Goal: Task Accomplishment & Management: Complete application form

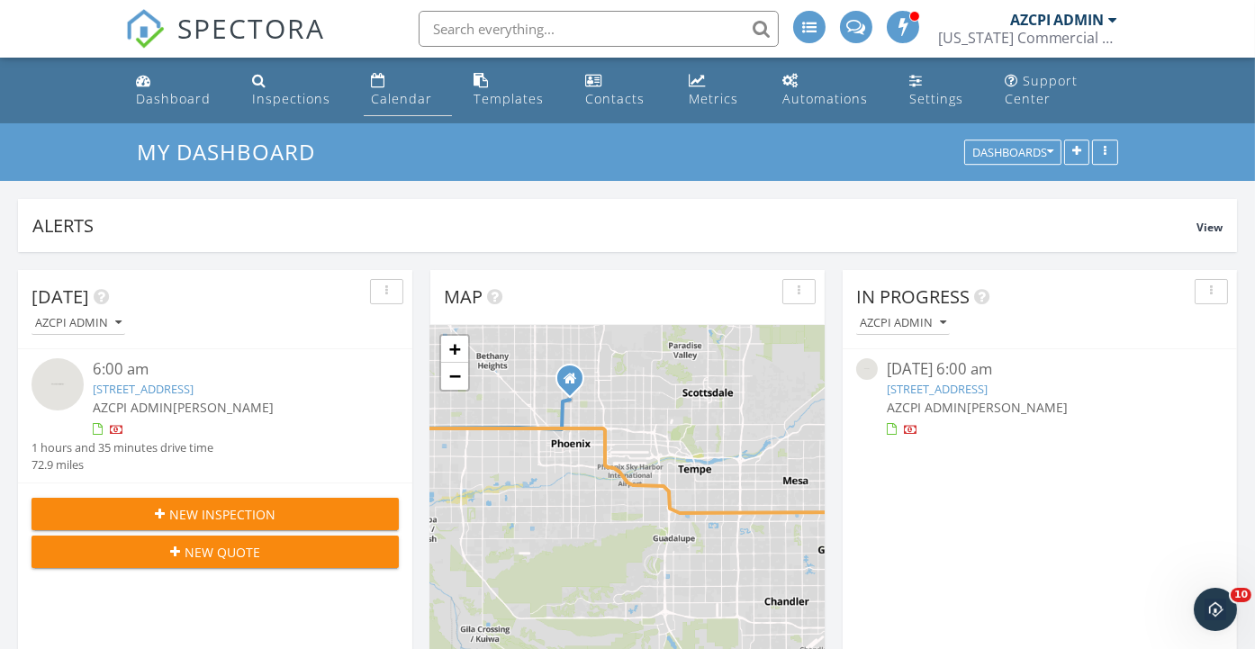
click at [415, 101] on div "Calendar" at bounding box center [401, 98] width 61 height 17
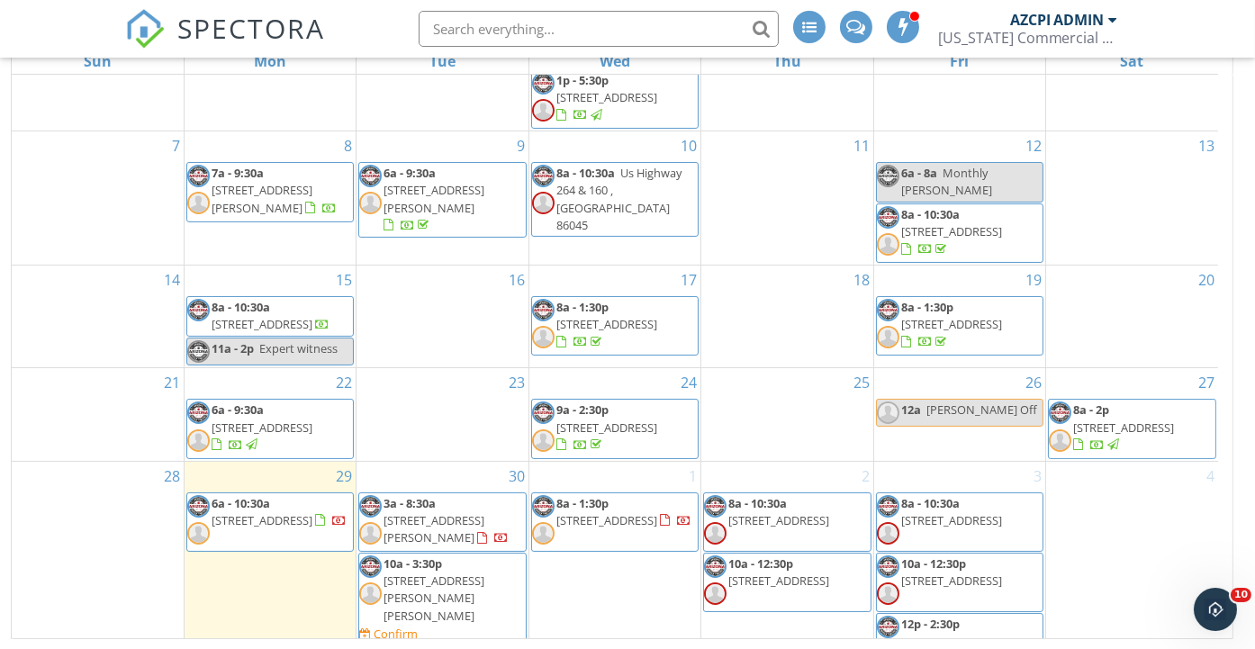
scroll to position [300, 0]
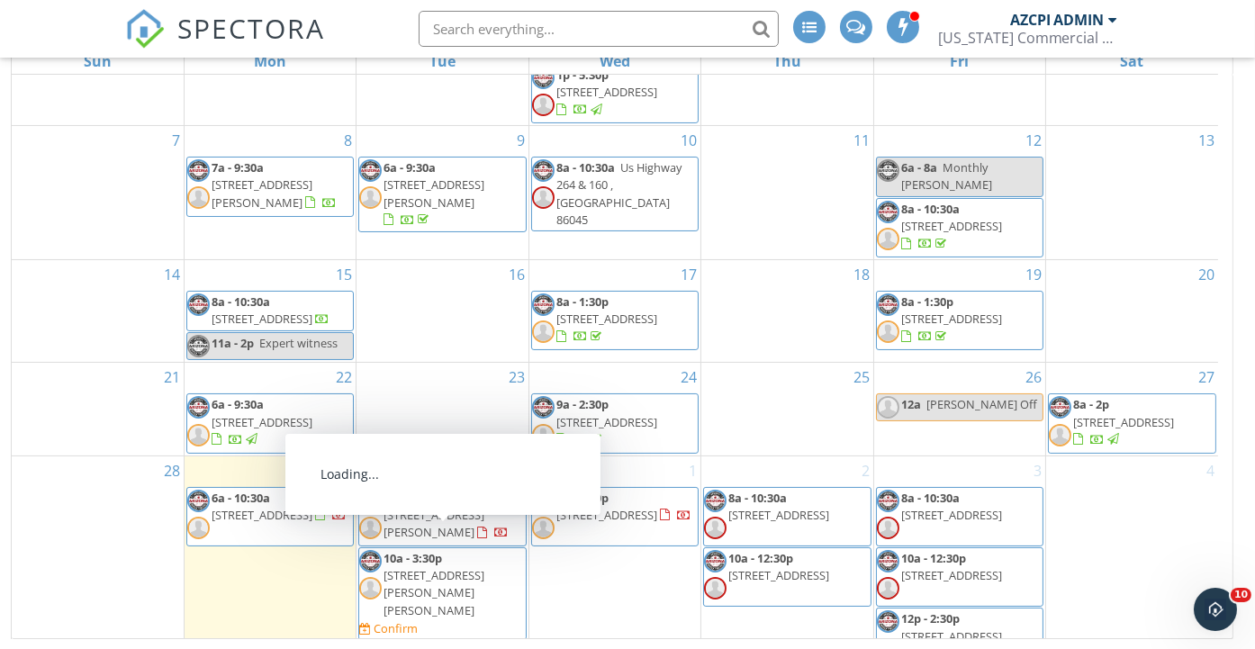
click at [437, 567] on span "4913 S Alma School Rd, Chandler 85248" at bounding box center [433, 592] width 101 height 50
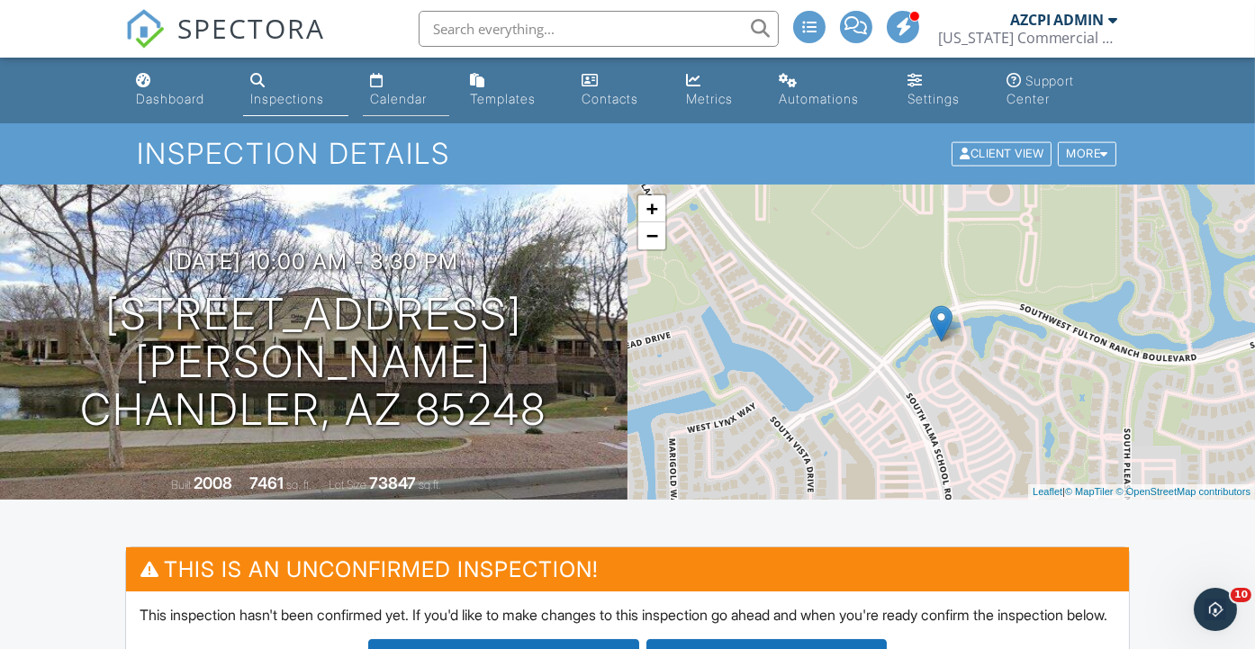
click at [410, 100] on div "Calendar" at bounding box center [398, 98] width 57 height 15
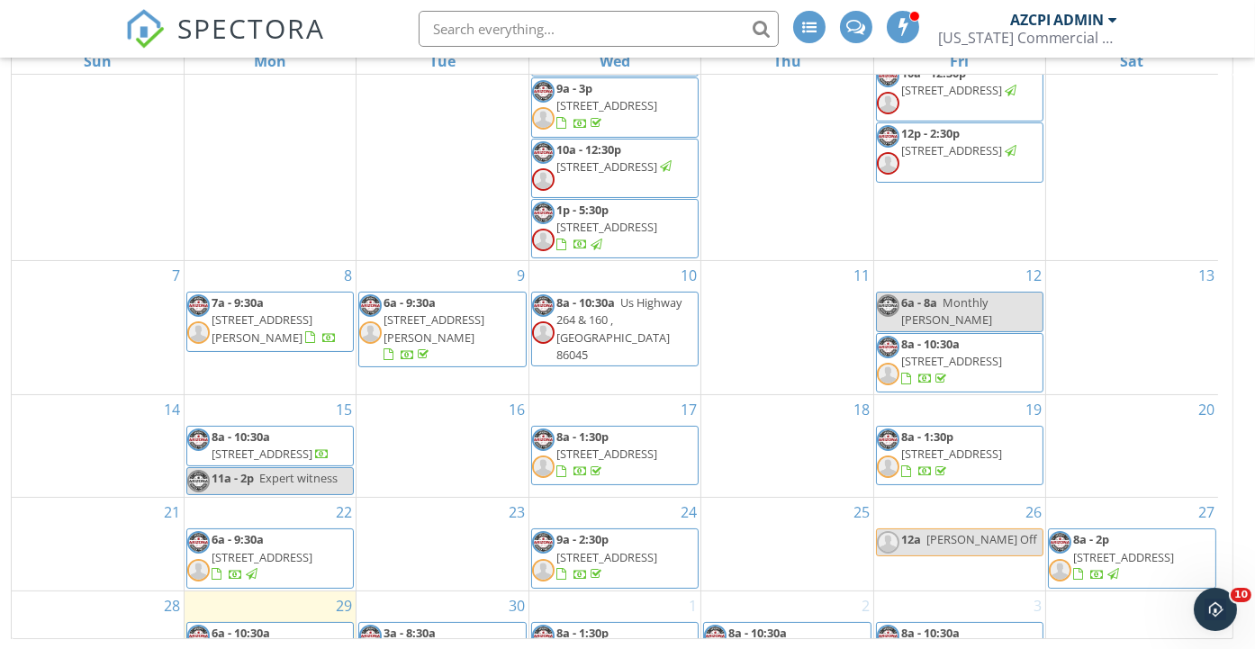
scroll to position [300, 0]
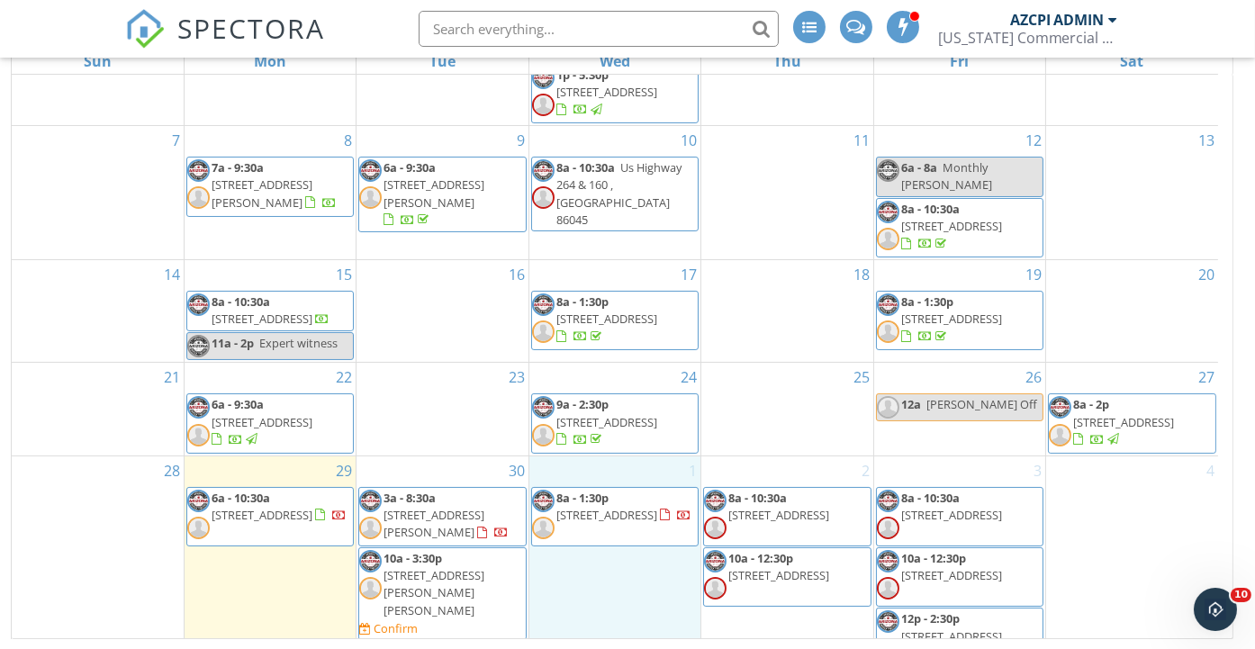
click at [609, 546] on div "1 8a - 1:30p 9327 E Cadence Pkwy, Mesa 85212" at bounding box center [614, 562] width 171 height 213
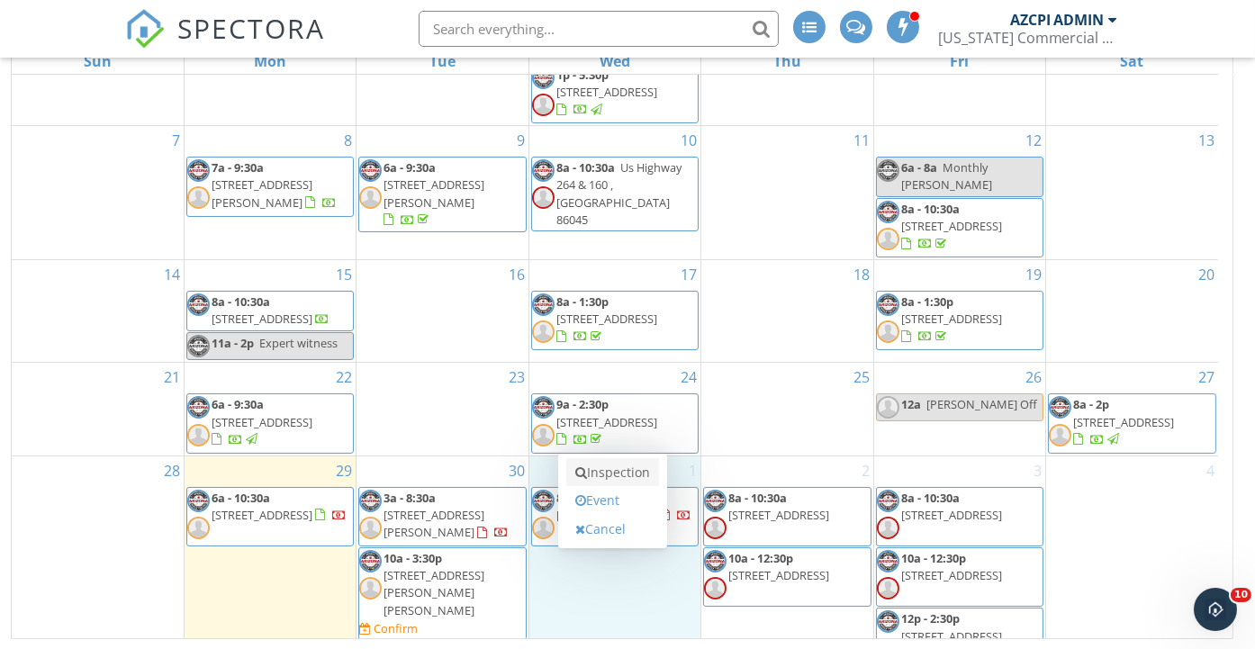
click at [614, 470] on link "Inspection" at bounding box center [612, 472] width 93 height 29
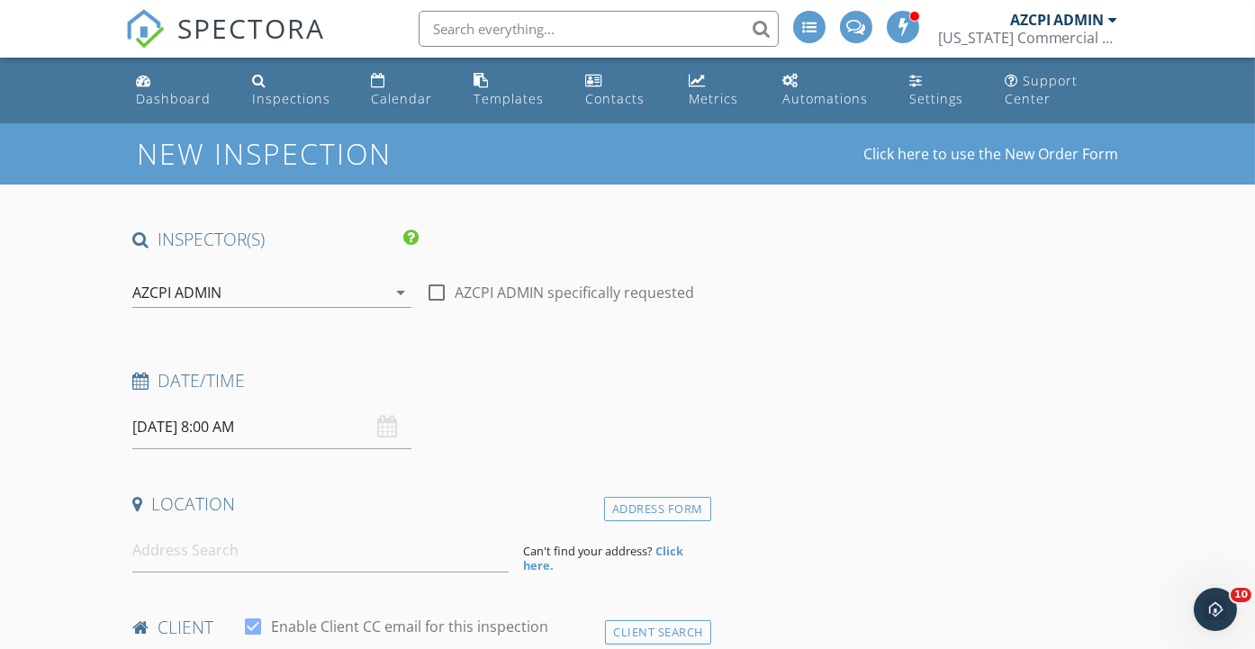
click at [309, 285] on div "AZCPI ADMIN" at bounding box center [258, 292] width 253 height 29
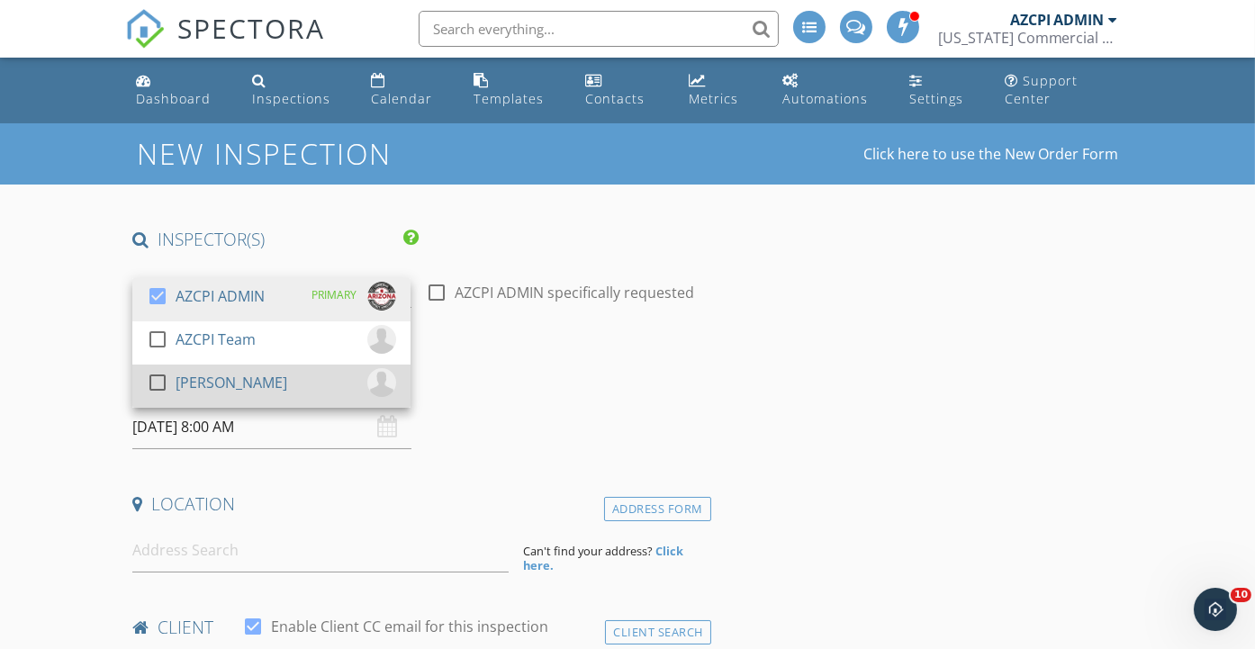
click at [237, 385] on div "check_box_outline_blank [PERSON_NAME]" at bounding box center [271, 386] width 249 height 36
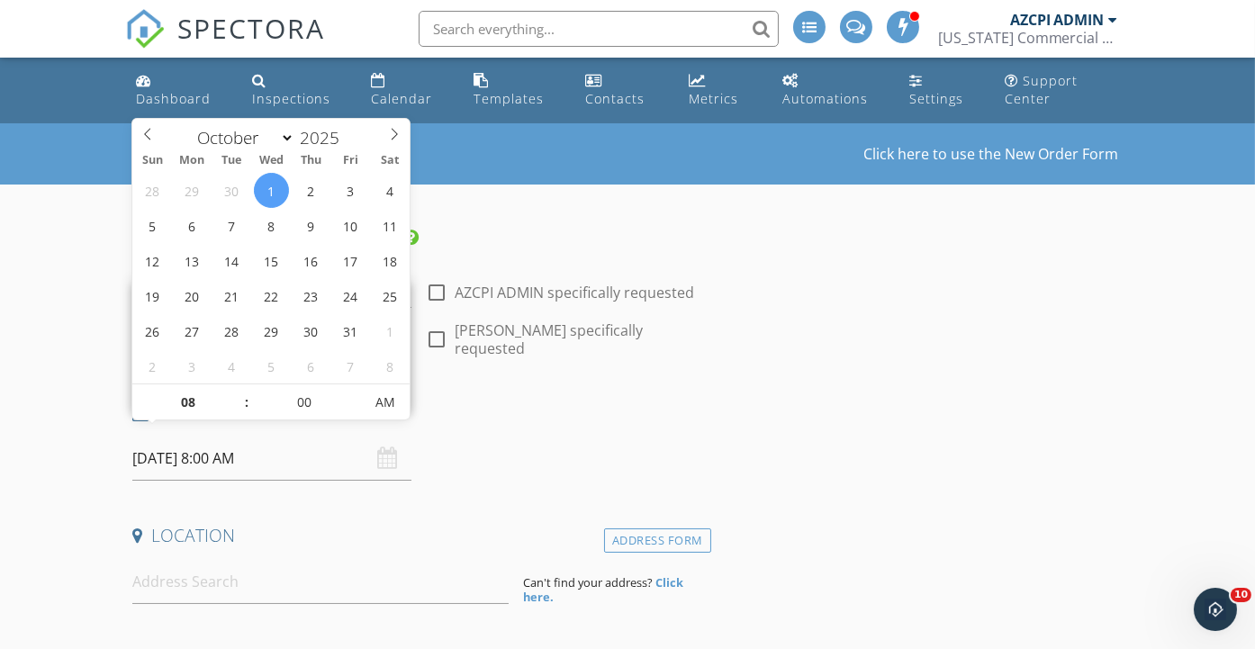
click at [307, 445] on input "10/01/2025 8:00 AM" at bounding box center [271, 459] width 278 height 44
type input "09"
type input "10/01/2025 9:00 AM"
click at [235, 389] on span at bounding box center [237, 393] width 13 height 18
type input "10"
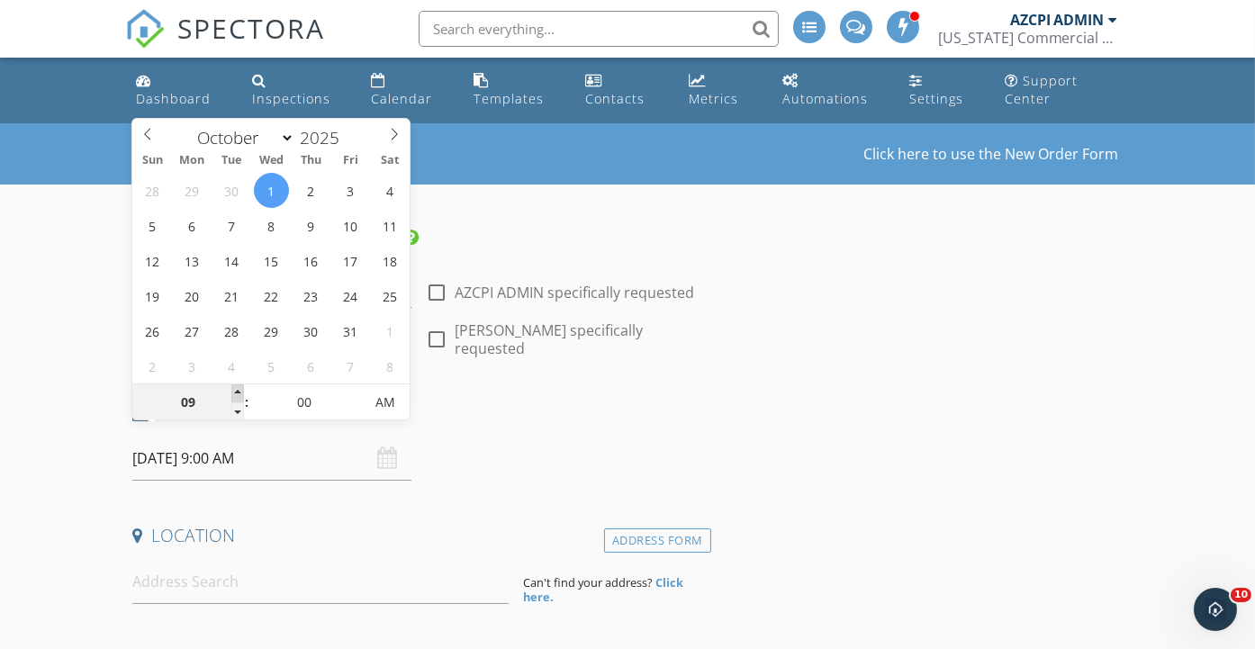
type input "10/01/2025 10:00 AM"
click at [235, 389] on span at bounding box center [237, 393] width 13 height 18
type input "11"
type input "10/01/2025 11:00 AM"
click at [235, 389] on span at bounding box center [237, 393] width 13 height 18
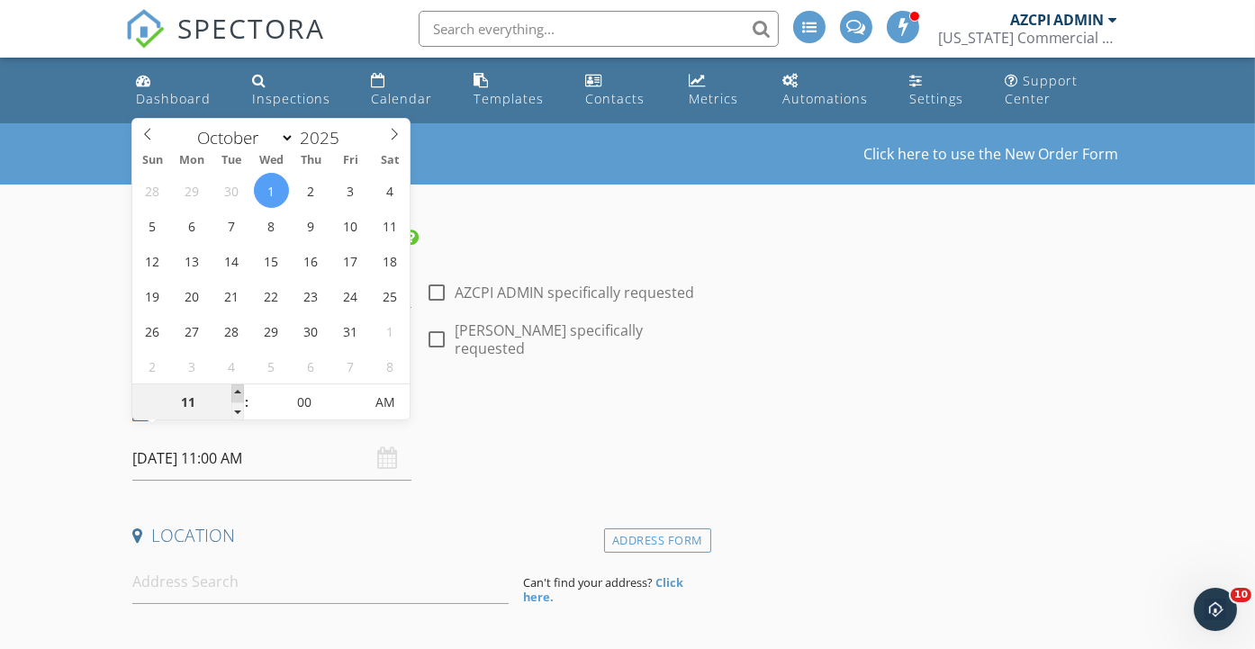
type input "12"
type input "10/01/2025 12:00 PM"
click at [235, 389] on span at bounding box center [237, 393] width 13 height 18
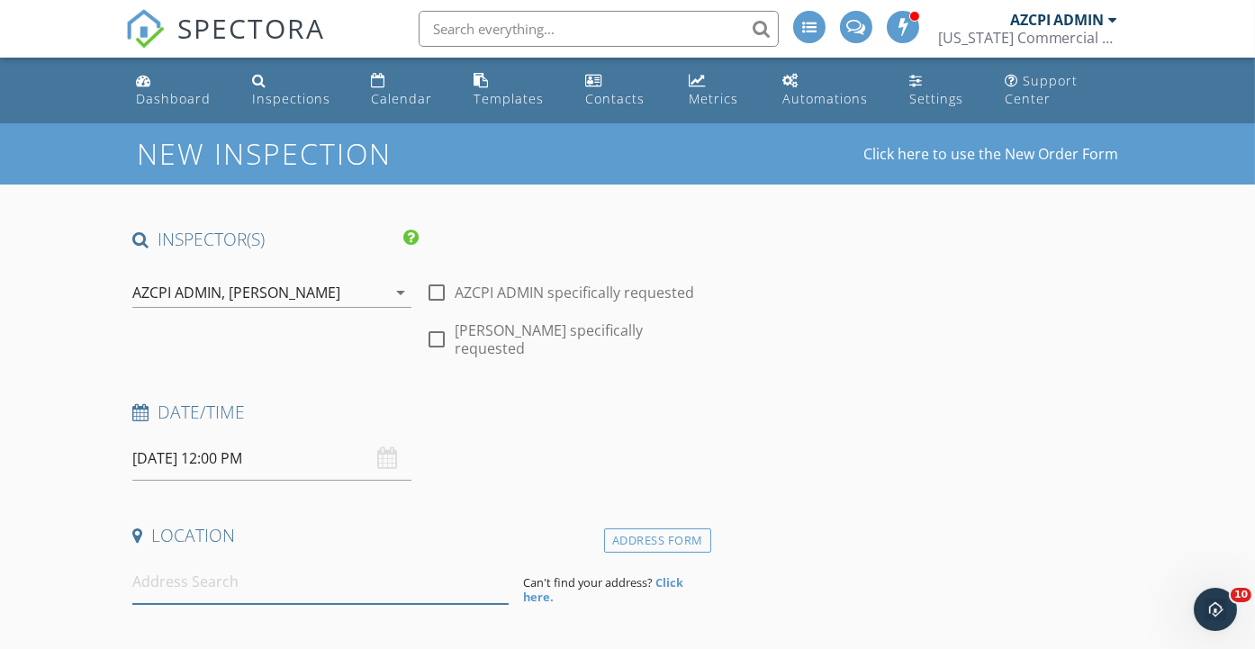
click at [307, 577] on input at bounding box center [320, 582] width 376 height 44
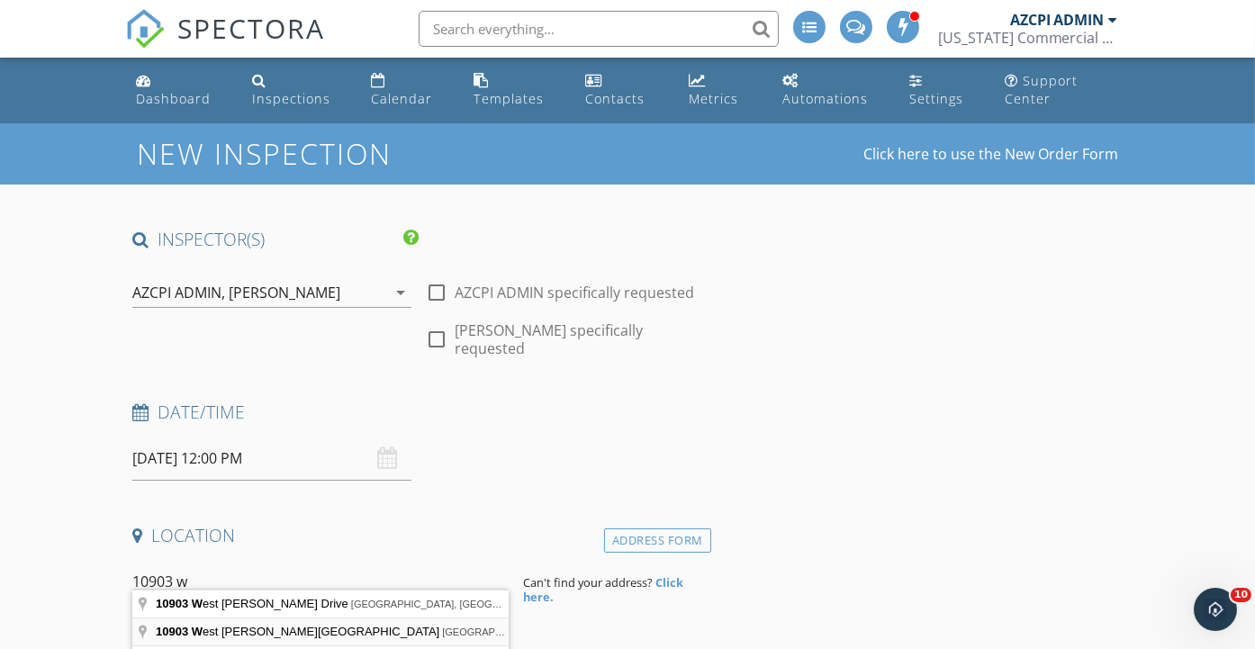
type input "[STREET_ADDRESS][PERSON_NAME]"
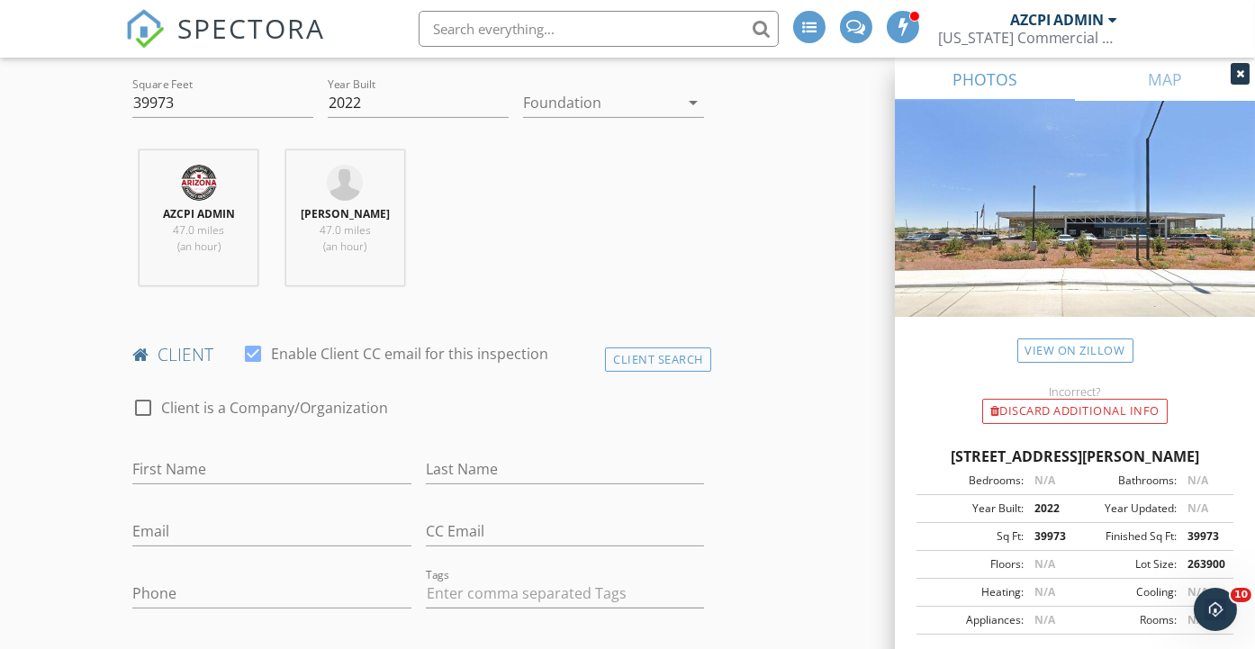
scroll to position [699, 0]
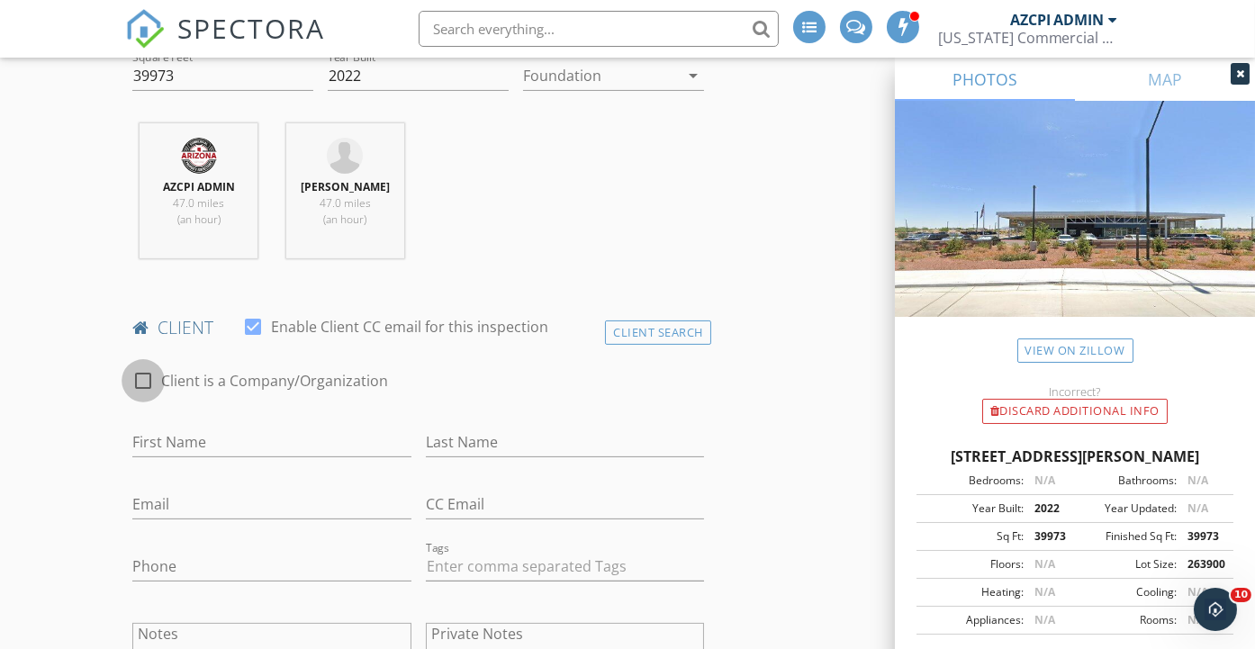
click at [149, 365] on div at bounding box center [143, 380] width 31 height 31
checkbox input "true"
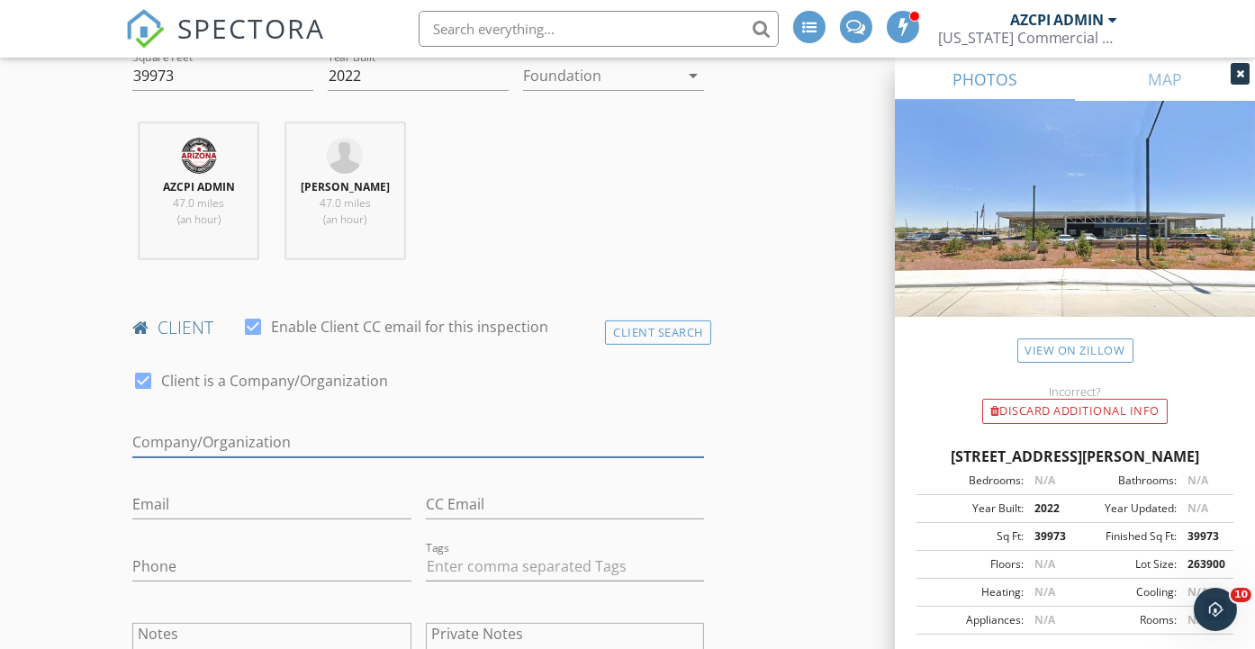
click at [293, 428] on input "Enable Client CC email for this inspection" at bounding box center [418, 443] width 572 height 30
type input "Environmental Performance, Inc."
click at [376, 428] on input "Environmental Performance, Inc." at bounding box center [418, 443] width 572 height 30
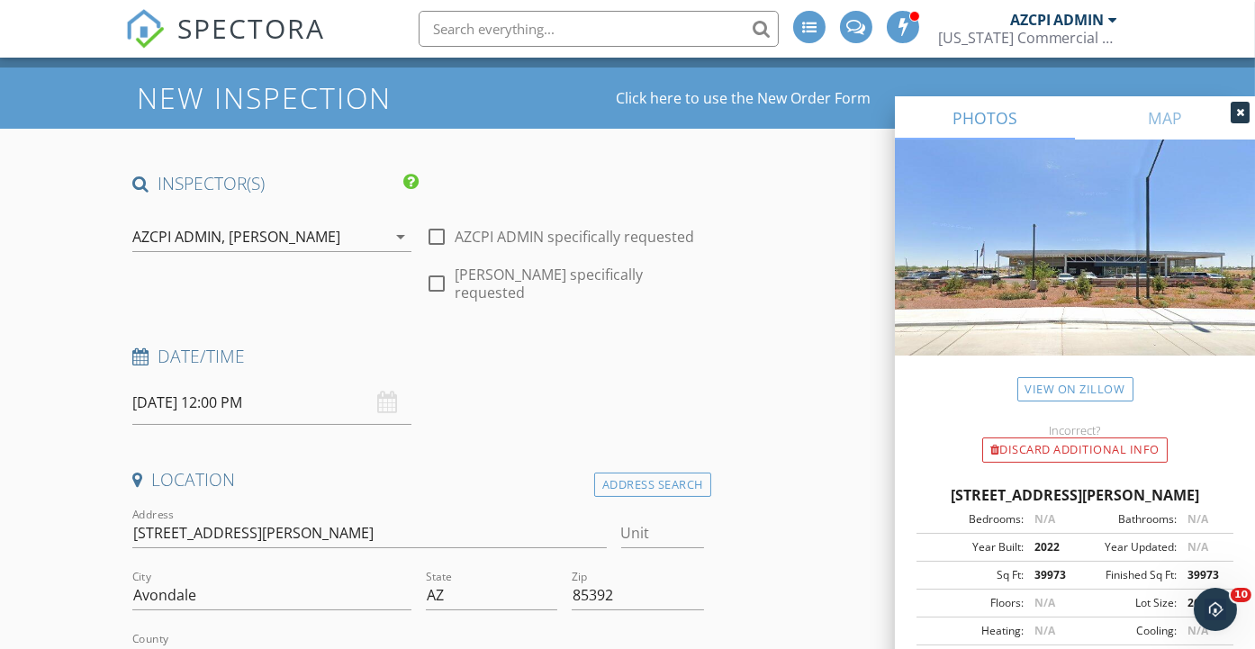
scroll to position [0, 0]
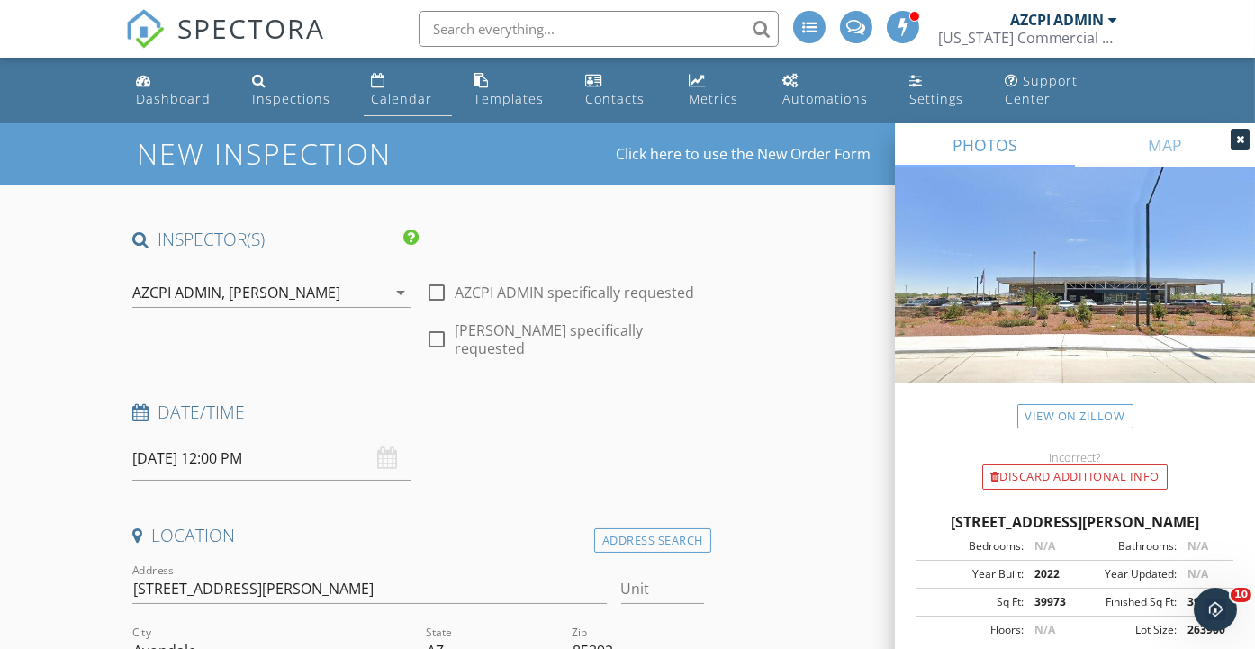
click at [408, 98] on div "Calendar" at bounding box center [401, 98] width 61 height 17
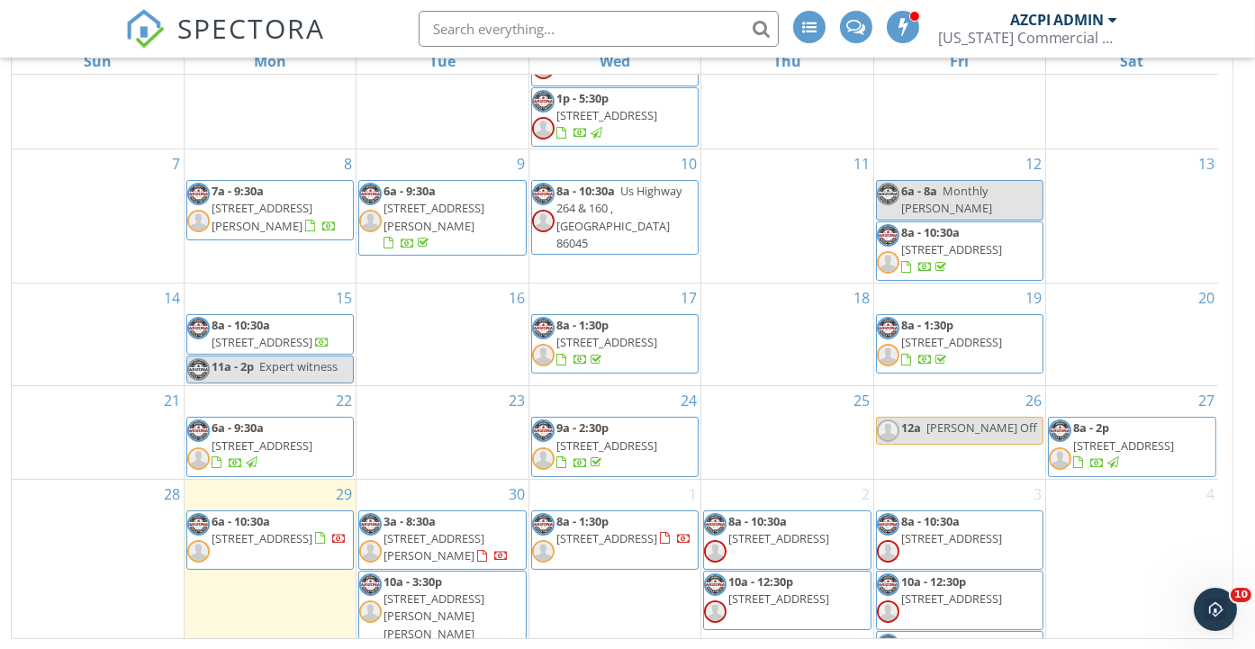
scroll to position [300, 0]
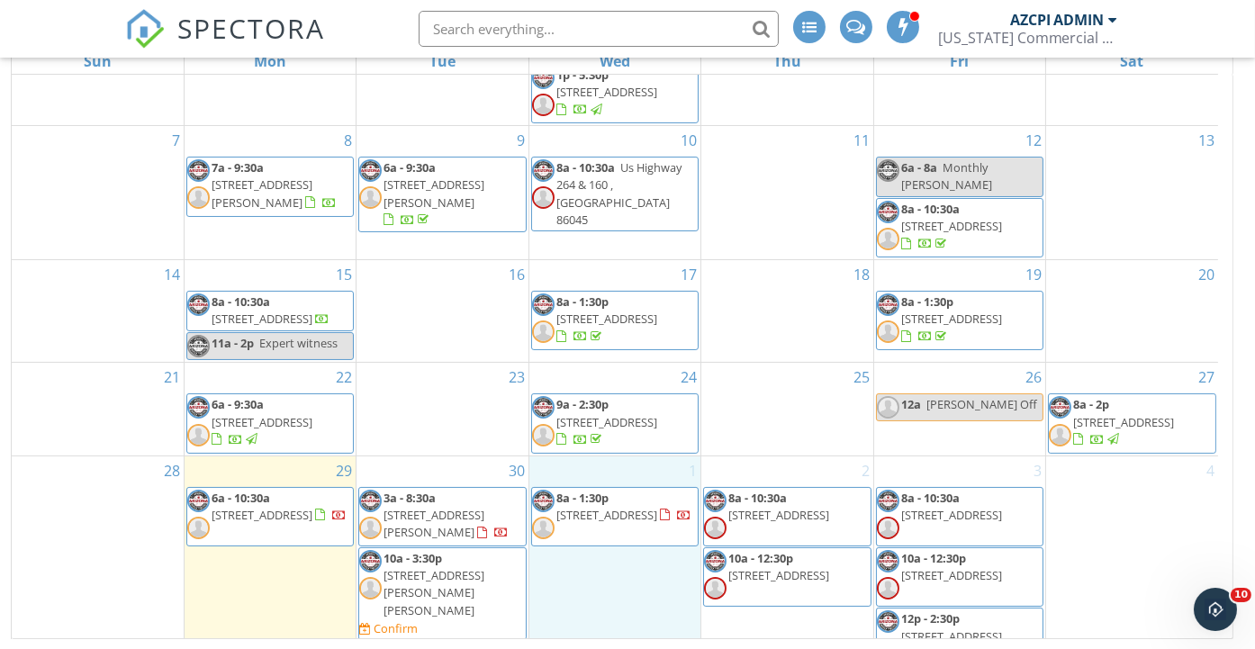
click at [601, 554] on div "1 8a - 1:30p [STREET_ADDRESS]" at bounding box center [614, 562] width 171 height 213
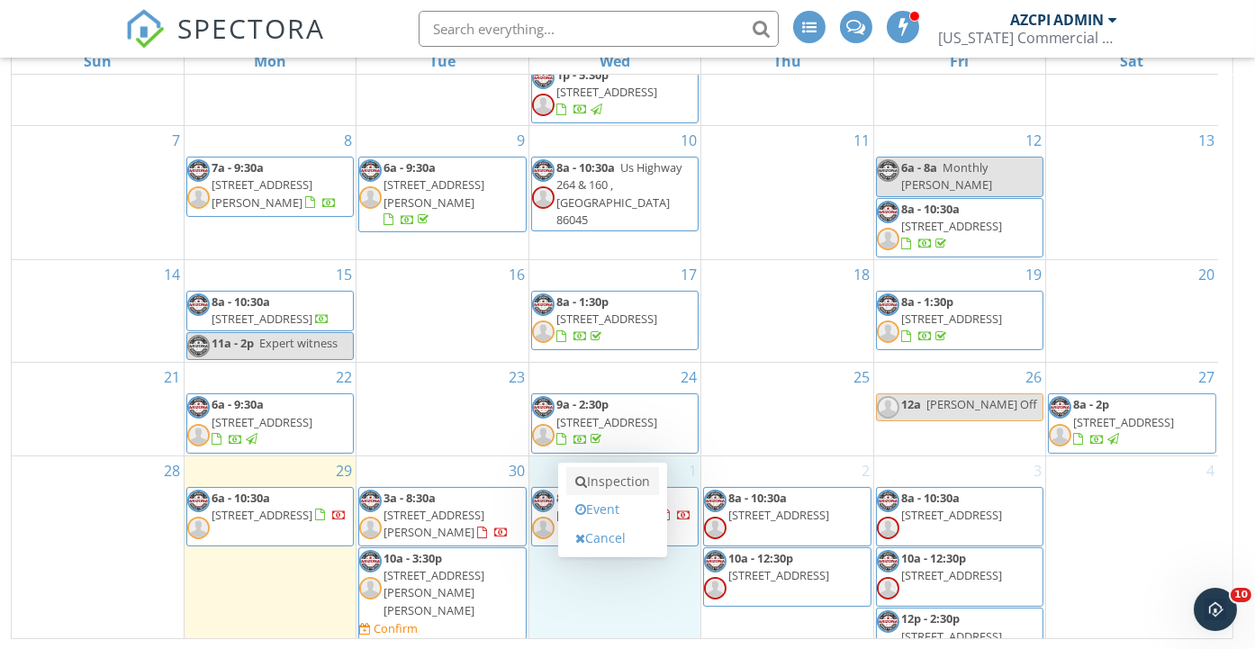
click at [630, 481] on link "Inspection" at bounding box center [612, 481] width 93 height 29
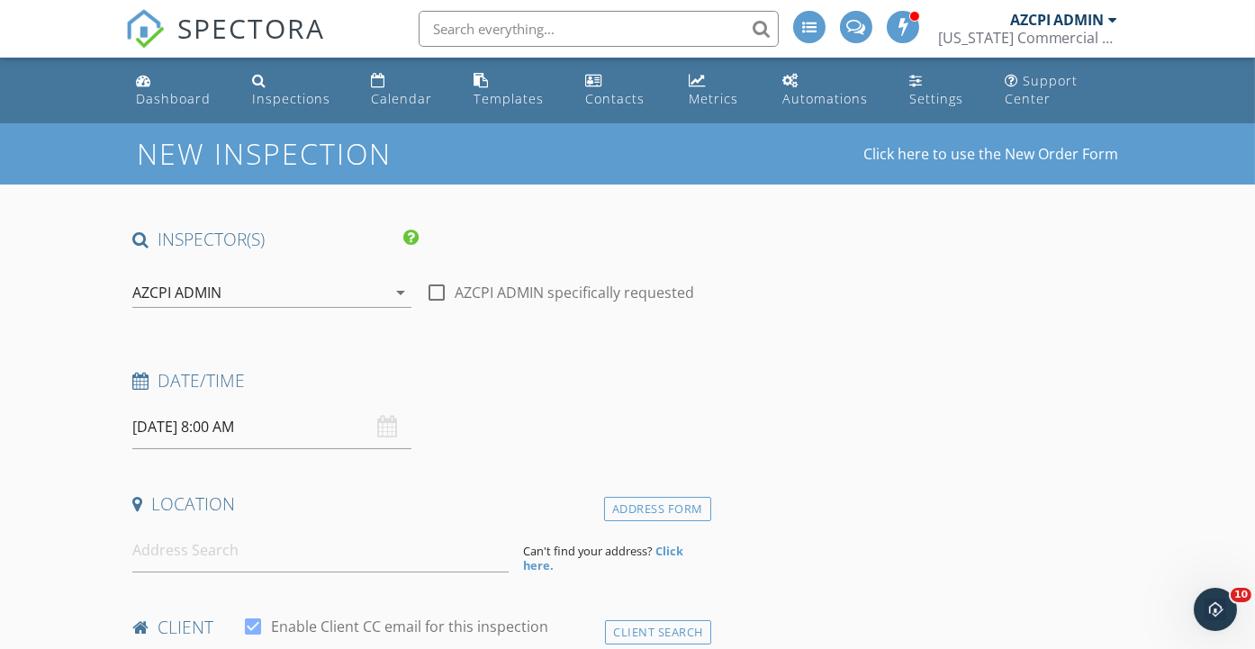
click at [334, 289] on div "AZCPI ADMIN" at bounding box center [258, 292] width 253 height 29
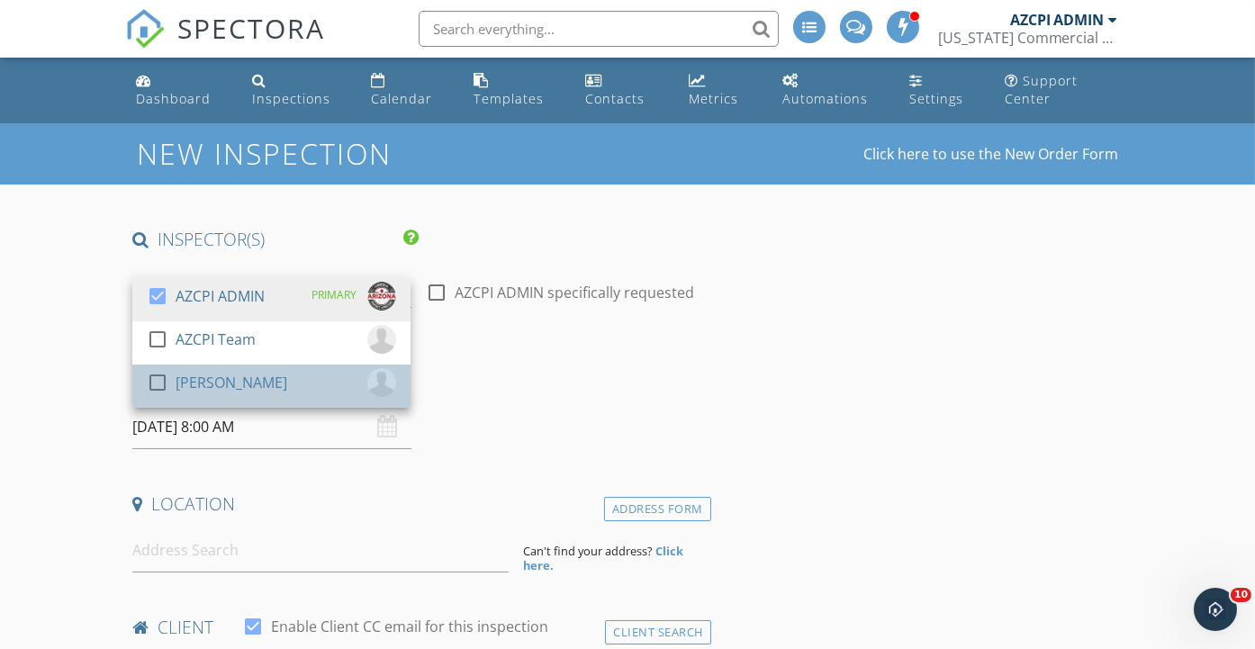
click at [311, 374] on div "check_box_outline_blank Eli Shaw" at bounding box center [271, 386] width 249 height 36
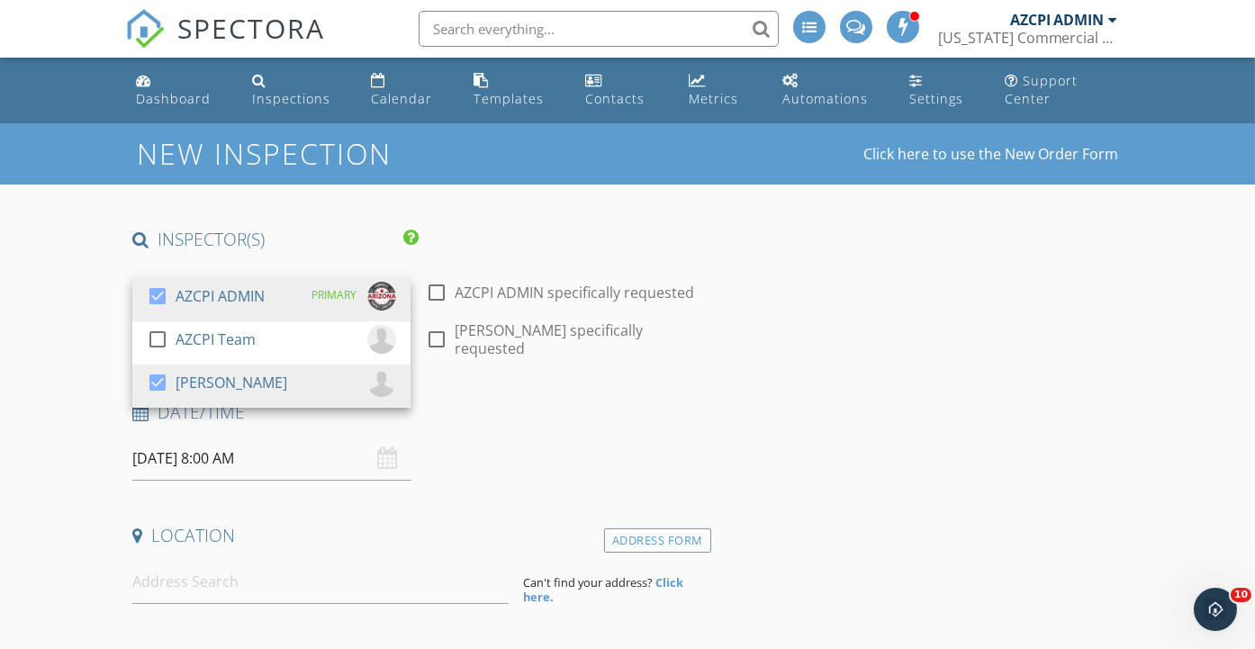
click at [315, 449] on input "10/01/2025 8:00 AM" at bounding box center [271, 459] width 278 height 44
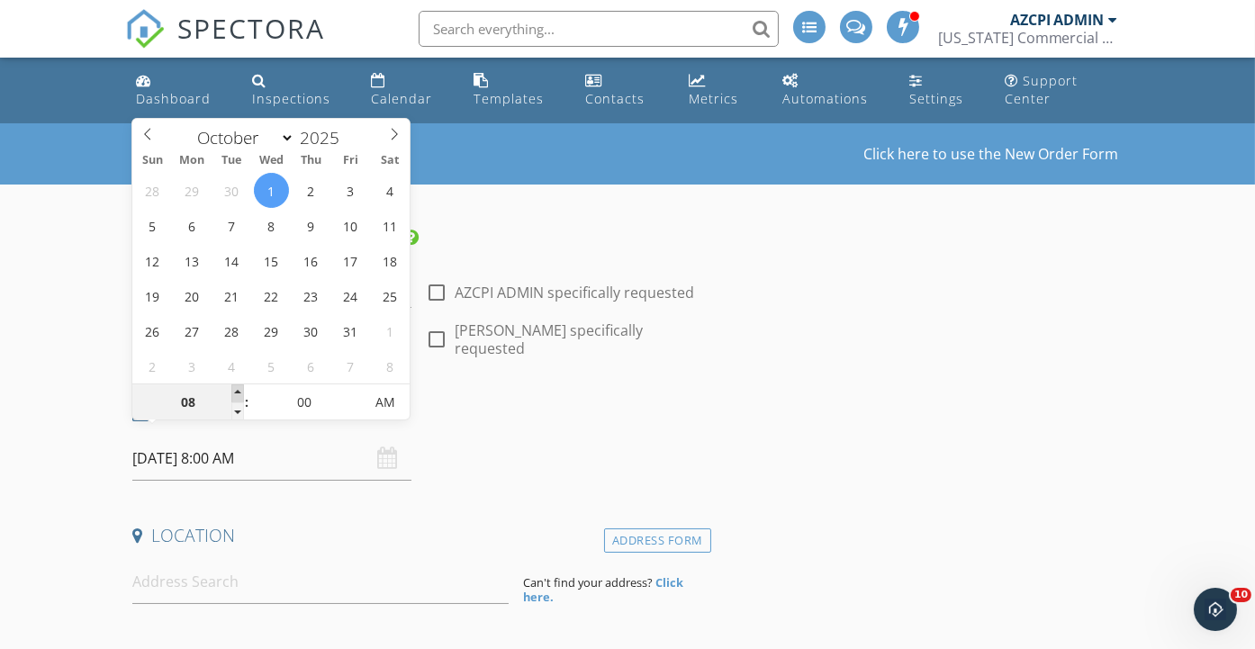
type input "09"
type input "10/01/2025 9:00 AM"
click at [236, 391] on span at bounding box center [237, 393] width 13 height 18
type input "10"
type input "10/01/2025 10:00 AM"
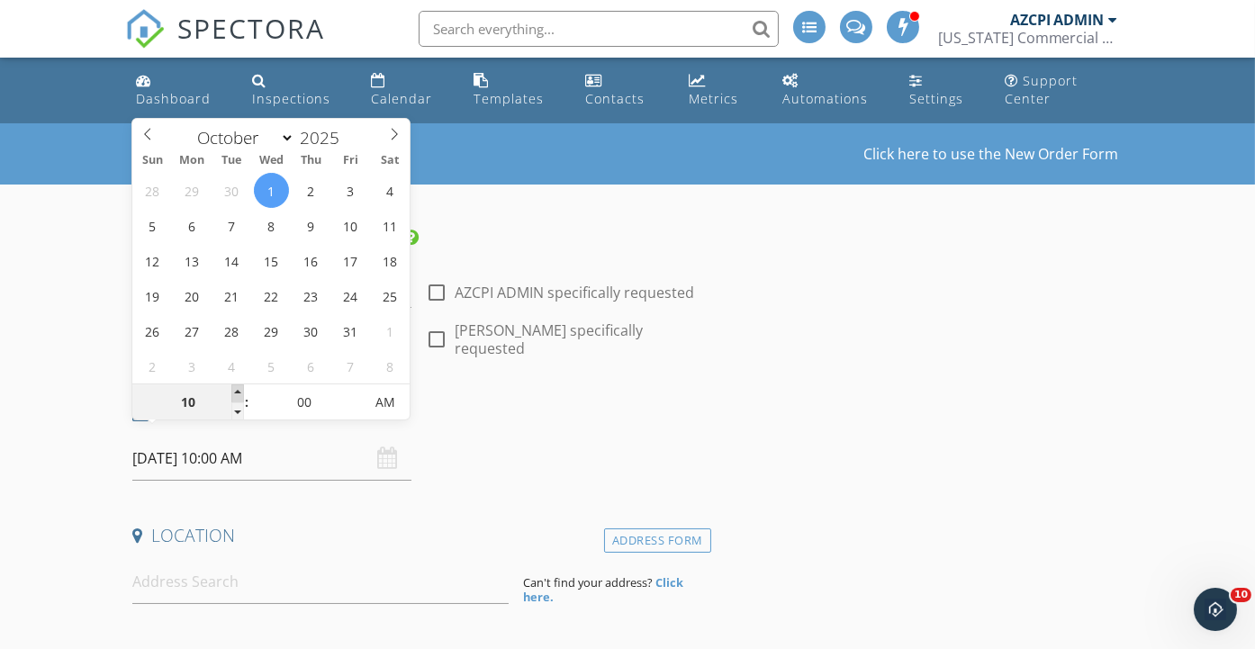
click at [236, 391] on span at bounding box center [237, 393] width 13 height 18
type input "11"
type input "10/01/2025 11:00 AM"
click at [236, 391] on span at bounding box center [237, 393] width 13 height 18
type input "12"
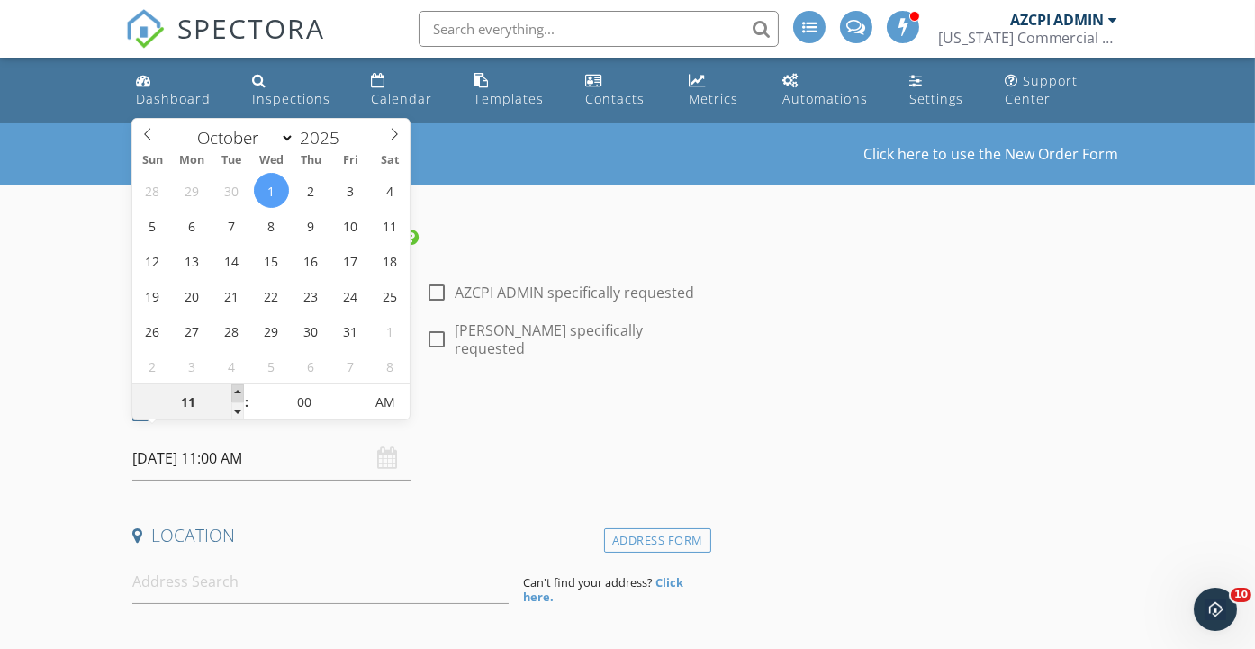
type input "[DATE] 12:00 PM"
click at [236, 391] on span at bounding box center [237, 393] width 13 height 18
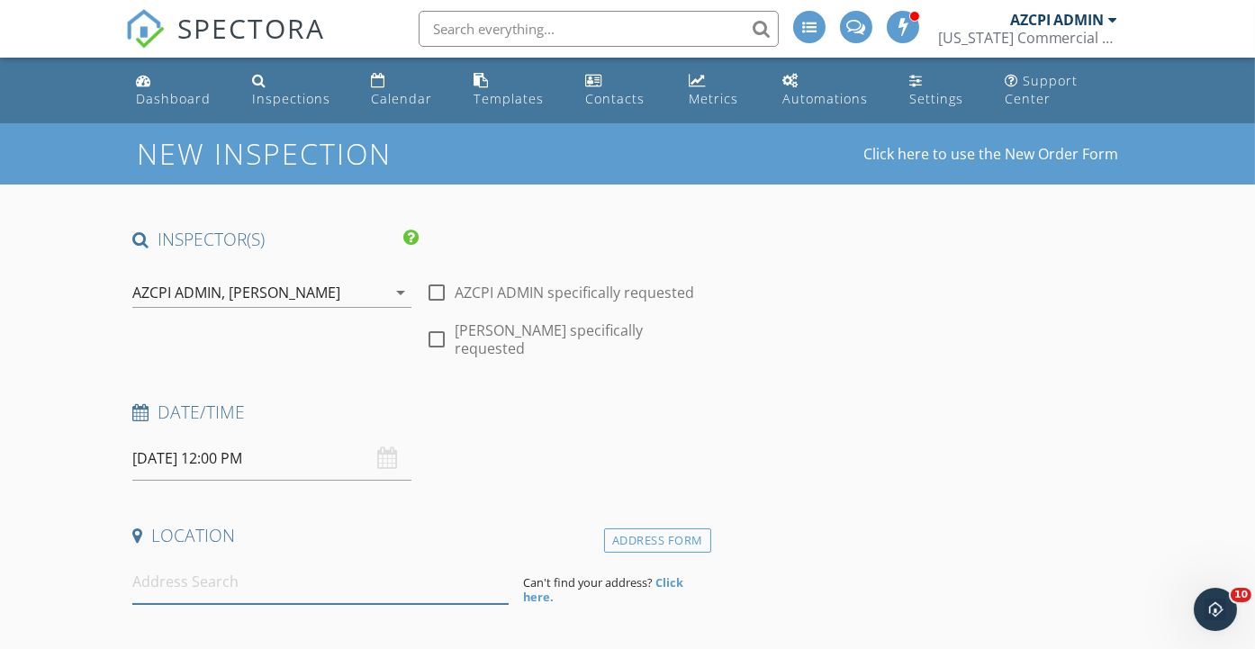
click at [293, 571] on input at bounding box center [320, 582] width 376 height 44
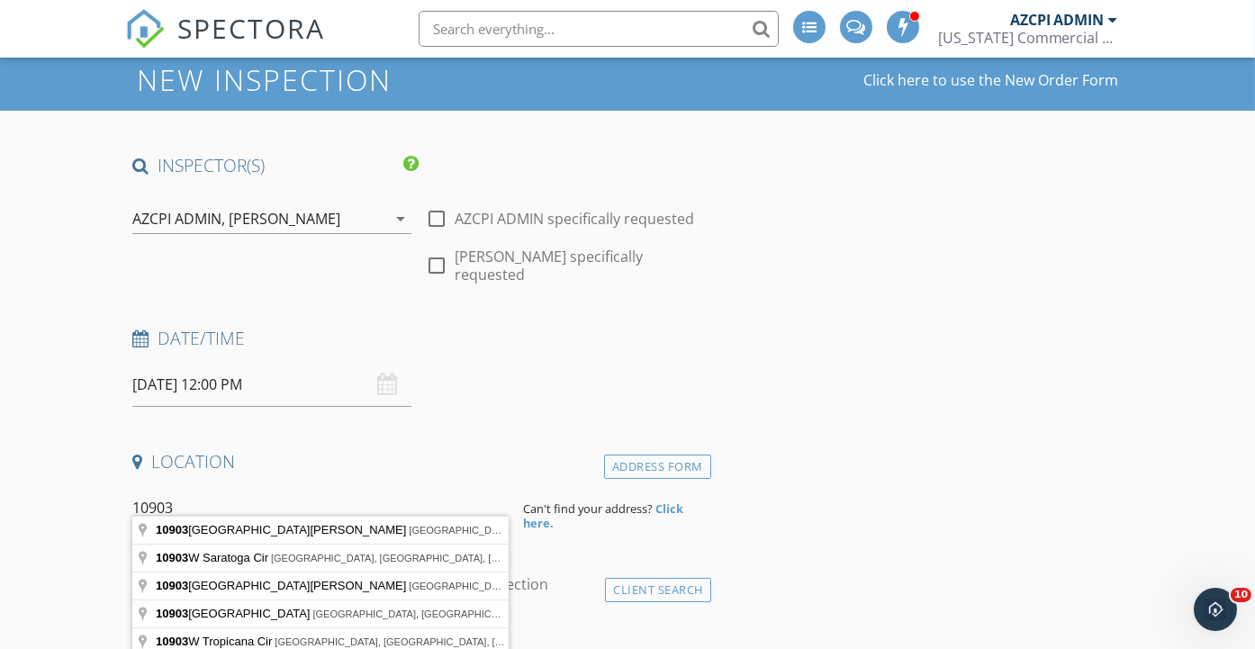
scroll to position [99, 0]
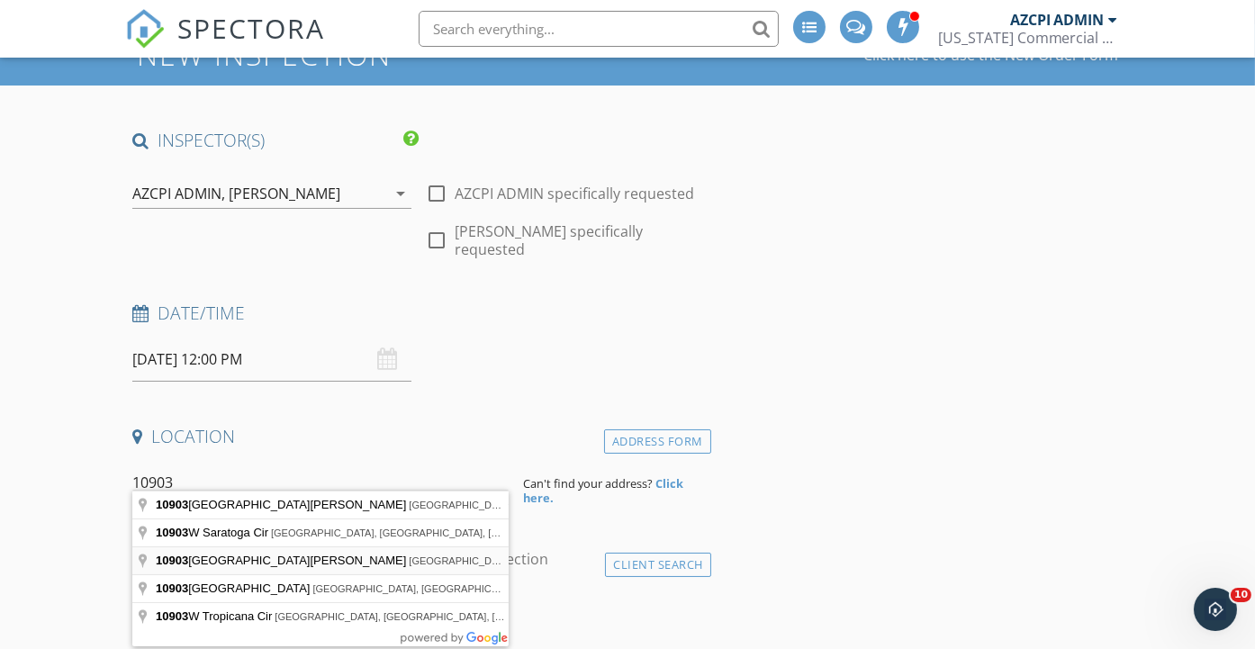
type input "10903 West McDowell Road, Avondale, AZ, USA"
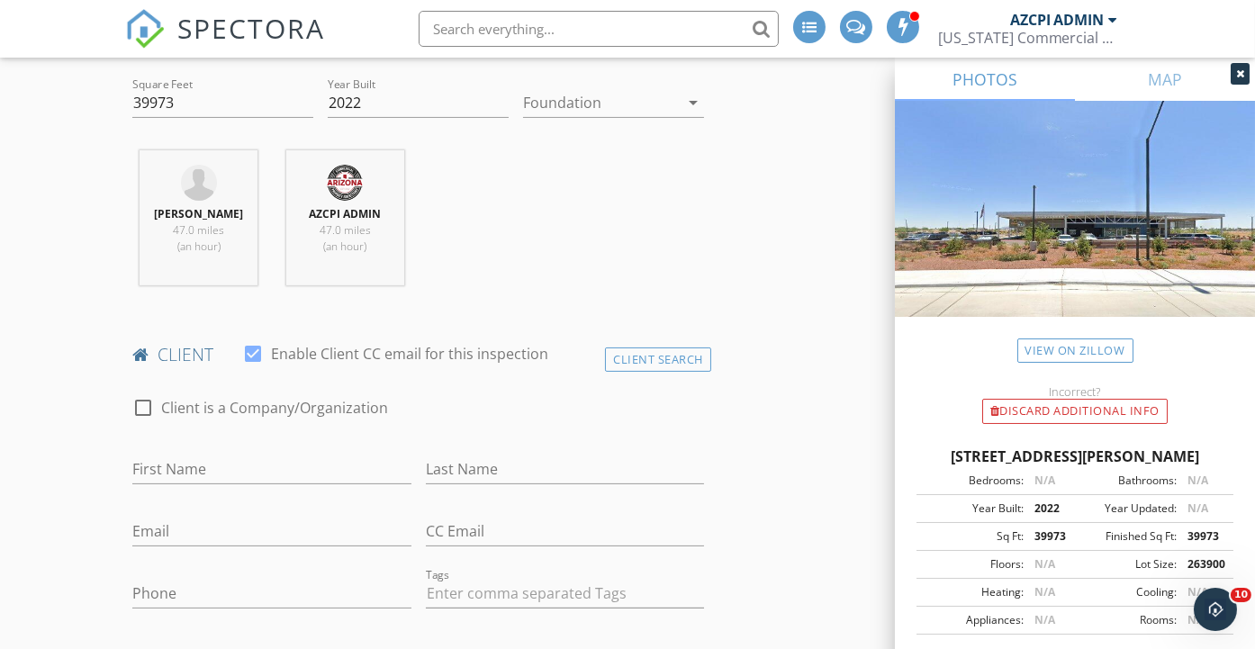
scroll to position [699, 0]
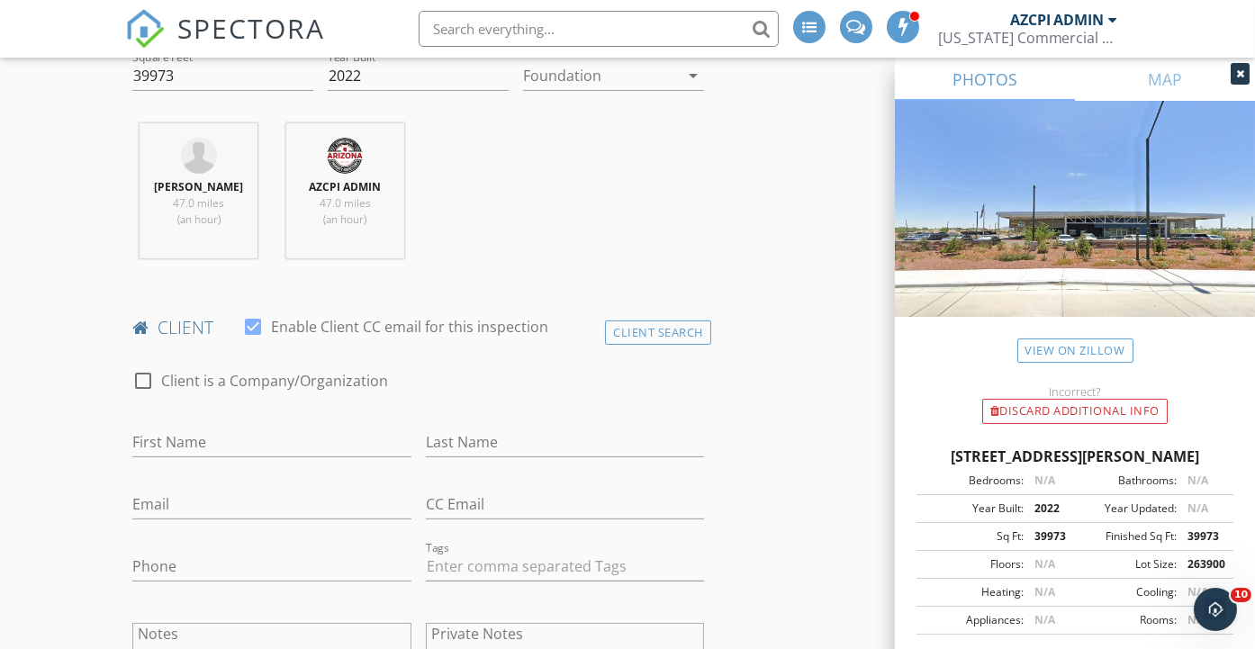
click at [147, 365] on div at bounding box center [143, 380] width 31 height 31
checkbox input "true"
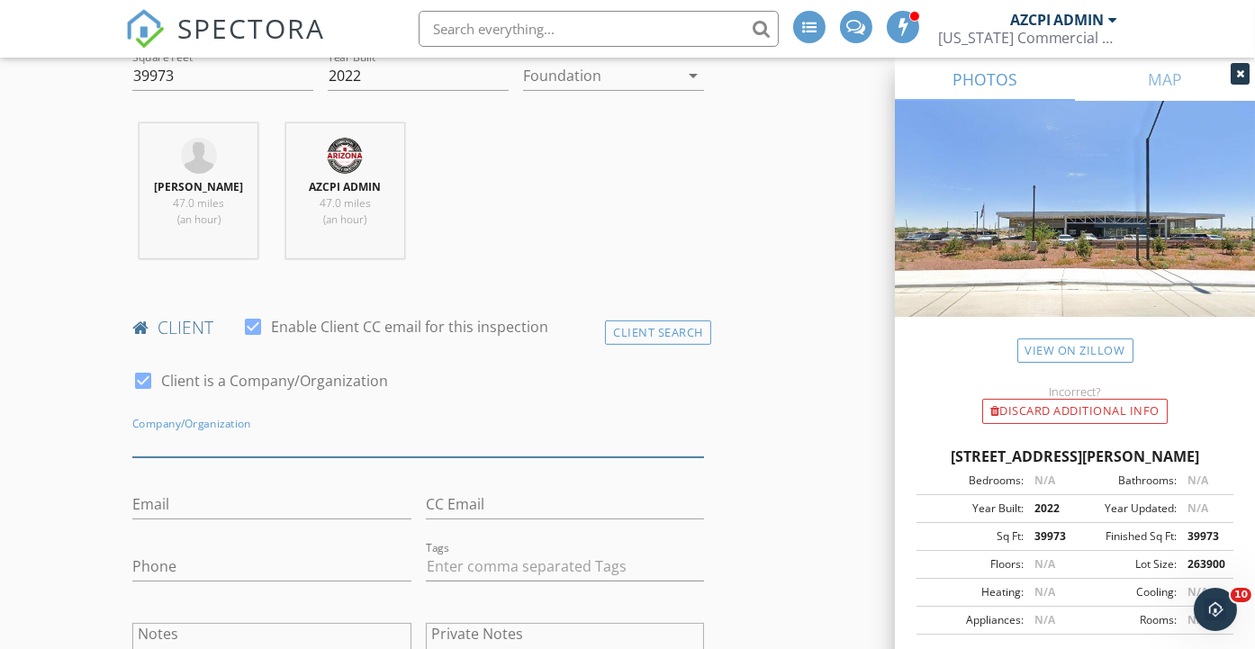
click at [236, 428] on input "Enable Client CC email for this inspection" at bounding box center [418, 443] width 572 height 30
type input "Environmental Performance, Inc."
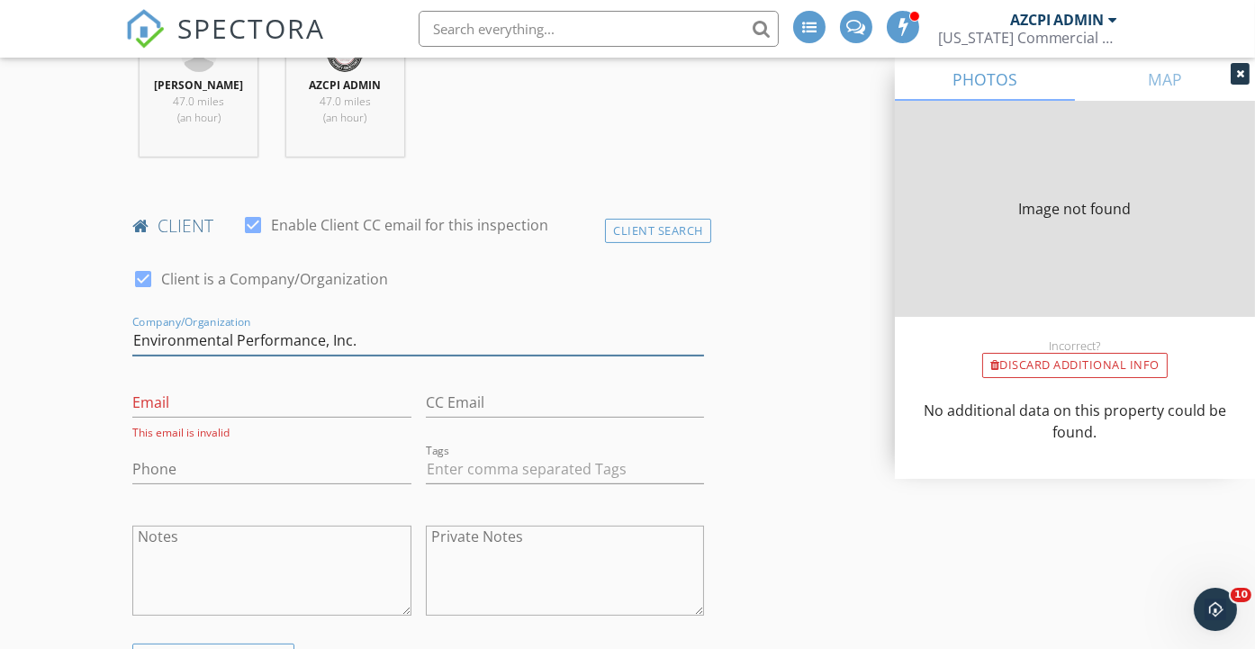
type input "39973"
type input "2022"
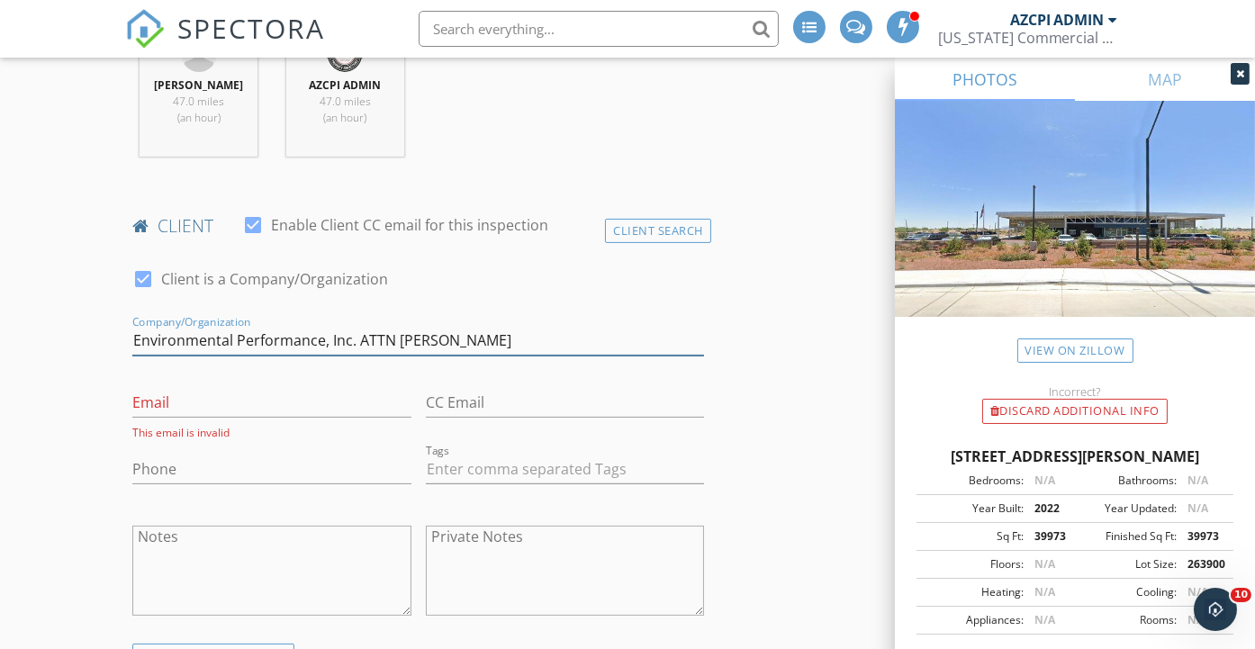
type input "Environmental Performance, Inc. ATTN Jennifer Stratton"
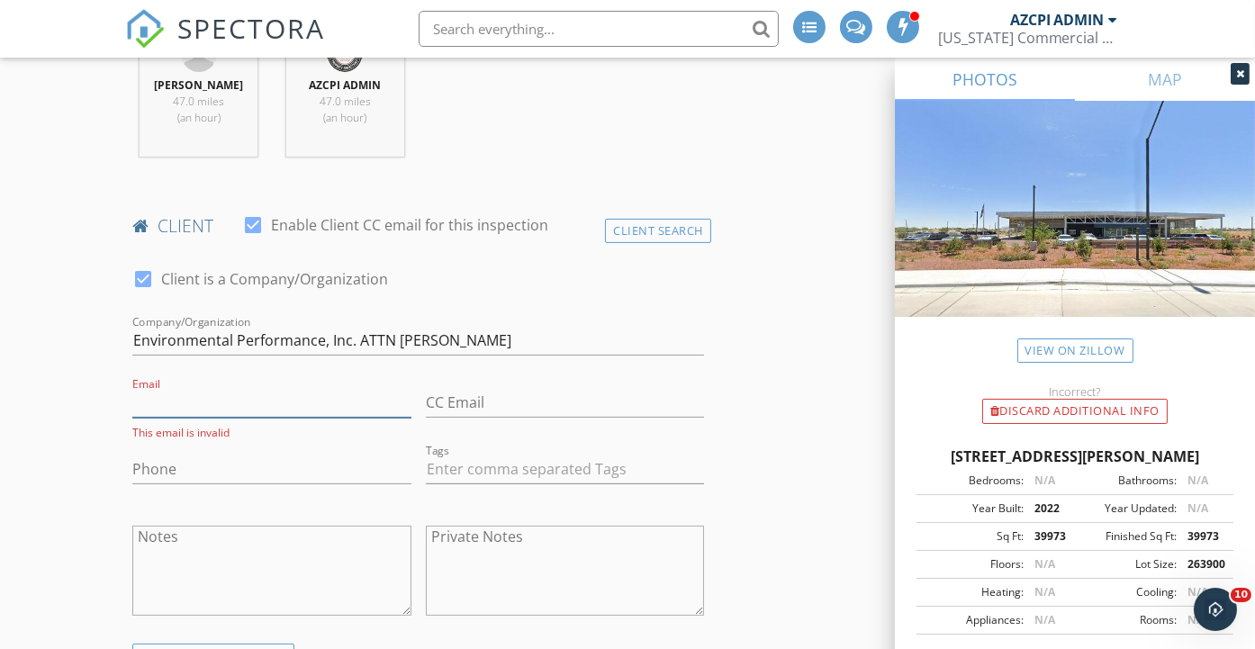
paste input "jstratton@eperinc.com"
type input "JSTRATTON@EPERINC.COM"
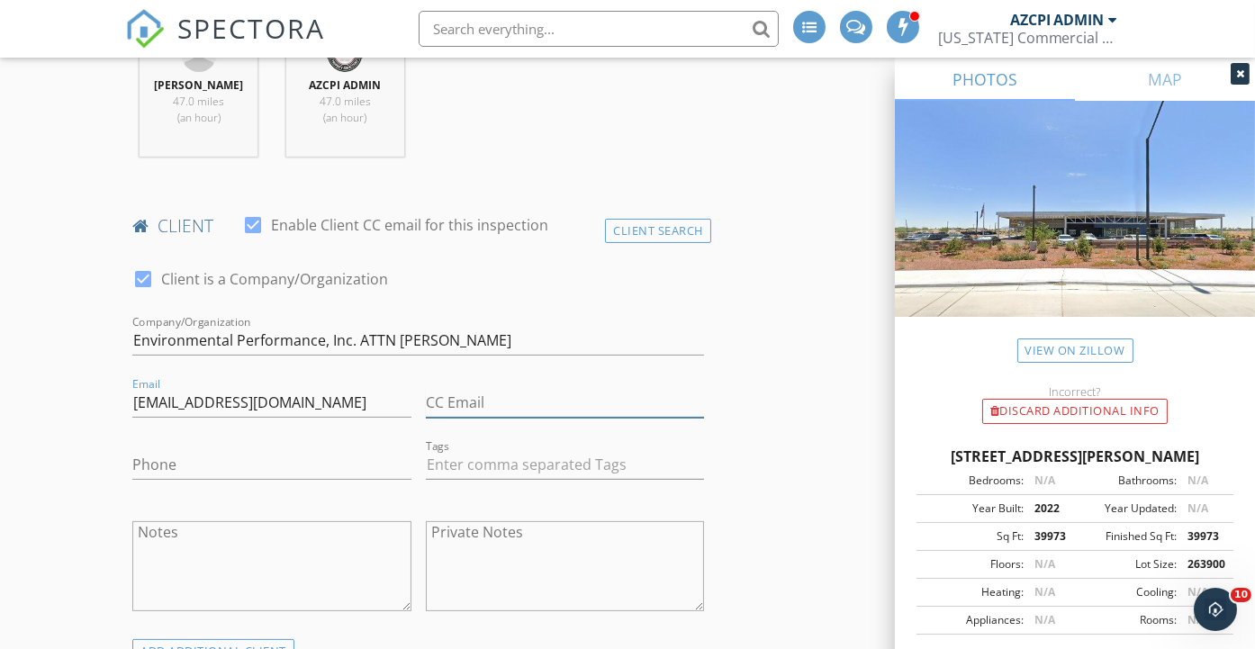
type input "JSTRATTON@EPERINC.COM"
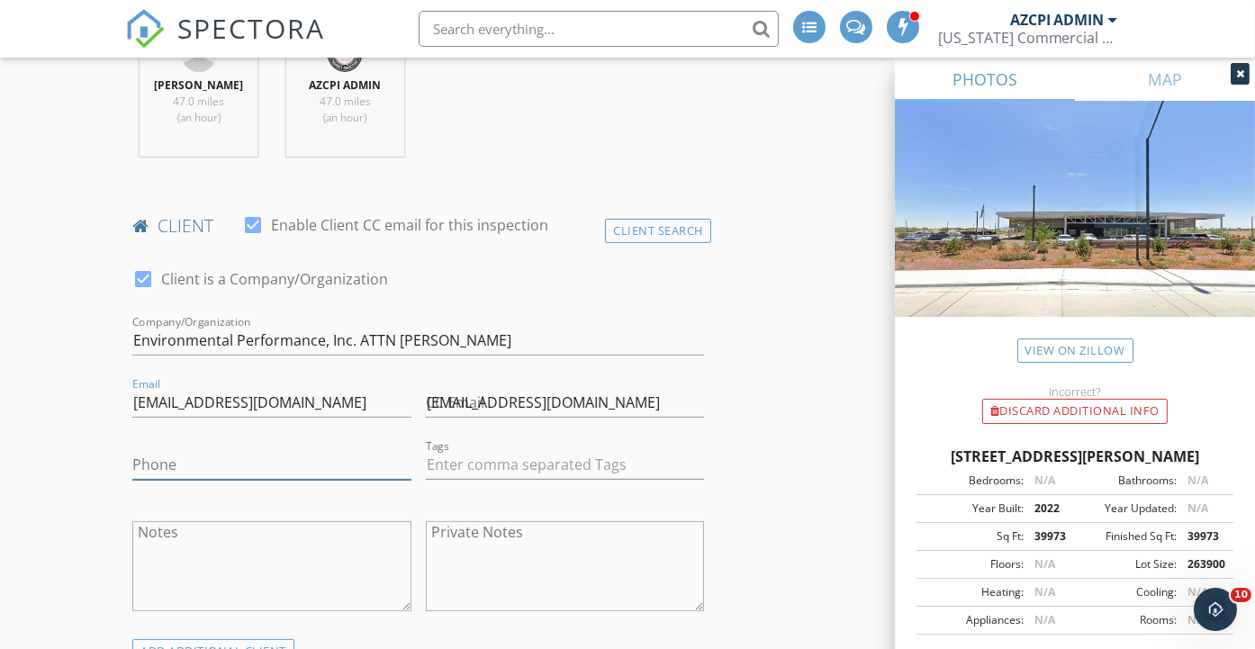
type input "281-466-7986"
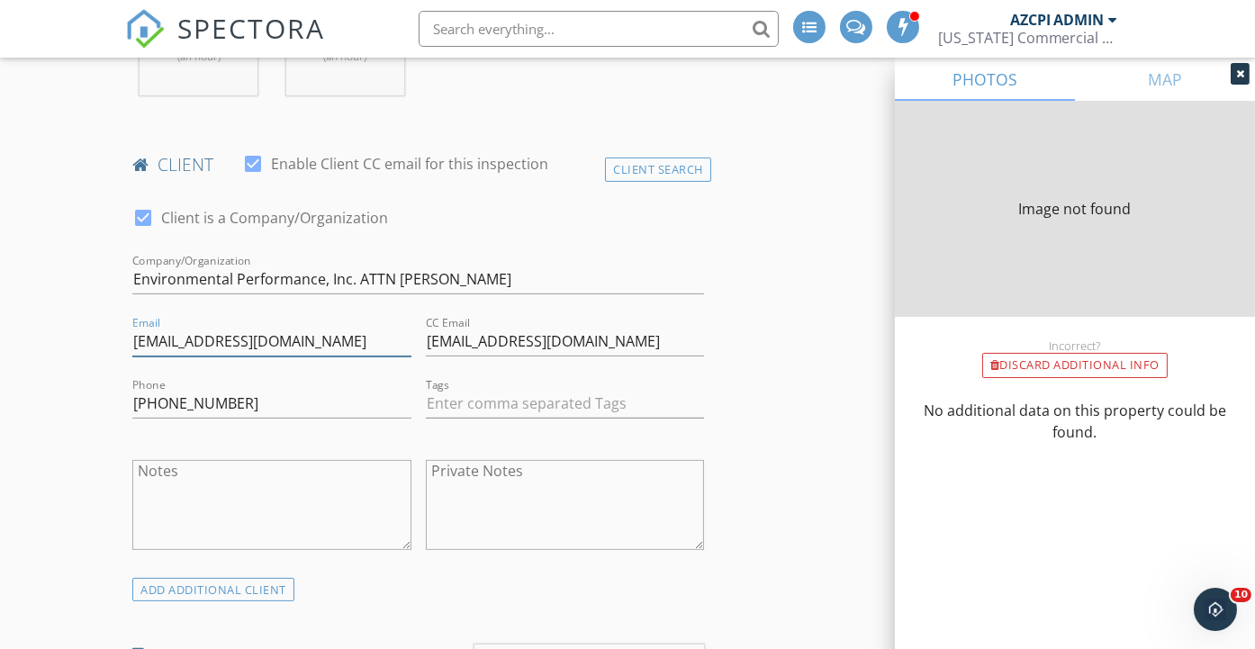
type input "39973"
type input "2022"
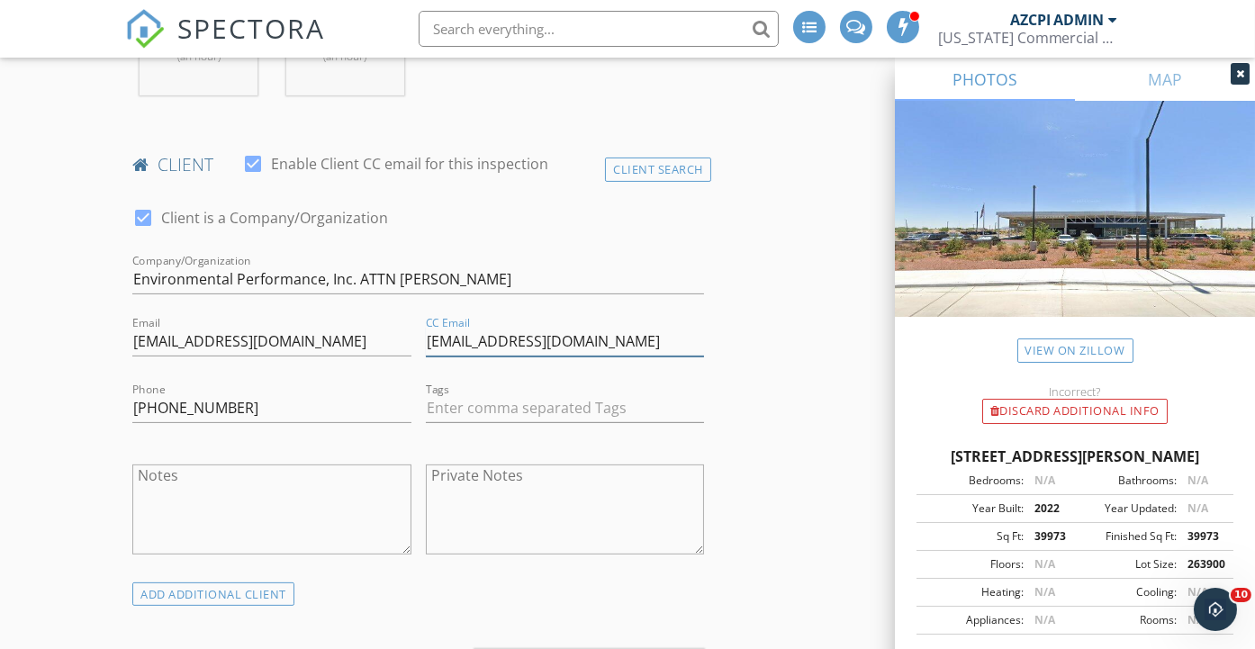
click at [656, 327] on input "JSTRATTON@EPERINC.COM" at bounding box center [565, 342] width 278 height 30
type input "J"
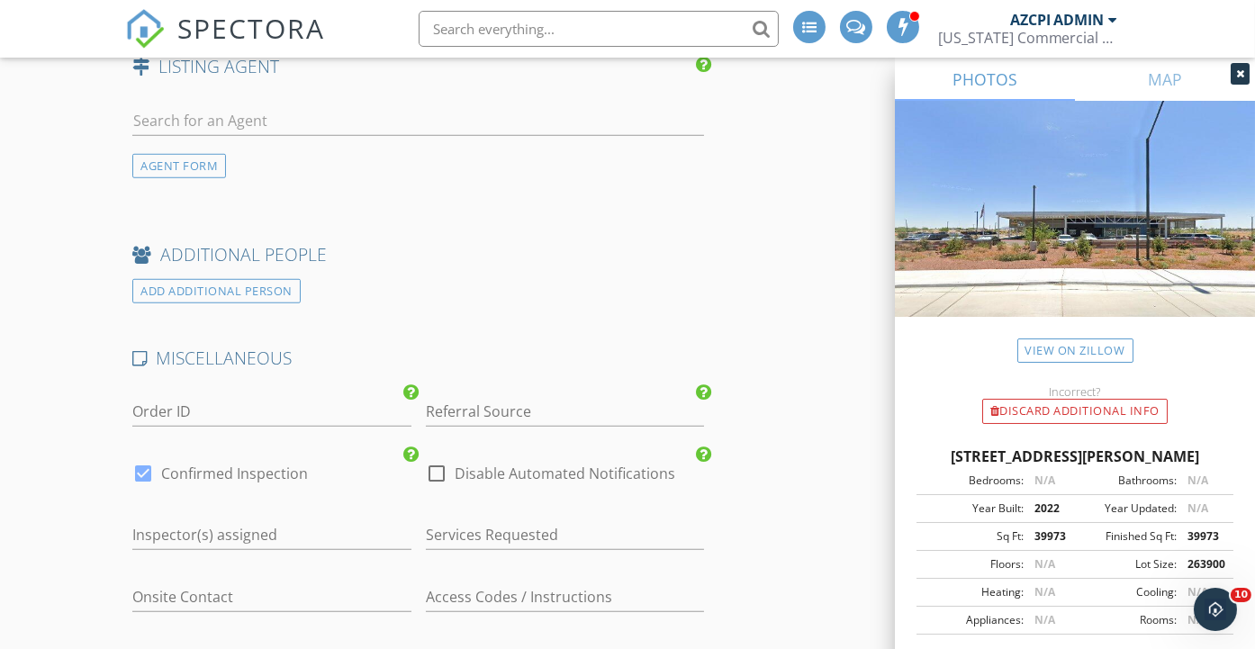
scroll to position [2562, 0]
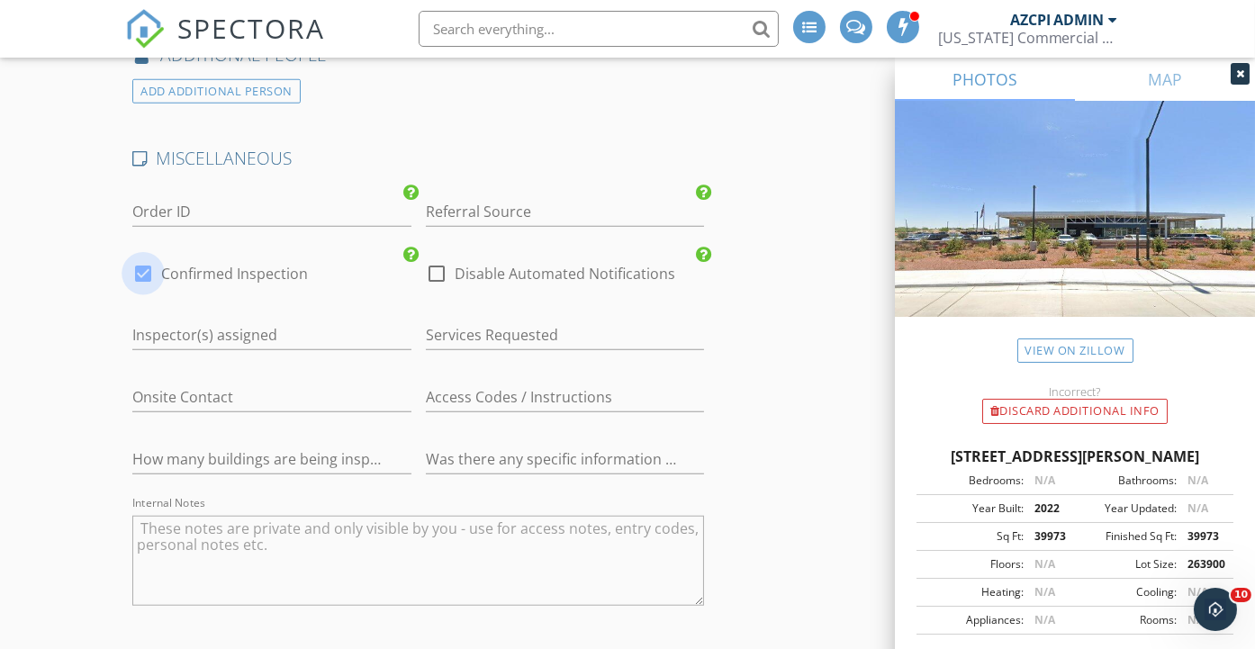
click at [140, 258] on div at bounding box center [143, 273] width 31 height 31
checkbox input "false"
checkbox input "true"
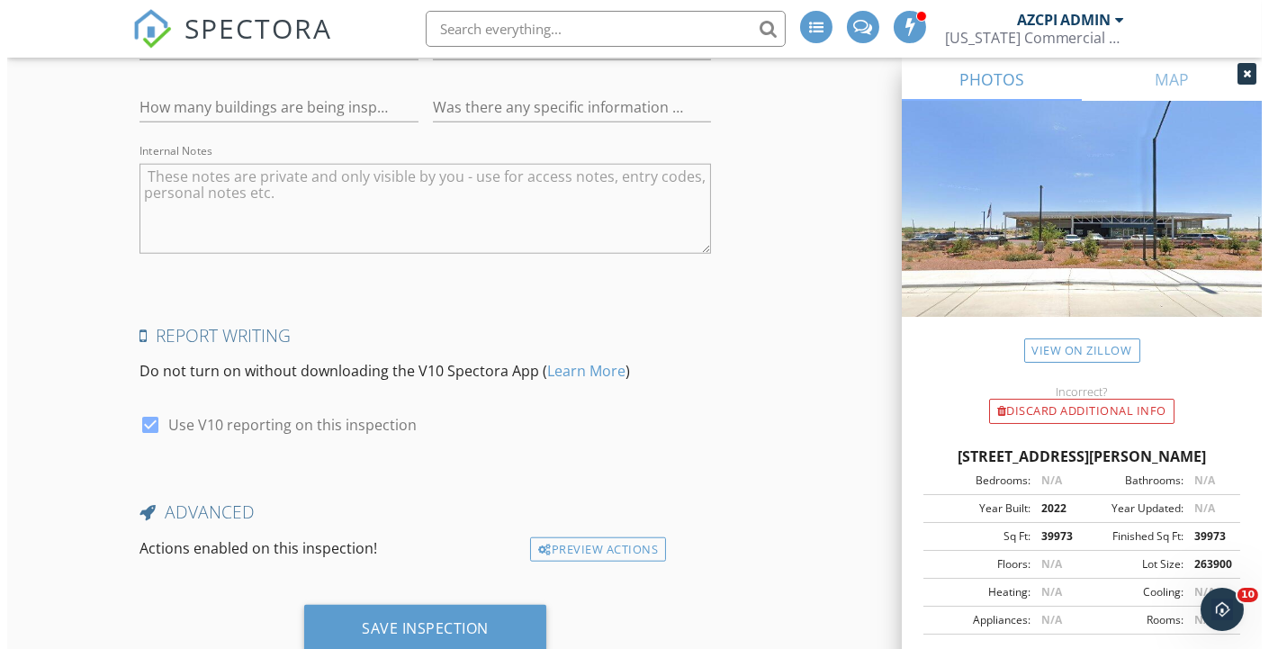
scroll to position [2950, 0]
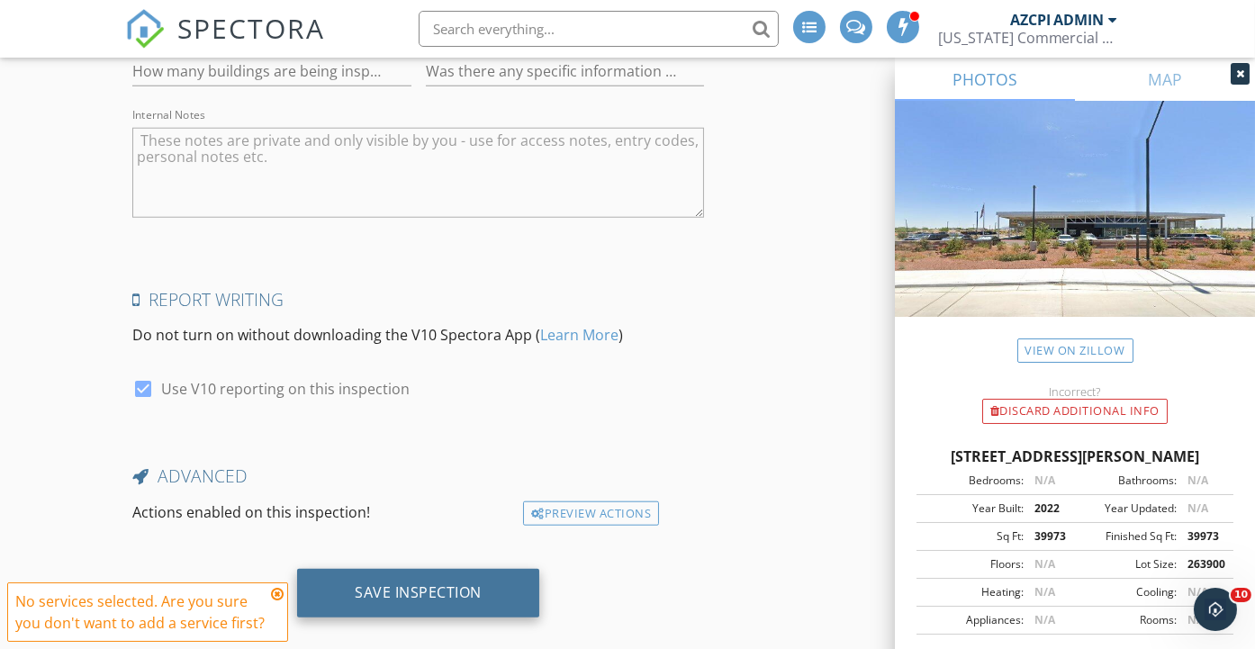
click at [455, 583] on div "Save Inspection" at bounding box center [418, 592] width 127 height 18
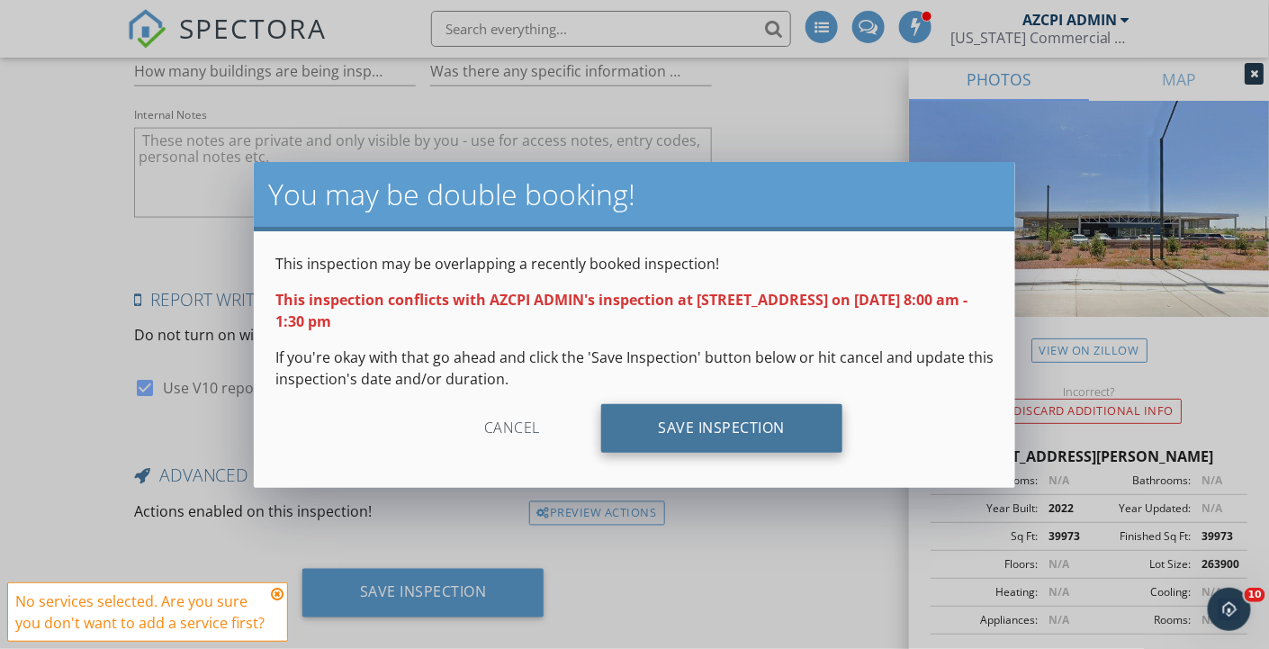
click at [728, 432] on div "Save Inspection" at bounding box center [722, 428] width 242 height 49
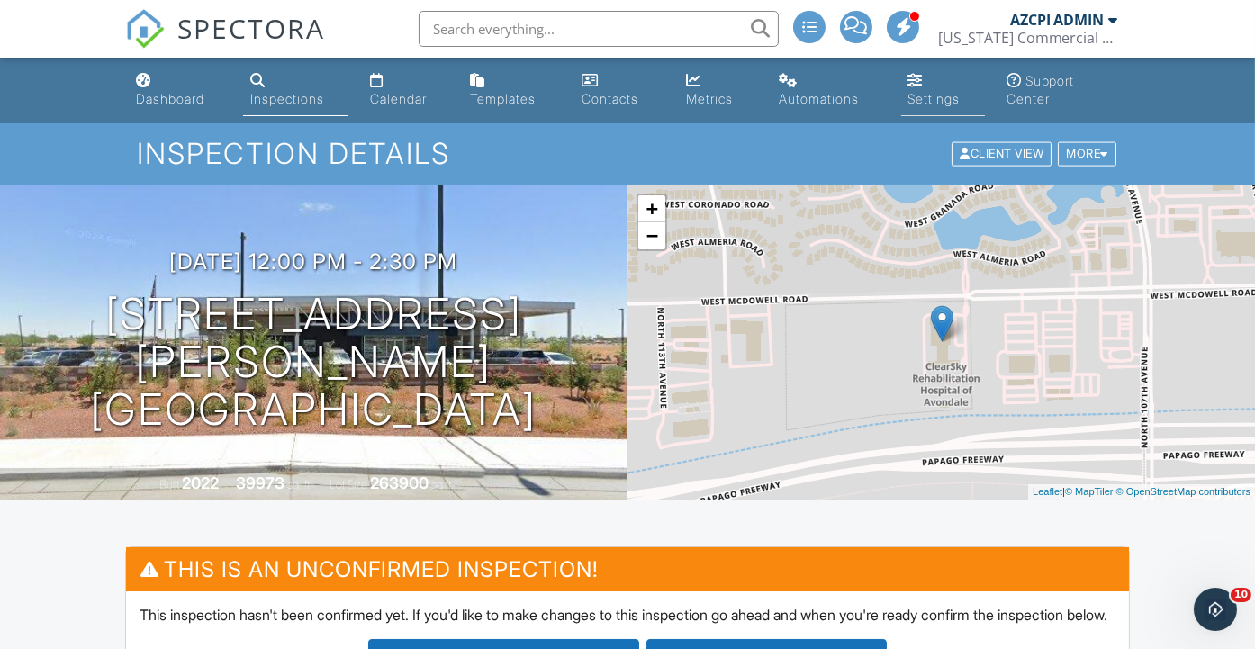
click at [931, 103] on div "Settings" at bounding box center [934, 98] width 52 height 15
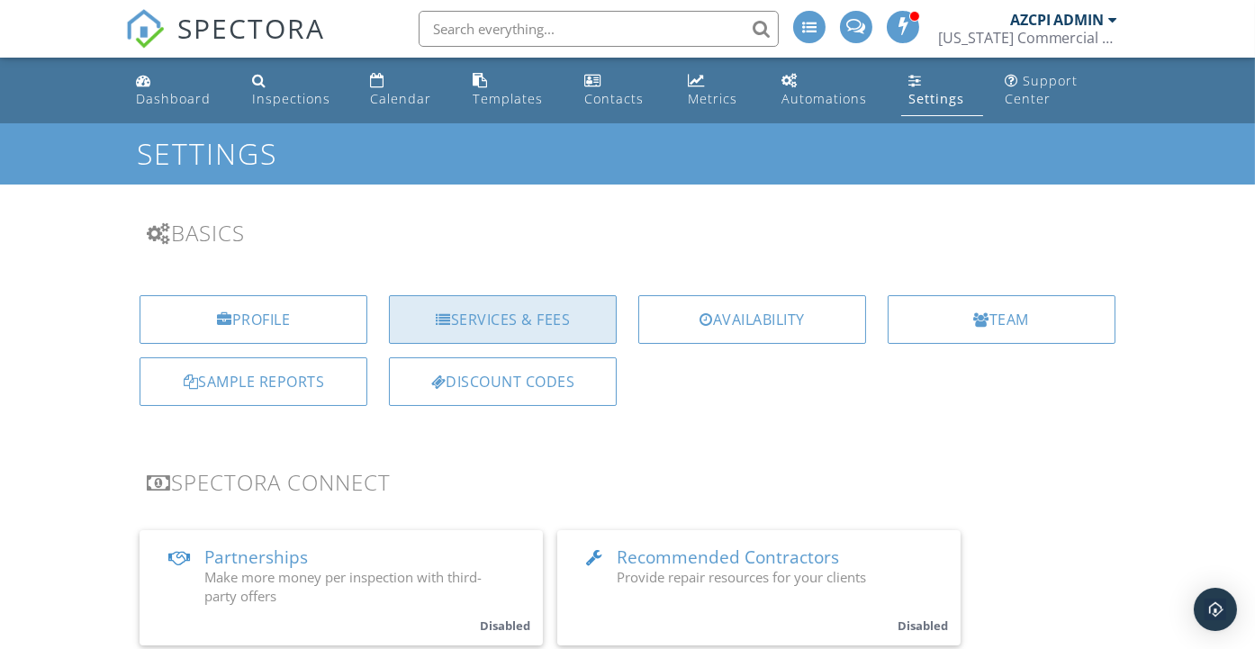
click at [534, 315] on div "Services & Fees" at bounding box center [503, 319] width 228 height 49
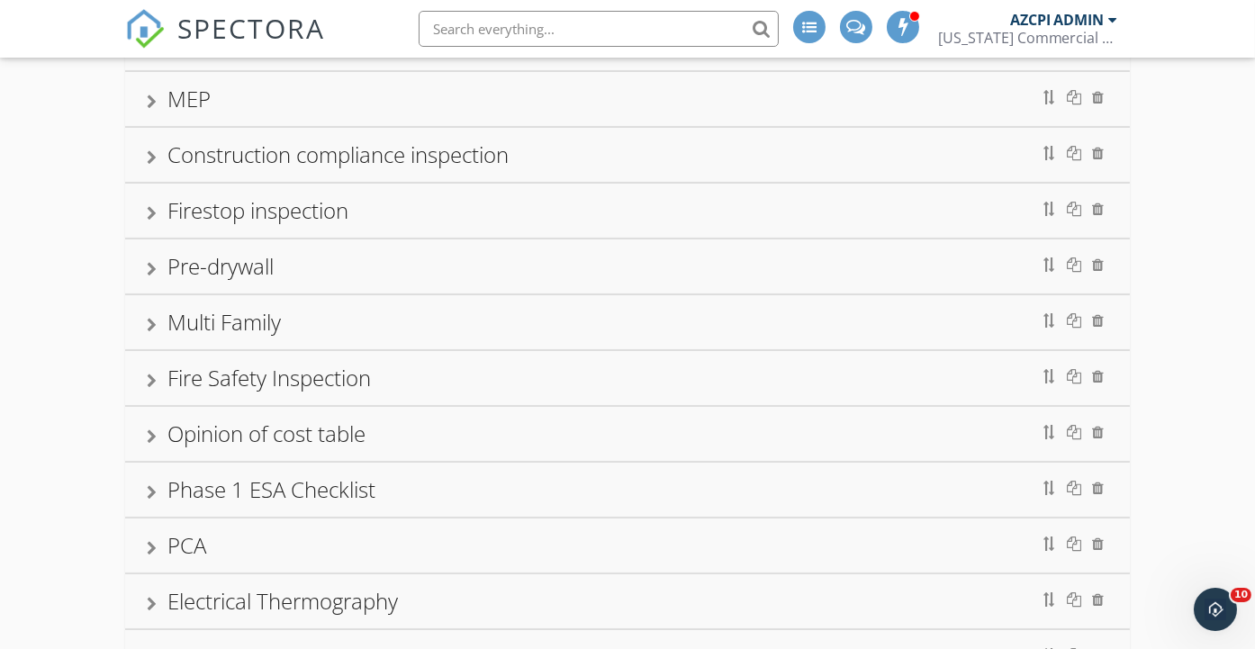
scroll to position [500, 0]
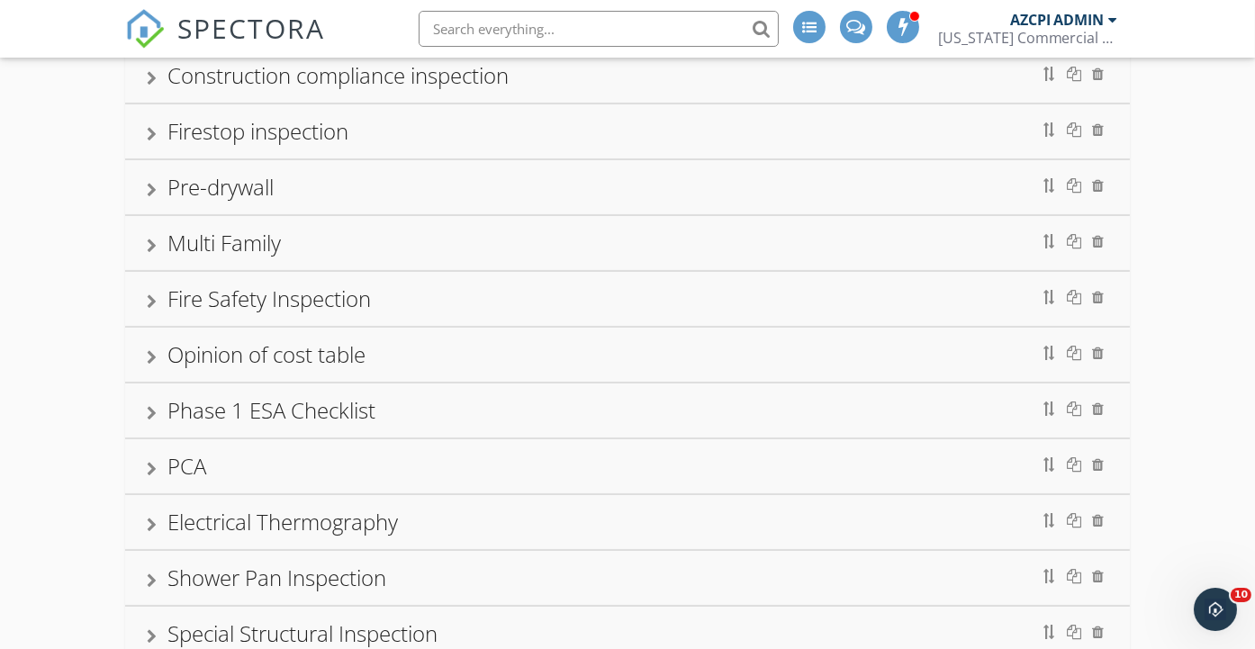
click at [743, 404] on div "Phase 1 ESA Checklist" at bounding box center [627, 410] width 960 height 32
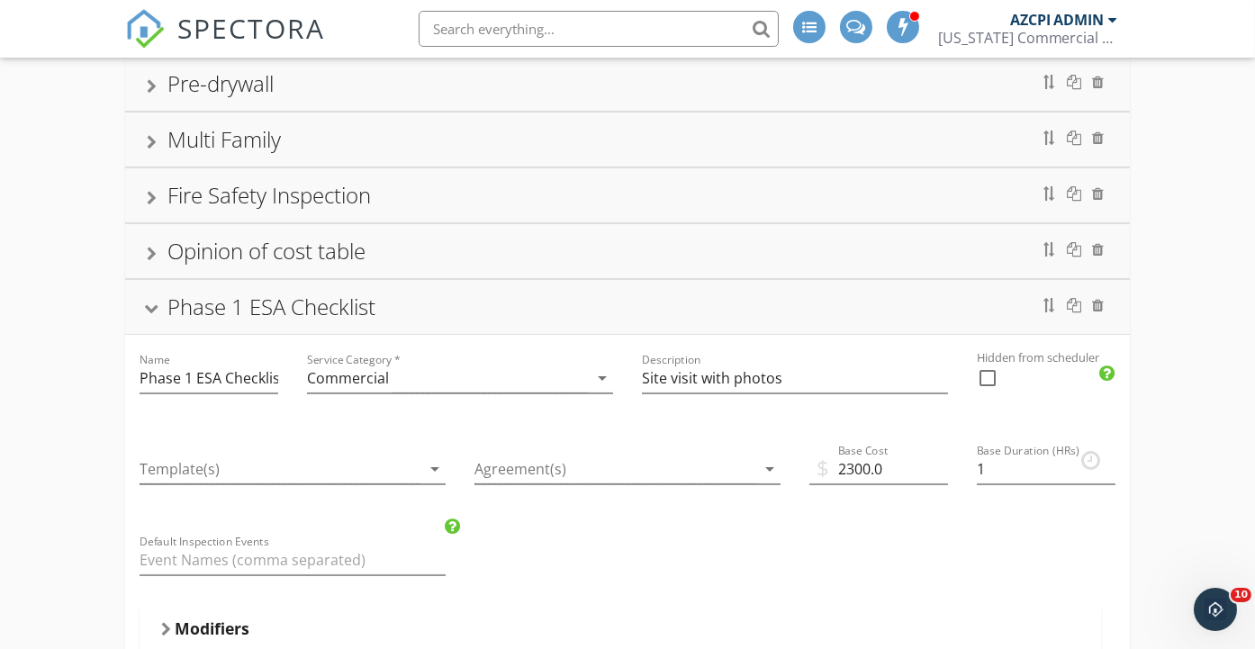
scroll to position [699, 0]
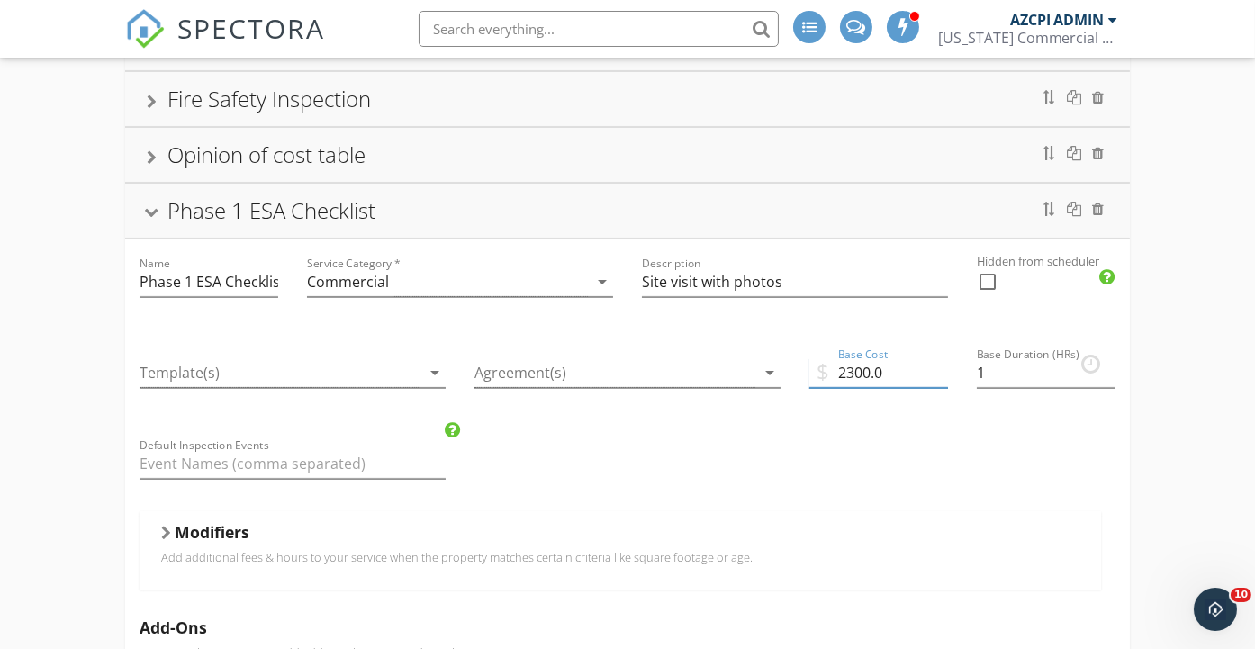
click at [867, 361] on input "2300.0" at bounding box center [878, 373] width 139 height 30
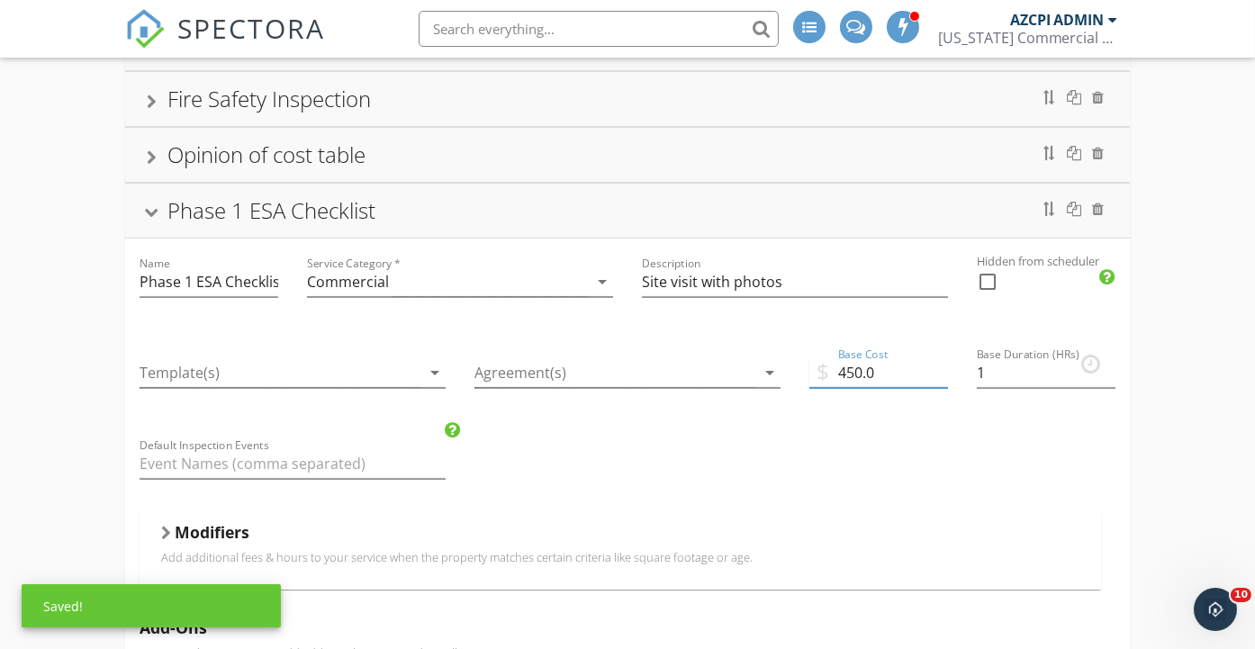
type input "450.0"
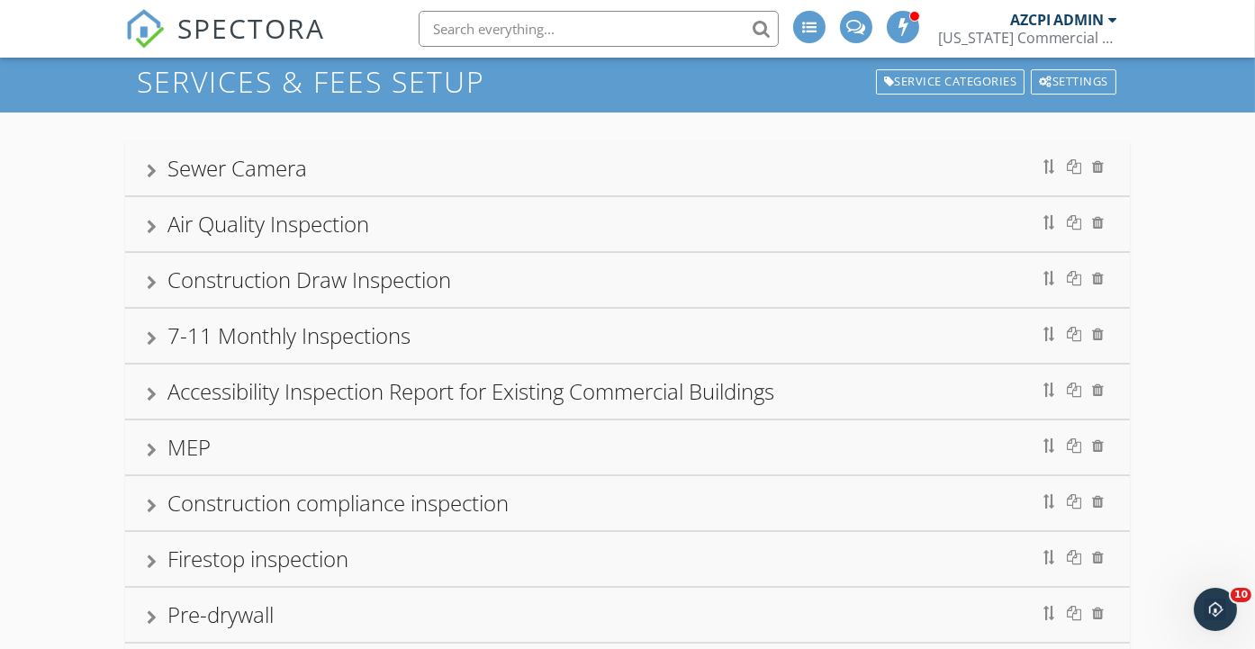
scroll to position [11, 0]
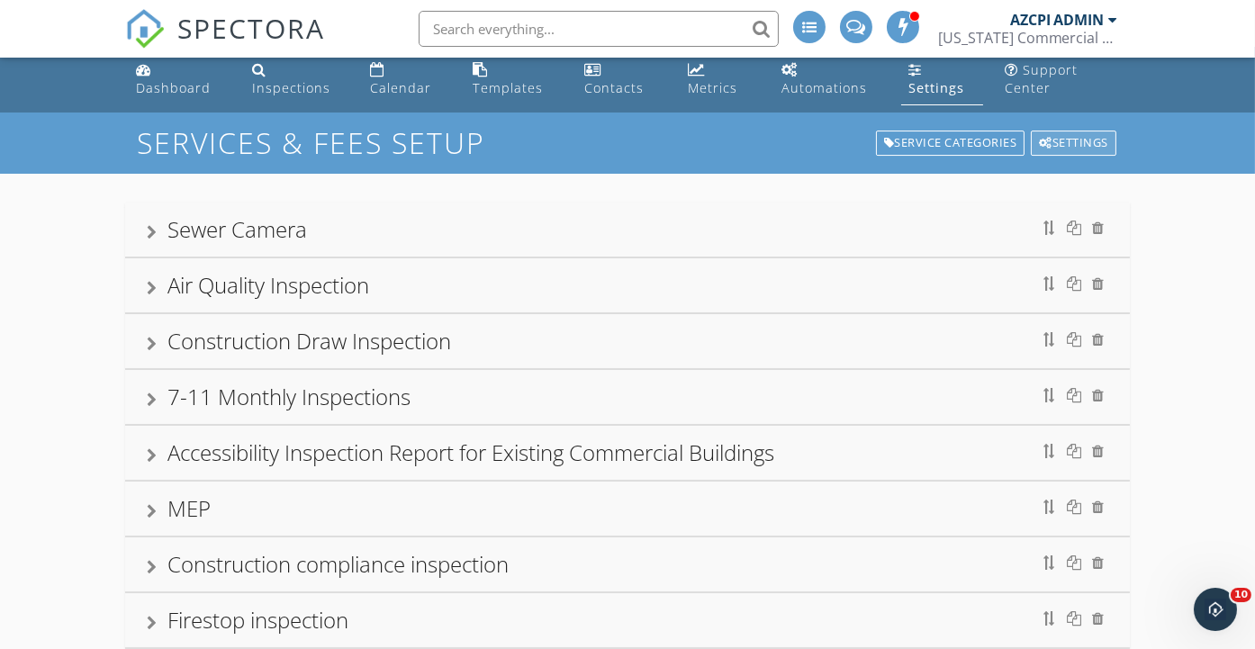
click at [1058, 139] on div "Settings" at bounding box center [1074, 143] width 86 height 25
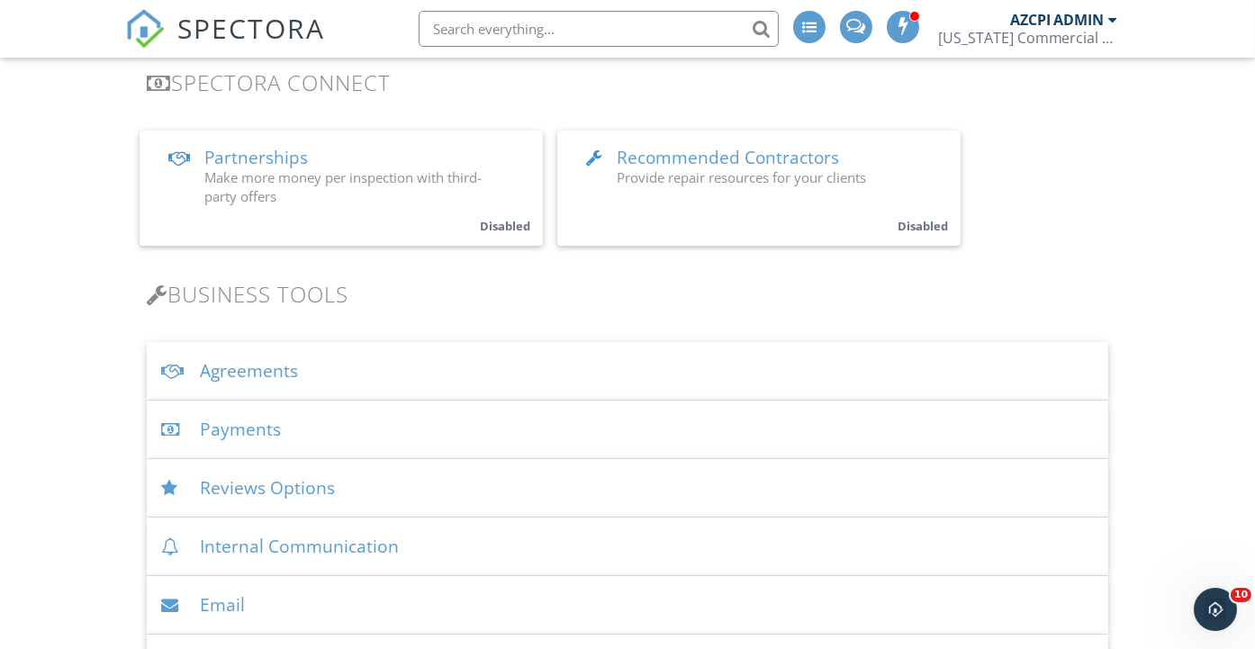
click at [290, 371] on div "Agreements" at bounding box center [627, 371] width 960 height 59
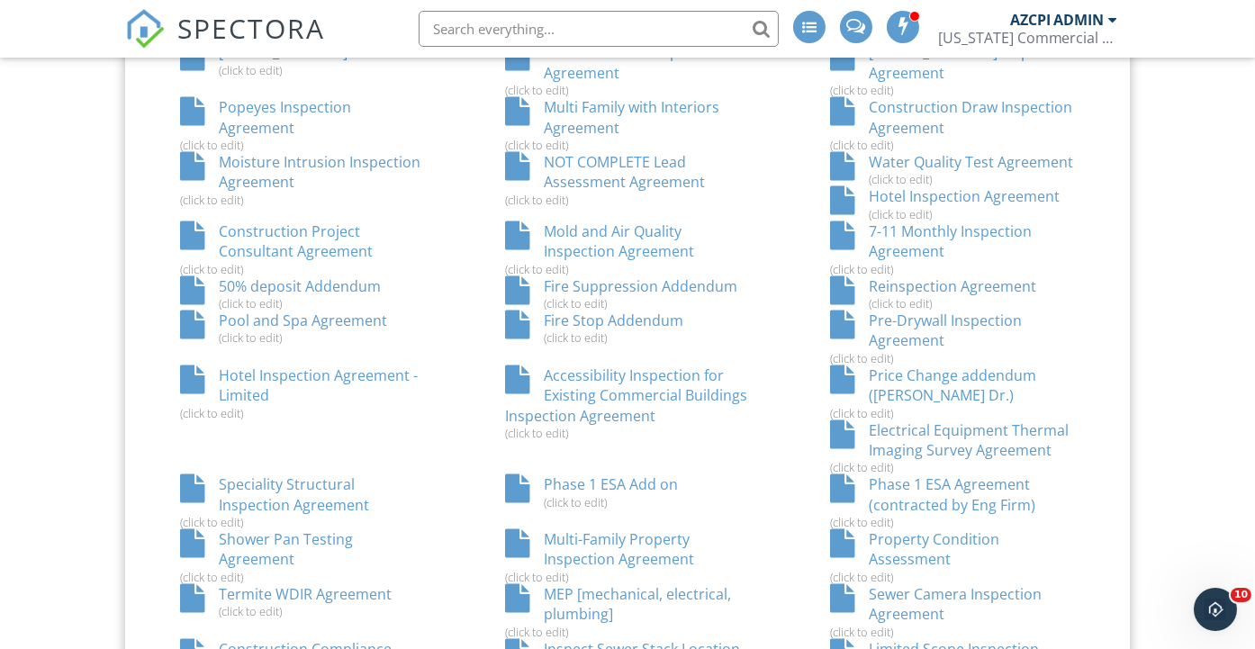
scroll to position [1400, 0]
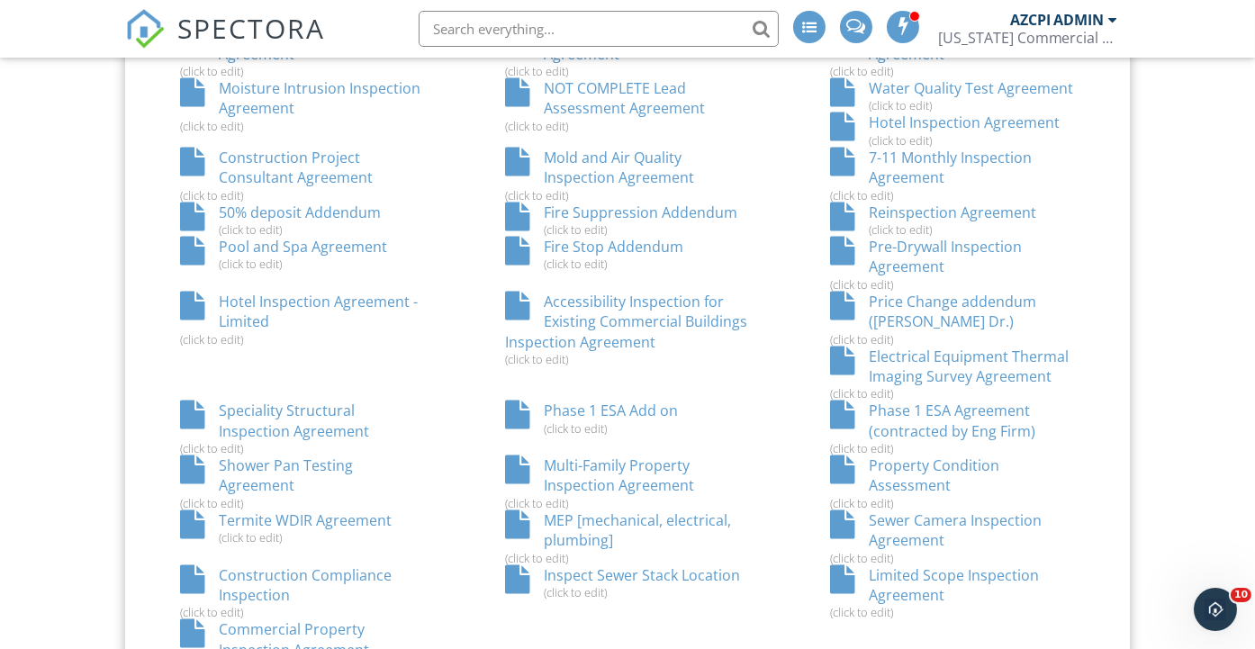
click at [950, 412] on div "Phase 1 ESA Agreement (contracted by Eng Firm) (click to edit)" at bounding box center [952, 428] width 325 height 55
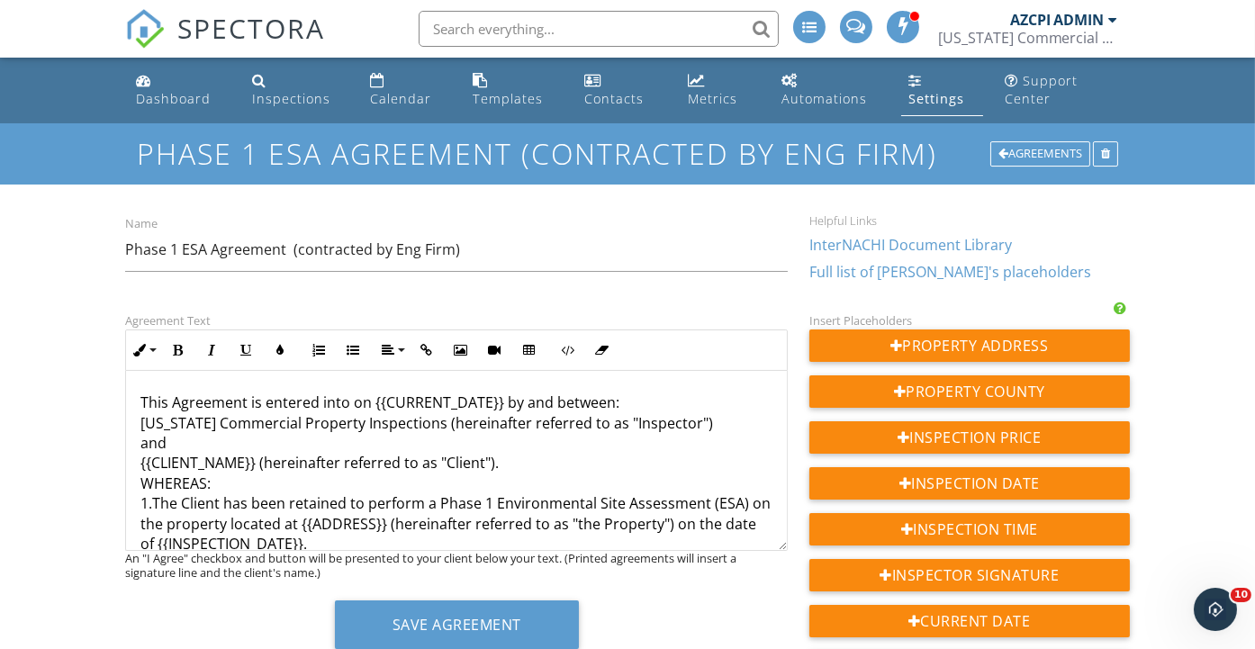
scroll to position [99, 0]
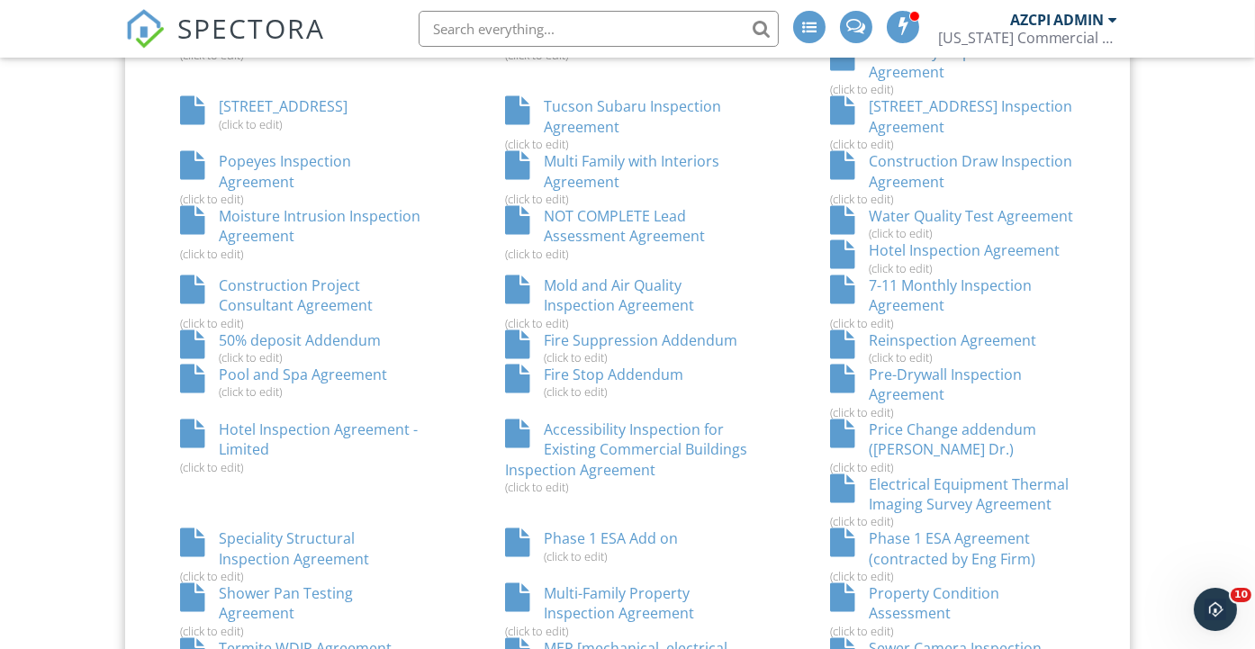
scroll to position [1300, 0]
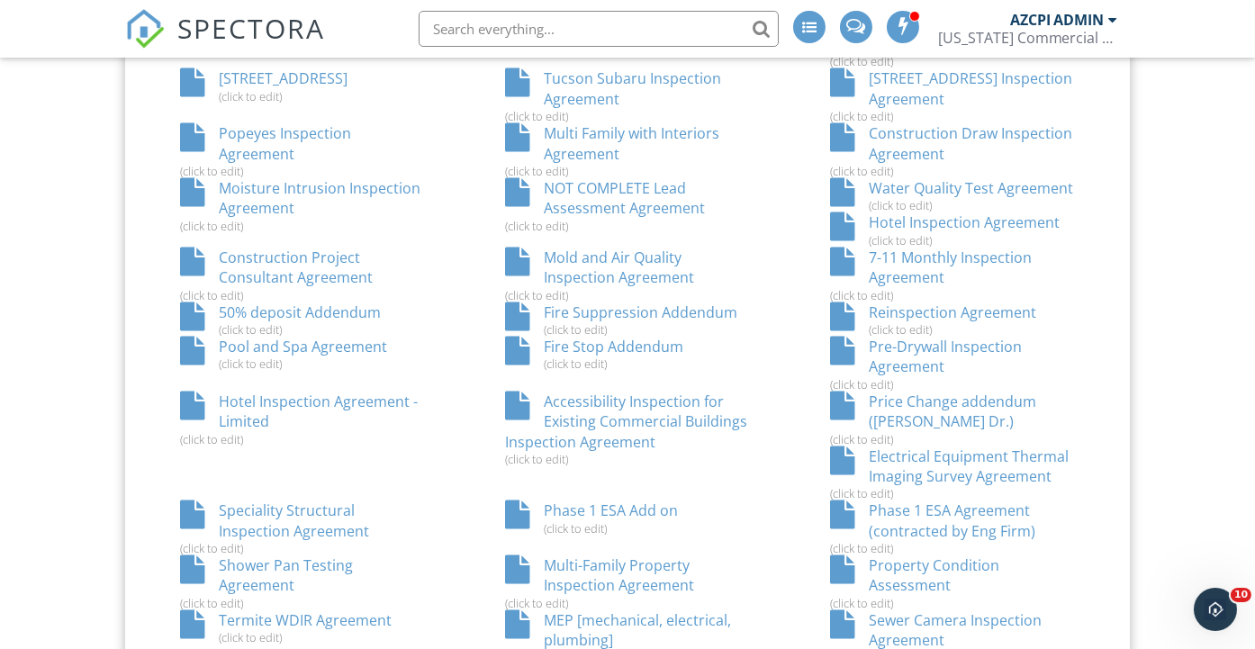
click at [662, 507] on div "Phase 1 ESA Add on (click to edit)" at bounding box center [626, 517] width 325 height 34
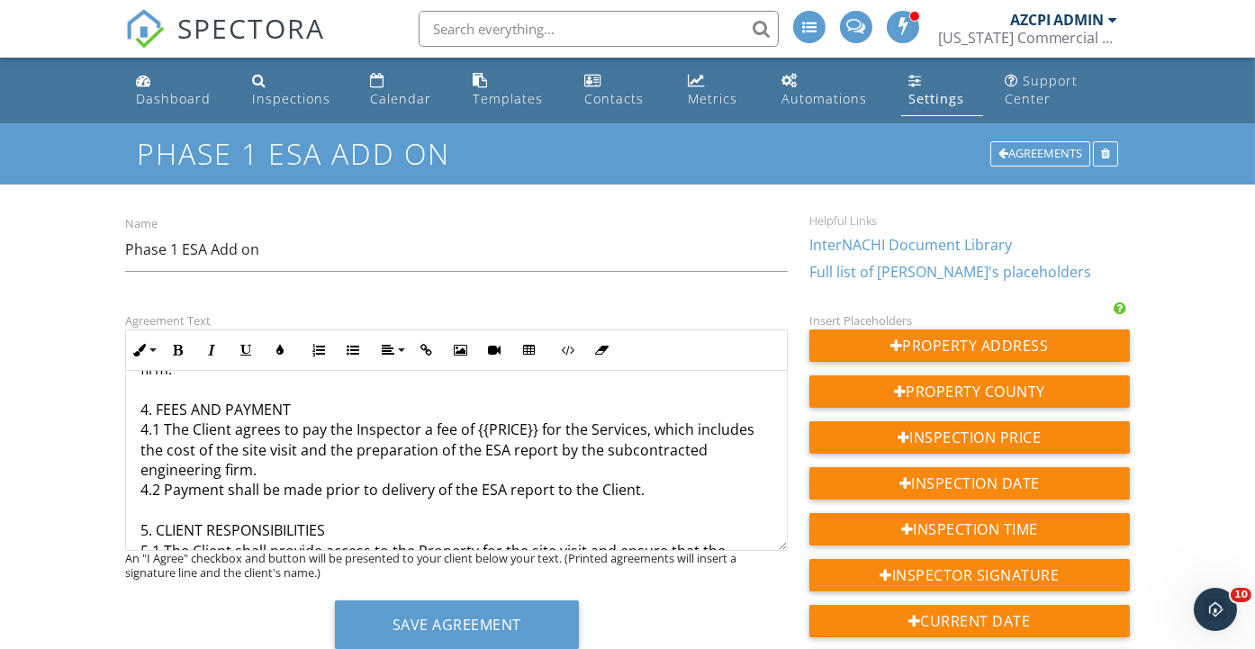
scroll to position [799, 0]
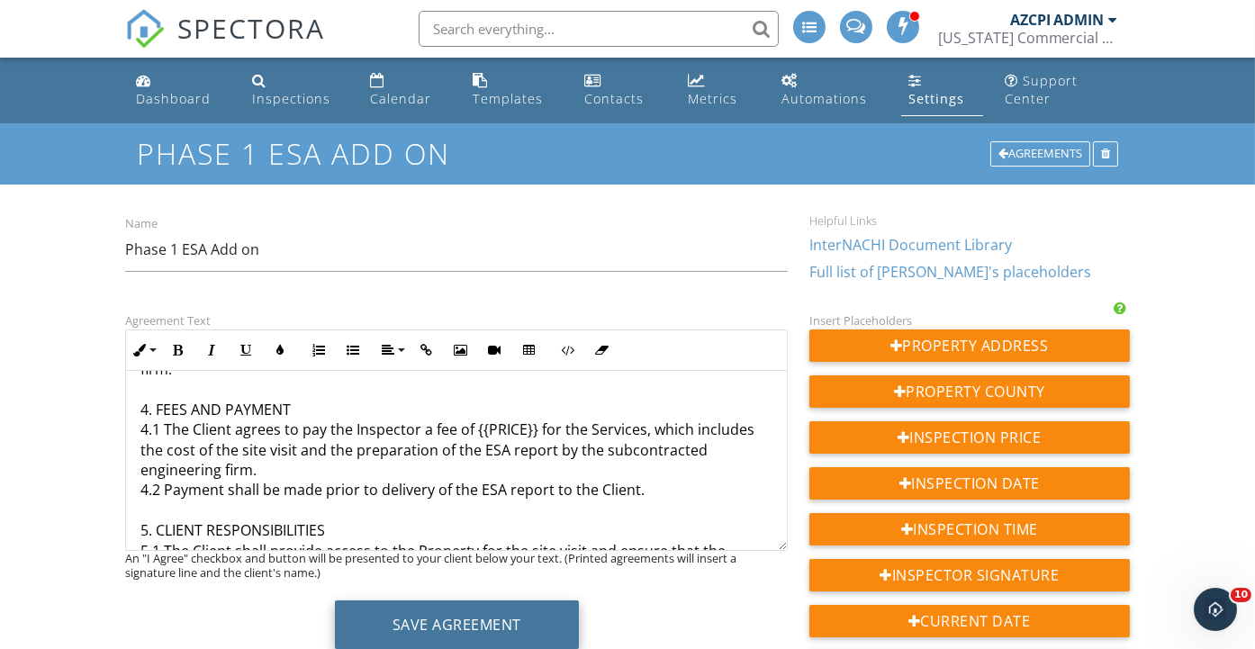
click at [478, 617] on button "Save Agreement" at bounding box center [457, 624] width 244 height 49
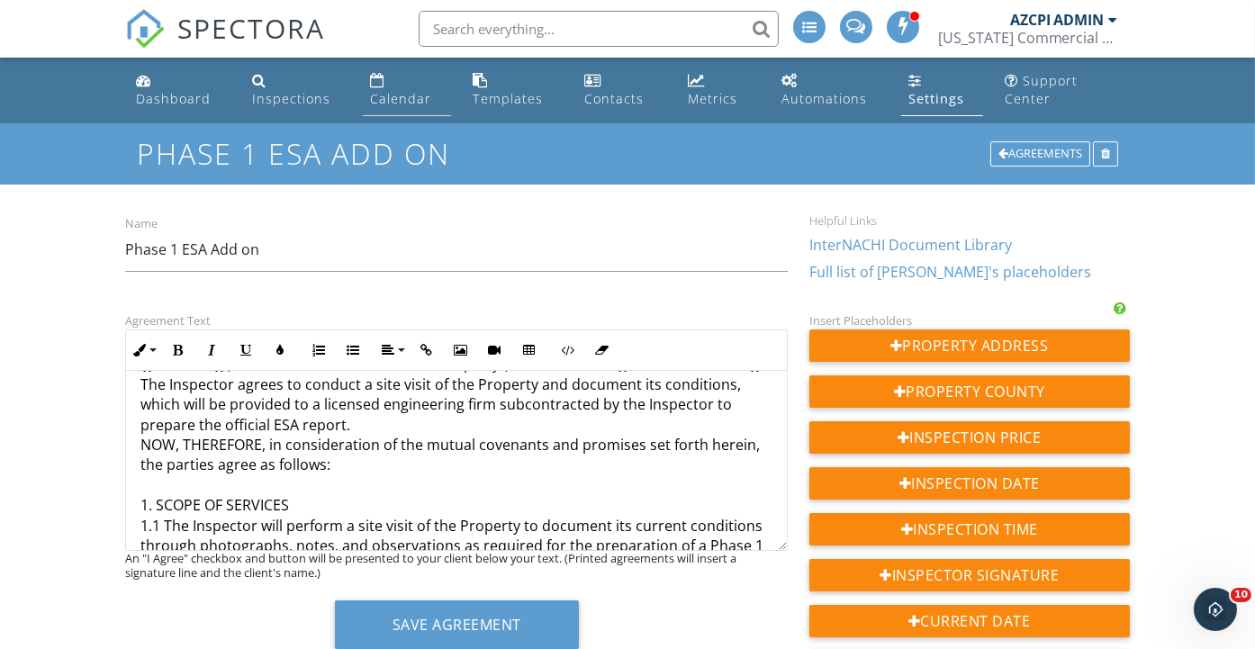
click at [410, 100] on div "Calendar" at bounding box center [400, 98] width 61 height 17
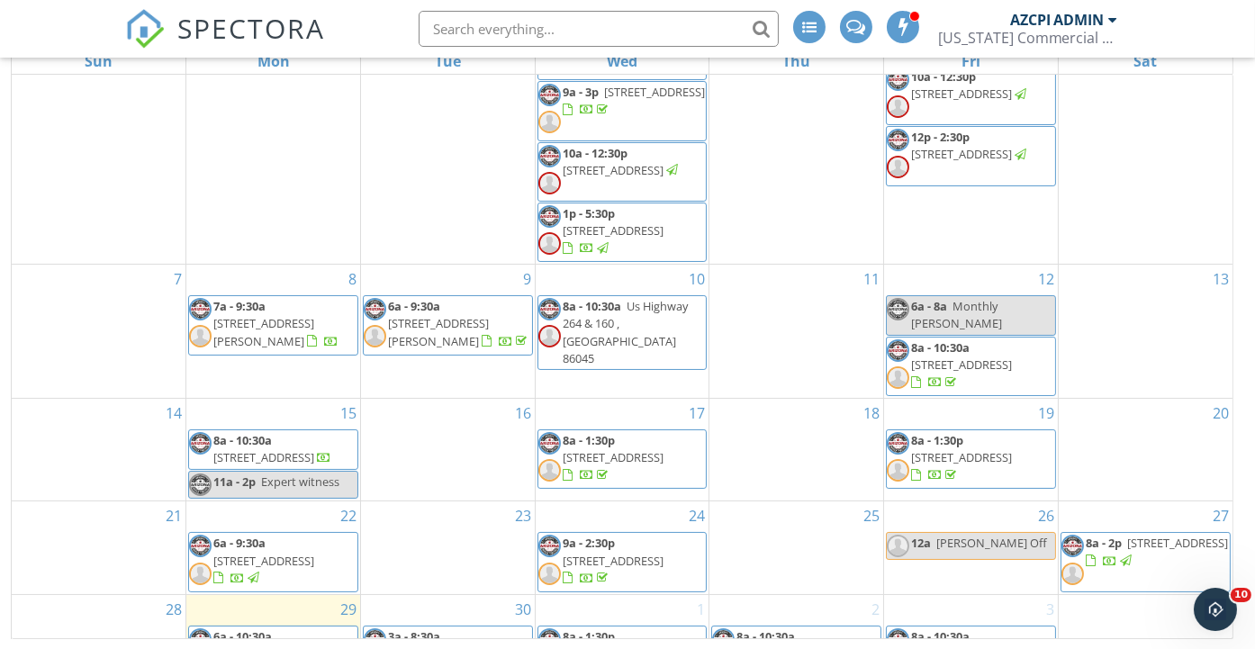
scroll to position [283, 0]
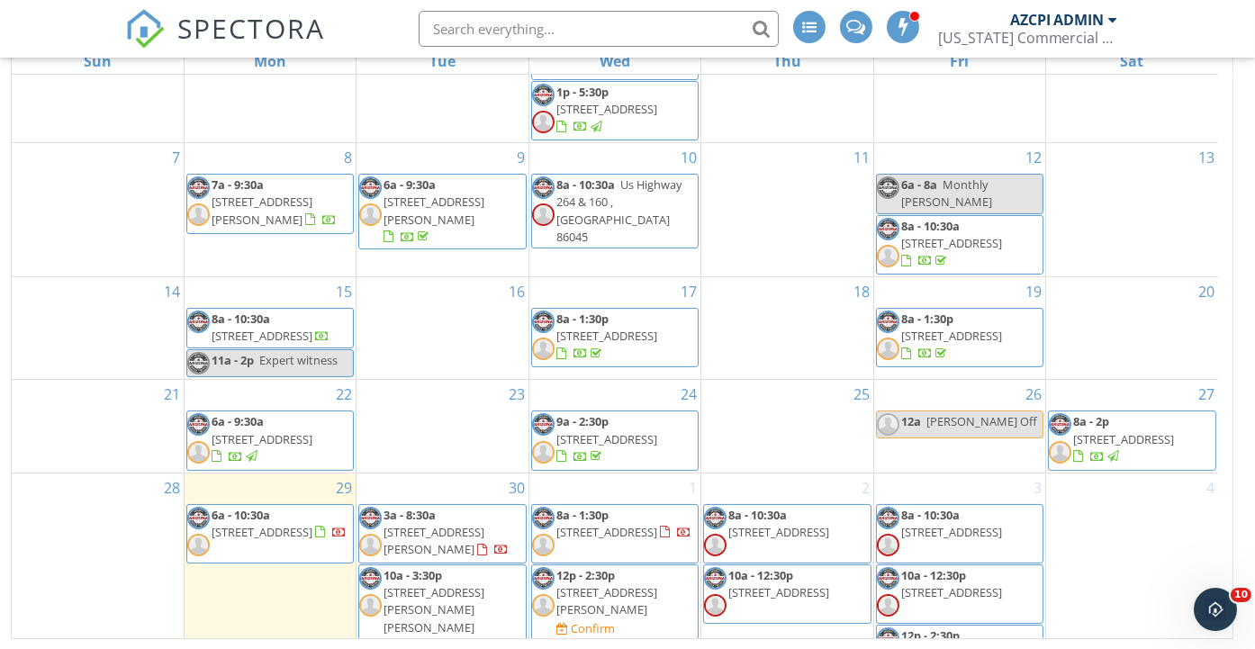
click at [651, 584] on span "10903 W McDowell Rd , Avondale 85392" at bounding box center [606, 600] width 101 height 33
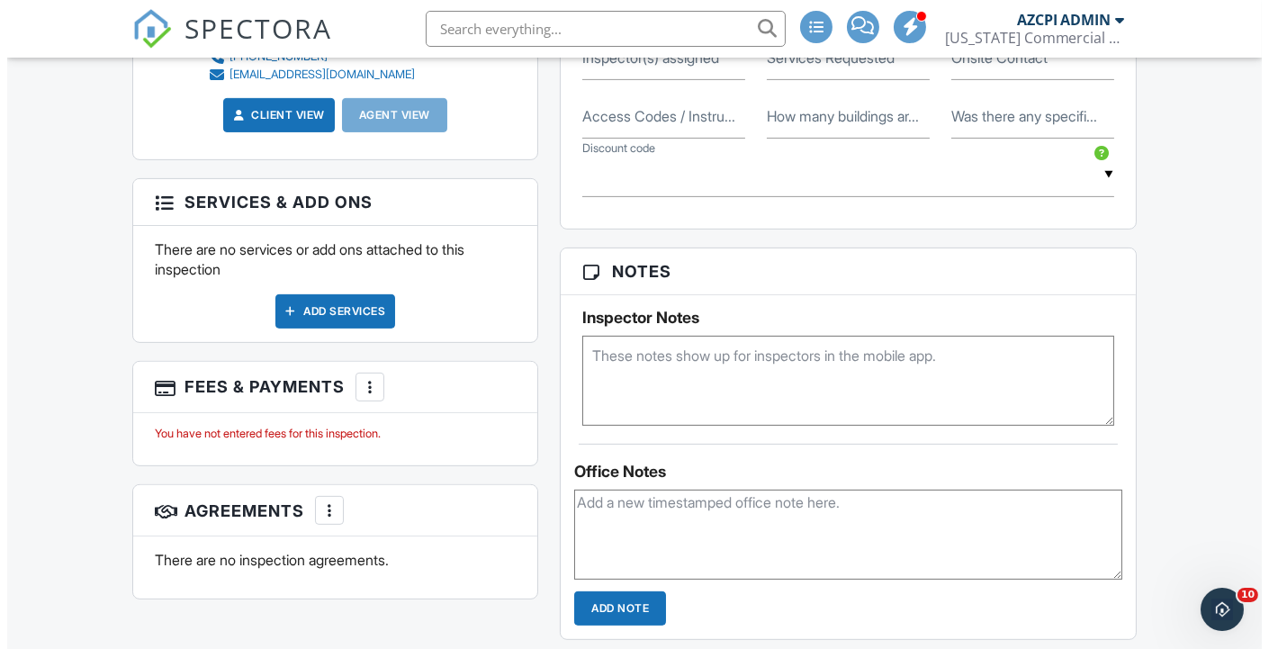
scroll to position [1200, 0]
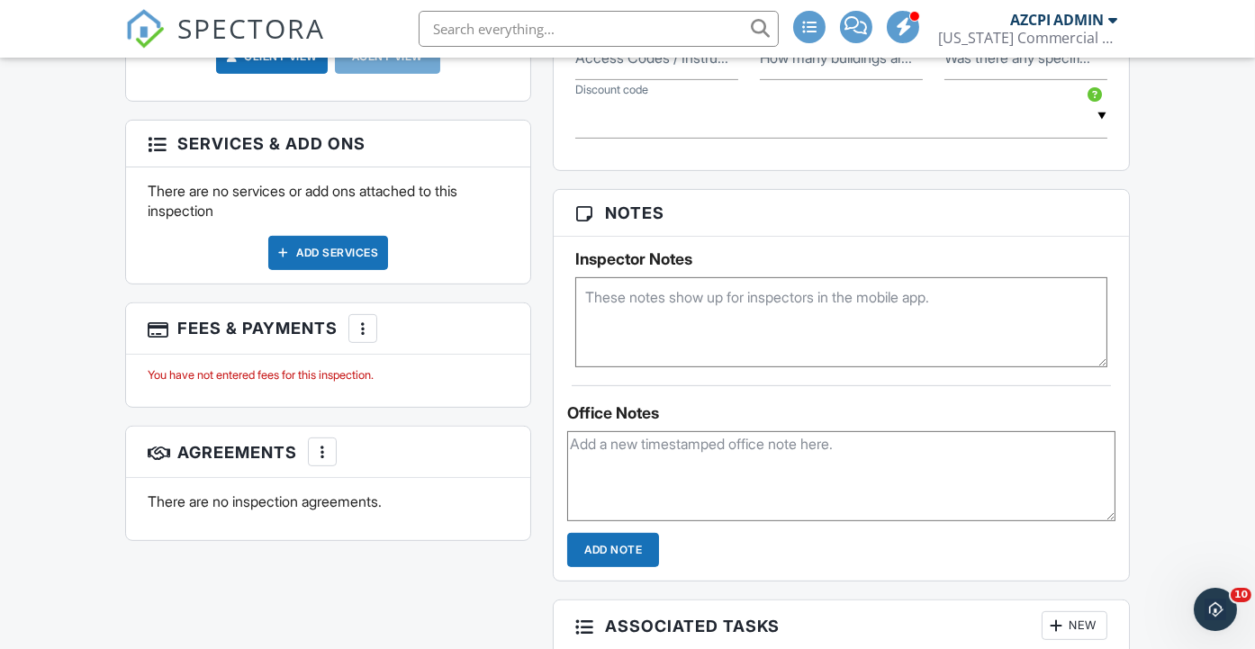
click at [363, 338] on div at bounding box center [363, 329] width 18 height 18
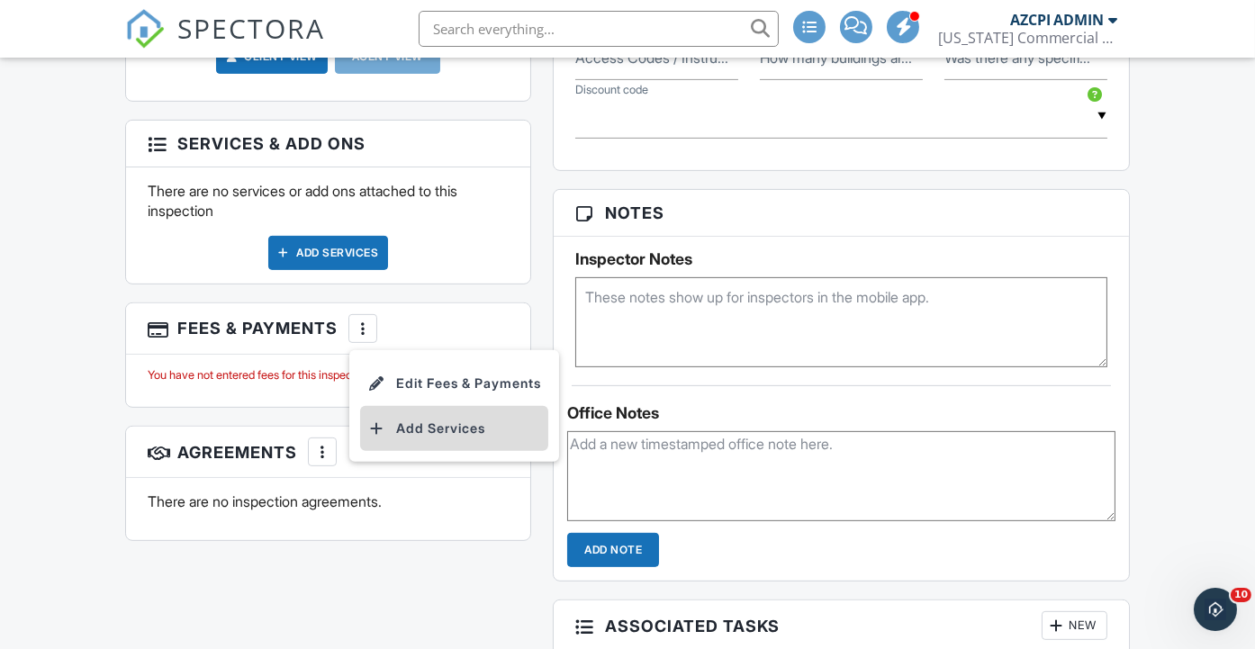
click at [425, 451] on li "Add Services" at bounding box center [454, 428] width 188 height 45
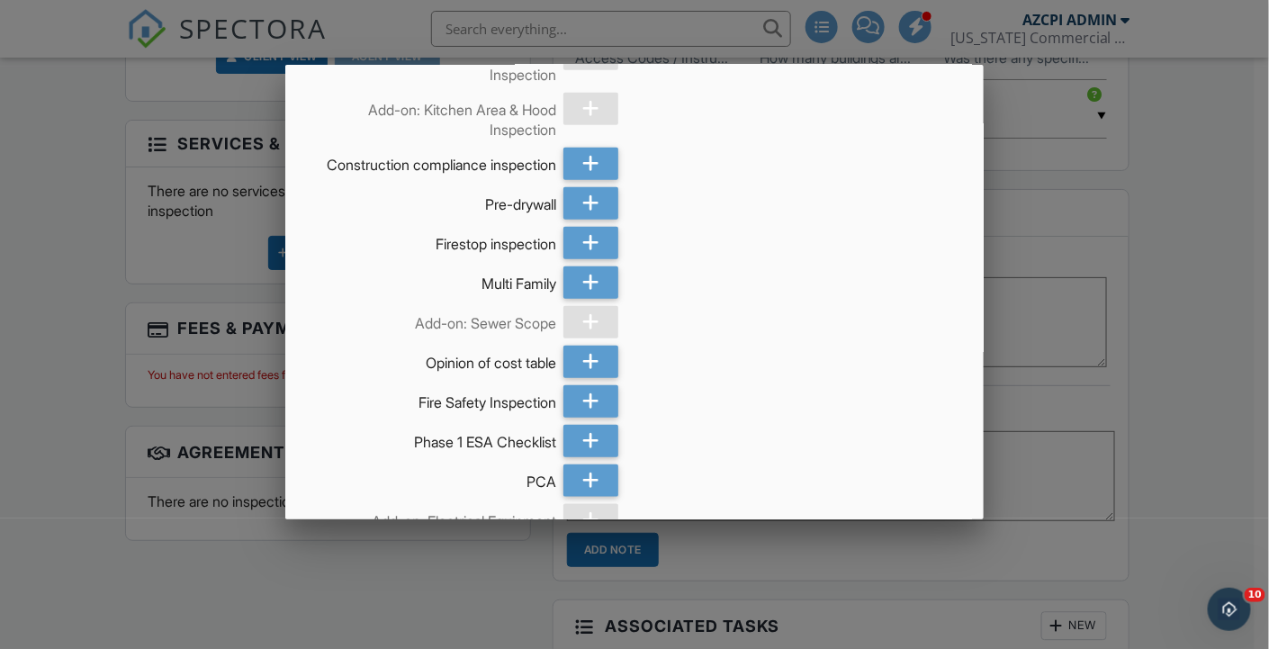
scroll to position [500, 0]
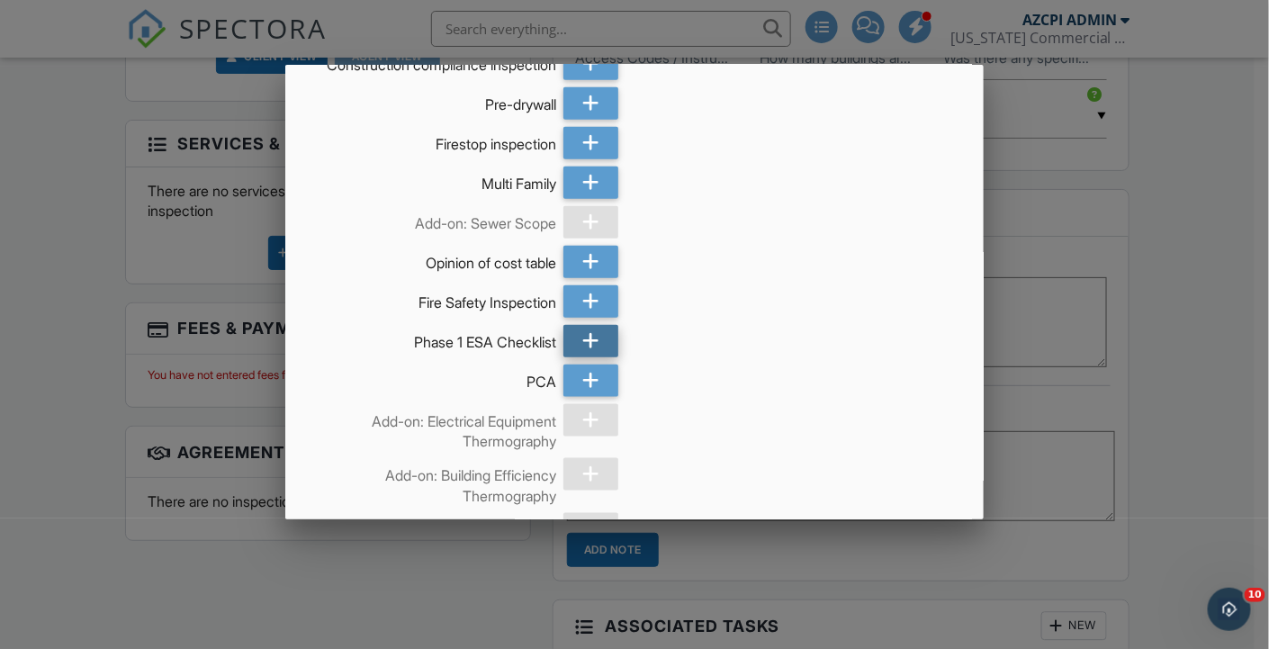
click at [591, 350] on icon at bounding box center [590, 341] width 17 height 32
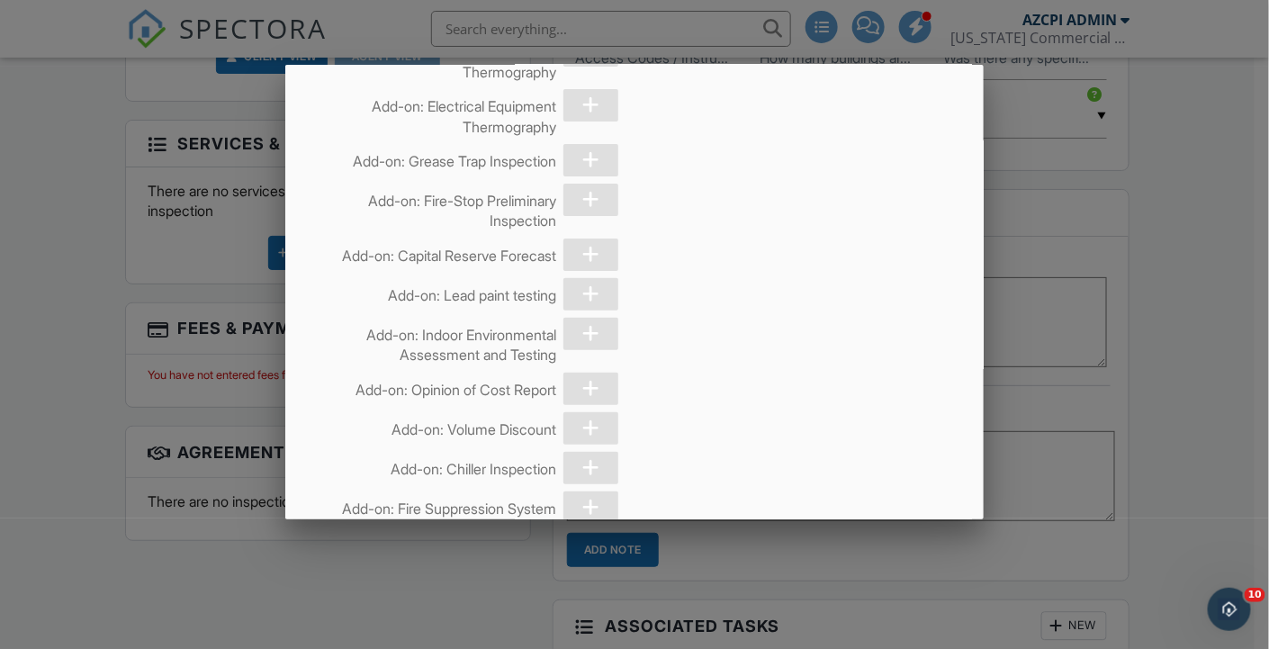
scroll to position [5099, 0]
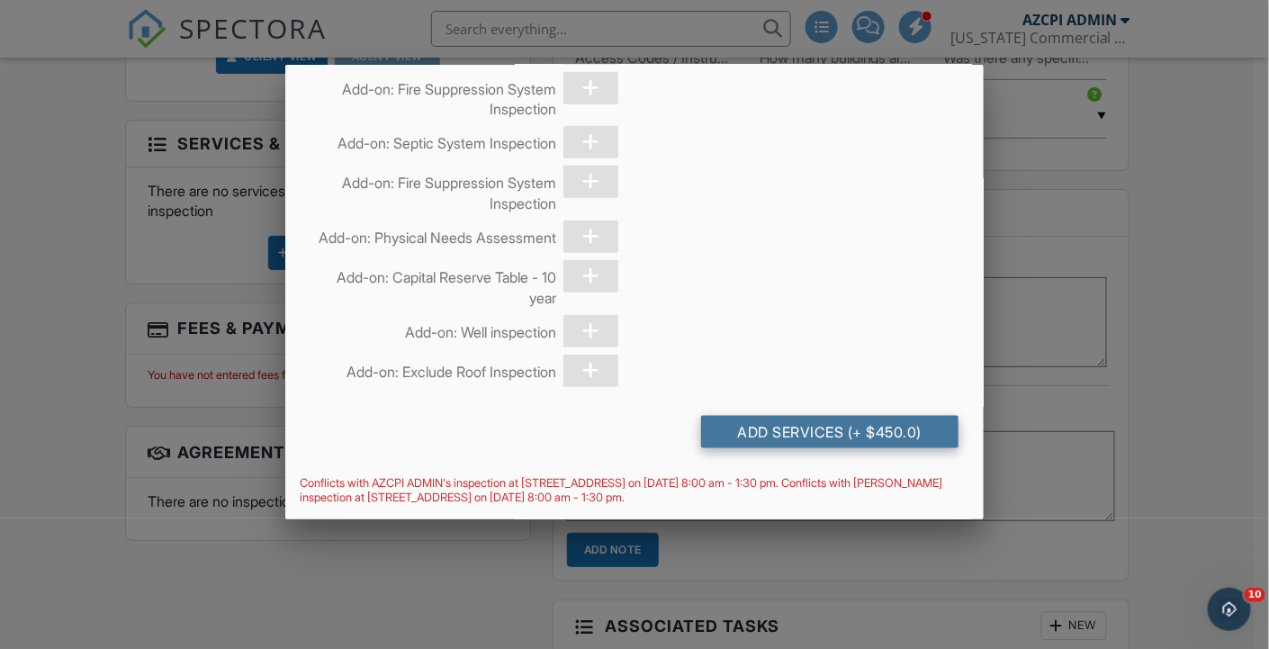
click at [774, 430] on div "Add Services (+ $450.0)" at bounding box center [829, 432] width 257 height 32
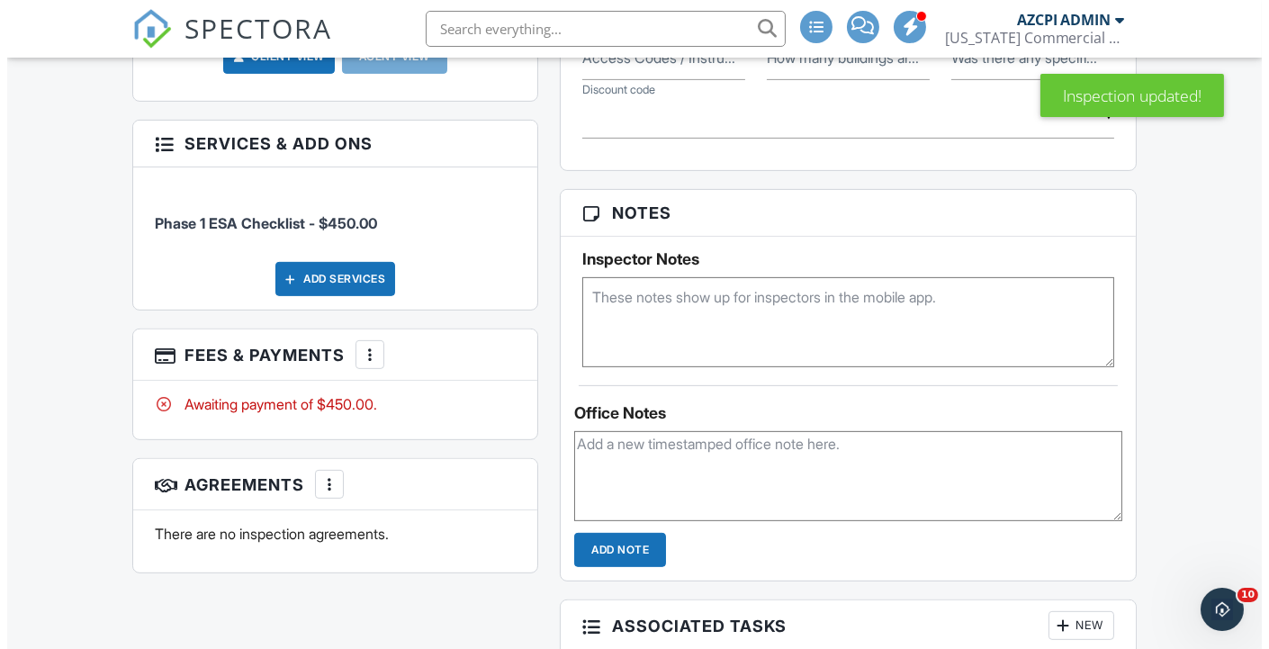
scroll to position [1300, 0]
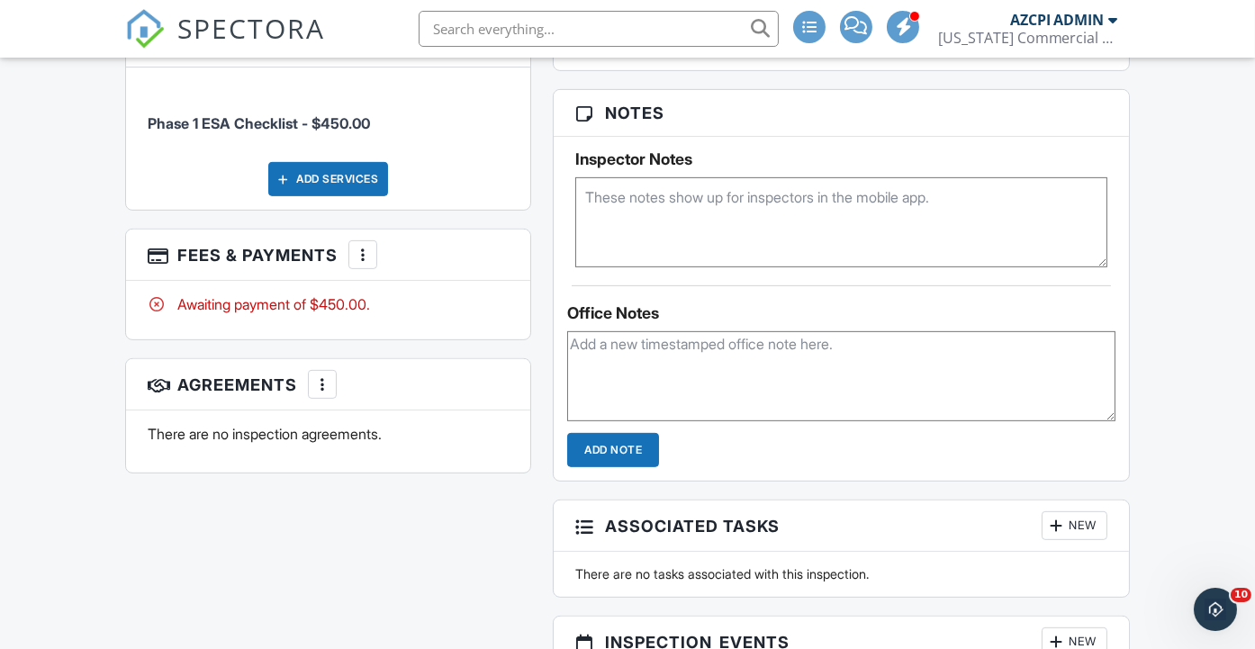
click at [324, 393] on div at bounding box center [322, 384] width 18 height 18
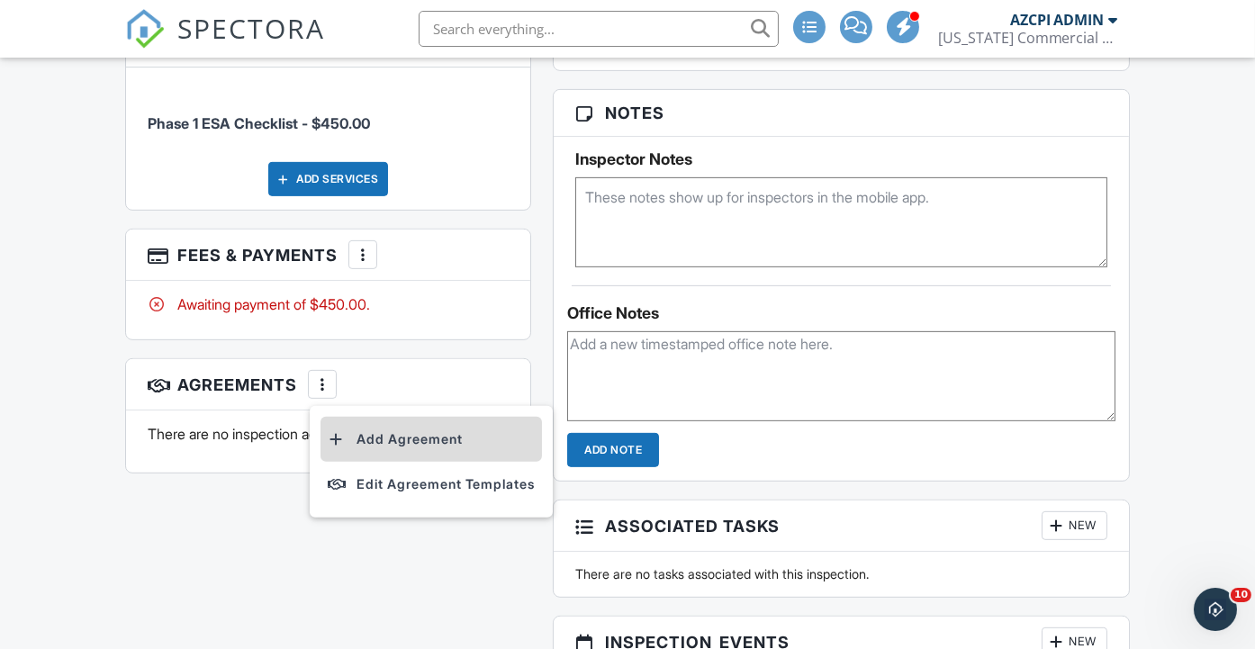
click at [430, 462] on li "Add Agreement" at bounding box center [430, 439] width 221 height 45
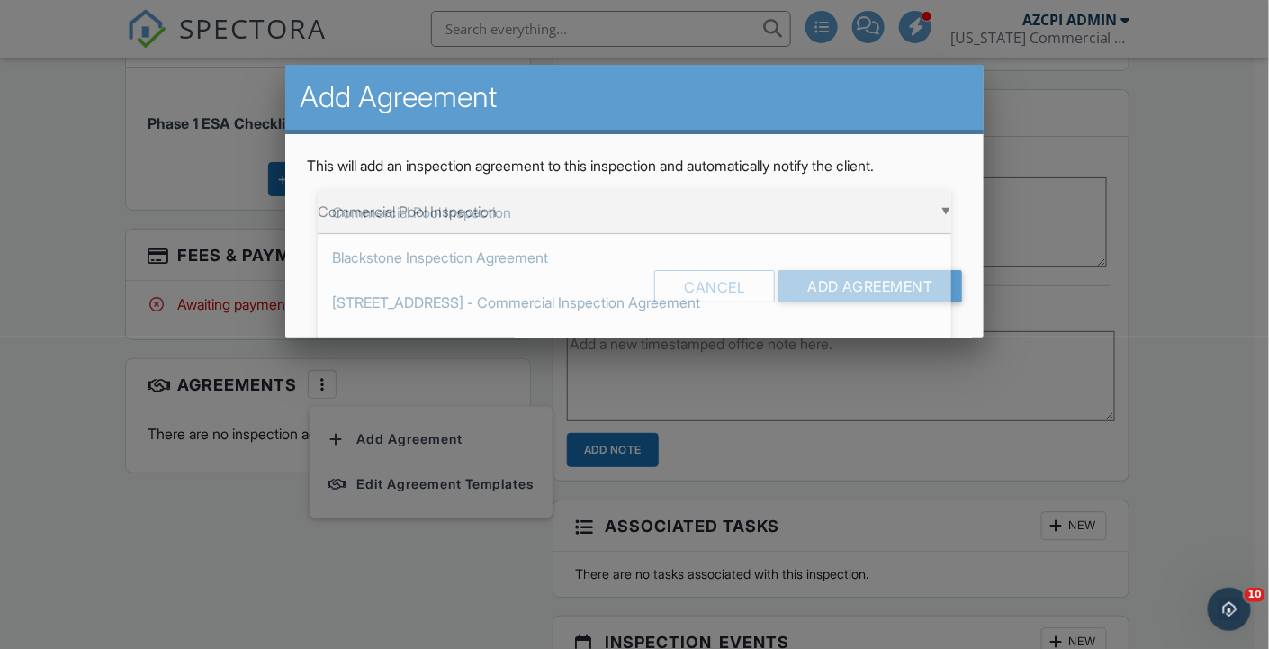
click at [680, 210] on div "▼ Commercial Pool Inspection Commercial Pool Inspection Blackstone Inspection A…" at bounding box center [635, 212] width 634 height 44
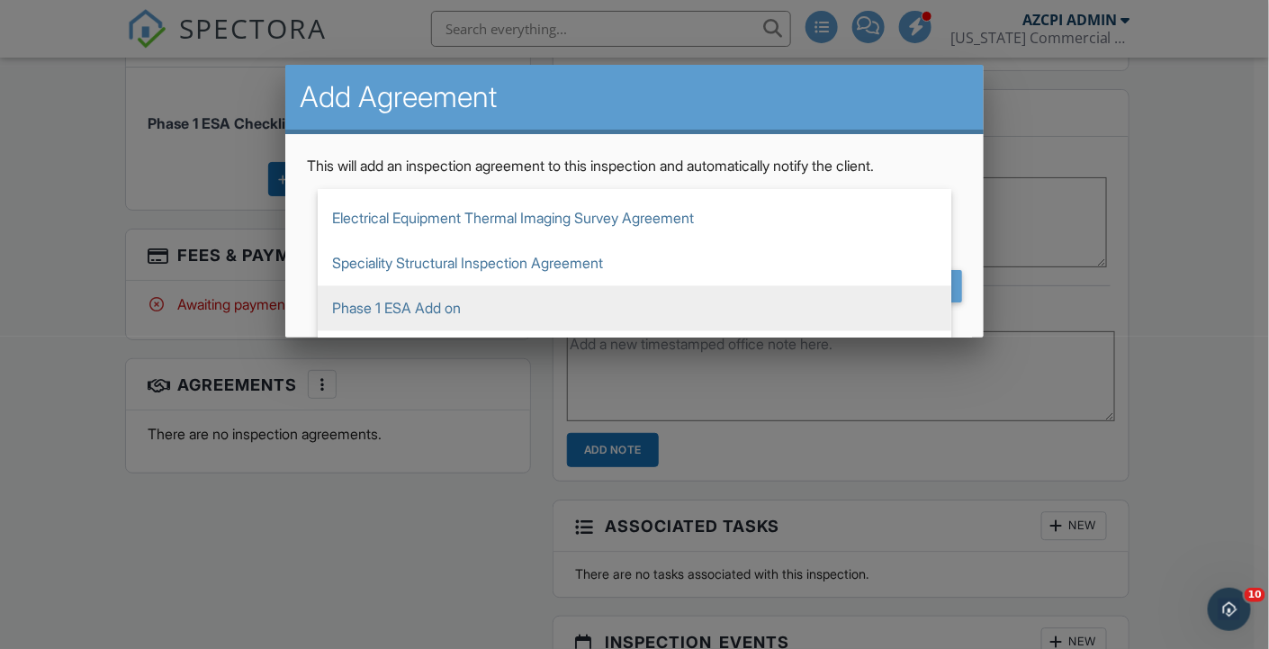
click at [643, 297] on span "Phase 1 ESA Add on" at bounding box center [635, 307] width 634 height 45
type input "Phase 1 ESA Add on"
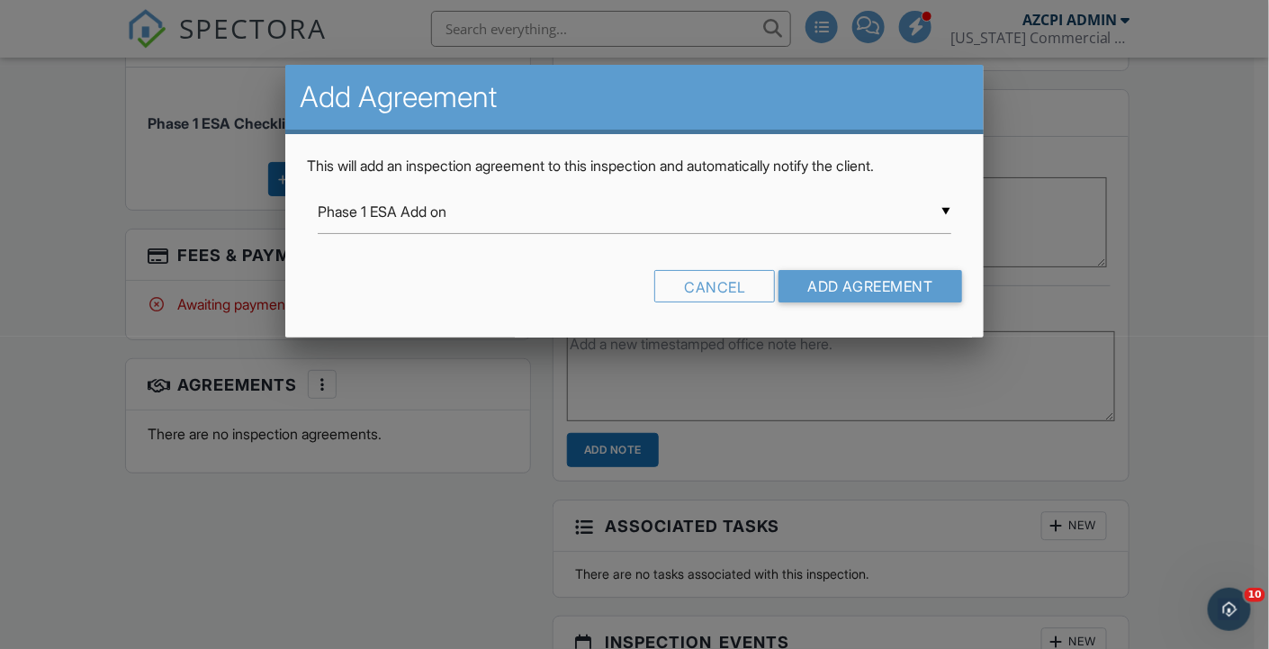
scroll to position [1394, 0]
click at [869, 284] on input "Add Agreement" at bounding box center [871, 286] width 184 height 32
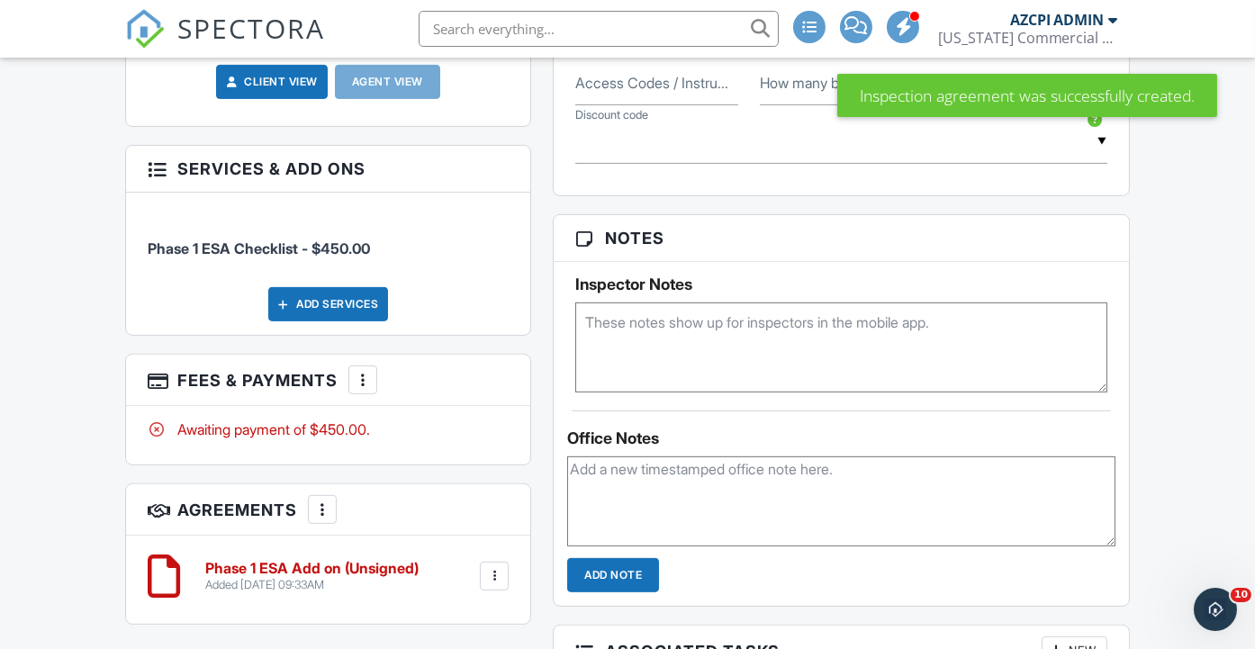
scroll to position [1200, 0]
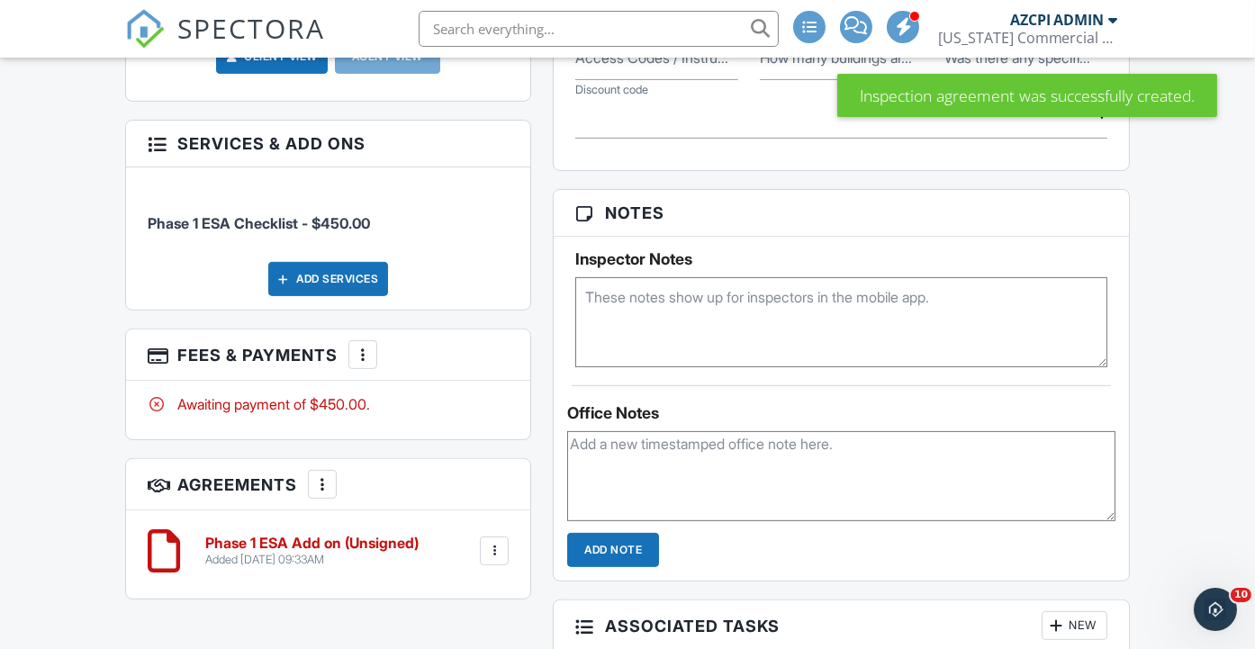
click at [315, 552] on h6 "Phase 1 ESA Add on (Unsigned)" at bounding box center [311, 544] width 213 height 16
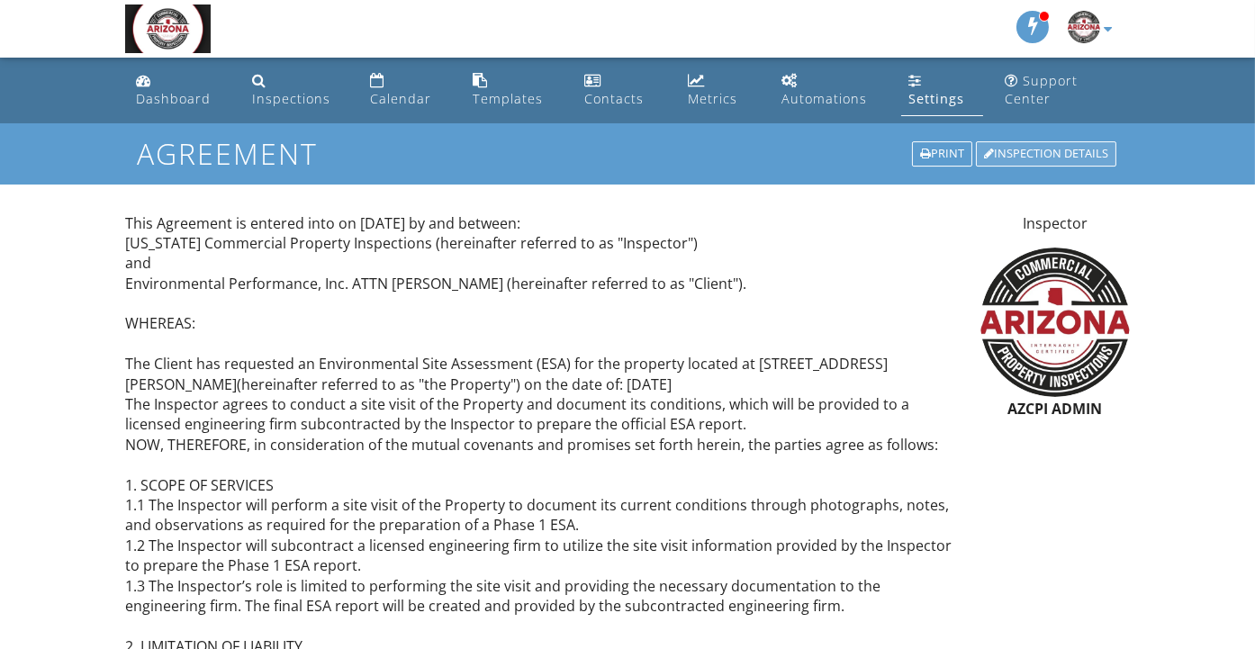
click at [1049, 153] on div "Inspection Details" at bounding box center [1046, 153] width 140 height 25
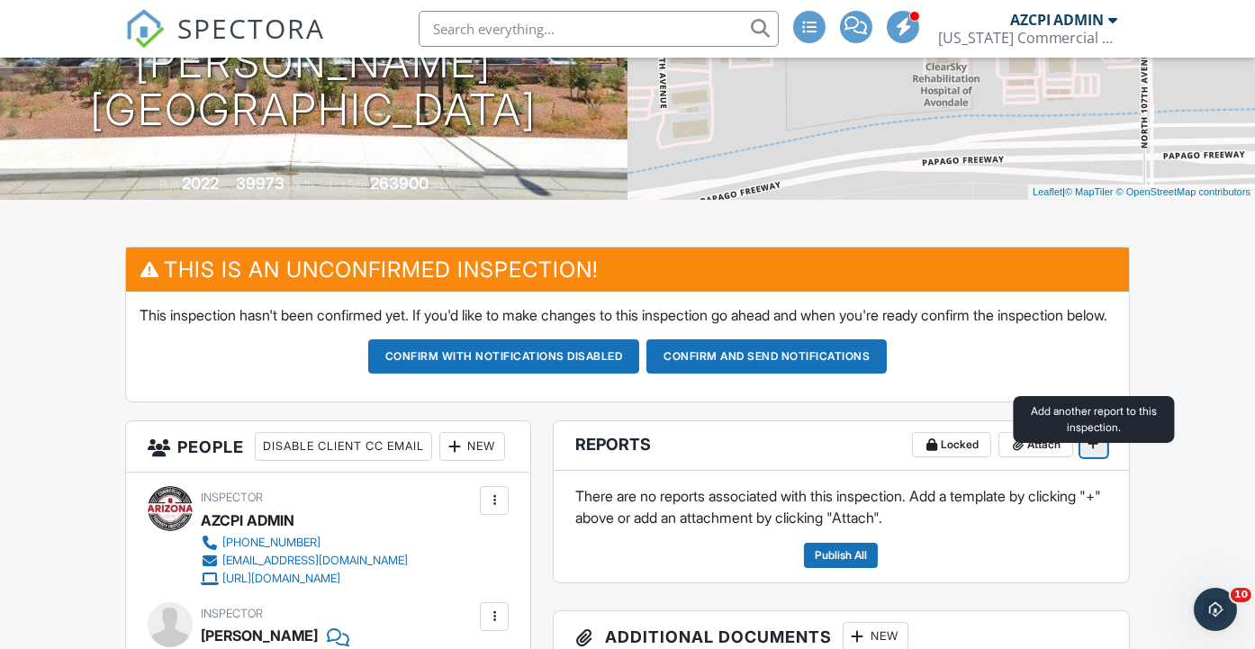
click at [1094, 450] on icon at bounding box center [1093, 443] width 11 height 13
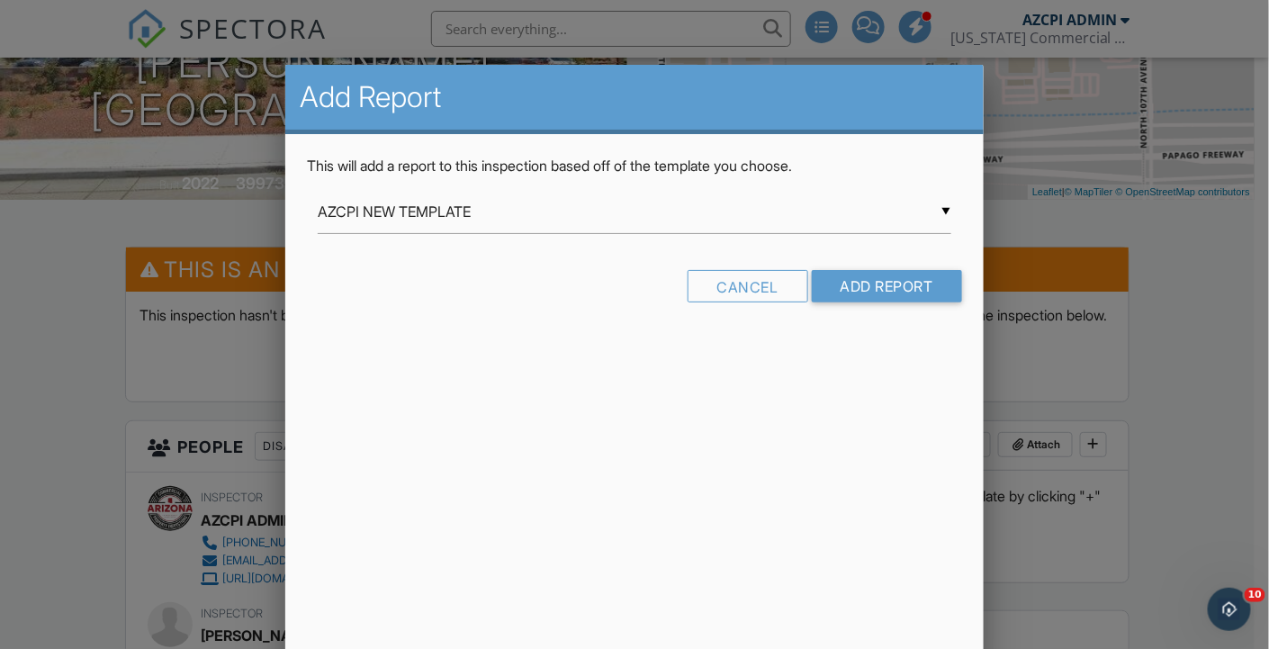
click at [759, 212] on div "▼ AZCPI NEW TEMPLATE AZCPI NEW TEMPLATE AZCPIs 3-Point Commercial Base Template…" at bounding box center [635, 212] width 634 height 44
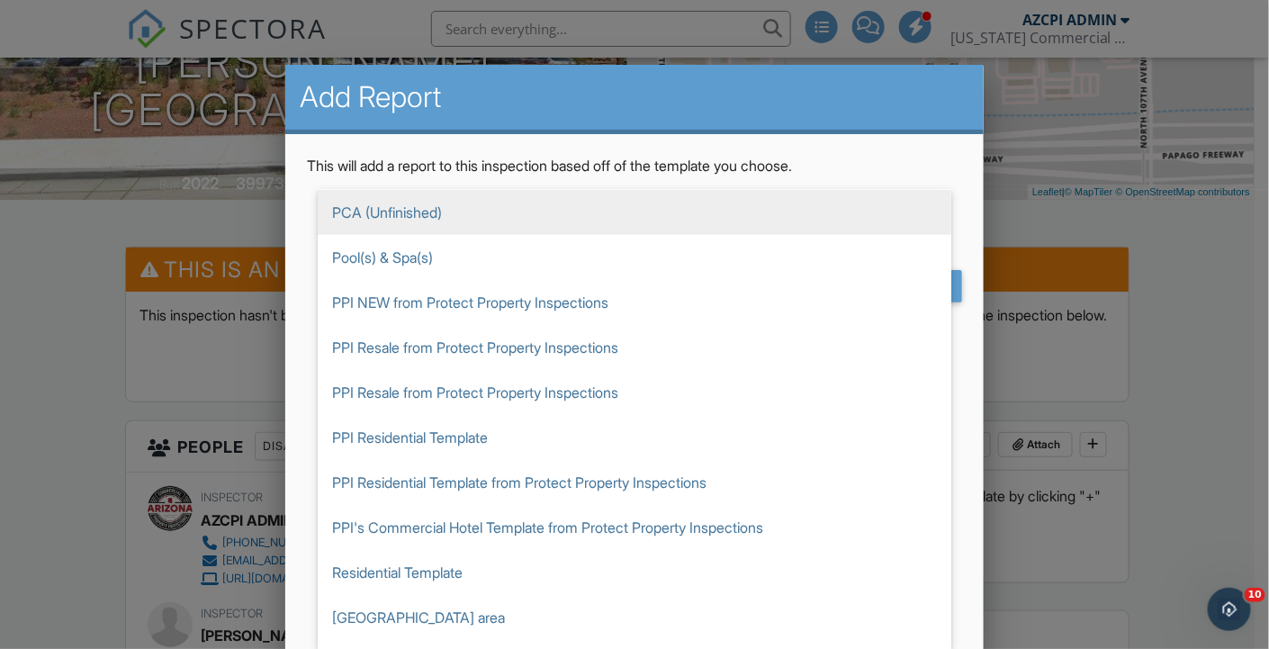
scroll to position [1340, 0]
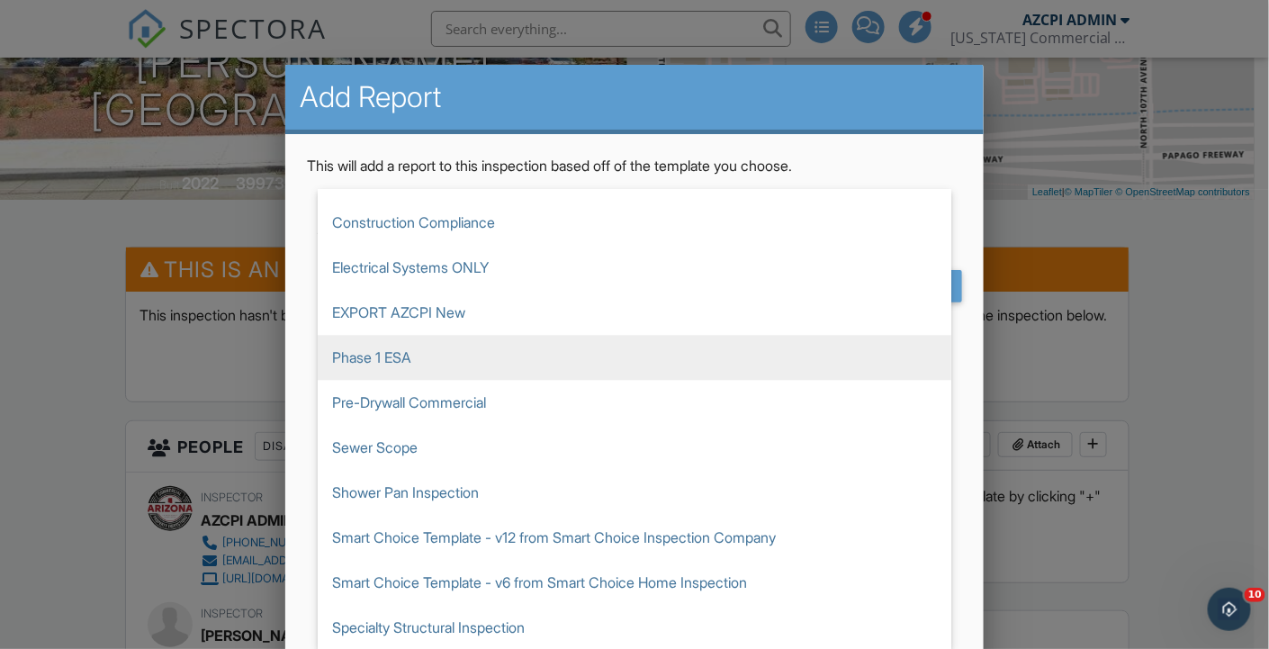
click at [645, 357] on span "Phase 1 ESA" at bounding box center [635, 357] width 634 height 45
type input "Phase 1 ESA"
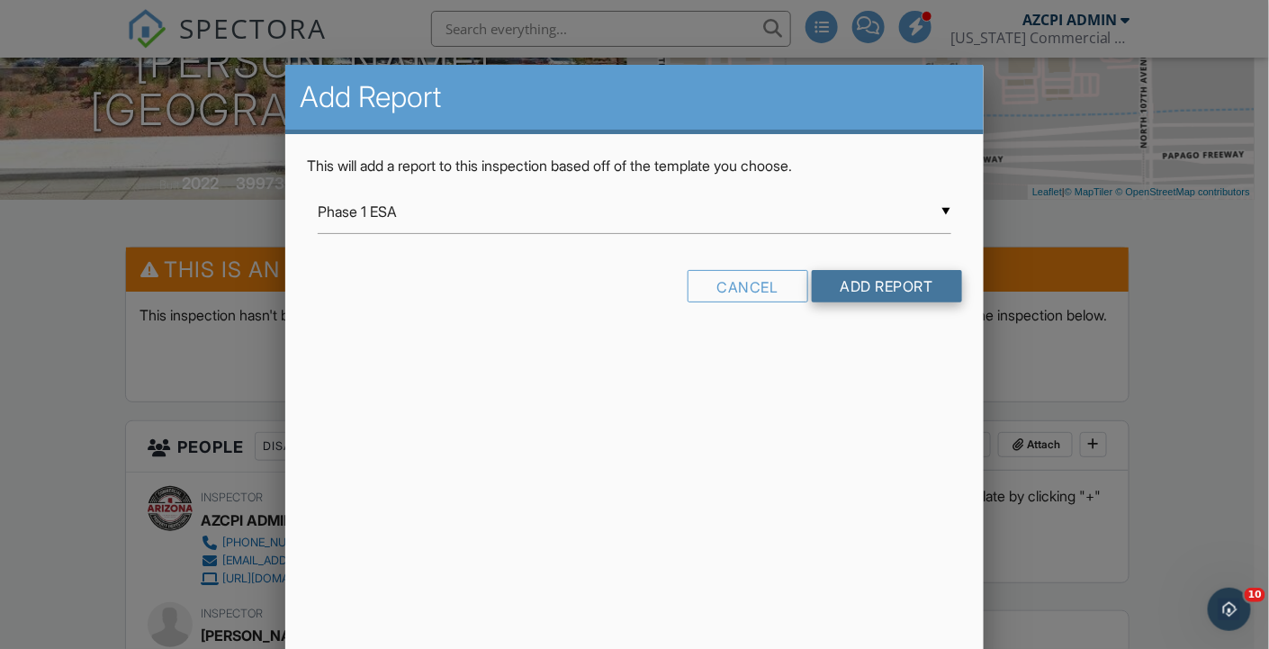
click at [859, 286] on input "Add Report" at bounding box center [887, 286] width 150 height 32
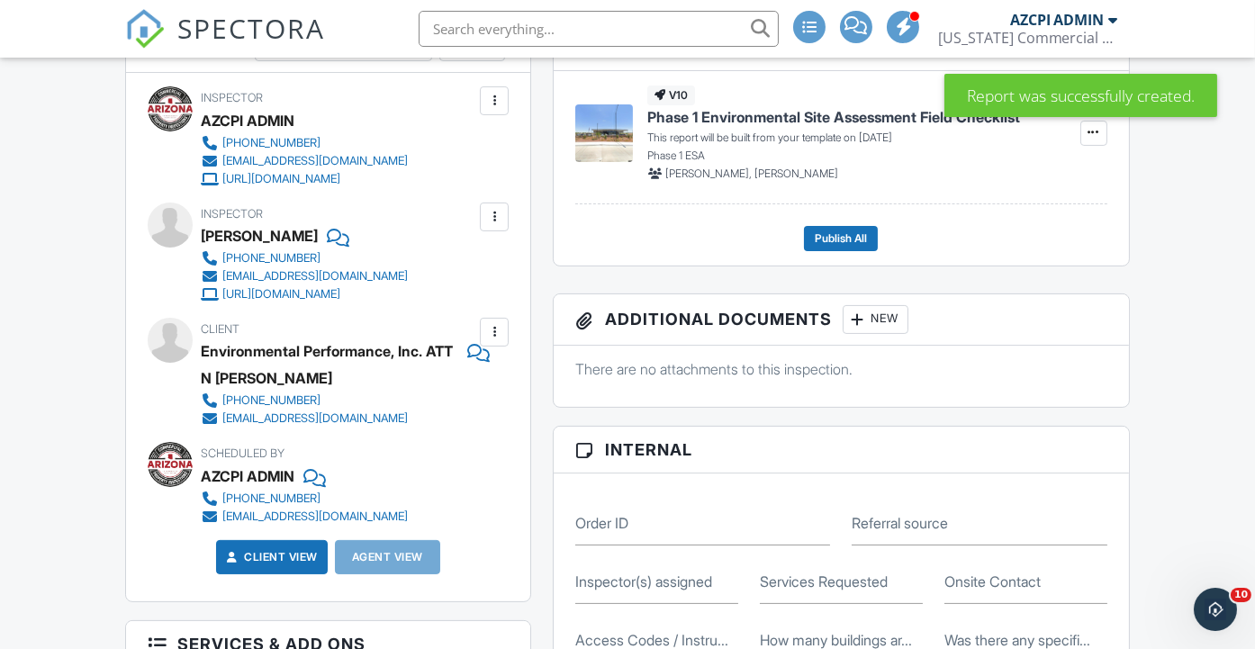
scroll to position [500, 0]
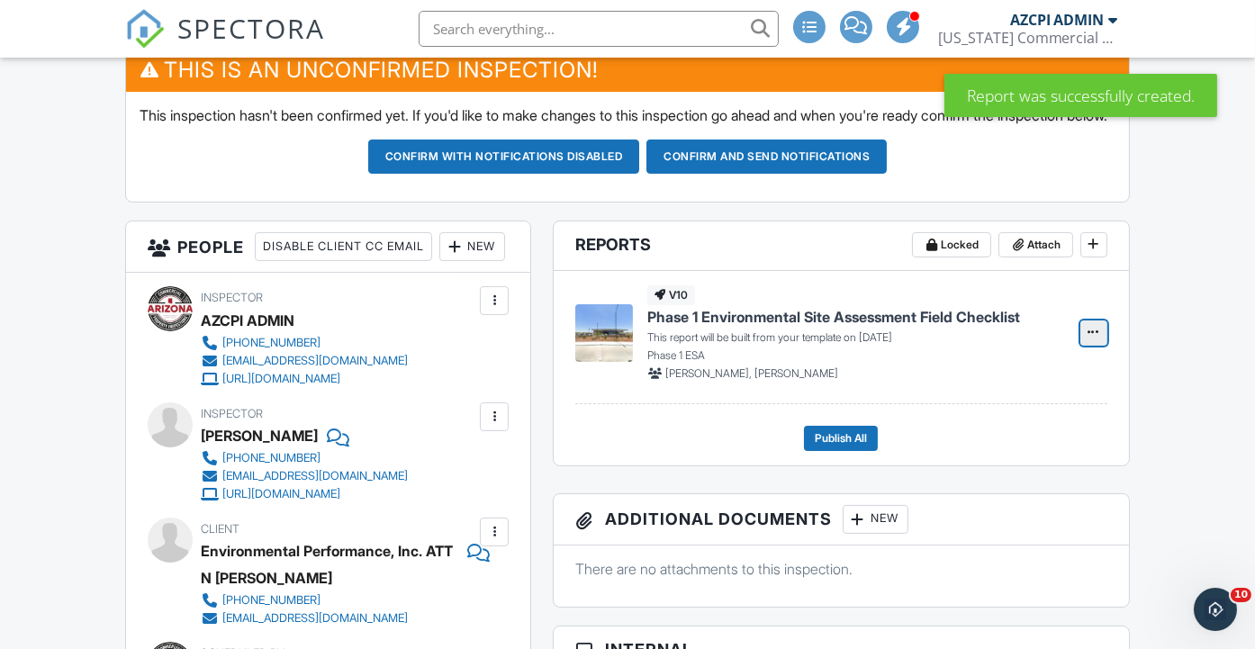
click at [1094, 338] on icon at bounding box center [1093, 332] width 11 height 13
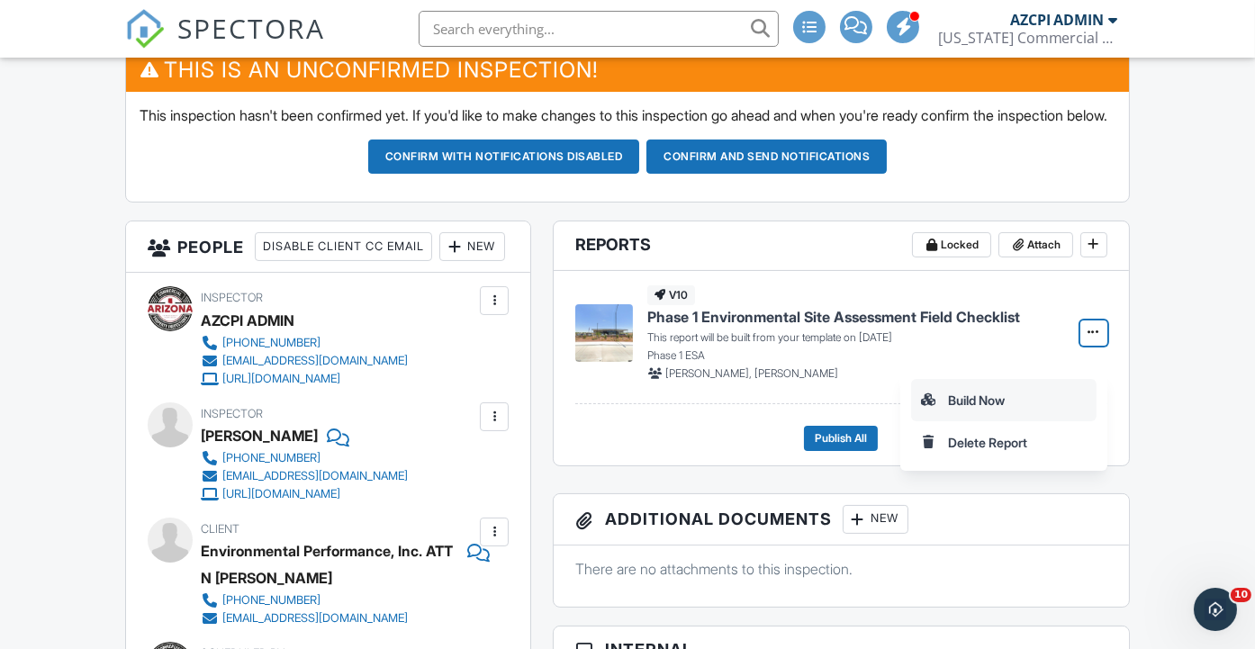
click at [1029, 401] on input "Build Now" at bounding box center [1004, 400] width 184 height 41
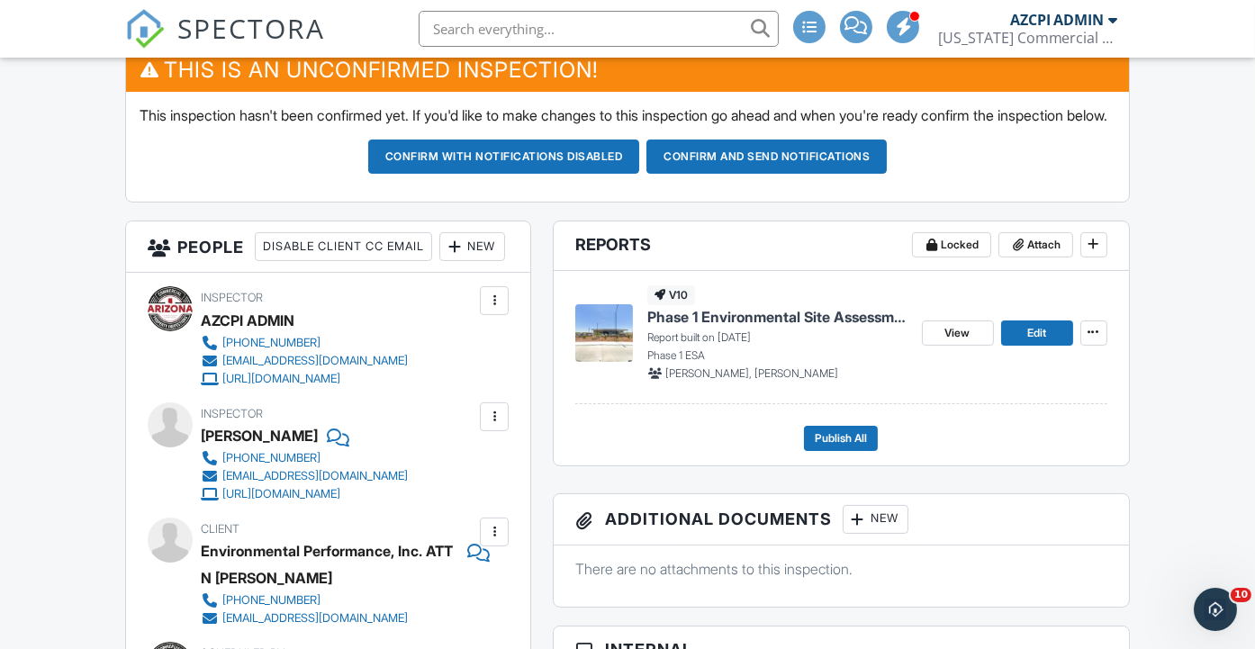
scroll to position [0, 0]
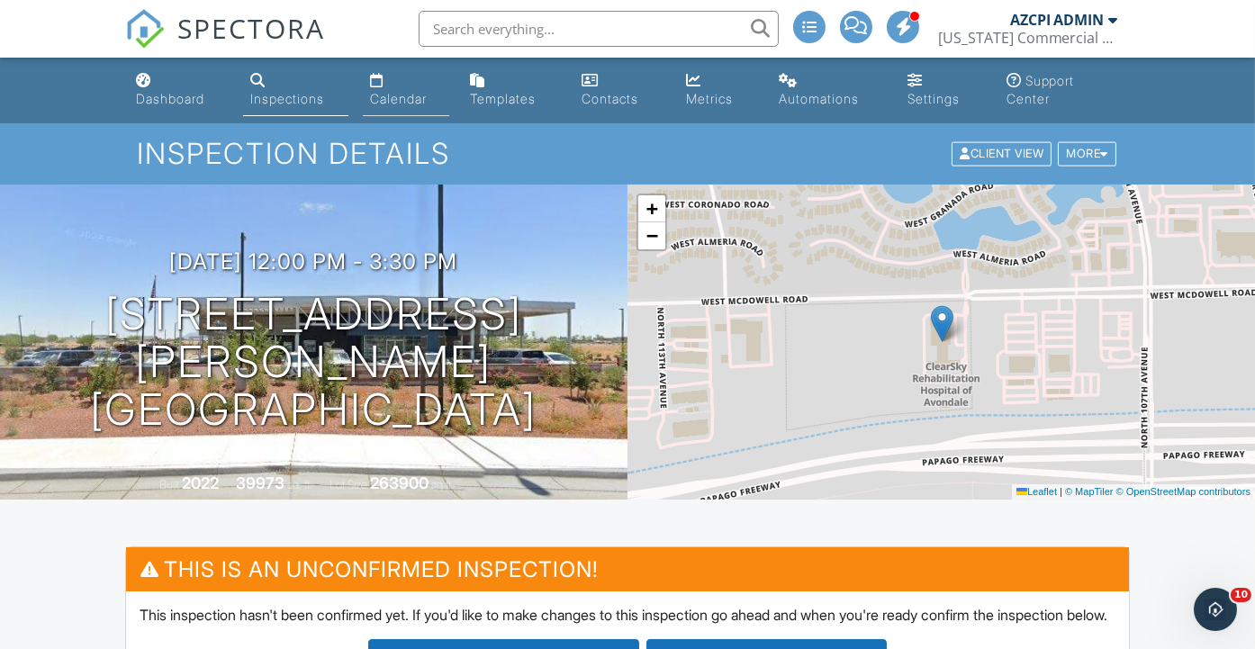
click at [415, 100] on div "Calendar" at bounding box center [398, 98] width 57 height 15
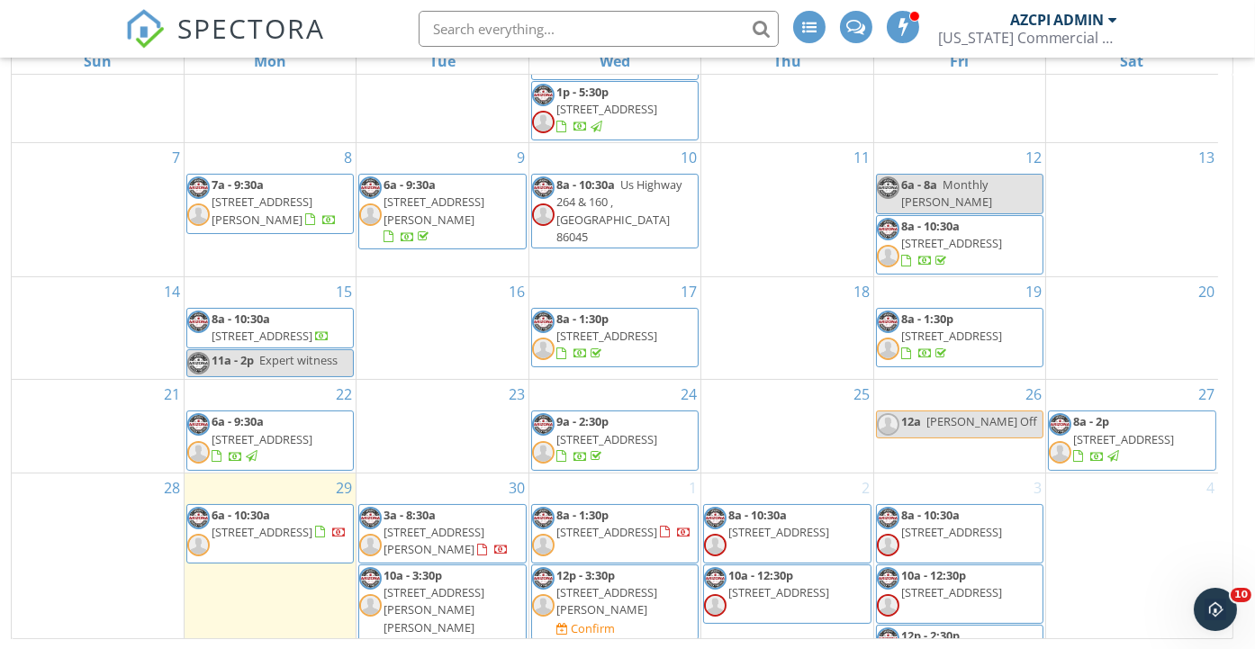
scroll to position [300, 0]
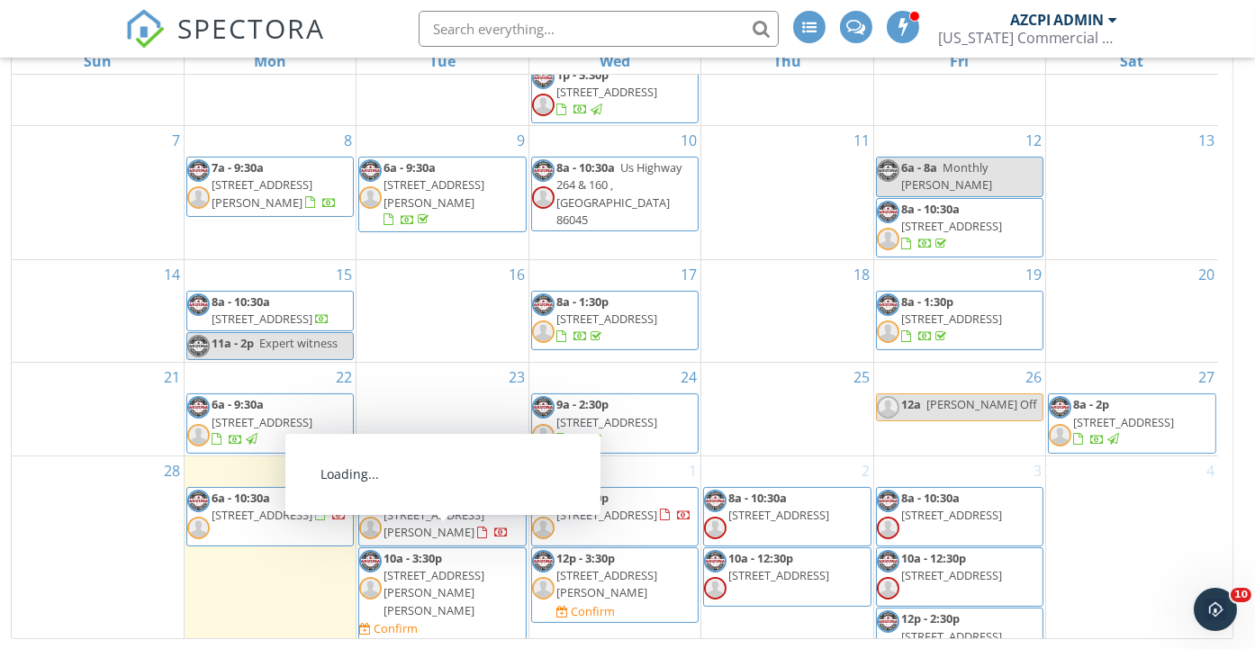
click at [425, 567] on span "[STREET_ADDRESS][PERSON_NAME][PERSON_NAME]" at bounding box center [433, 592] width 101 height 50
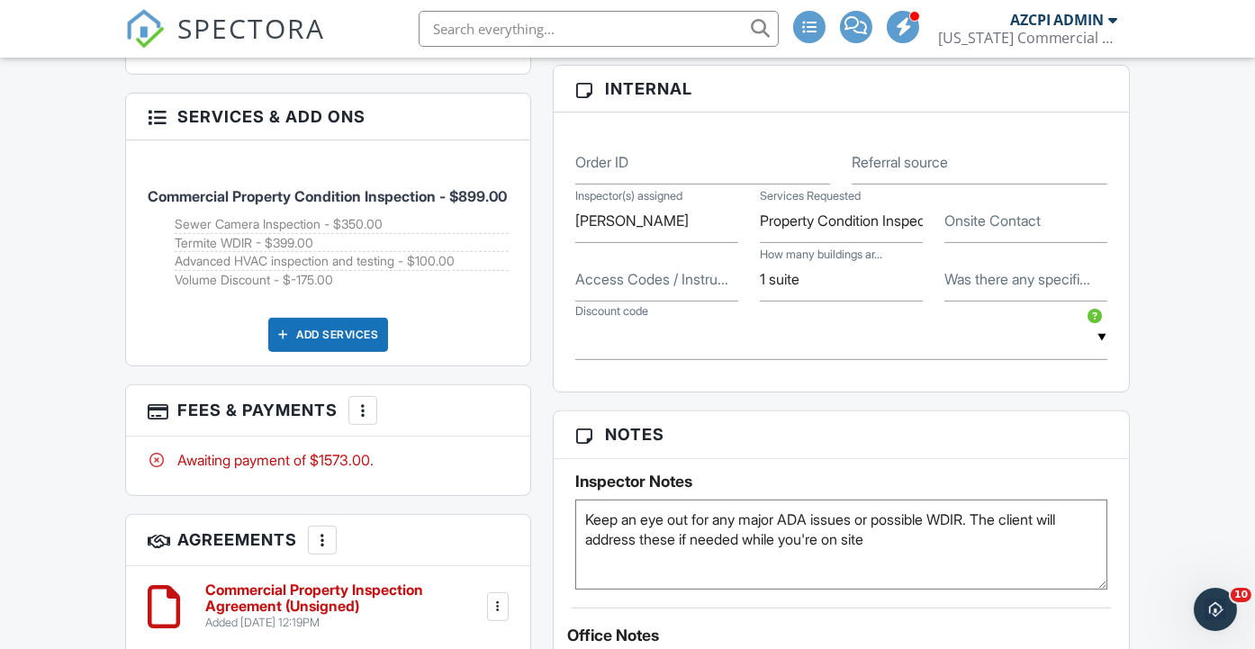
click at [588, 289] on label "Access Codes / Instru..." at bounding box center [651, 279] width 153 height 20
click at [588, 302] on input "Access Codes / Instru..." at bounding box center [656, 279] width 163 height 44
click at [888, 553] on textarea "Keep an eye out for any major ADA issues or possible WDIR. The client will addr…" at bounding box center [841, 545] width 532 height 90
click at [1062, 552] on textarea "Keep an eye out for any major ADA issues or possible WDIR. The client will addr…" at bounding box center [841, 545] width 532 height 90
type textarea "Keep an eye out for any major ADA issues or possible WDIR. The client will addr…"
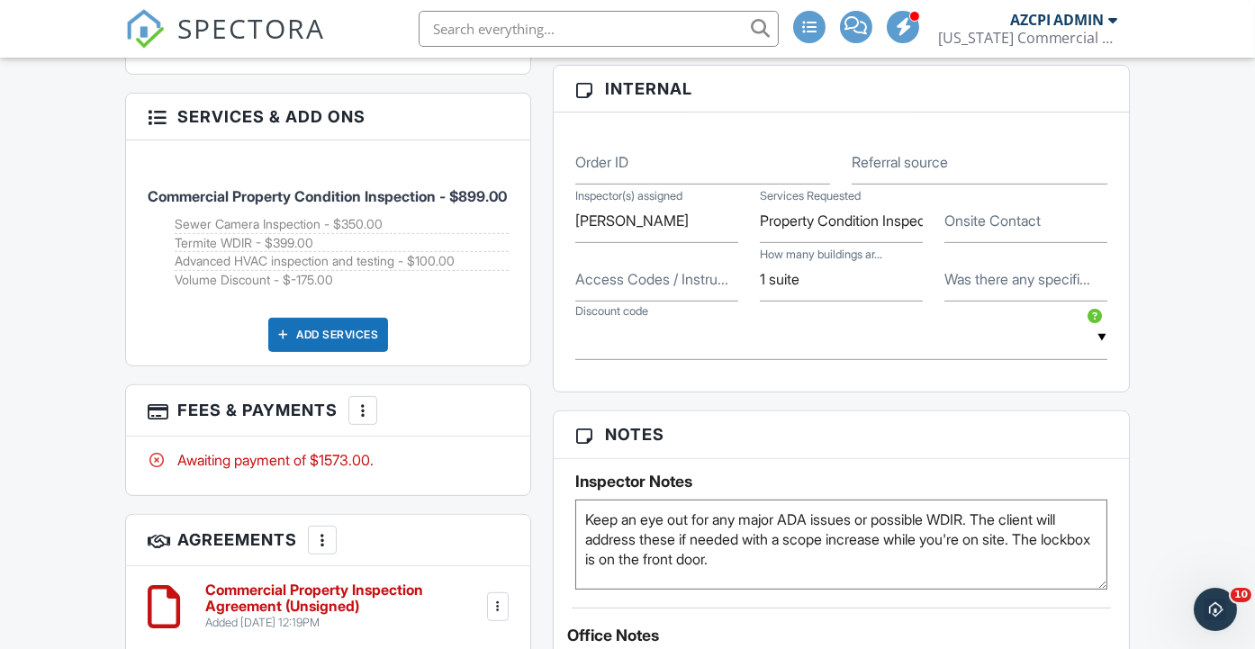
click at [635, 289] on label "Access Codes / Instru..." at bounding box center [651, 279] width 153 height 20
click at [635, 295] on input "Access Codes / Instru..." at bounding box center [656, 279] width 163 height 44
type input "1980"
click at [1188, 375] on div "Dashboard Inspections Calendar Templates Contacts Metrics Automations Settings …" at bounding box center [627, 287] width 1255 height 2858
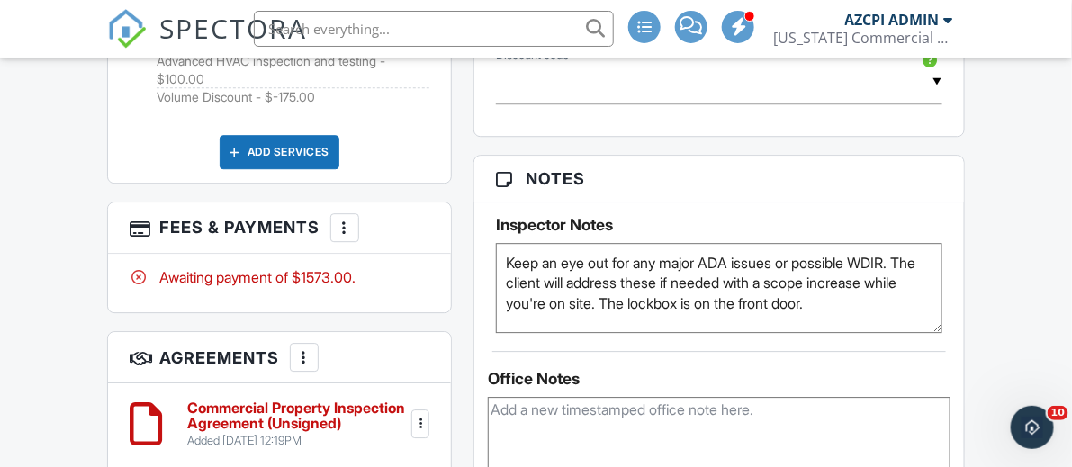
scroll to position [1499, 0]
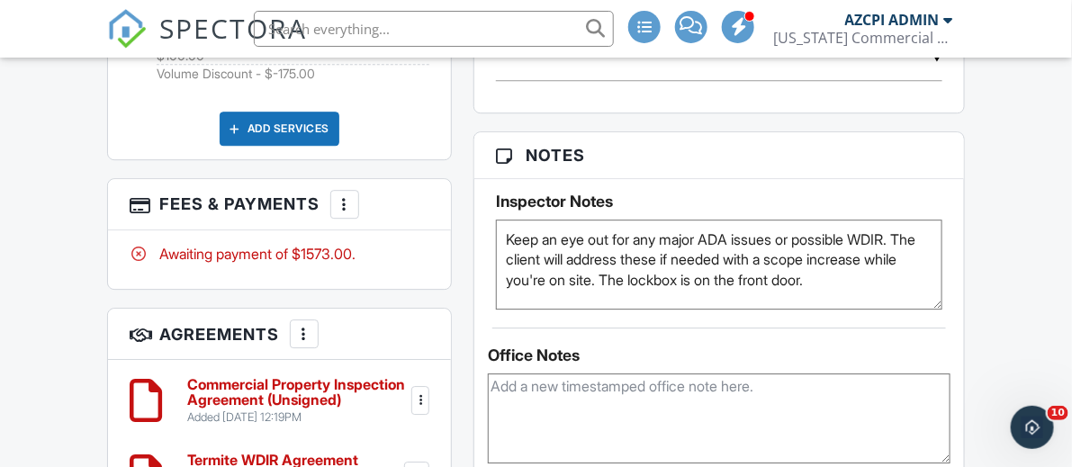
drag, startPoint x: 504, startPoint y: 232, endPoint x: 879, endPoint y: 276, distance: 377.9
click at [879, 276] on textarea "Keep an eye out for any major ADA issues or possible WDIR. The client will addr…" at bounding box center [719, 265] width 446 height 90
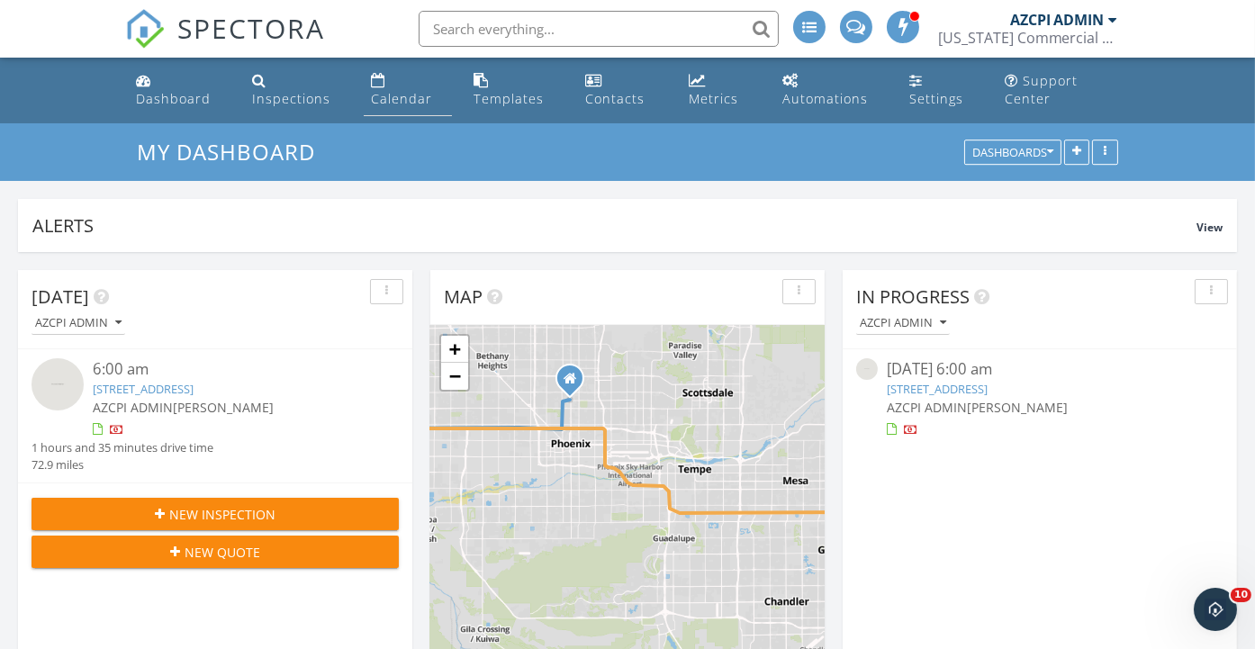
click at [391, 95] on div "Calendar" at bounding box center [401, 98] width 61 height 17
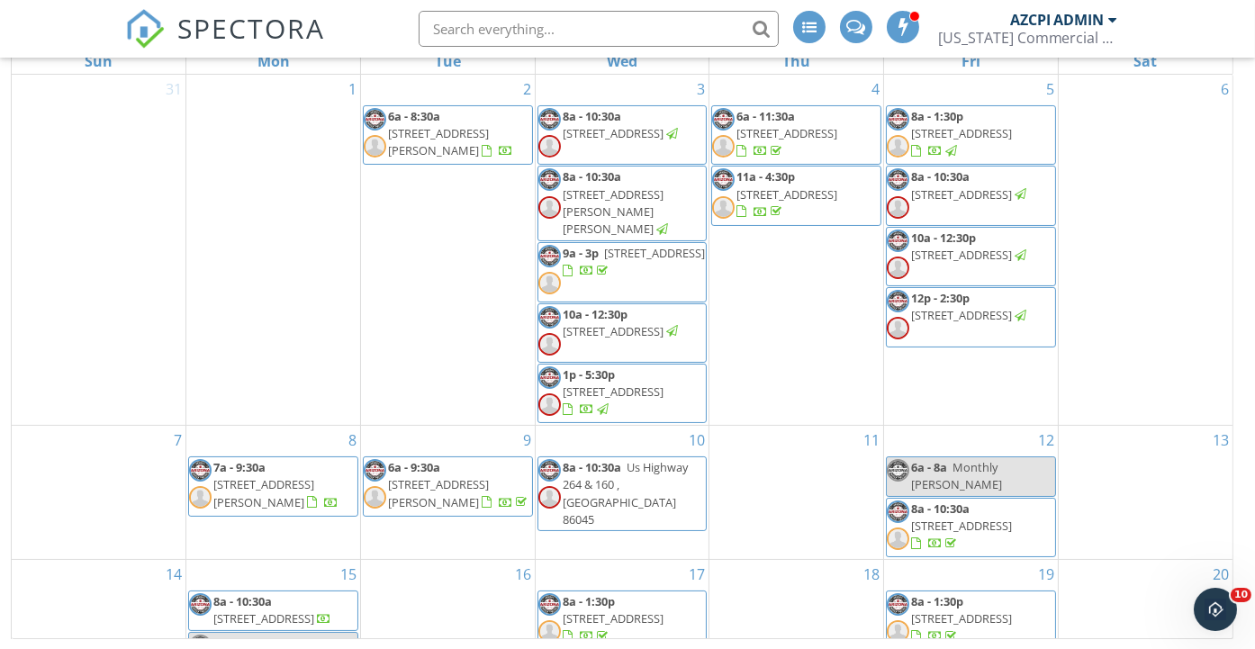
scroll to position [283, 0]
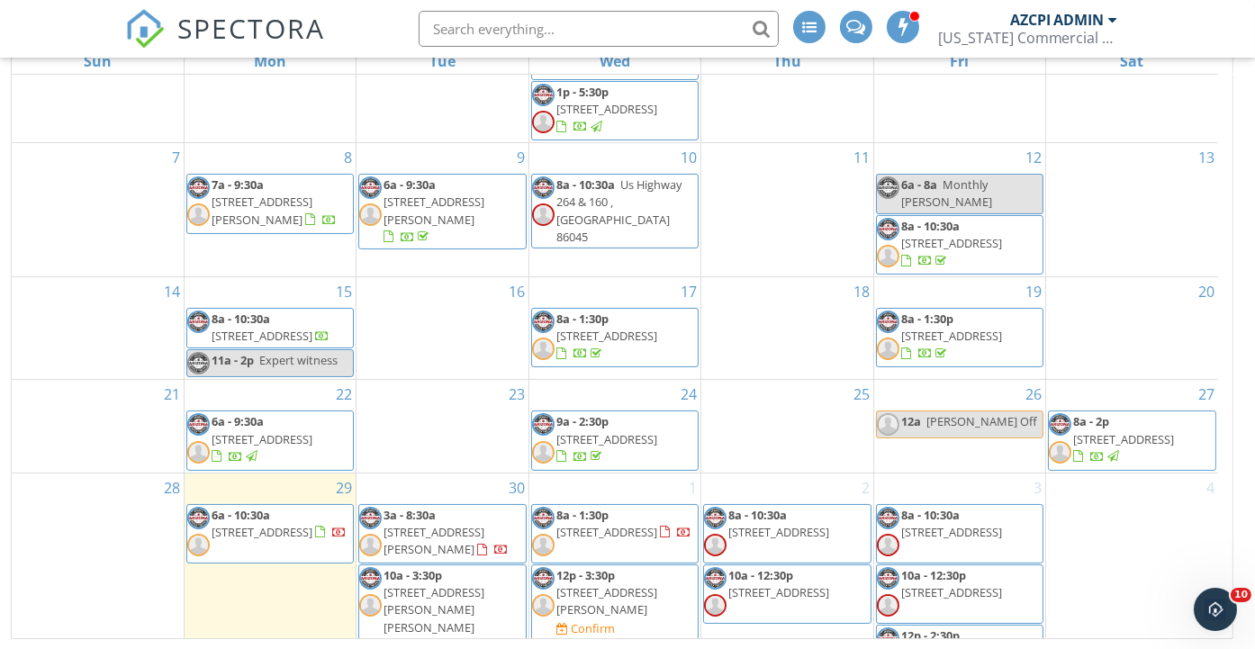
click at [451, 584] on span "[STREET_ADDRESS][PERSON_NAME][PERSON_NAME]" at bounding box center [433, 609] width 101 height 50
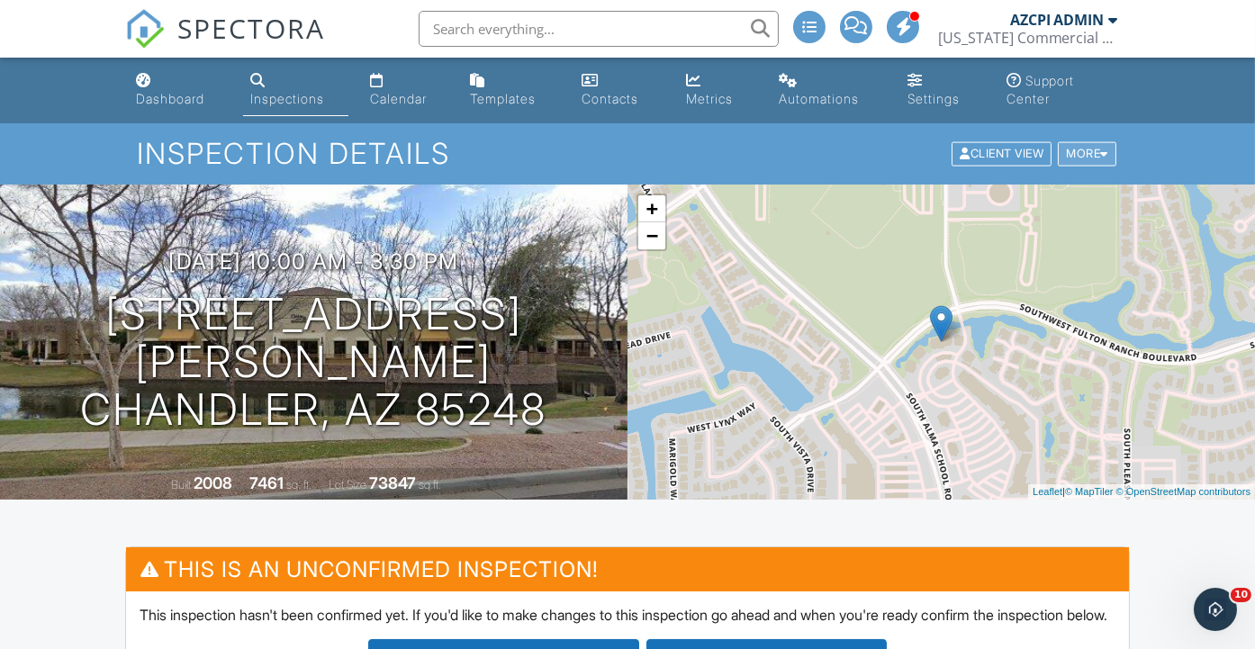
click at [1103, 151] on div at bounding box center [1104, 155] width 8 height 12
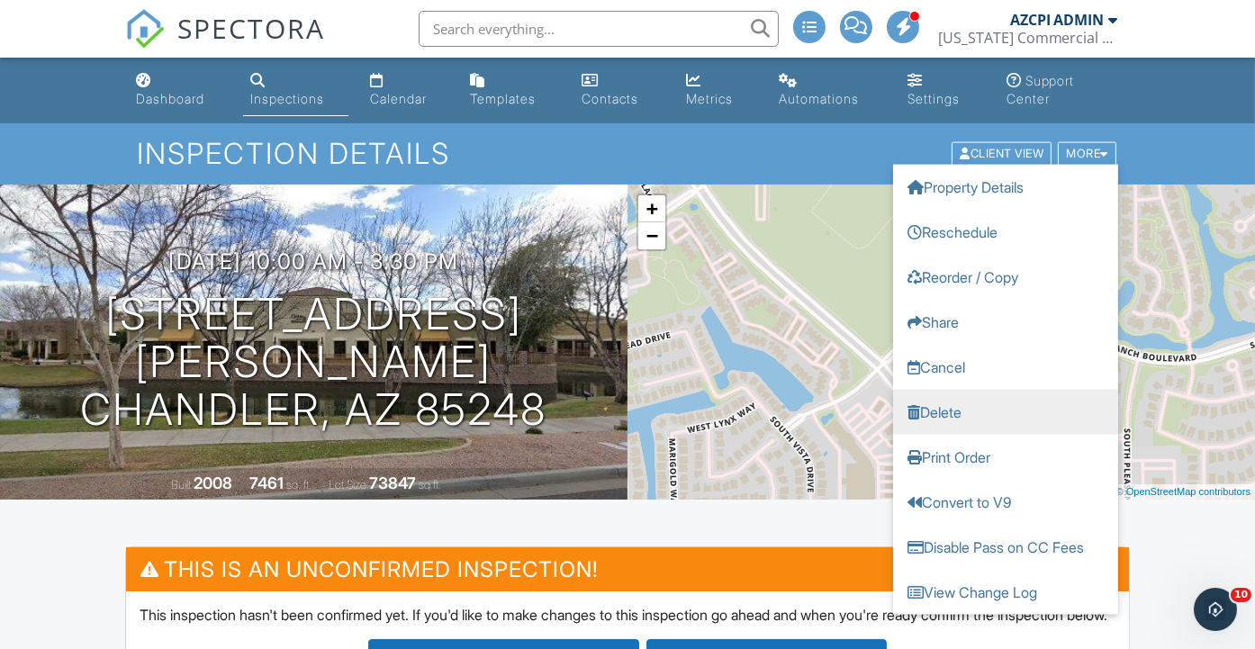
click at [978, 417] on link "Delete" at bounding box center [1005, 412] width 225 height 45
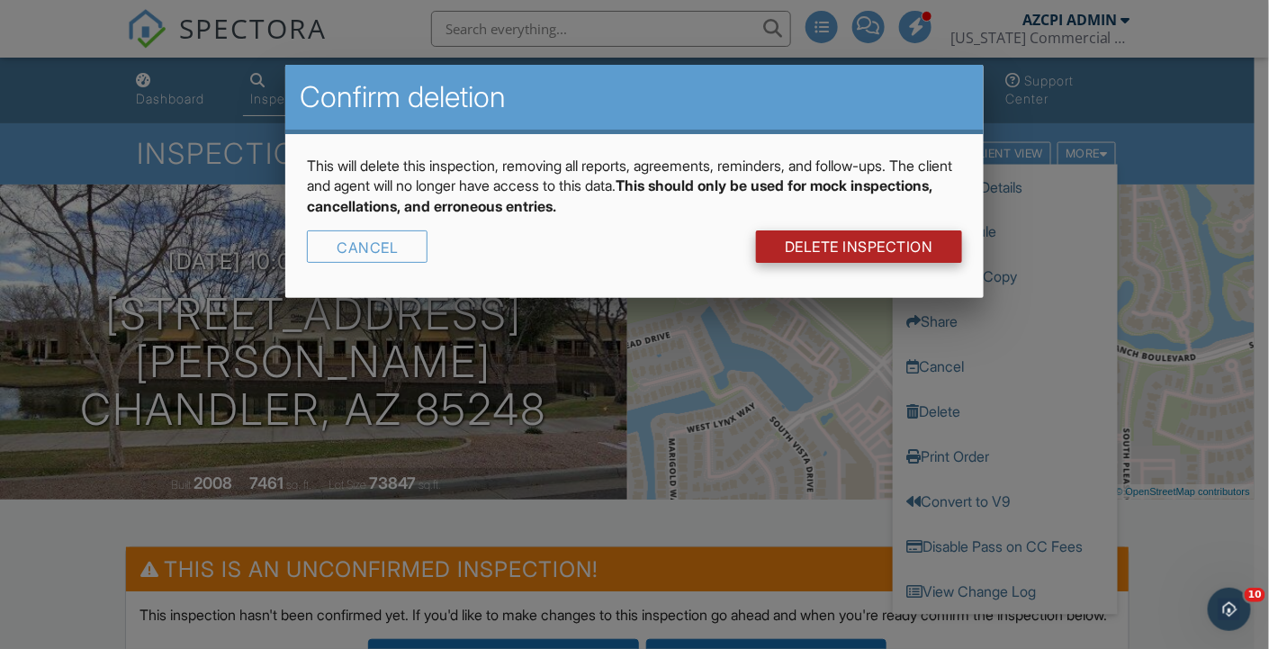
click at [909, 246] on link "DELETE Inspection" at bounding box center [859, 246] width 206 height 32
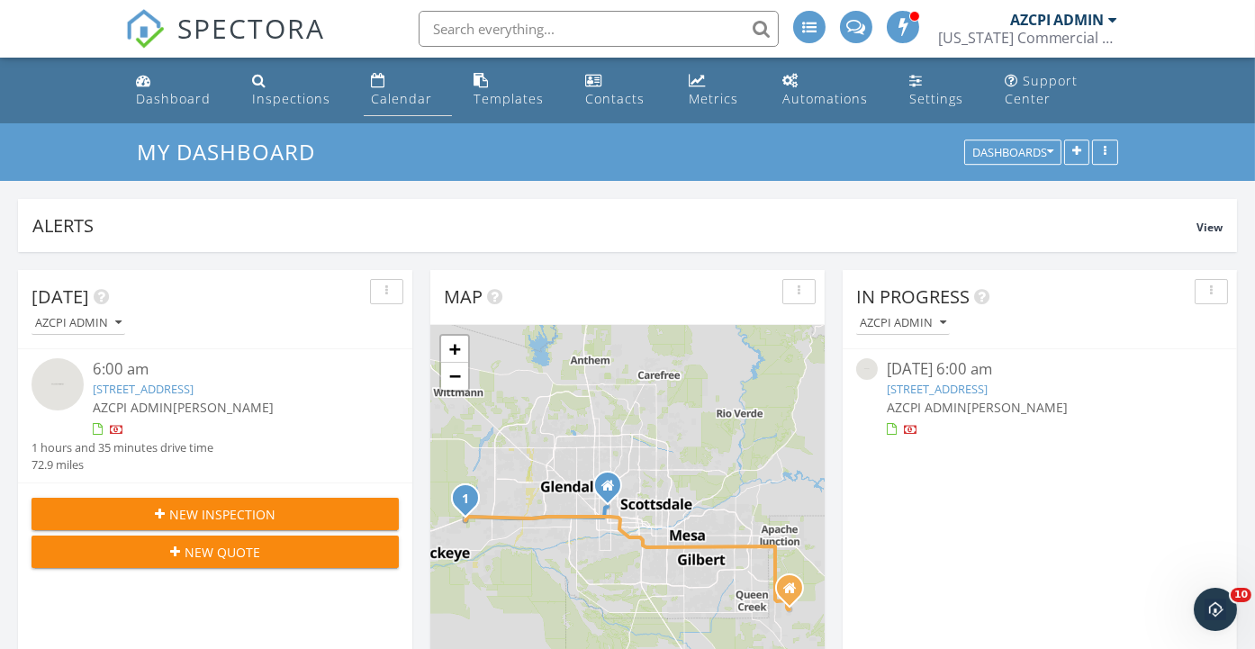
click at [396, 99] on div "Calendar" at bounding box center [401, 98] width 61 height 17
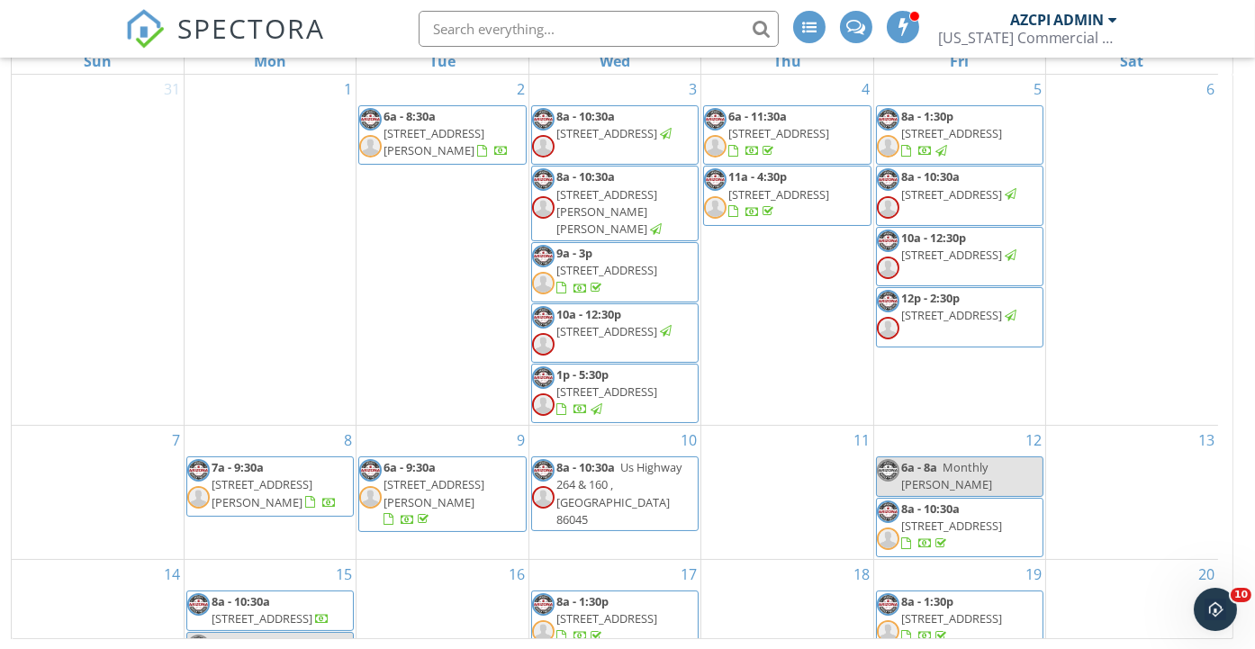
scroll to position [300, 0]
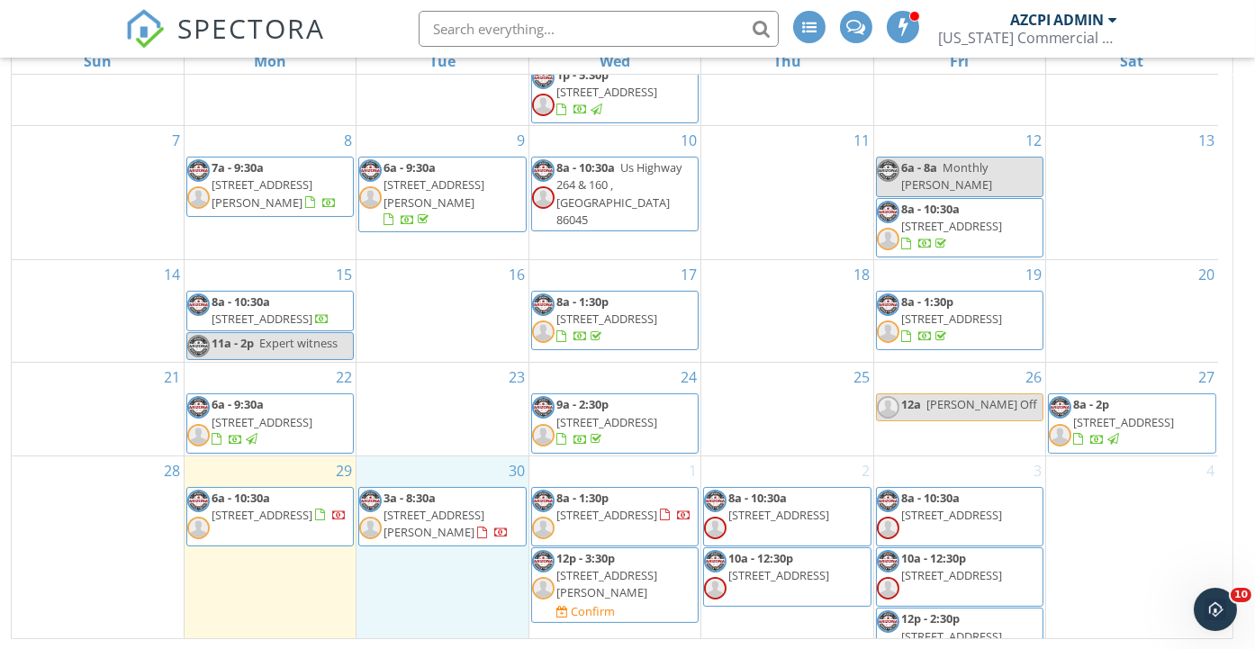
click at [449, 562] on div "30 3a - 8:30a [STREET_ADDRESS]" at bounding box center [441, 562] width 171 height 213
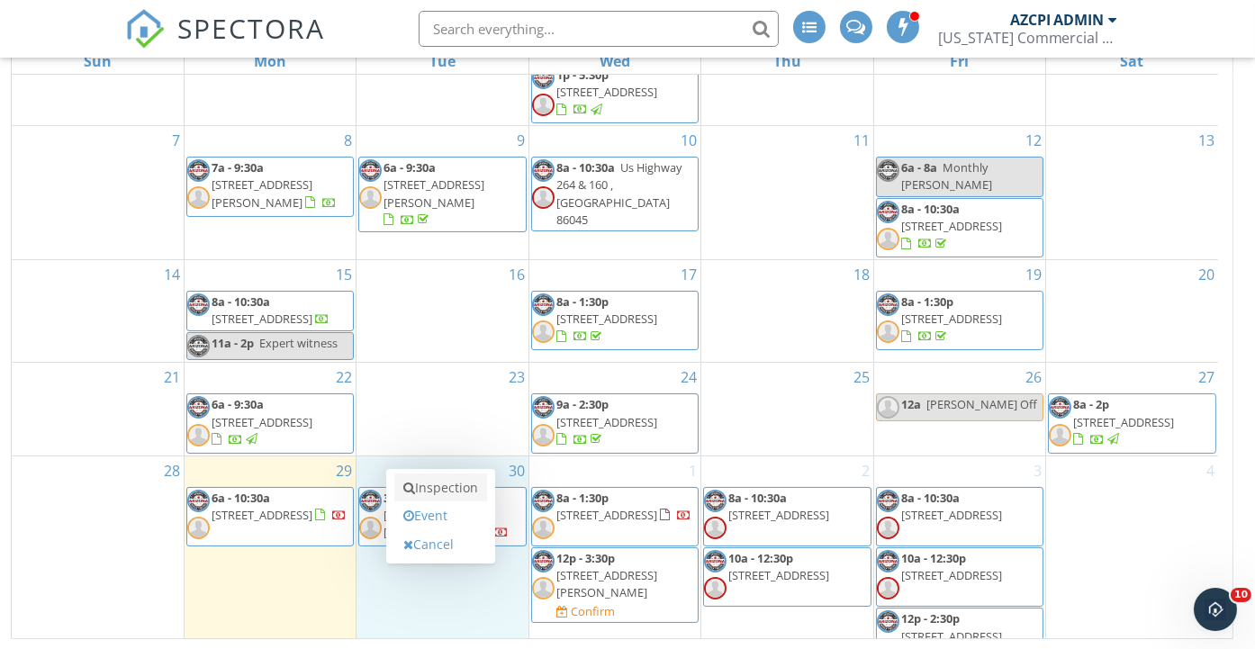
click at [458, 479] on link "Inspection" at bounding box center [440, 487] width 93 height 29
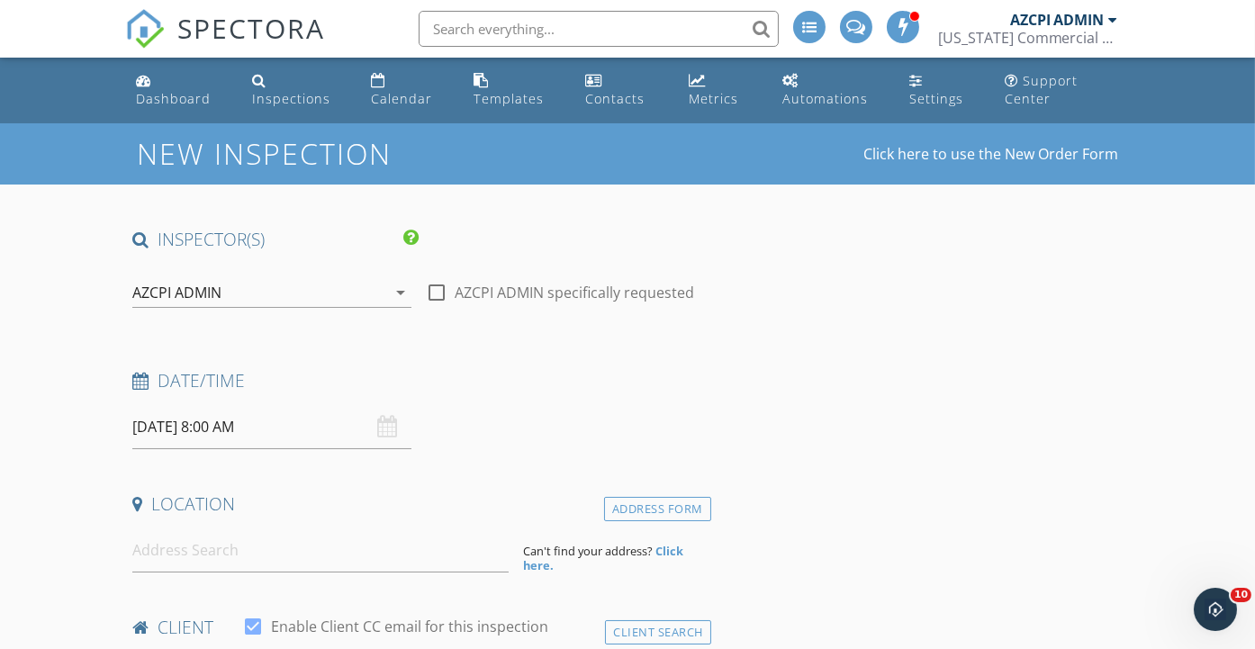
click at [301, 288] on div "AZCPI ADMIN" at bounding box center [258, 292] width 253 height 29
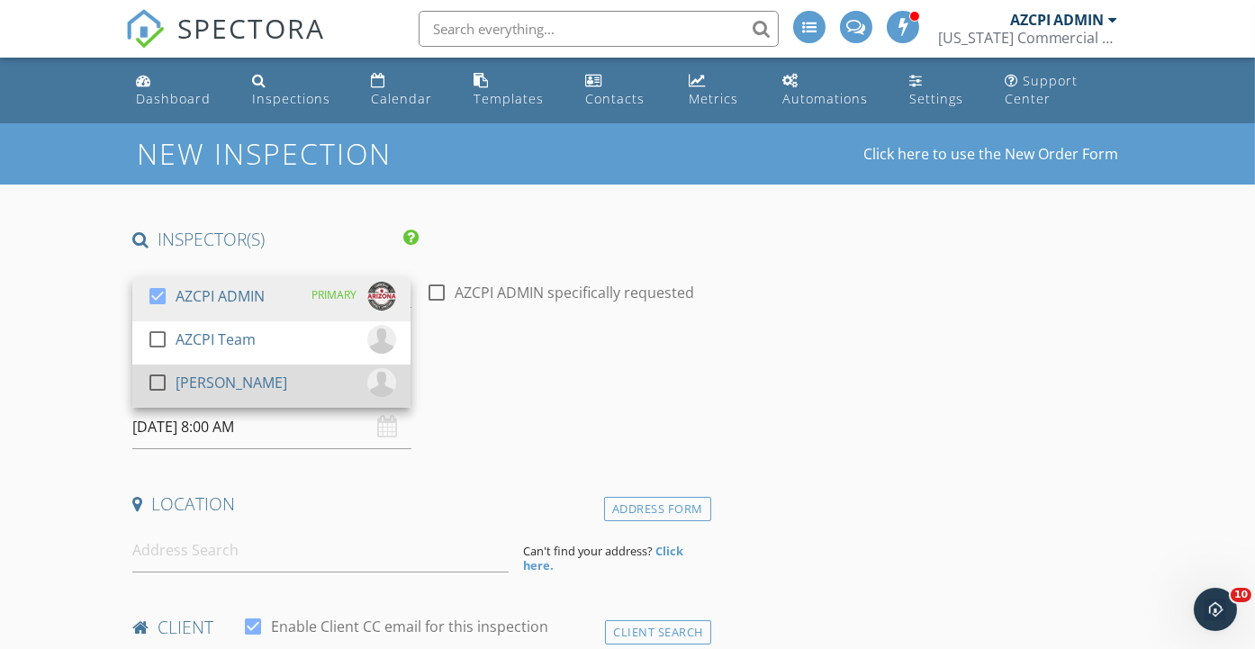
click at [272, 381] on div "check_box_outline_blank Eli Shaw" at bounding box center [271, 386] width 249 height 36
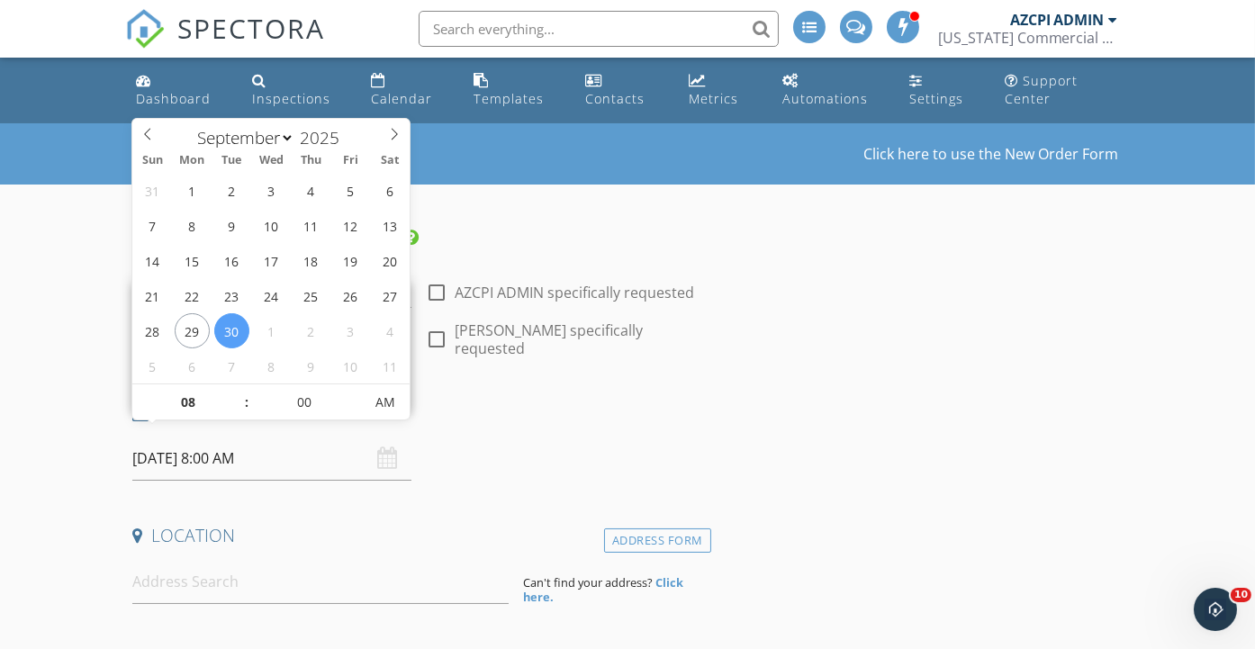
click at [305, 449] on input "09/30/2025 8:00 AM" at bounding box center [271, 459] width 278 height 44
type input "09"
type input "09/30/2025 9:00 AM"
click at [239, 390] on span at bounding box center [237, 393] width 13 height 18
type input "10"
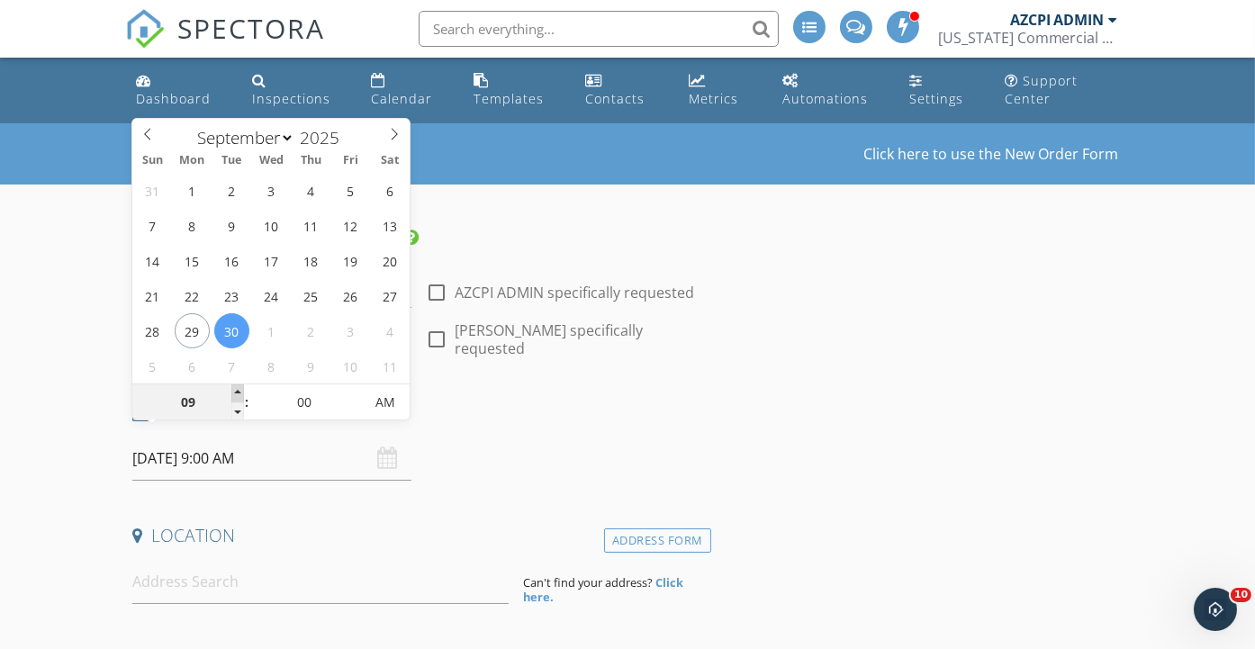
type input "09/30/2025 10:00 AM"
click at [239, 390] on span at bounding box center [237, 393] width 13 height 18
click at [350, 525] on h4 "Location" at bounding box center [418, 535] width 572 height 23
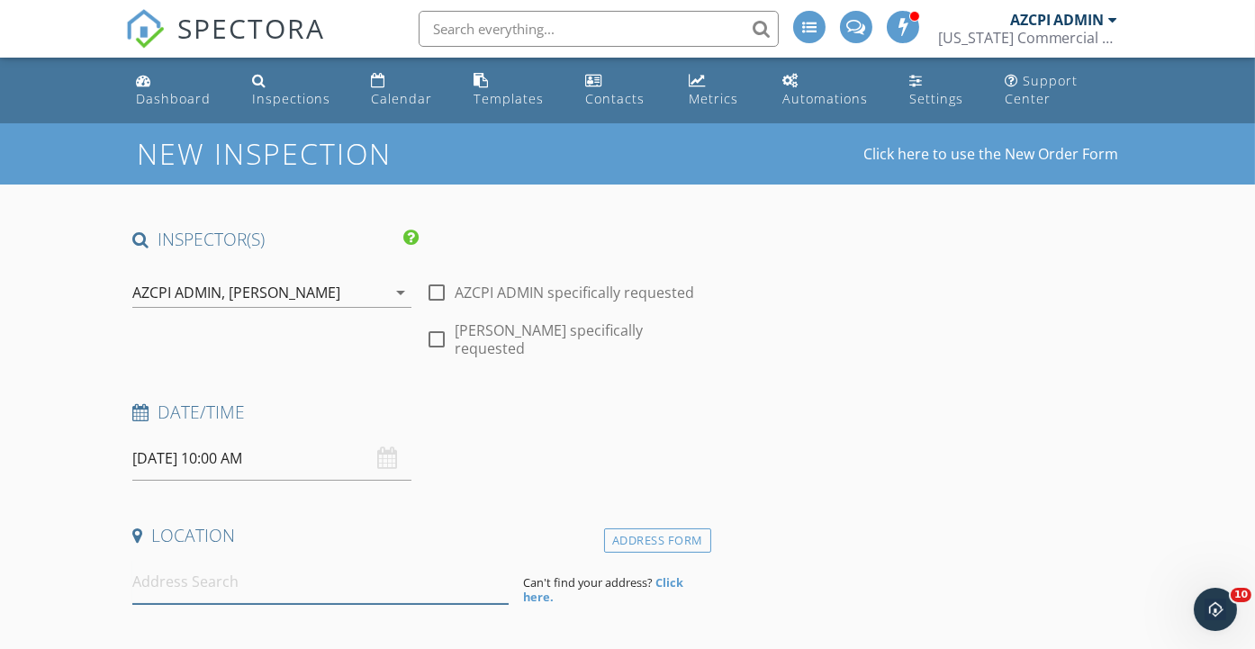
click at [305, 569] on input at bounding box center [320, 582] width 376 height 44
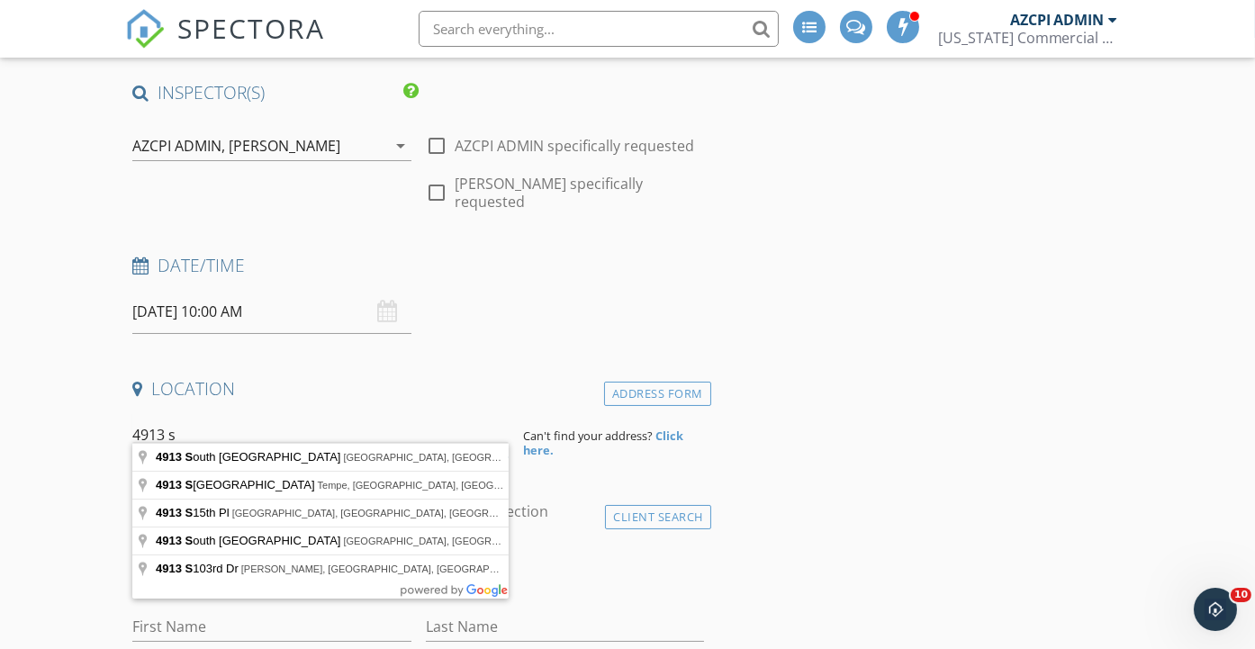
scroll to position [200, 0]
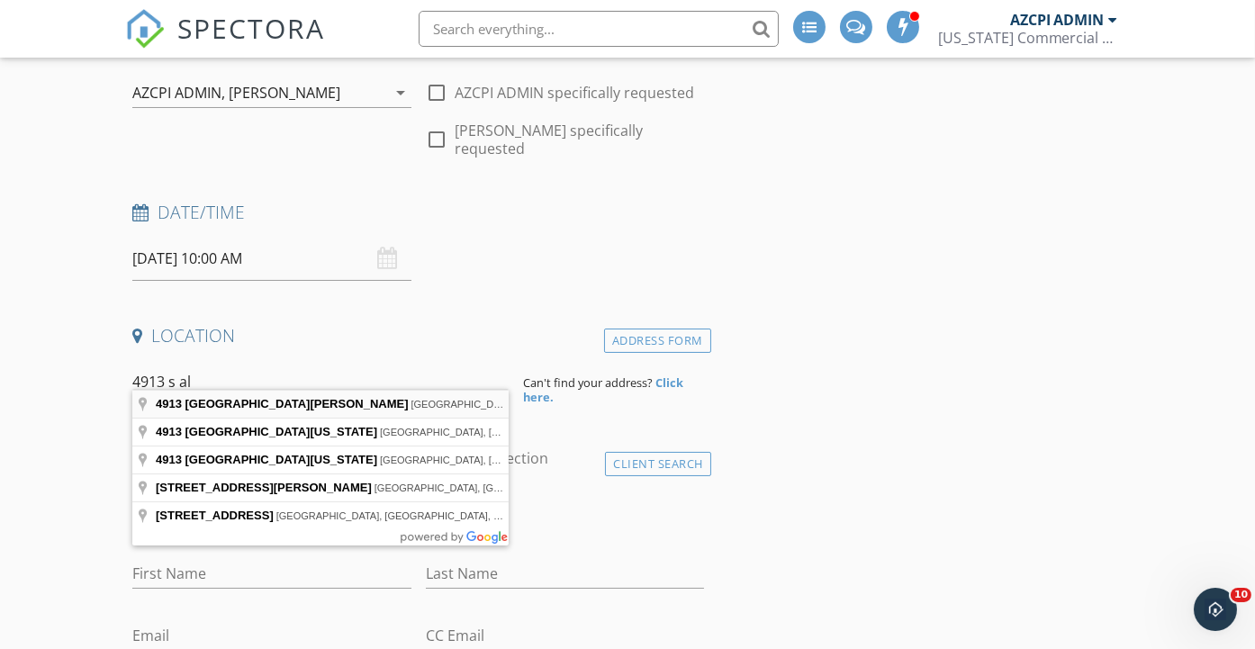
type input "4913 South Alma School Road, Chandler, AZ, USA"
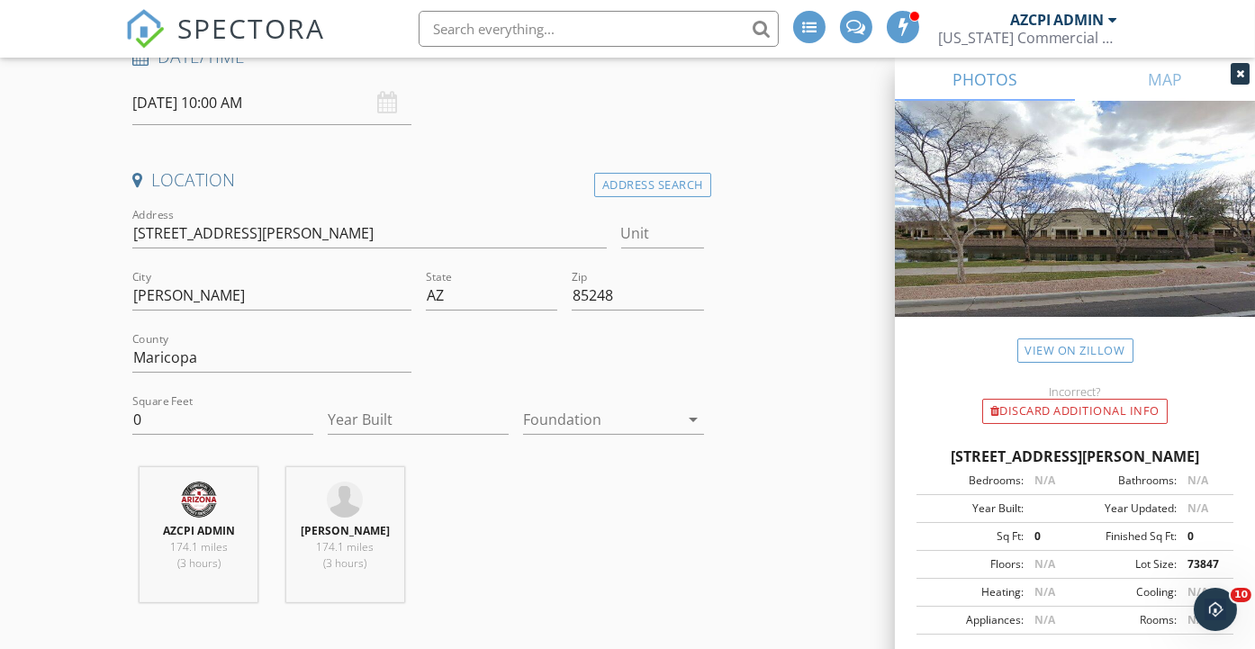
scroll to position [400, 0]
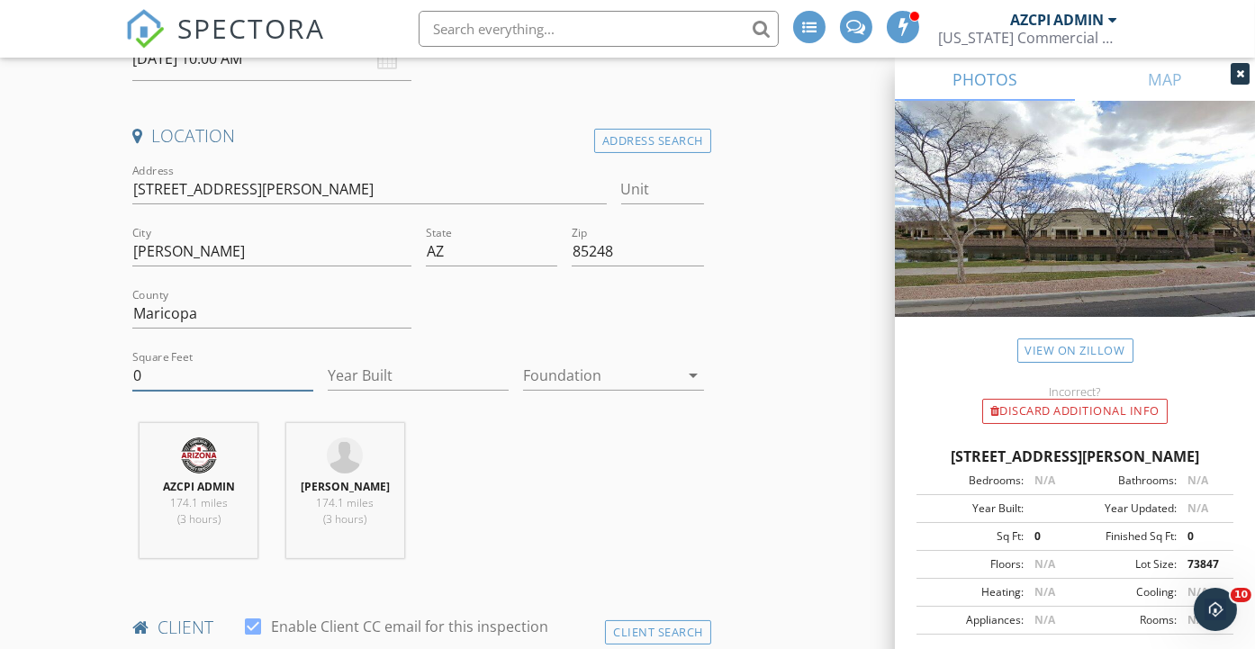
click at [239, 362] on input "0" at bounding box center [222, 376] width 181 height 30
type input "7461"
click at [412, 361] on input "Year Built" at bounding box center [418, 376] width 181 height 30
type input "2008"
click at [547, 441] on div "AZCPI ADMIN 174.1 miles (3 hours) Eli Shaw 174.1 miles (3 hours)" at bounding box center [418, 497] width 586 height 149
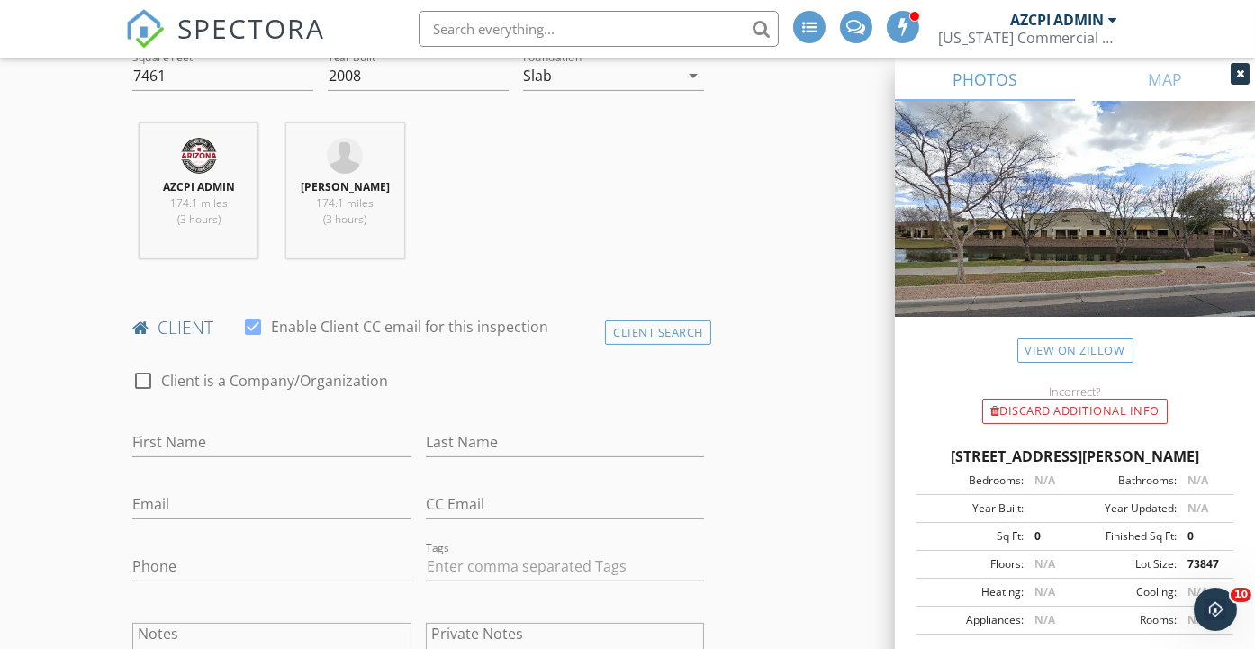
scroll to position [799, 0]
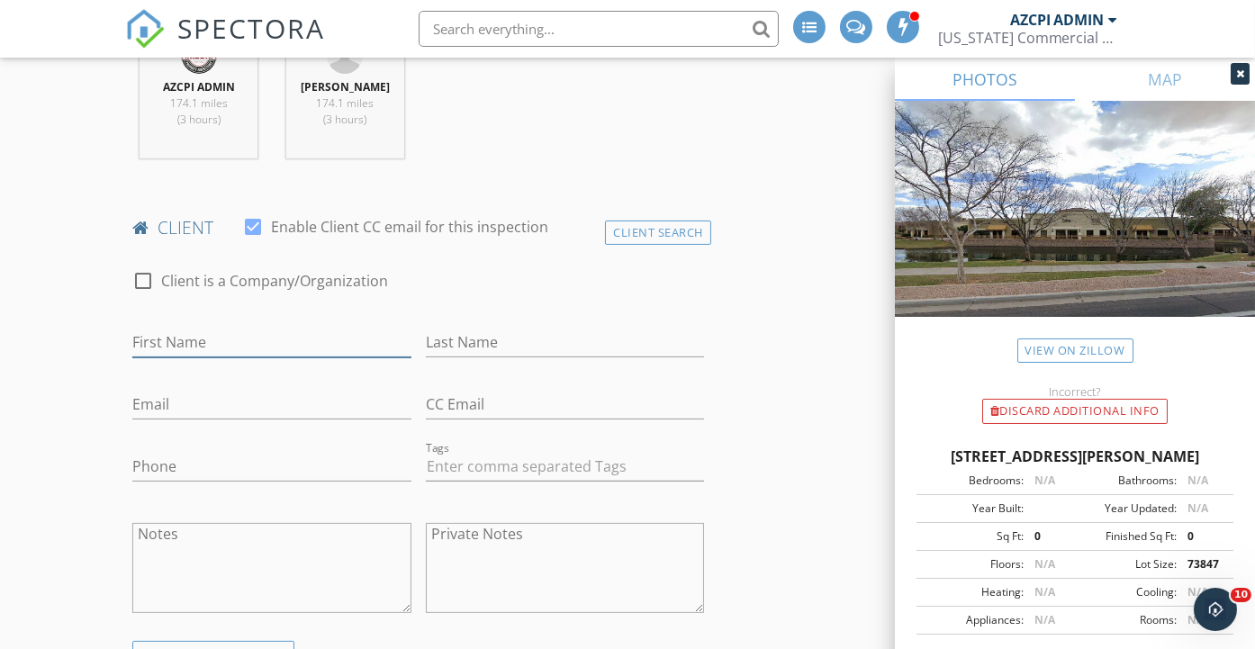
click at [276, 329] on input "First Name" at bounding box center [271, 343] width 278 height 30
type input "[PERSON_NAME]"
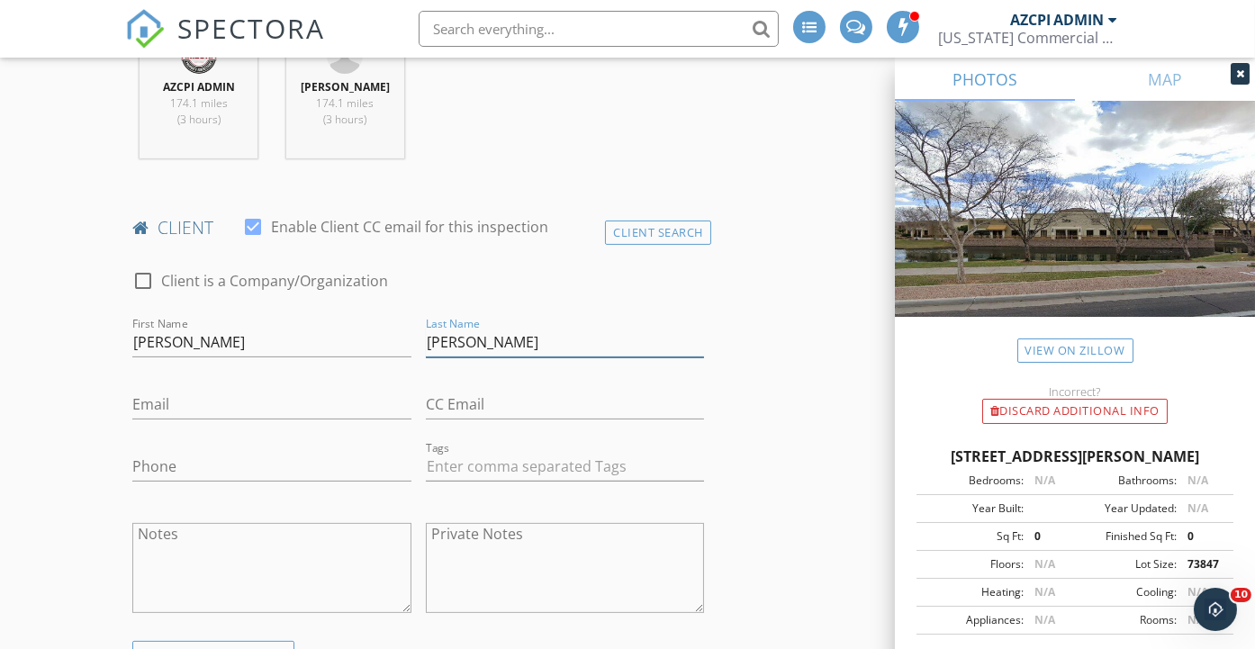
type input "[PERSON_NAME]"
click at [565, 270] on div "check_box_outline_blank Client is a Company/Organization" at bounding box center [418, 289] width 572 height 47
paste input "[PERSON_NAME][EMAIL_ADDRESS][DOMAIN_NAME]"
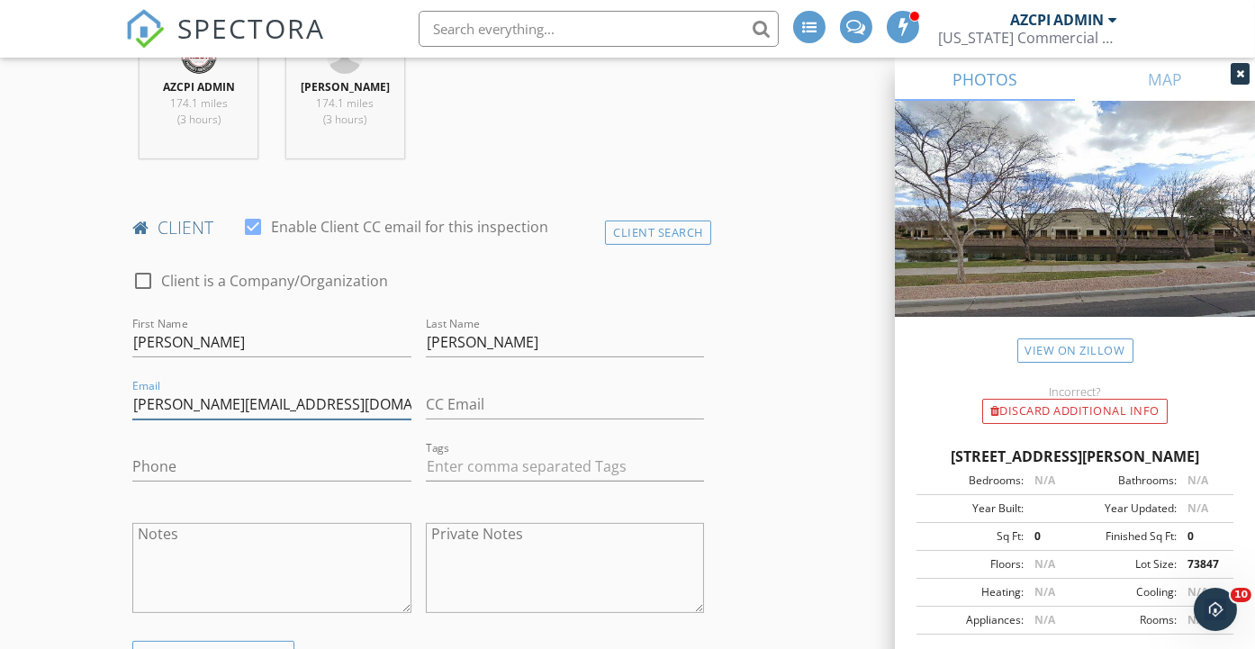
type input "[PERSON_NAME][EMAIL_ADDRESS][DOMAIN_NAME]"
paste input "[EMAIL_ADDRESS][DOMAIN_NAME]"
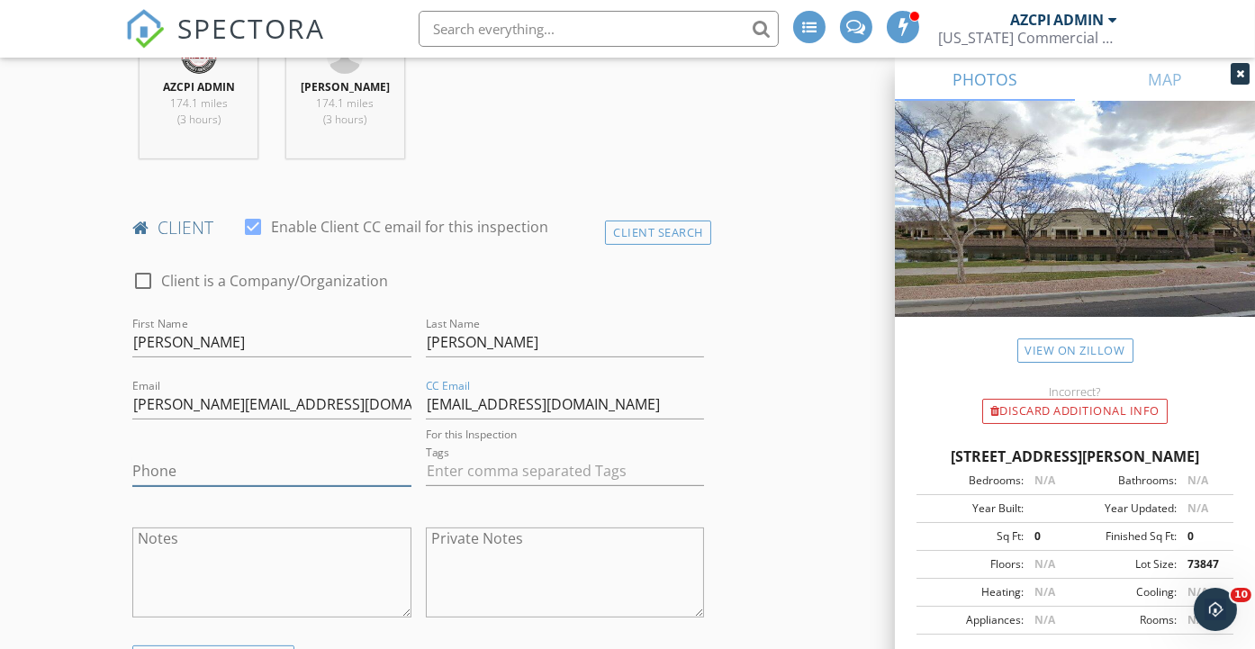
type input "[EMAIL_ADDRESS][DOMAIN_NAME]"
type input "[PHONE_NUMBER]"
drag, startPoint x: 253, startPoint y: 451, endPoint x: 95, endPoint y: 453, distance: 157.5
paste input "480-559-4524"
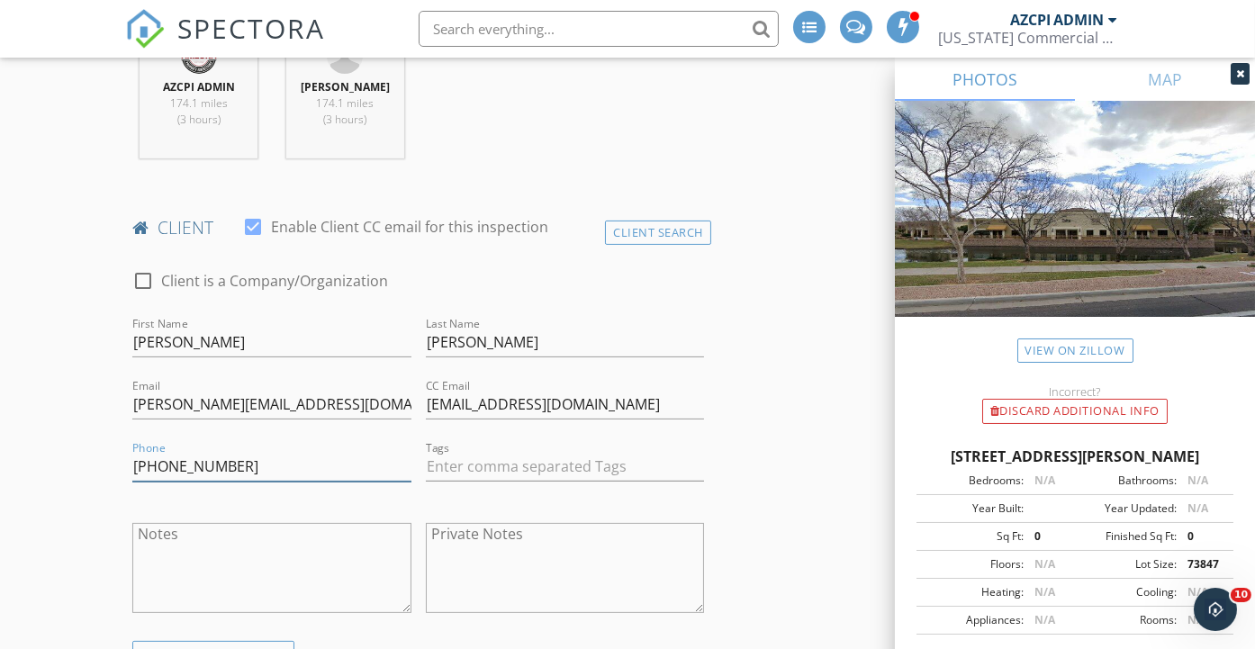
type input "480-559-4524"
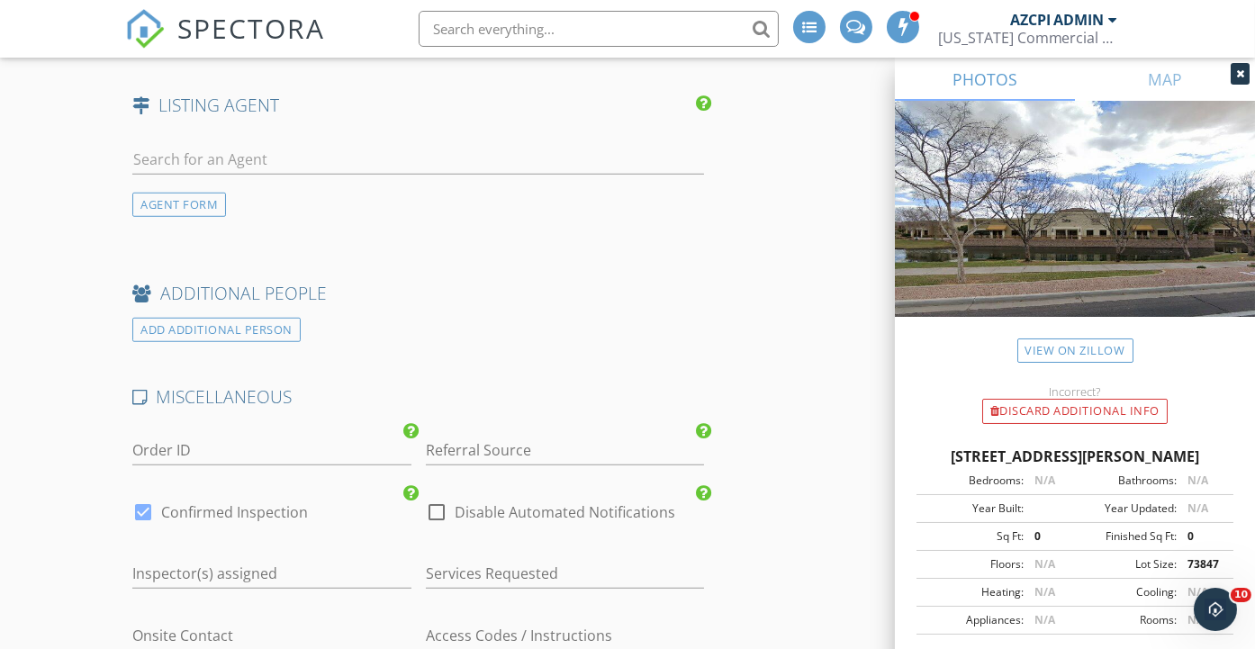
scroll to position [2400, 0]
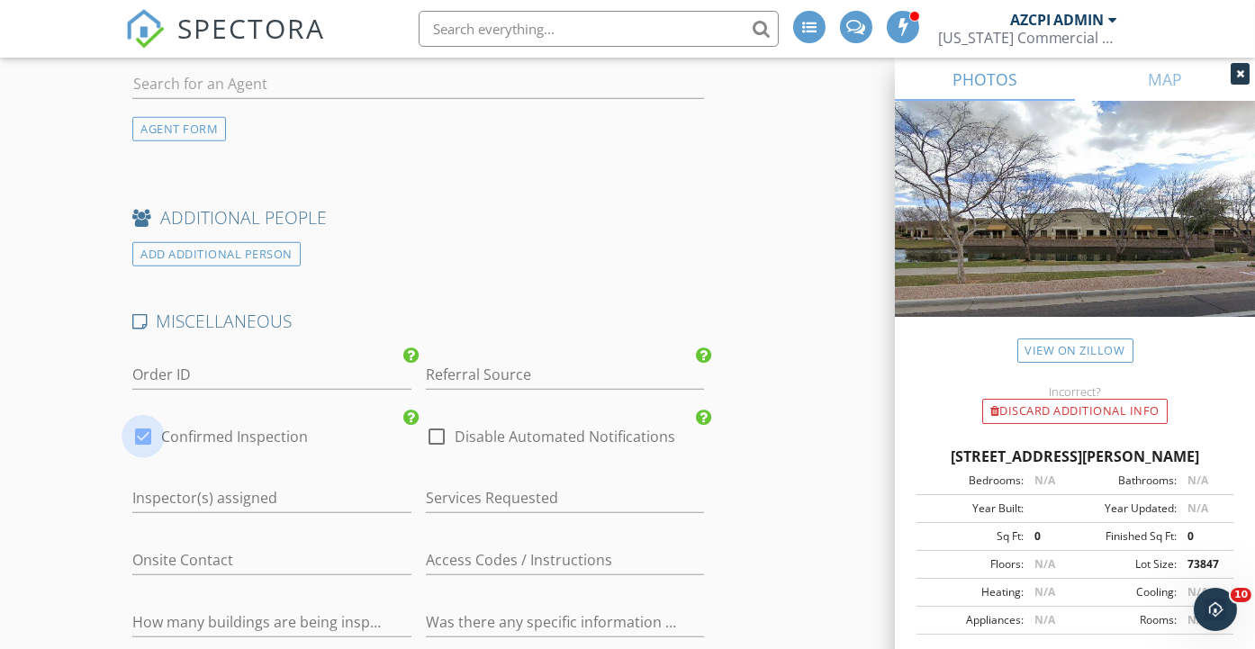
click at [140, 421] on div at bounding box center [143, 436] width 31 height 31
checkbox input "false"
checkbox input "true"
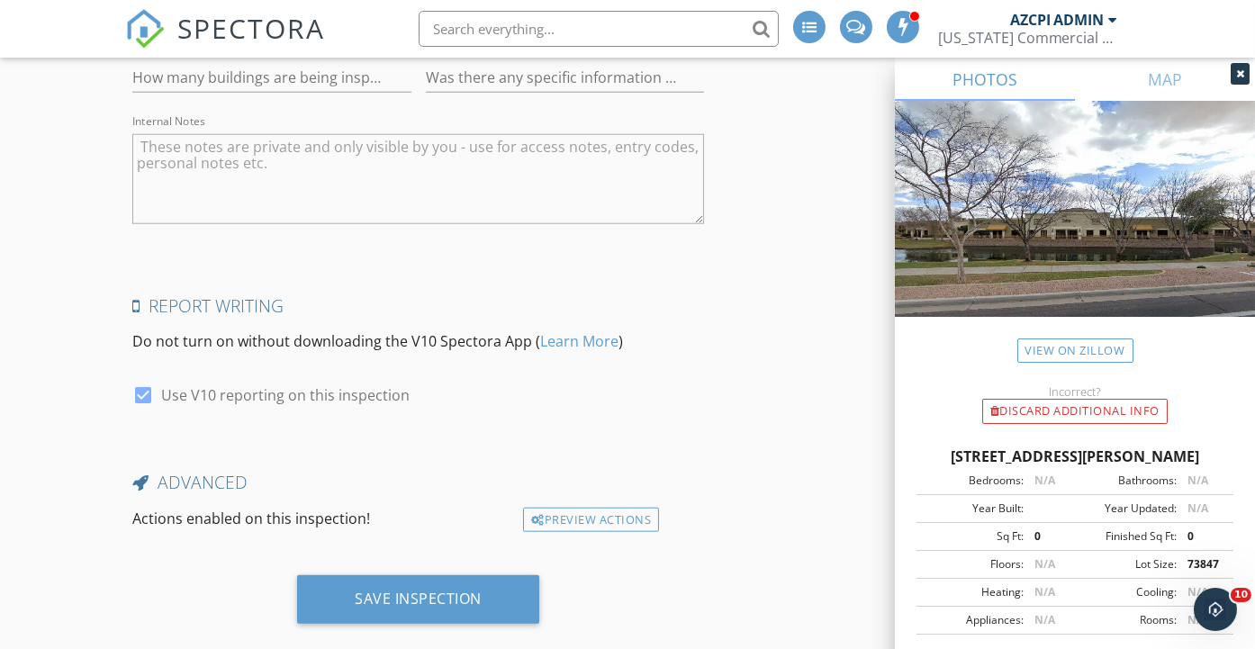
scroll to position [2950, 0]
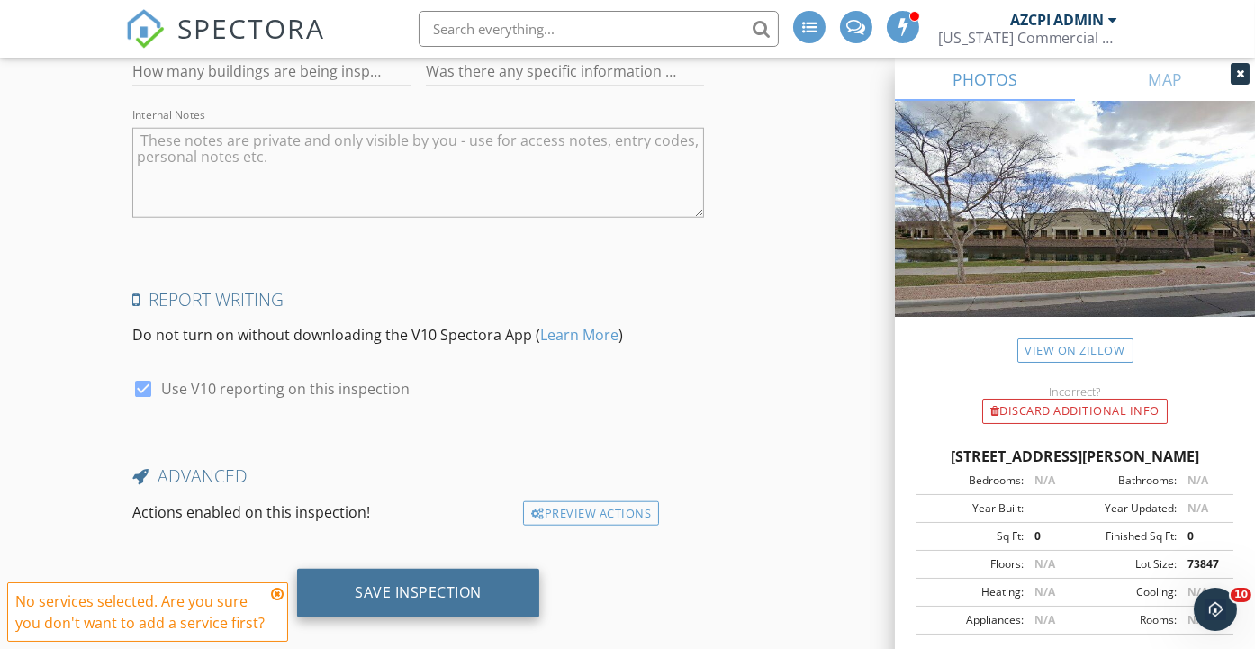
click at [397, 583] on div "Save Inspection" at bounding box center [418, 592] width 127 height 18
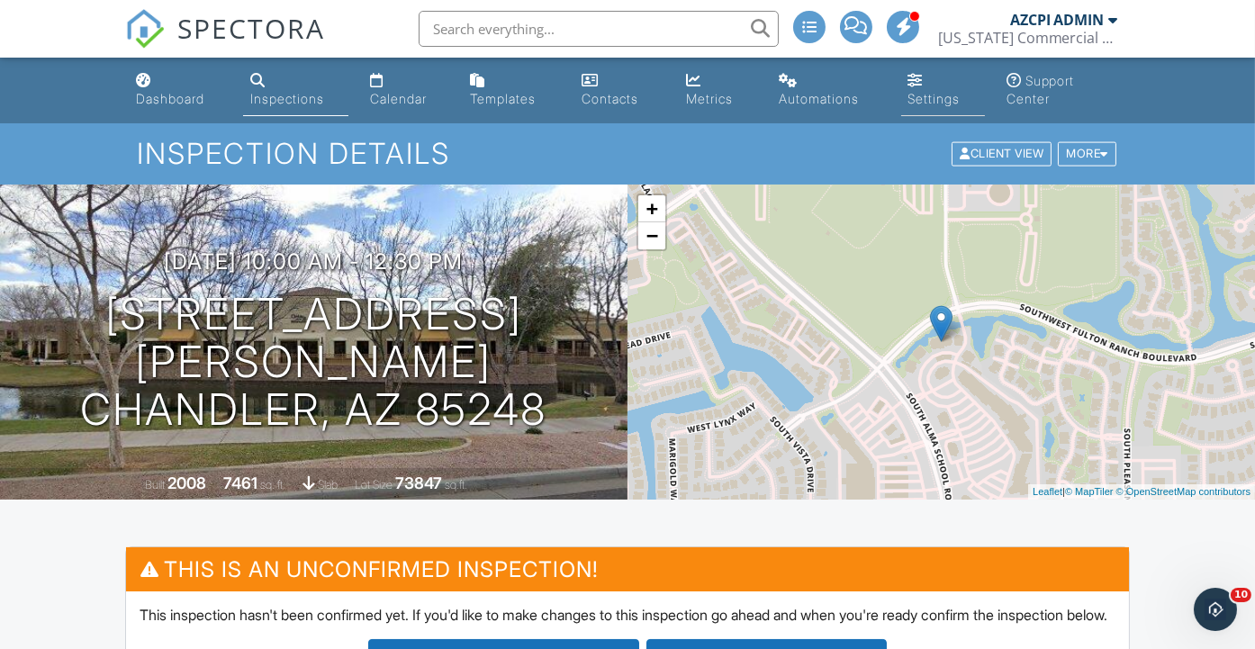
click at [922, 101] on div "Settings" at bounding box center [934, 98] width 52 height 15
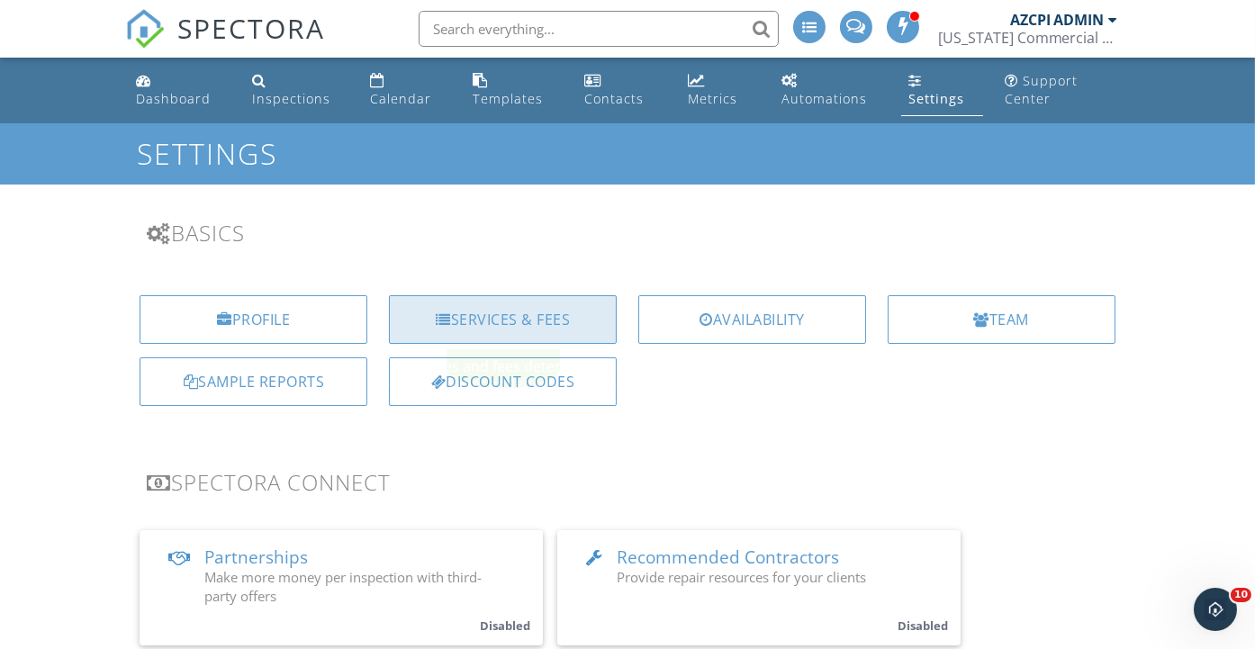
click at [541, 315] on div "Services & Fees" at bounding box center [503, 319] width 228 height 49
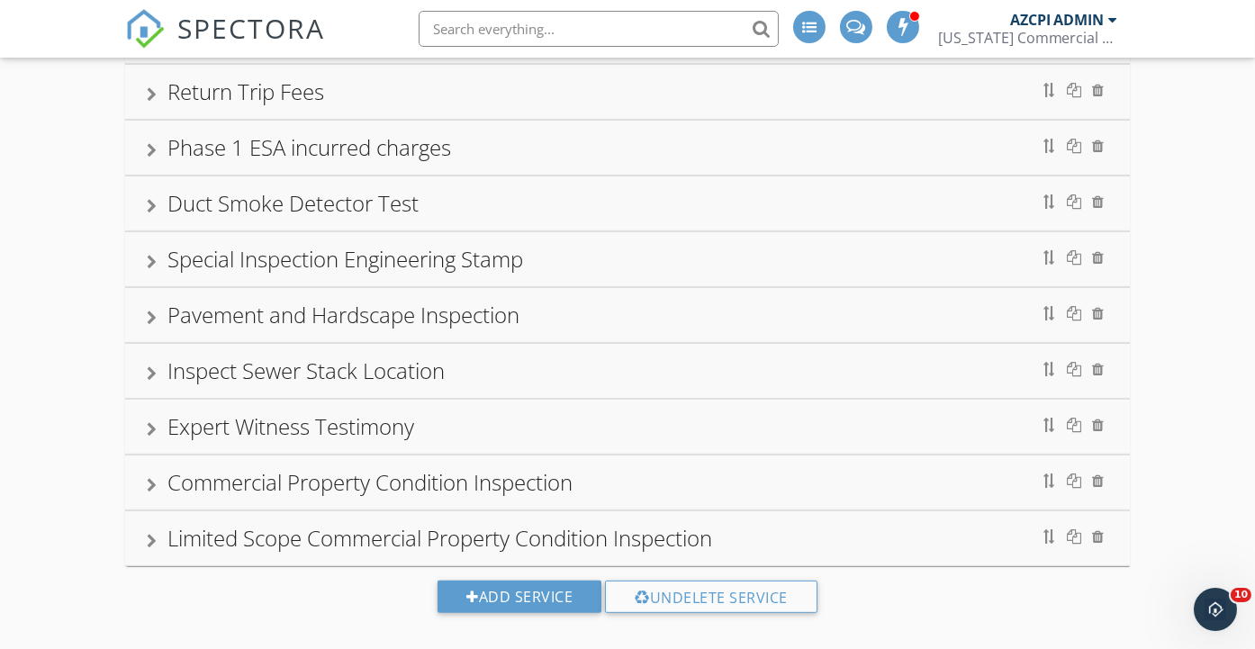
scroll to position [1155, 0]
click at [550, 465] on div "Commercial Property Condition Inspection" at bounding box center [369, 480] width 405 height 30
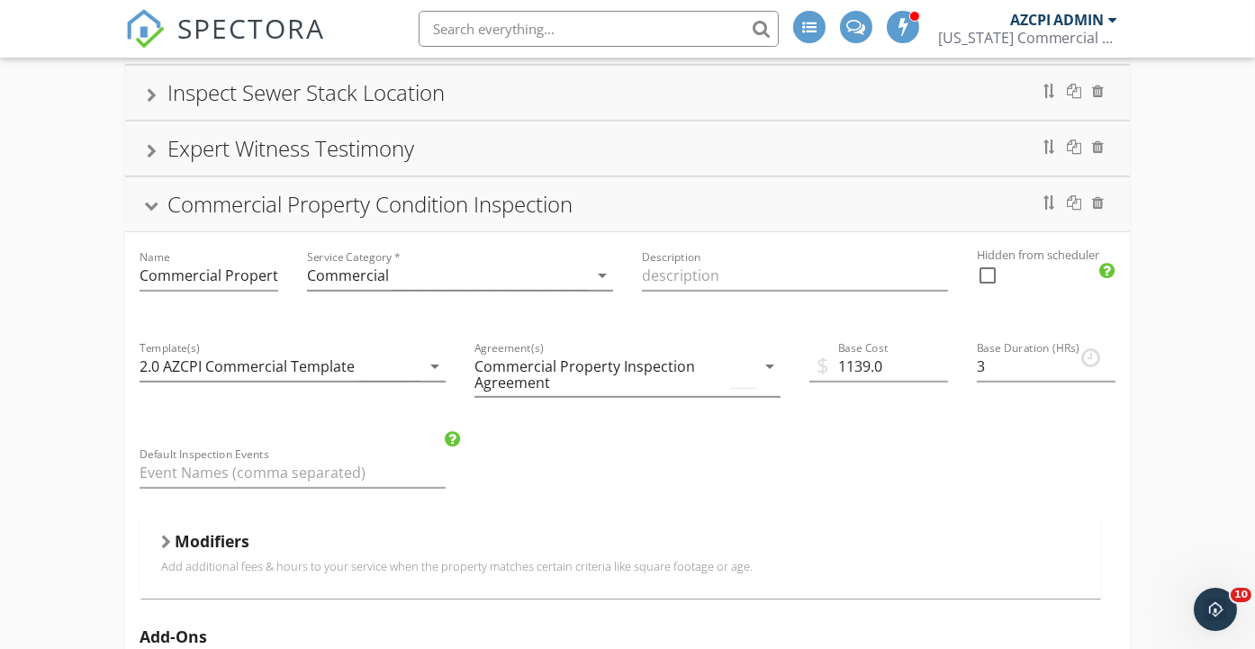
scroll to position [1454, 0]
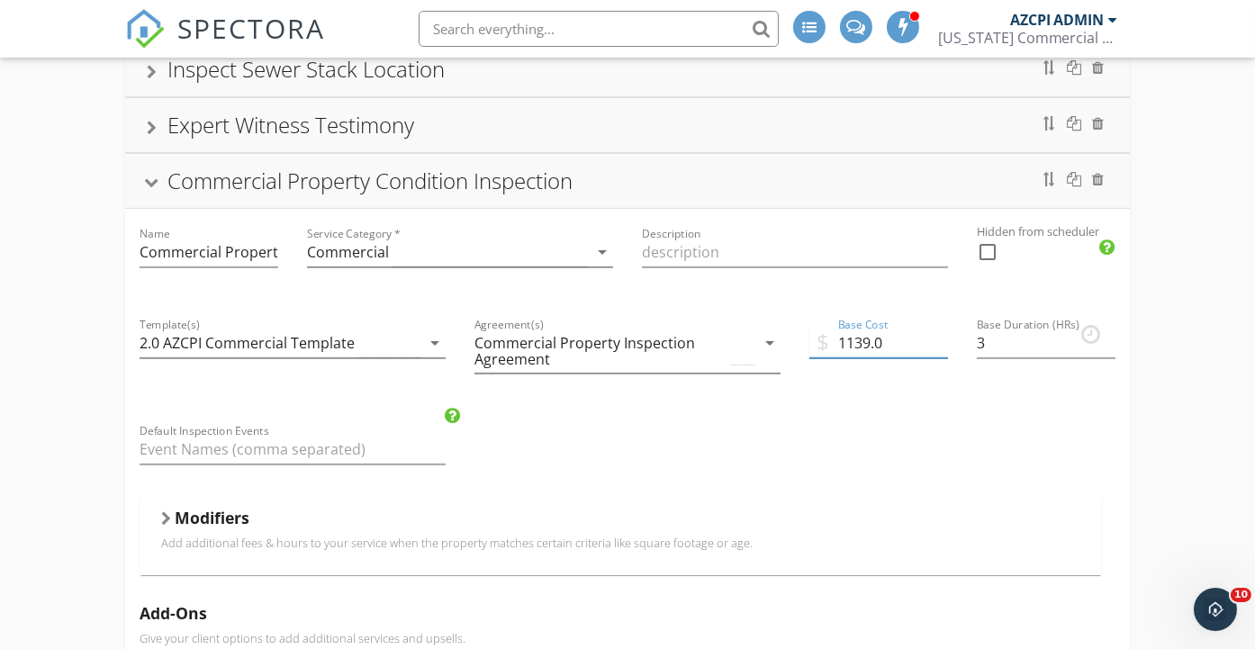
click at [869, 329] on input "1139.0" at bounding box center [878, 344] width 139 height 30
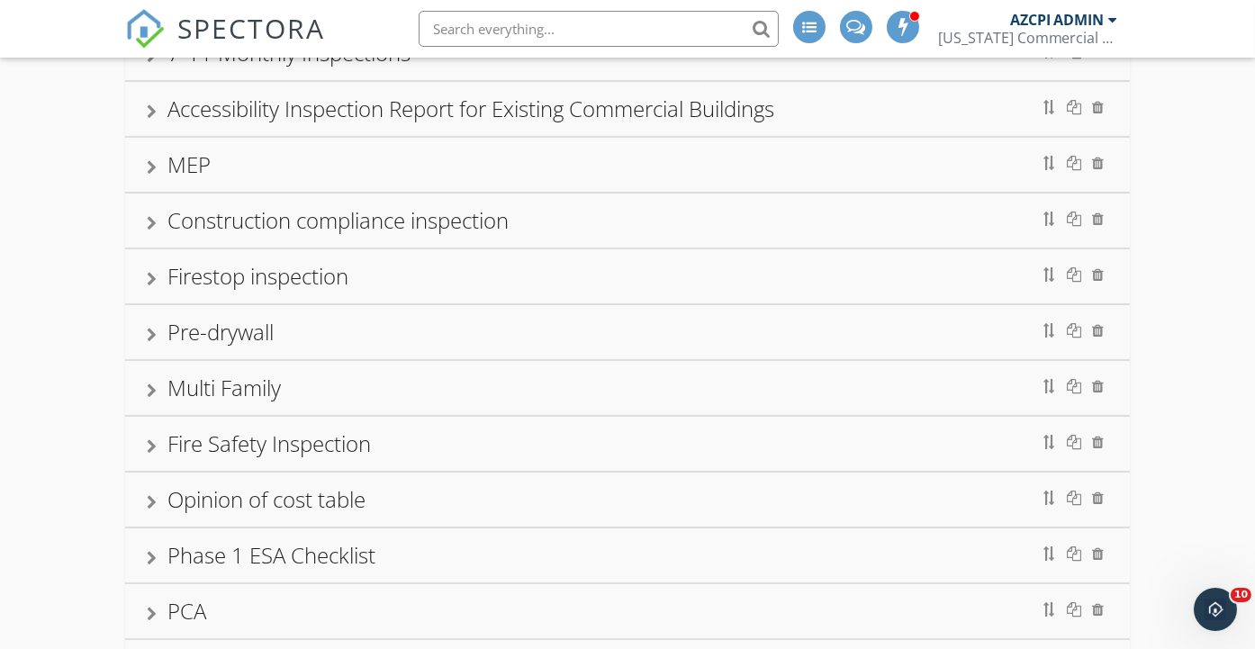
scroll to position [0, 0]
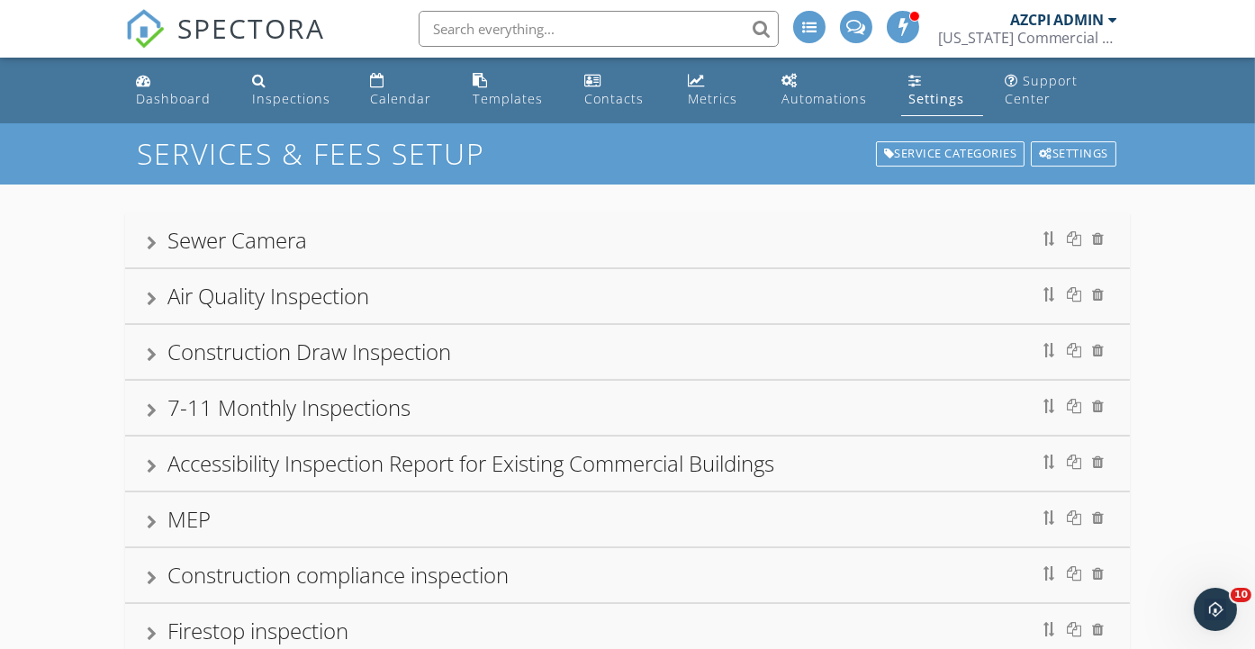
type input "899.0"
click at [923, 96] on div "Settings" at bounding box center [936, 98] width 56 height 17
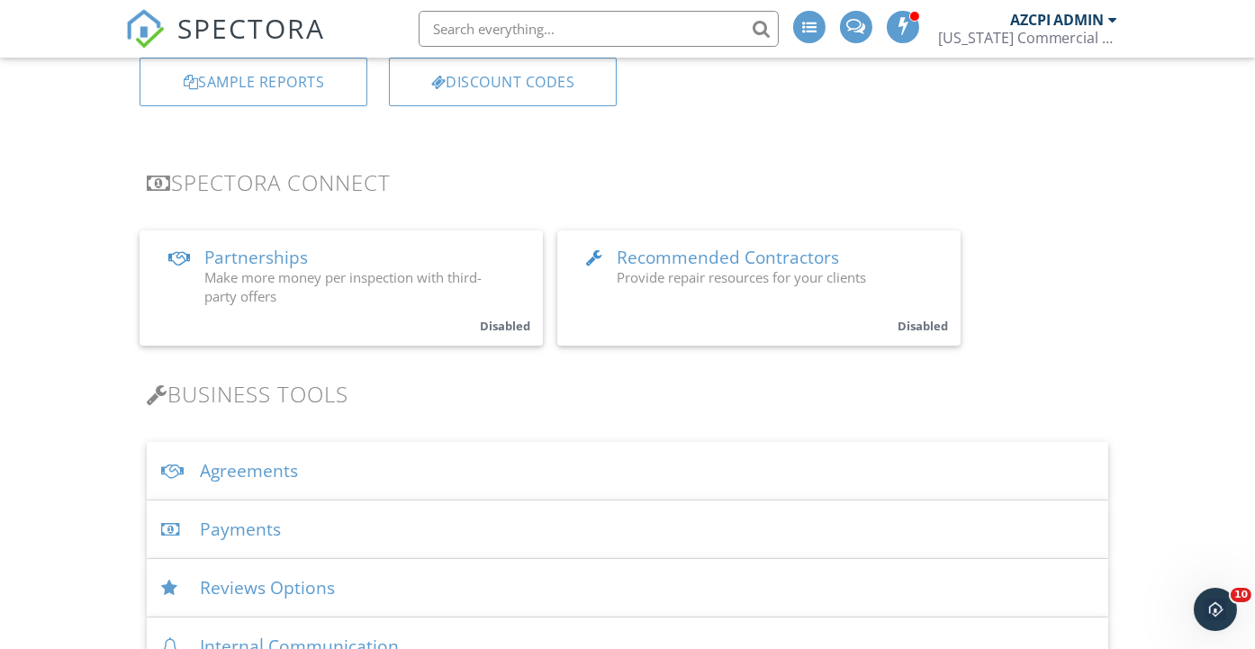
click at [235, 471] on div "Agreements" at bounding box center [627, 471] width 960 height 59
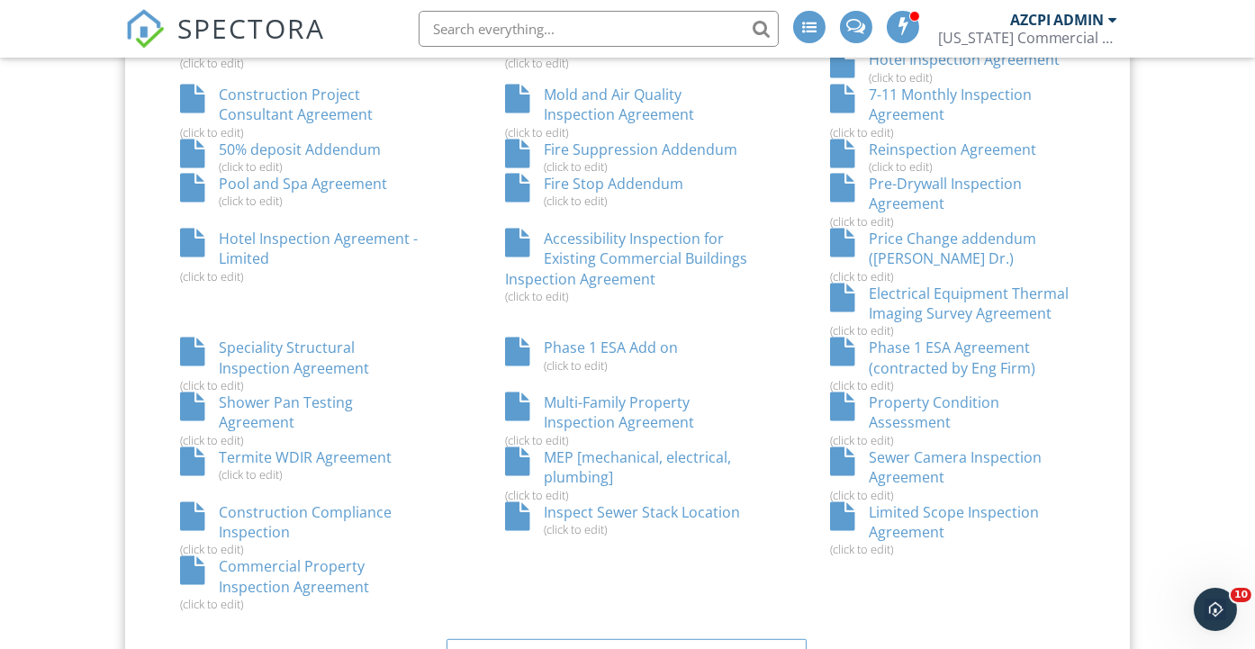
scroll to position [1499, 0]
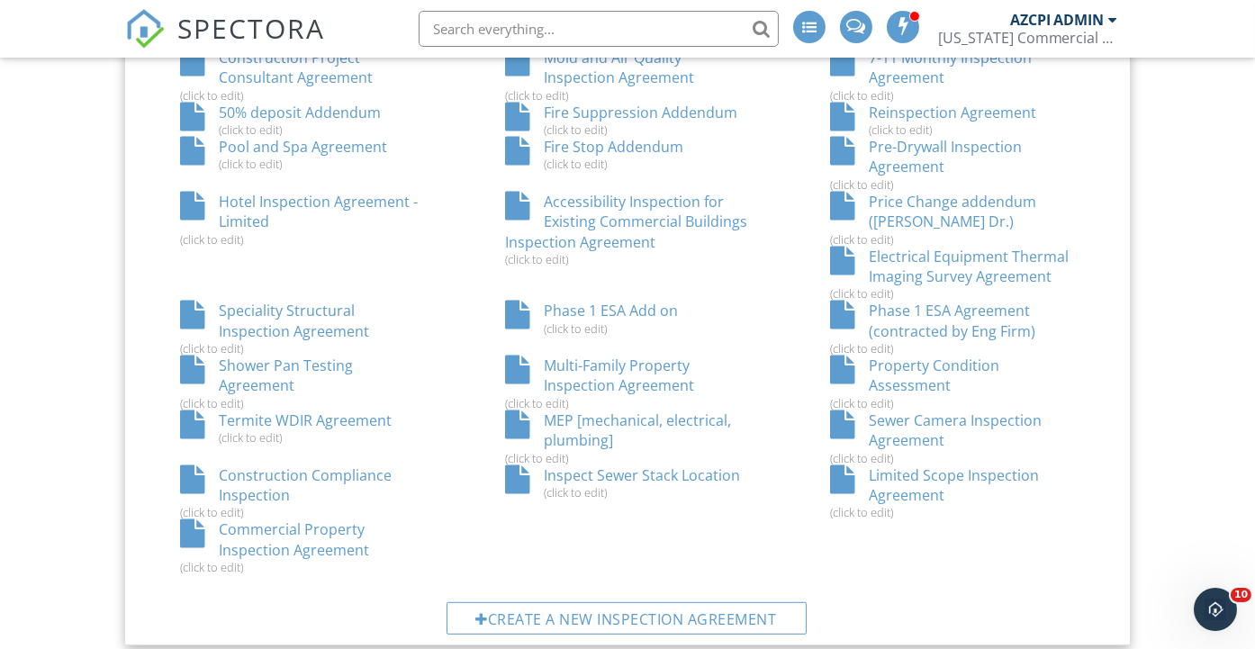
click at [320, 528] on div "Commercial Property Inspection Agreement (click to edit)" at bounding box center [302, 546] width 325 height 55
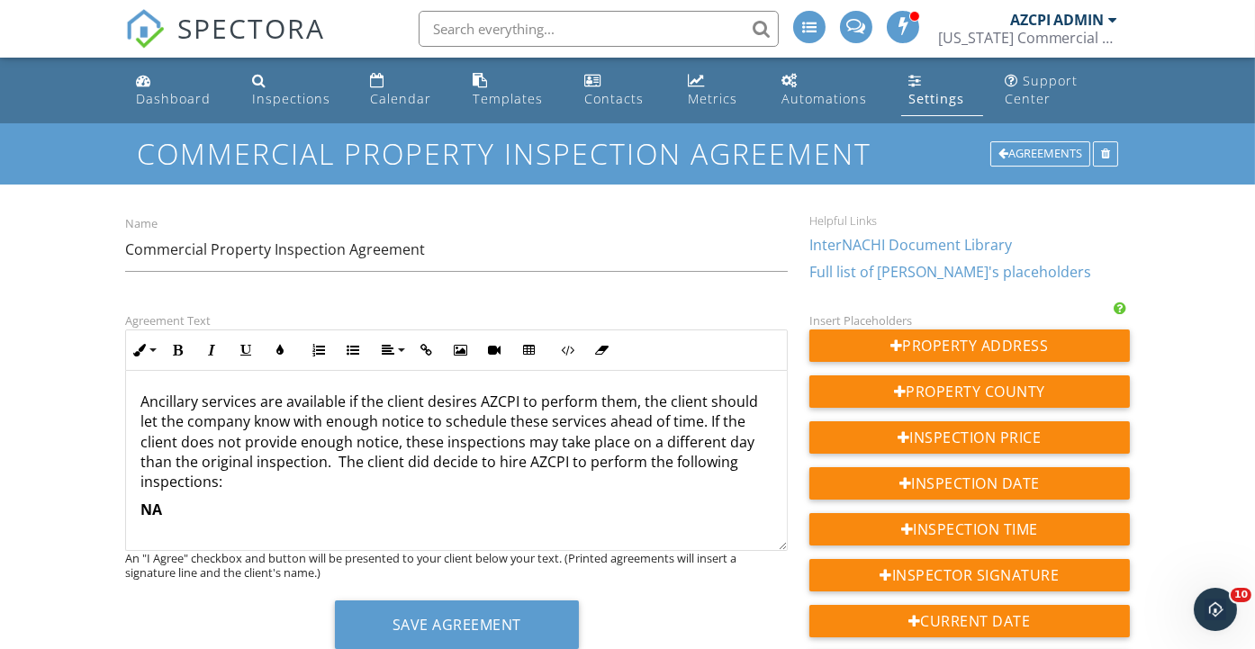
scroll to position [1099, 0]
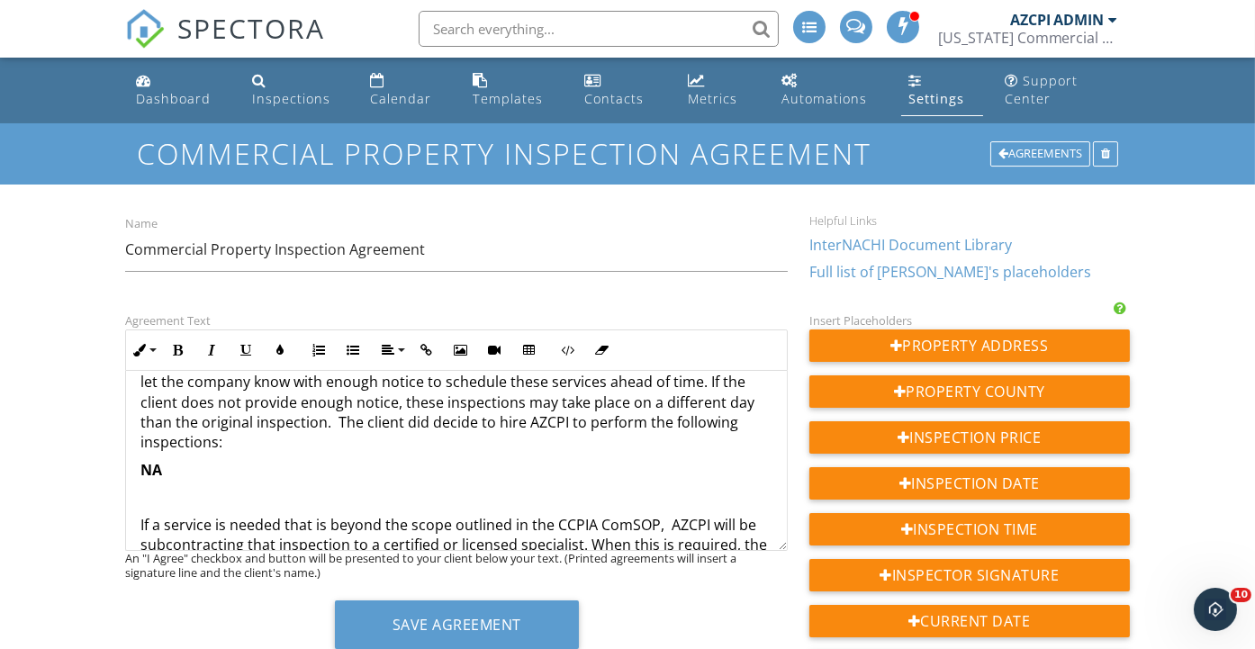
click at [176, 464] on p "NA" at bounding box center [455, 470] width 631 height 20
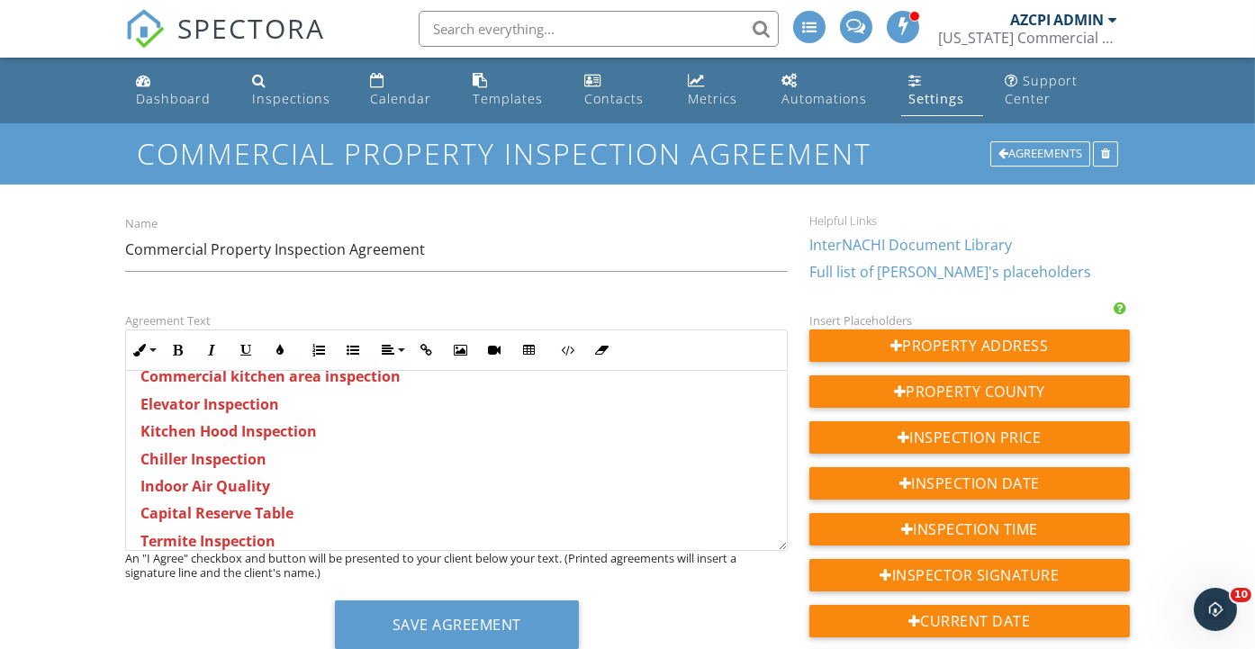
scroll to position [1699, 0]
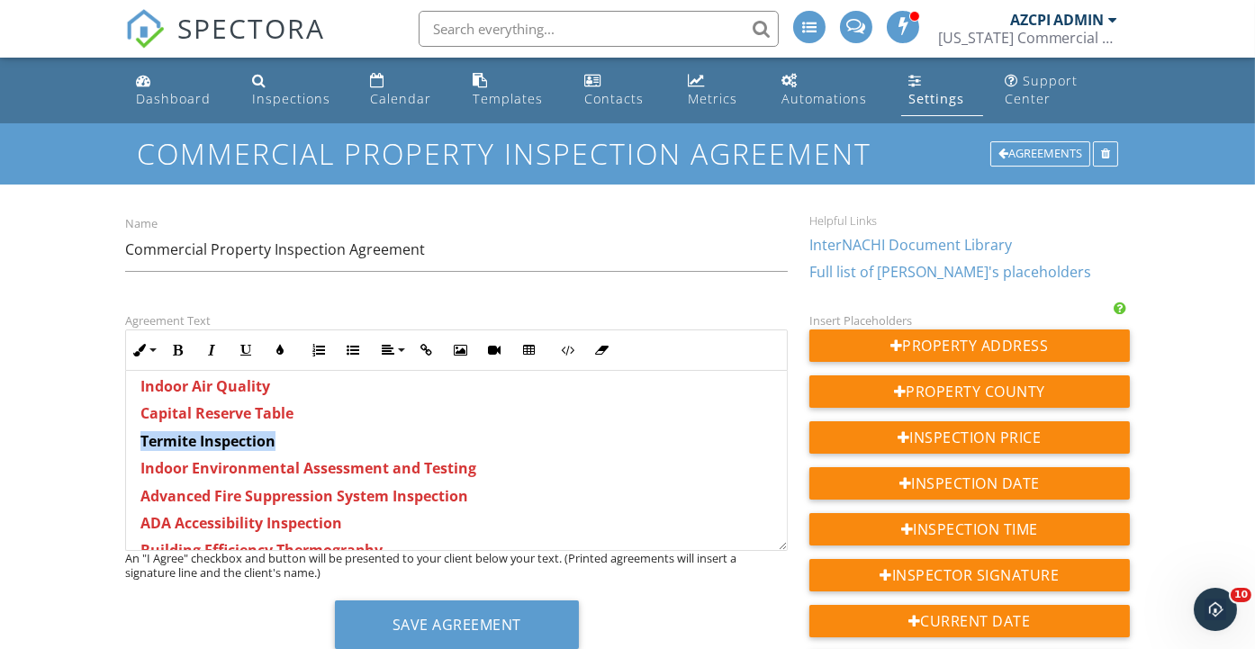
drag, startPoint x: 287, startPoint y: 438, endPoint x: 133, endPoint y: 436, distance: 153.9
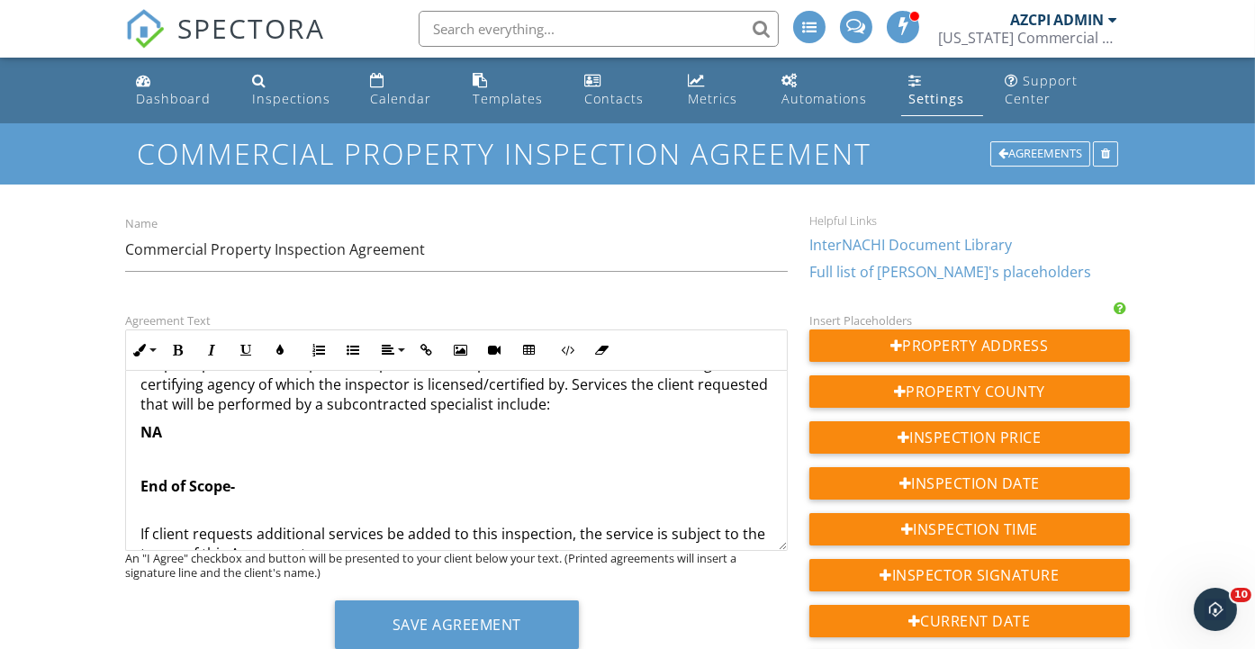
scroll to position [1099, 0]
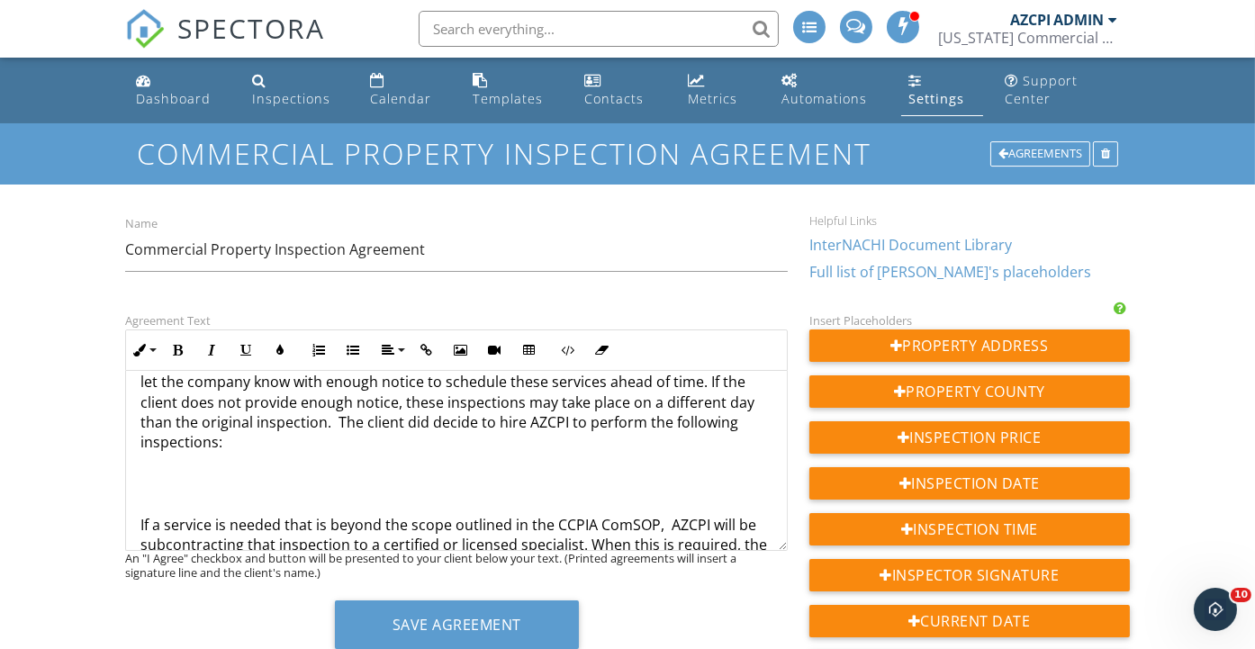
click at [175, 468] on p at bounding box center [455, 470] width 631 height 20
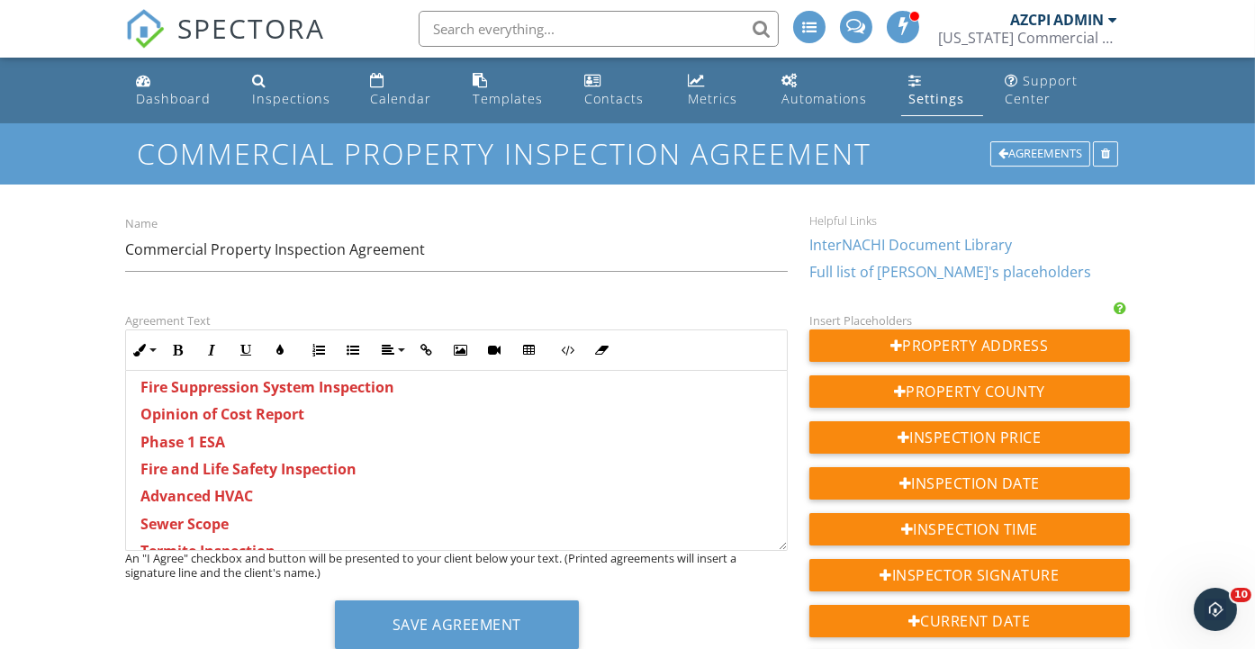
scroll to position [2000, 0]
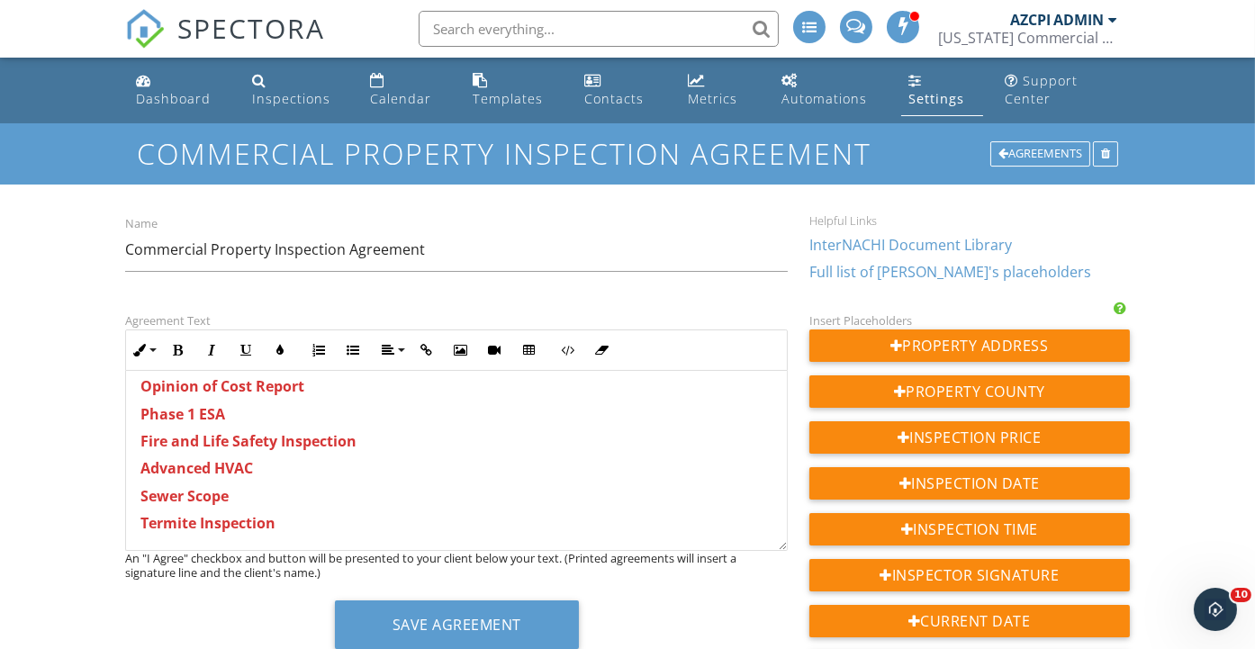
drag, startPoint x: 271, startPoint y: 468, endPoint x: 256, endPoint y: 469, distance: 15.3
click at [256, 469] on p "Advanced HVAC" at bounding box center [455, 468] width 631 height 20
drag, startPoint x: 311, startPoint y: 524, endPoint x: 127, endPoint y: 474, distance: 191.0
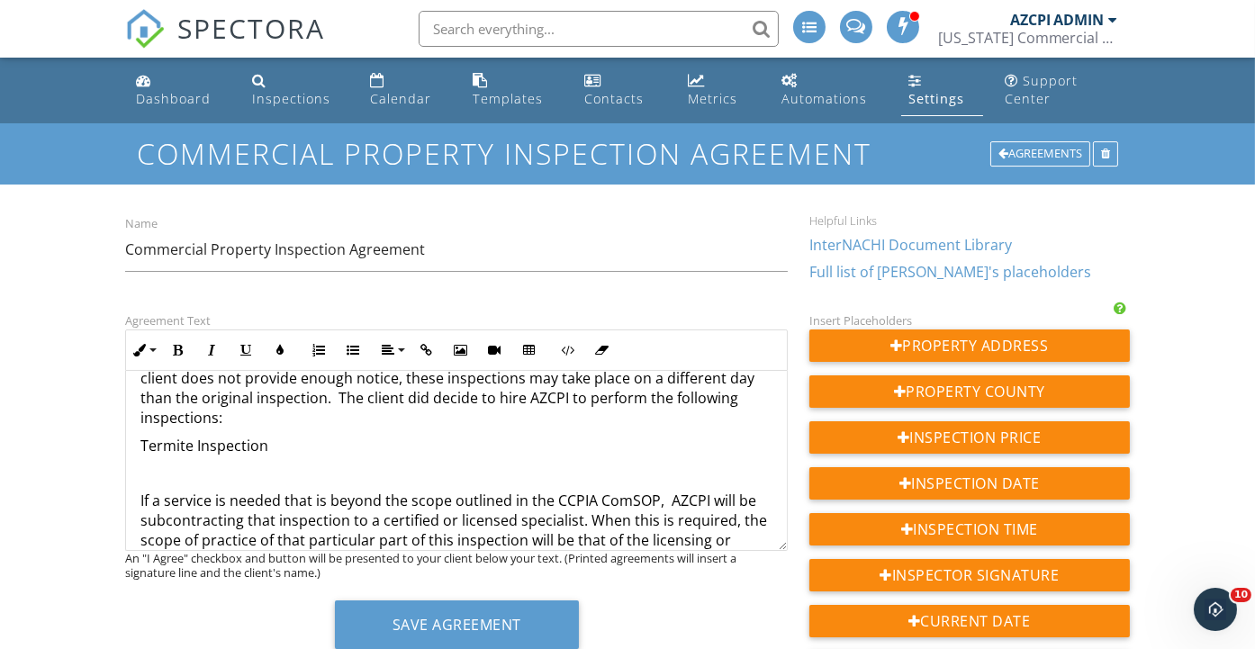
scroll to position [1099, 0]
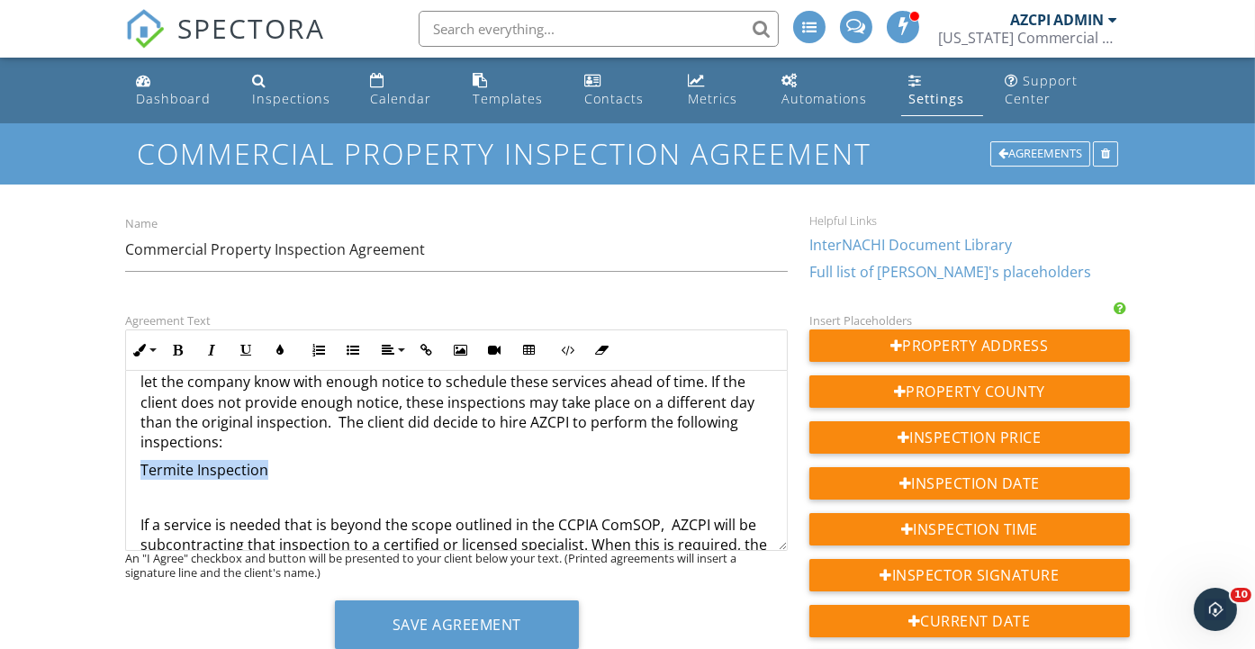
drag, startPoint x: 303, startPoint y: 468, endPoint x: 133, endPoint y: 464, distance: 170.1
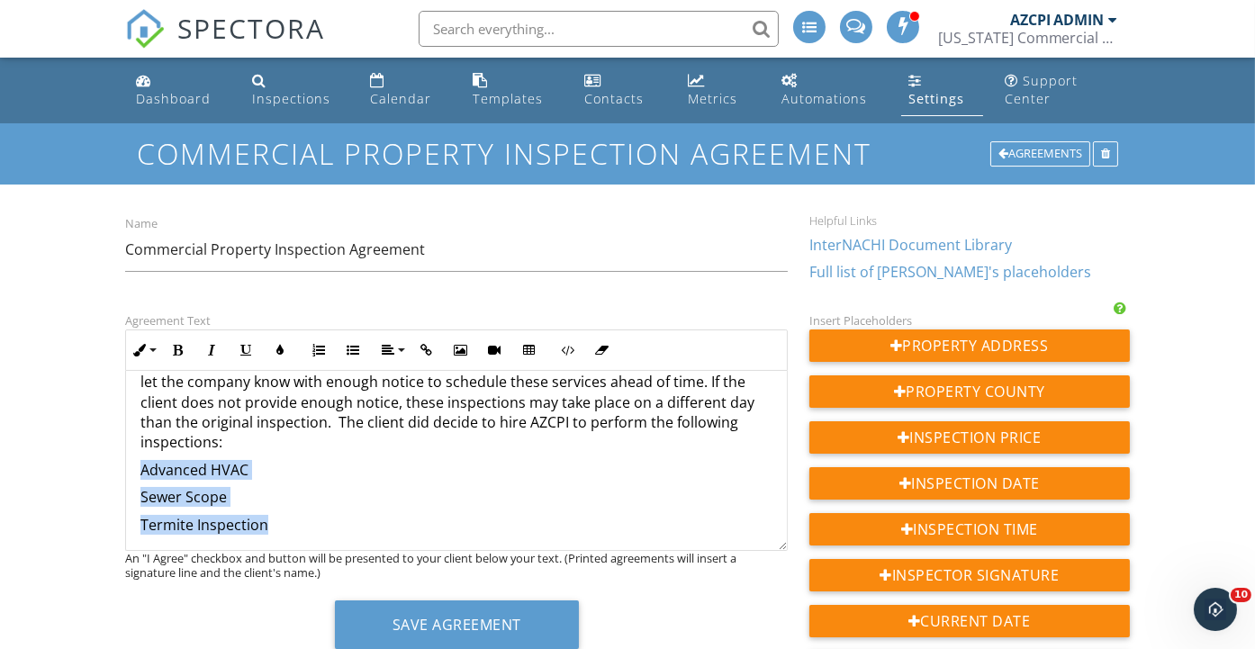
drag, startPoint x: 302, startPoint y: 523, endPoint x: 134, endPoint y: 473, distance: 174.8
click at [175, 347] on icon "button" at bounding box center [177, 350] width 13 height 13
click at [280, 346] on icon "button" at bounding box center [280, 350] width 13 height 13
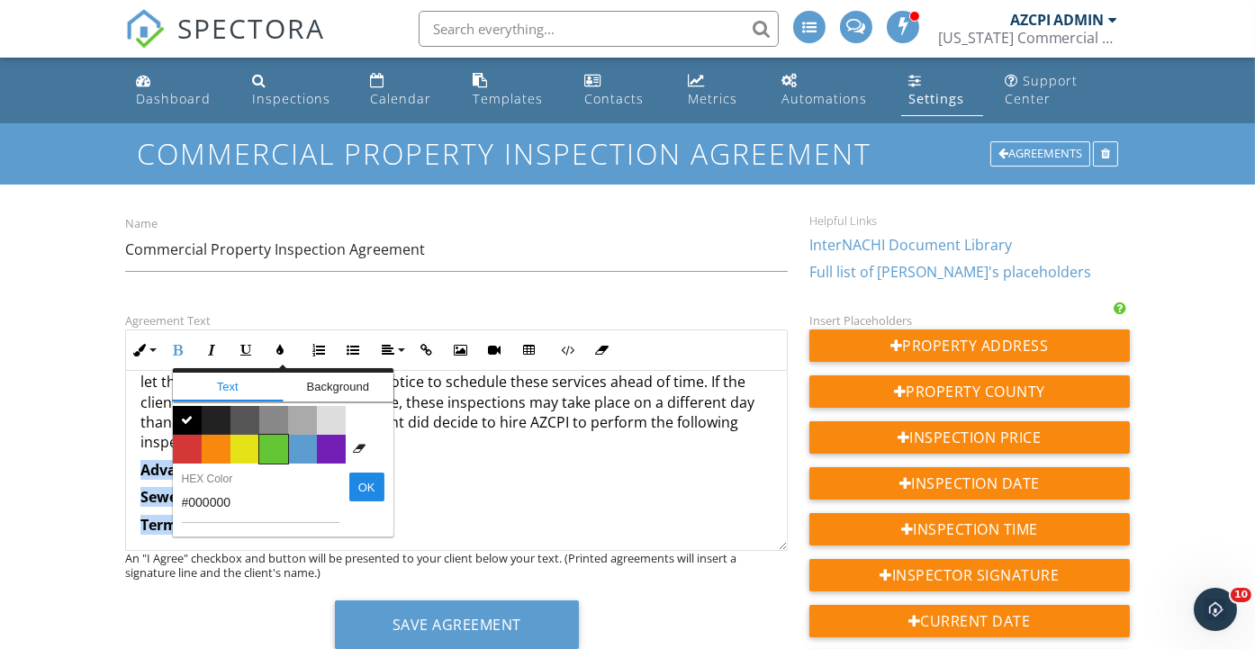
click at [268, 441] on span "Color #65c635" at bounding box center [273, 449] width 29 height 29
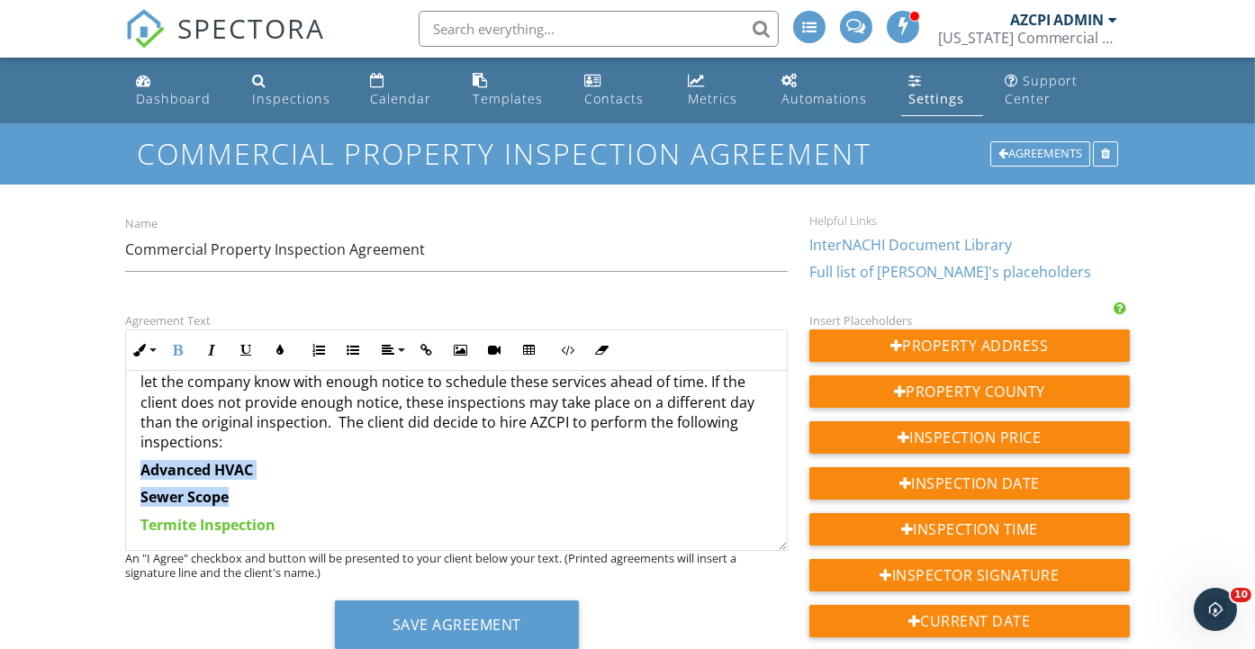
click at [400, 466] on p "Advanced HVAC" at bounding box center [455, 470] width 631 height 20
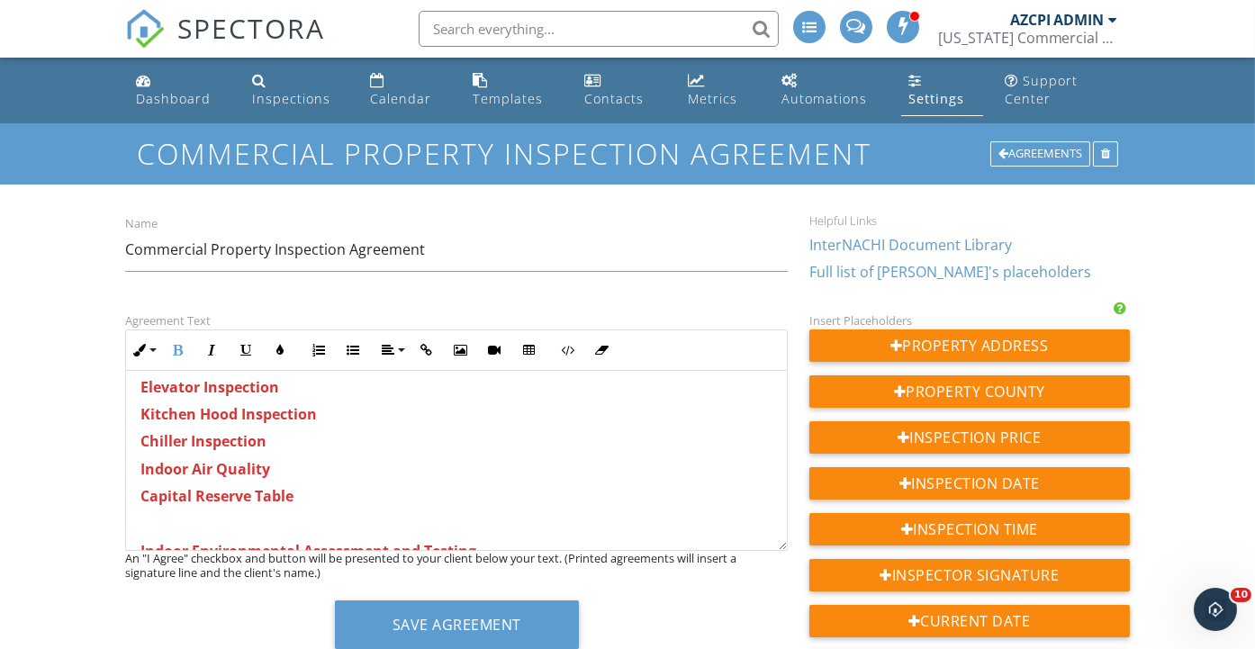
scroll to position [1699, 0]
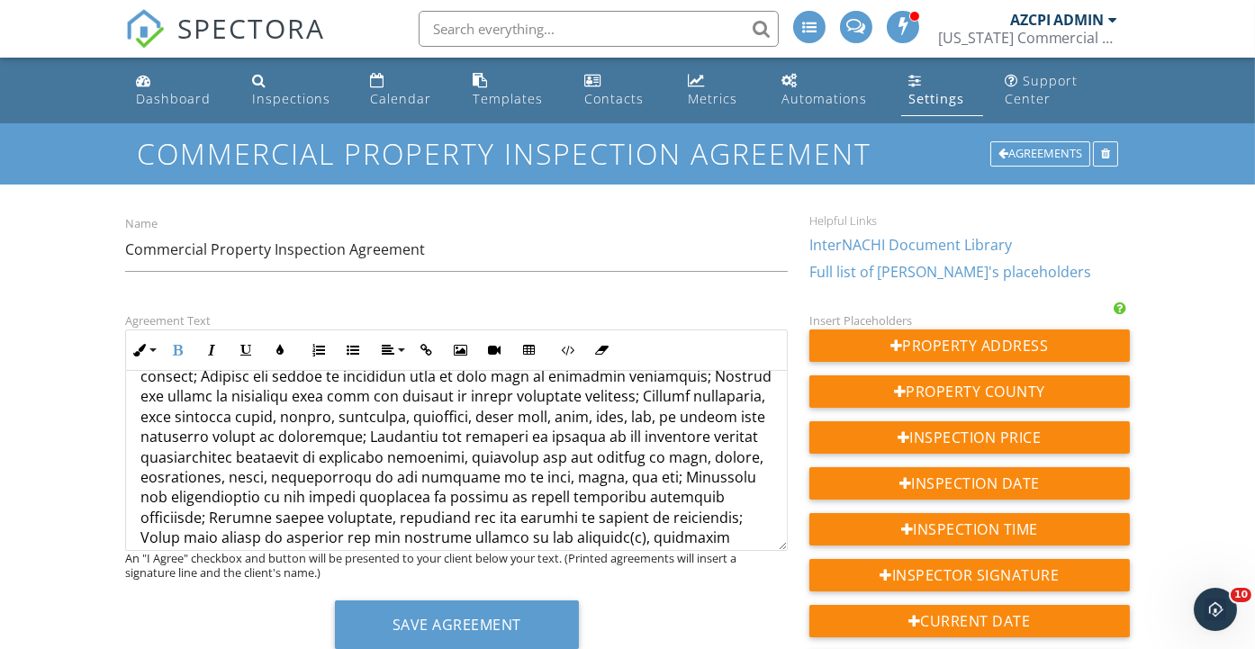
scroll to position [3000, 0]
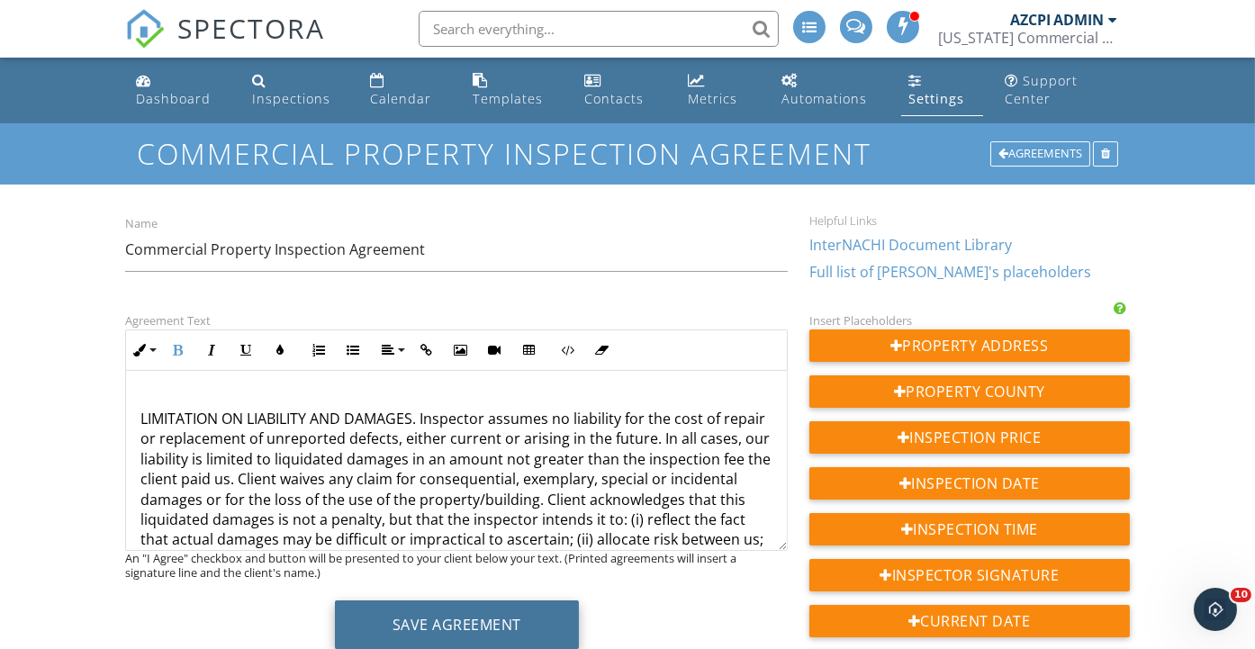
click at [450, 620] on button "Save Agreement" at bounding box center [457, 624] width 244 height 49
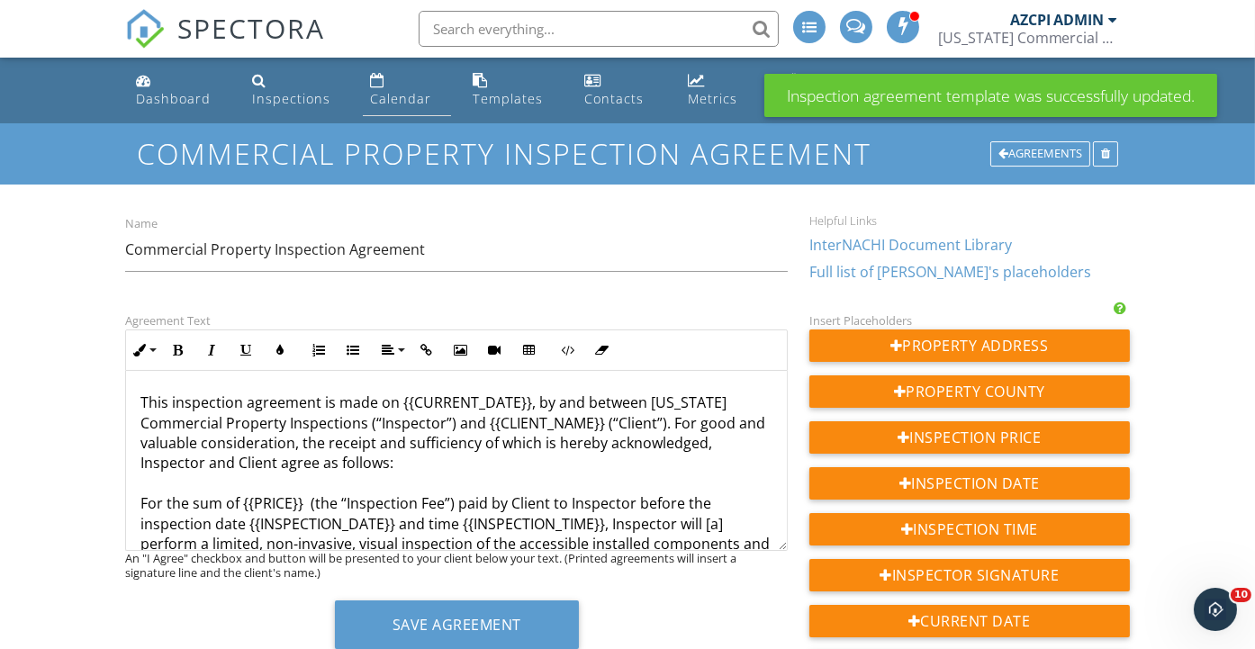
click at [390, 95] on div "Calendar" at bounding box center [400, 98] width 61 height 17
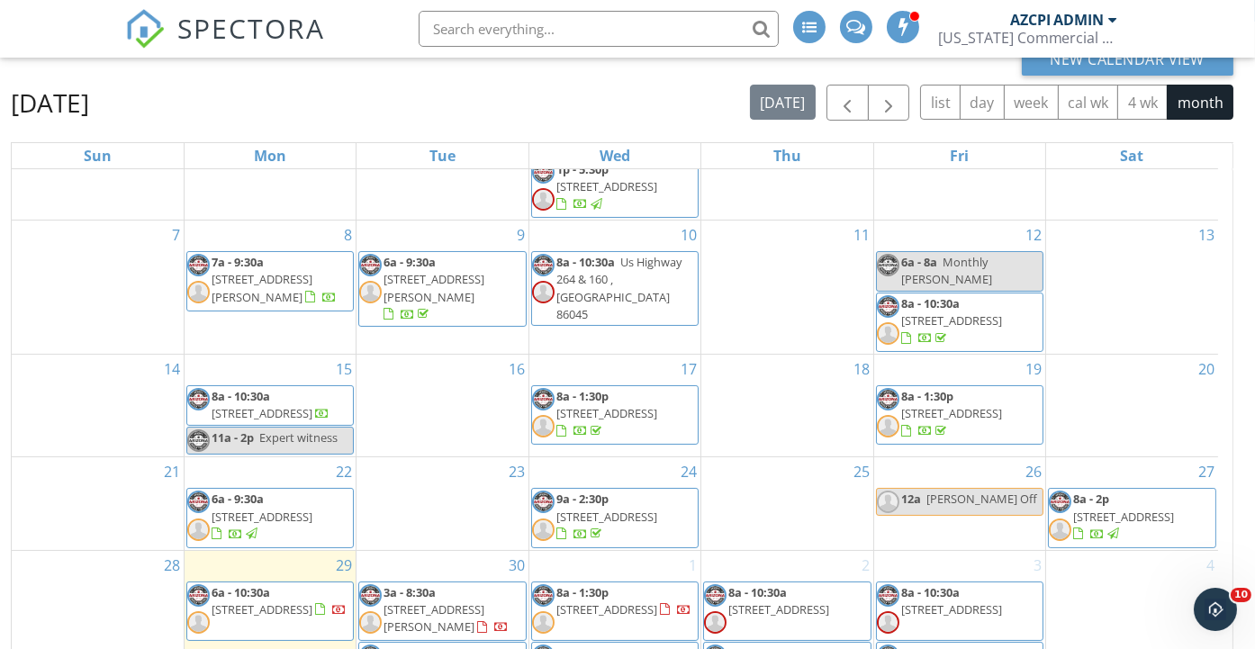
scroll to position [257, 0]
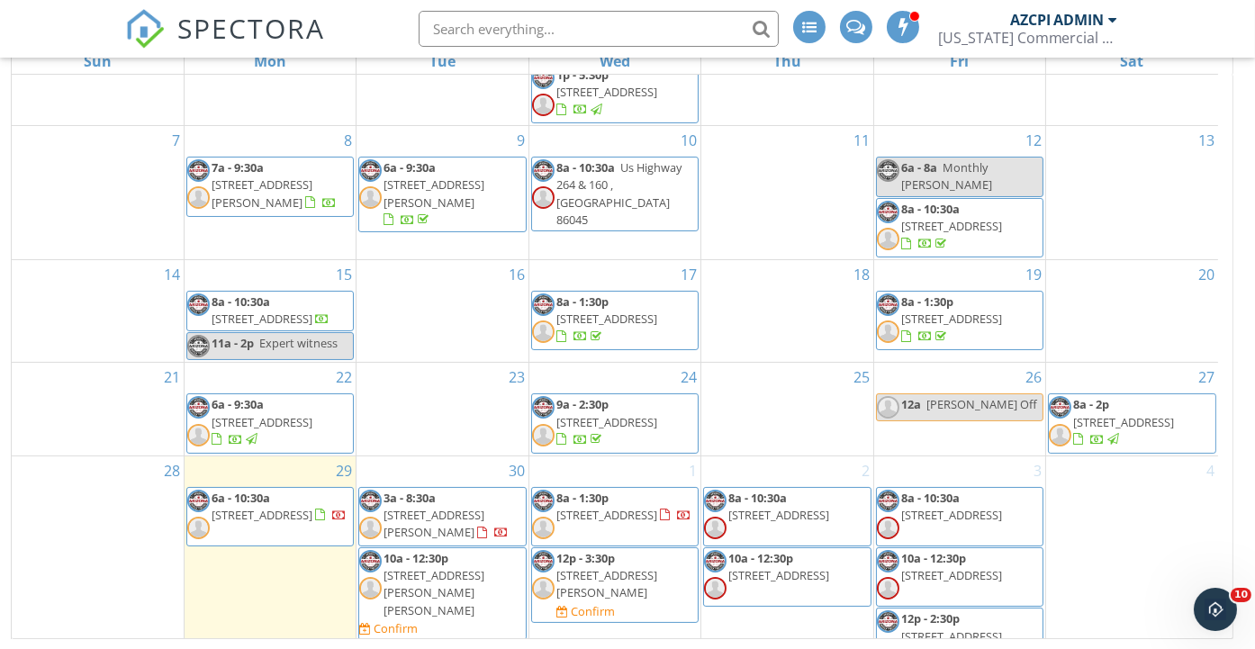
click at [484, 567] on span "4913 S Alma School Rd, Chandler 85248" at bounding box center [433, 592] width 101 height 50
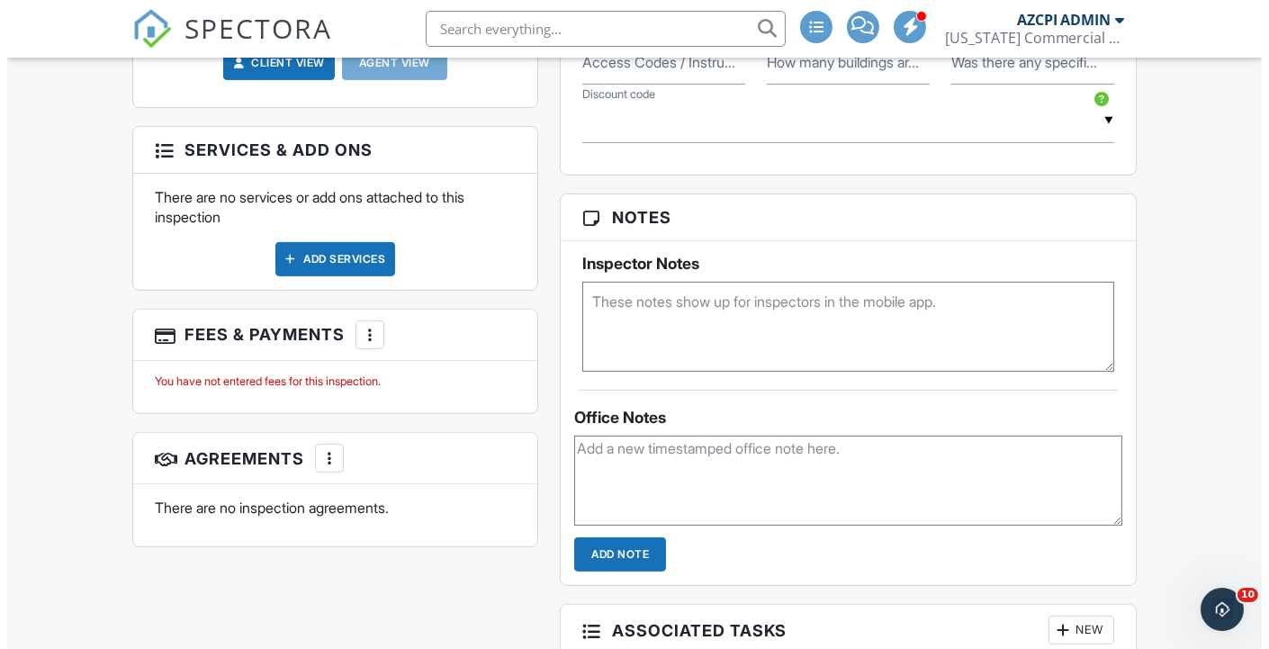
scroll to position [1200, 0]
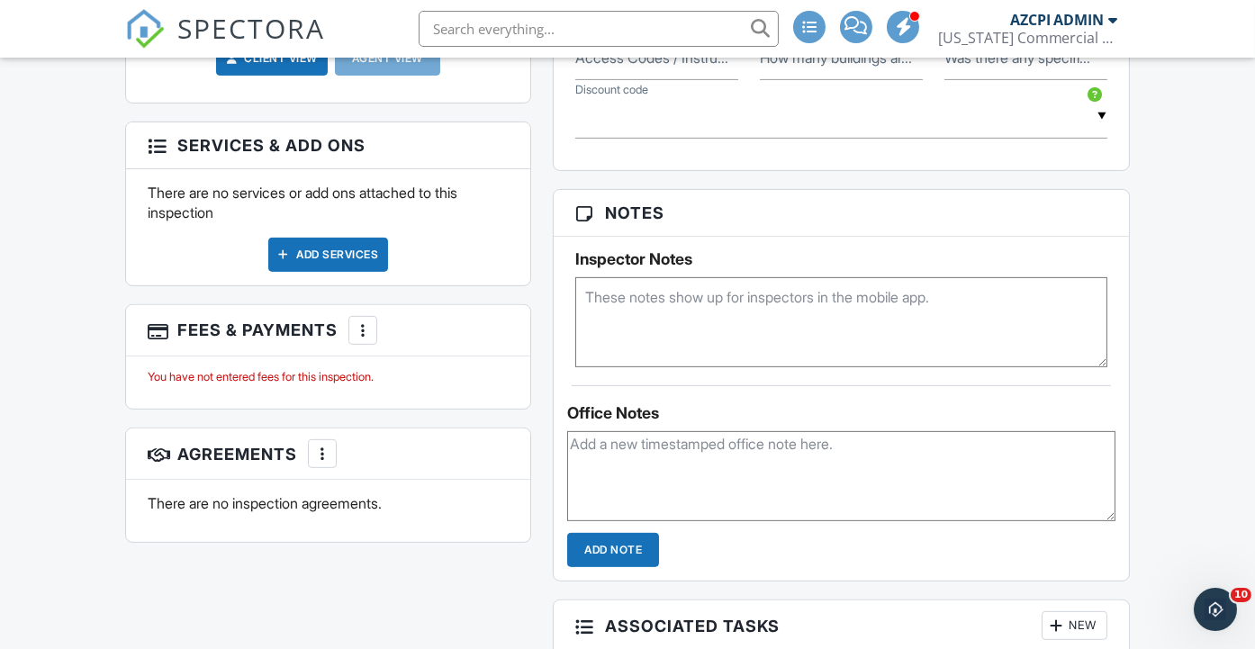
click at [360, 339] on div at bounding box center [363, 330] width 18 height 18
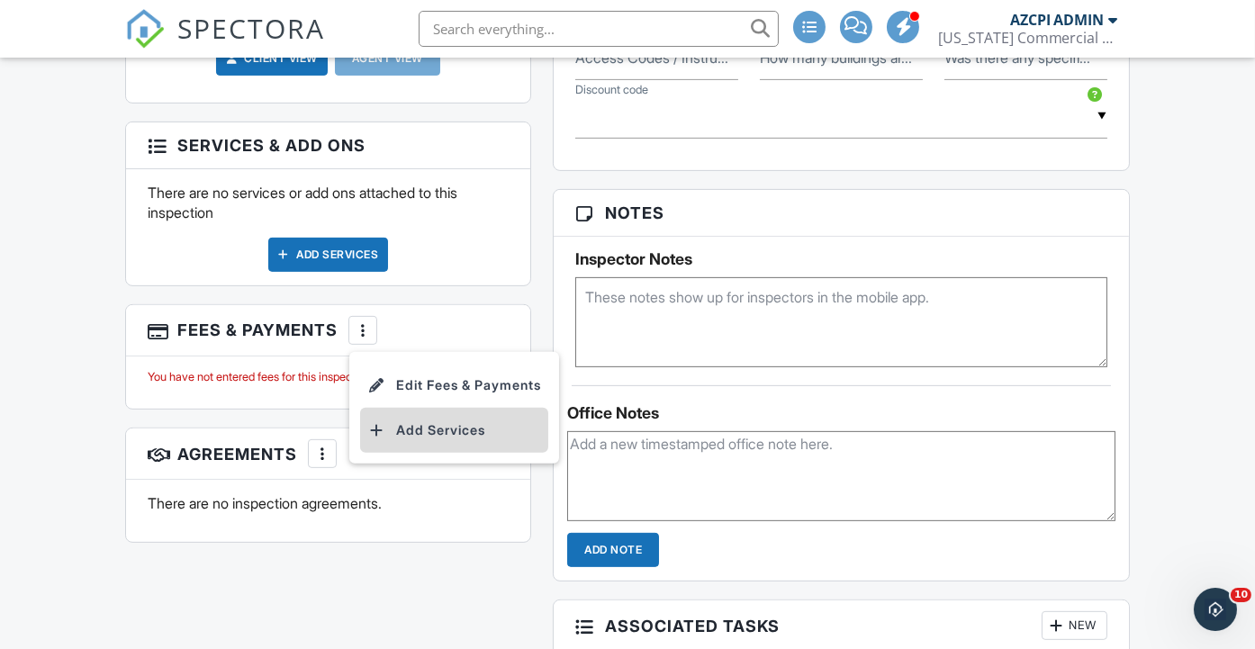
click at [437, 453] on li "Add Services" at bounding box center [454, 430] width 188 height 45
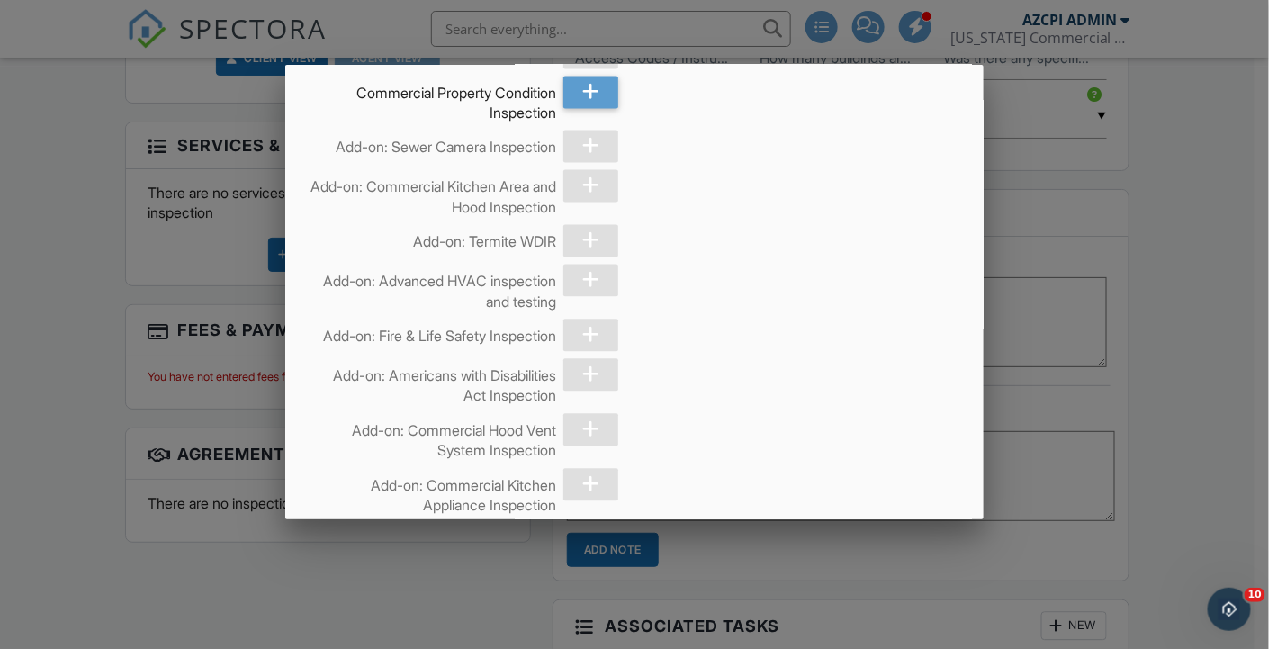
scroll to position [3400, 0]
click at [585, 105] on icon at bounding box center [590, 89] width 17 height 32
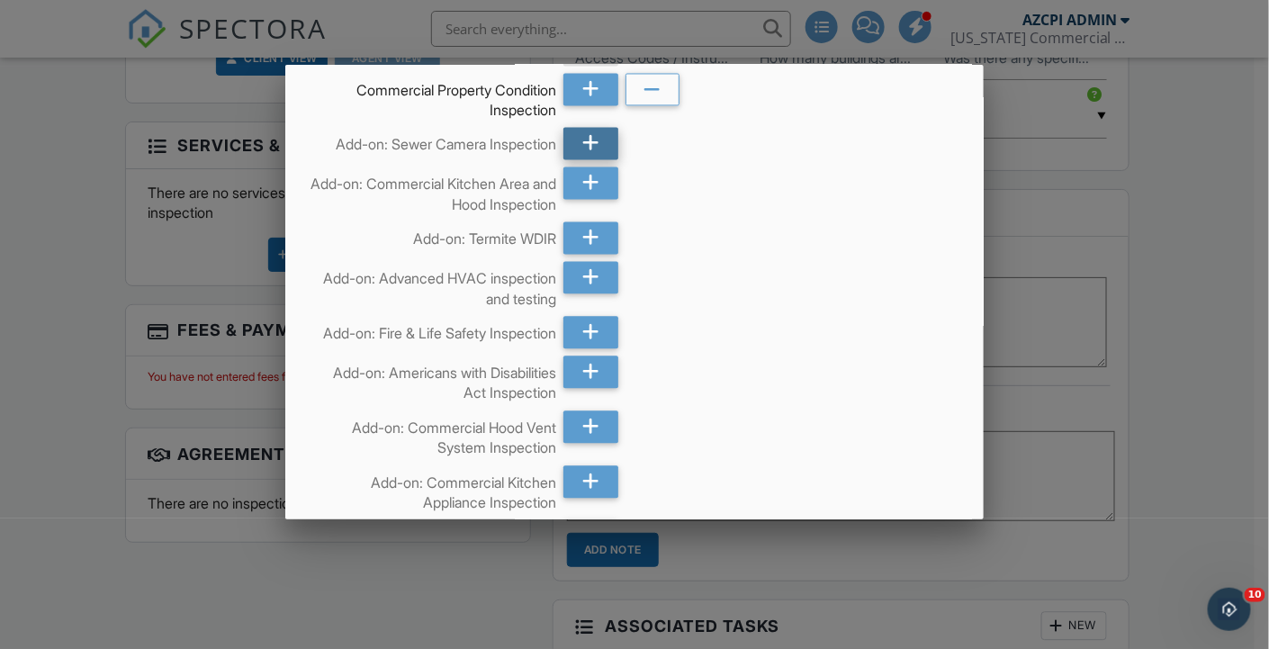
click at [590, 159] on icon at bounding box center [590, 143] width 17 height 32
click at [587, 254] on icon at bounding box center [590, 237] width 17 height 32
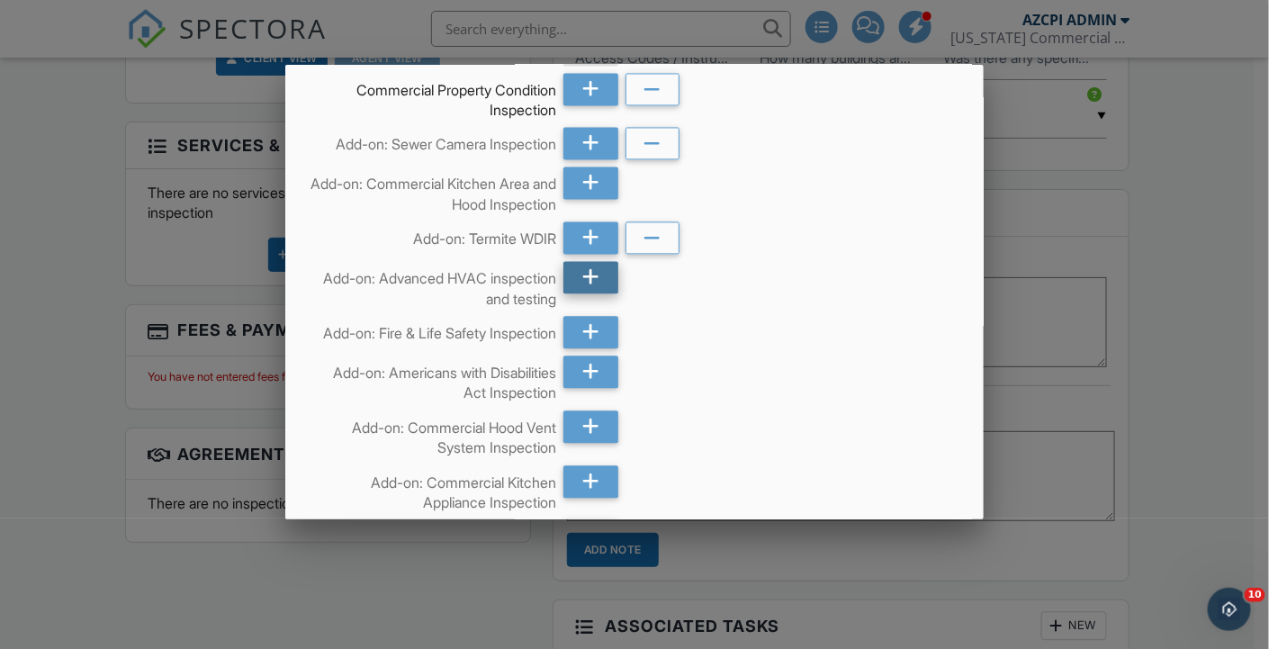
click at [587, 293] on icon at bounding box center [590, 277] width 17 height 32
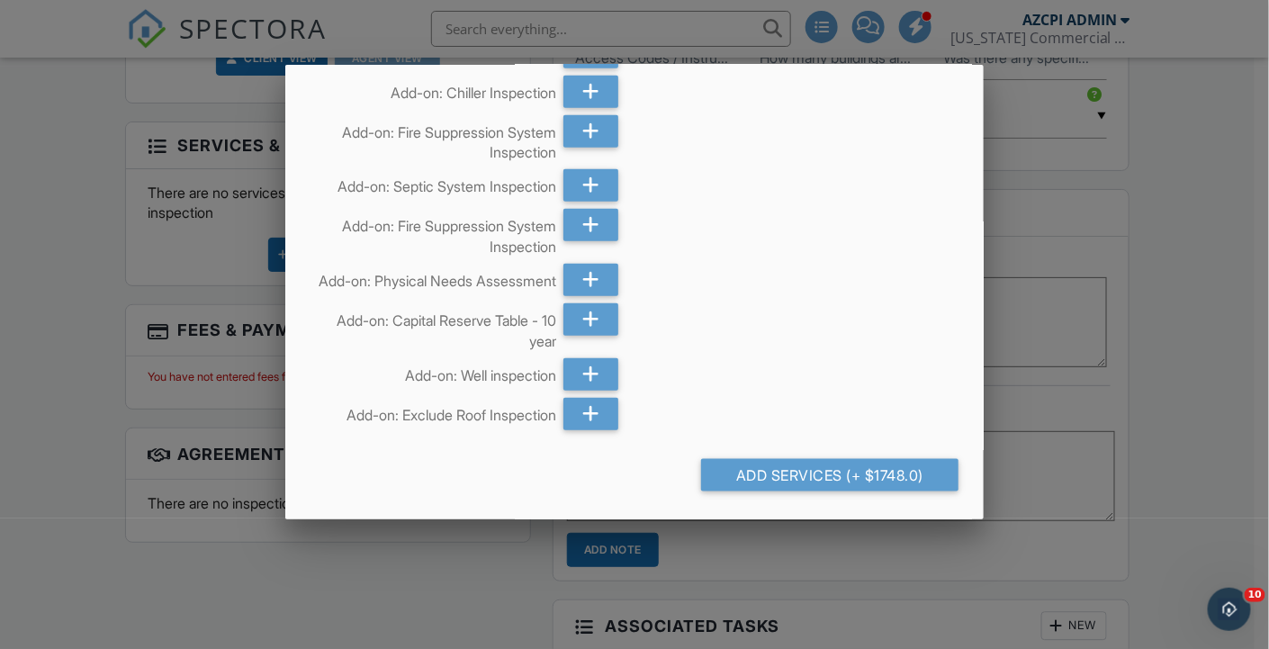
scroll to position [5055, 0]
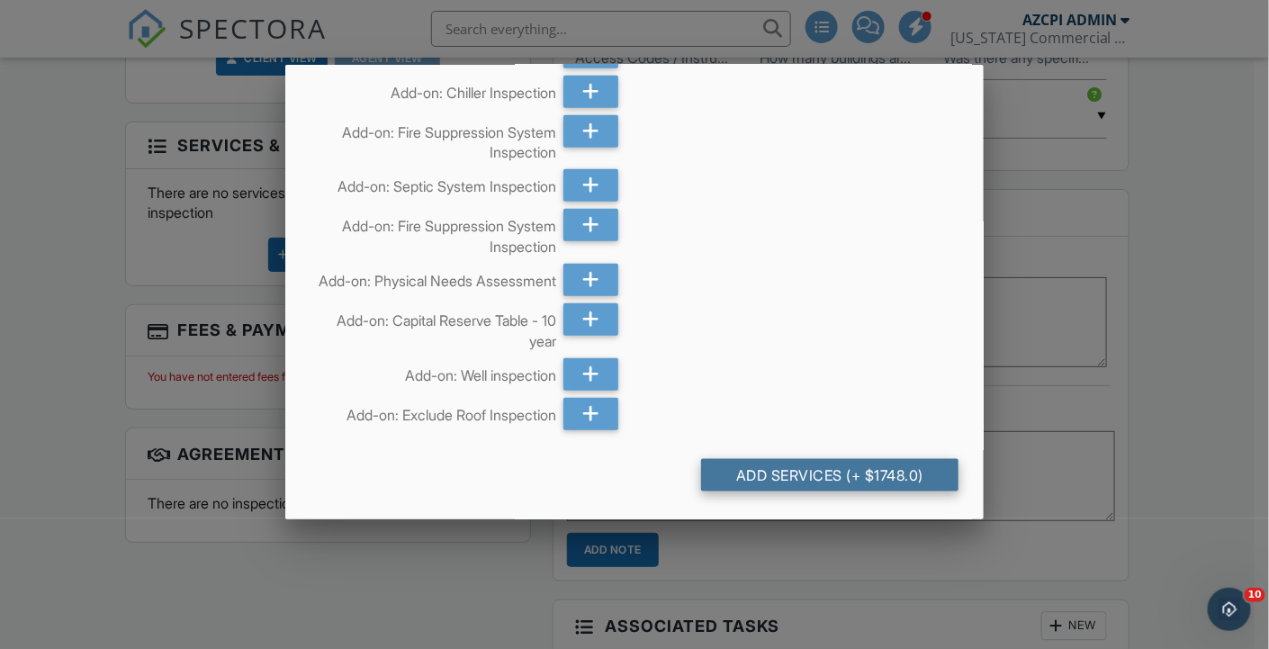
click at [795, 464] on div "Add Services (+ $1748.0)" at bounding box center [829, 475] width 257 height 32
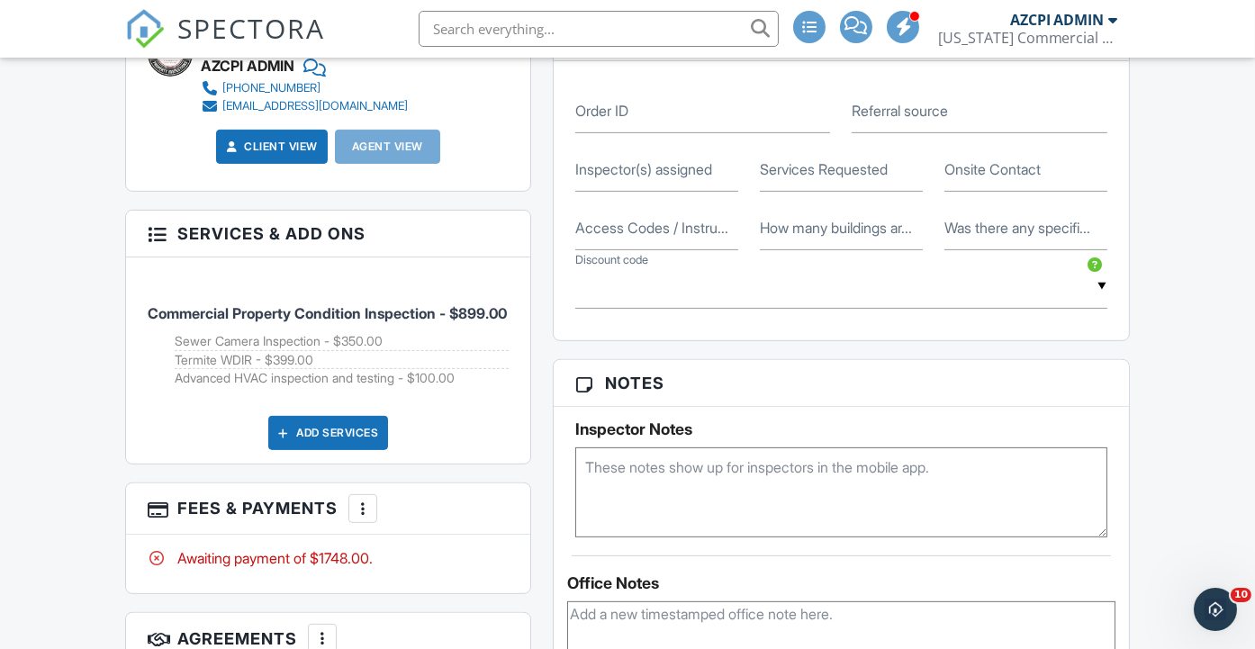
scroll to position [1000, 0]
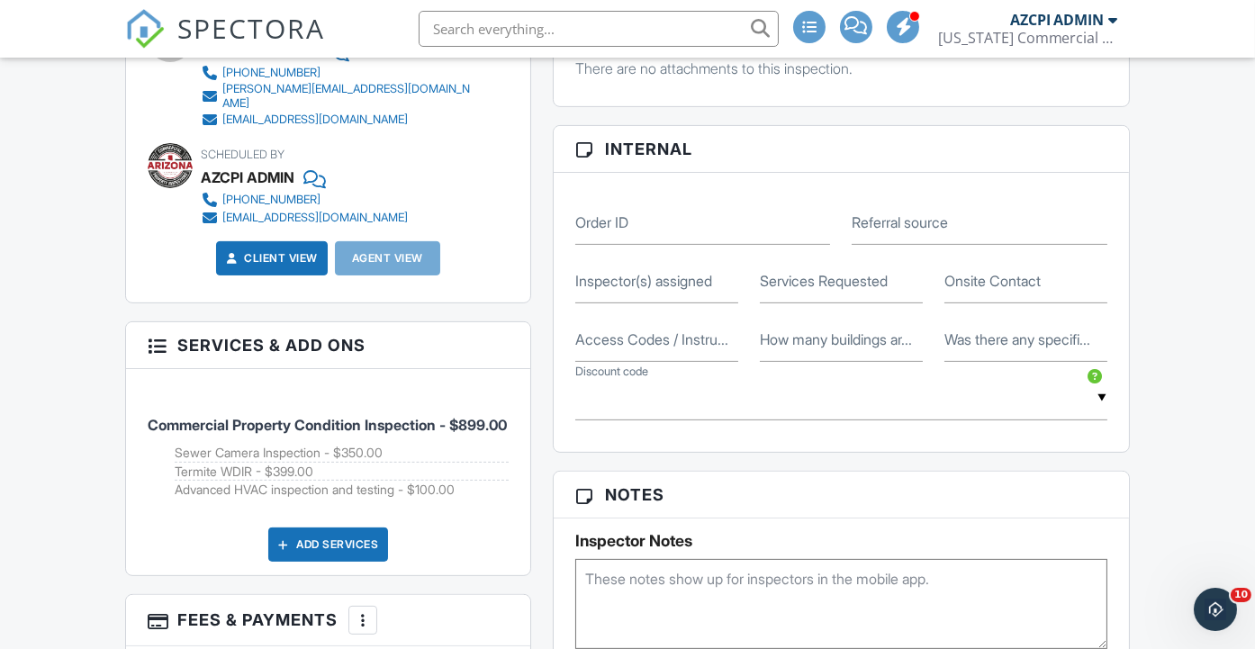
click at [639, 291] on label "Inspector(s) assigned" at bounding box center [643, 281] width 137 height 20
click at [639, 293] on input "Inspector(s) assigned" at bounding box center [656, 281] width 163 height 44
type input "[PERSON_NAME]"
click at [778, 291] on label "Services Requested" at bounding box center [824, 281] width 128 height 20
click at [778, 303] on input "Services Requested" at bounding box center [841, 281] width 163 height 44
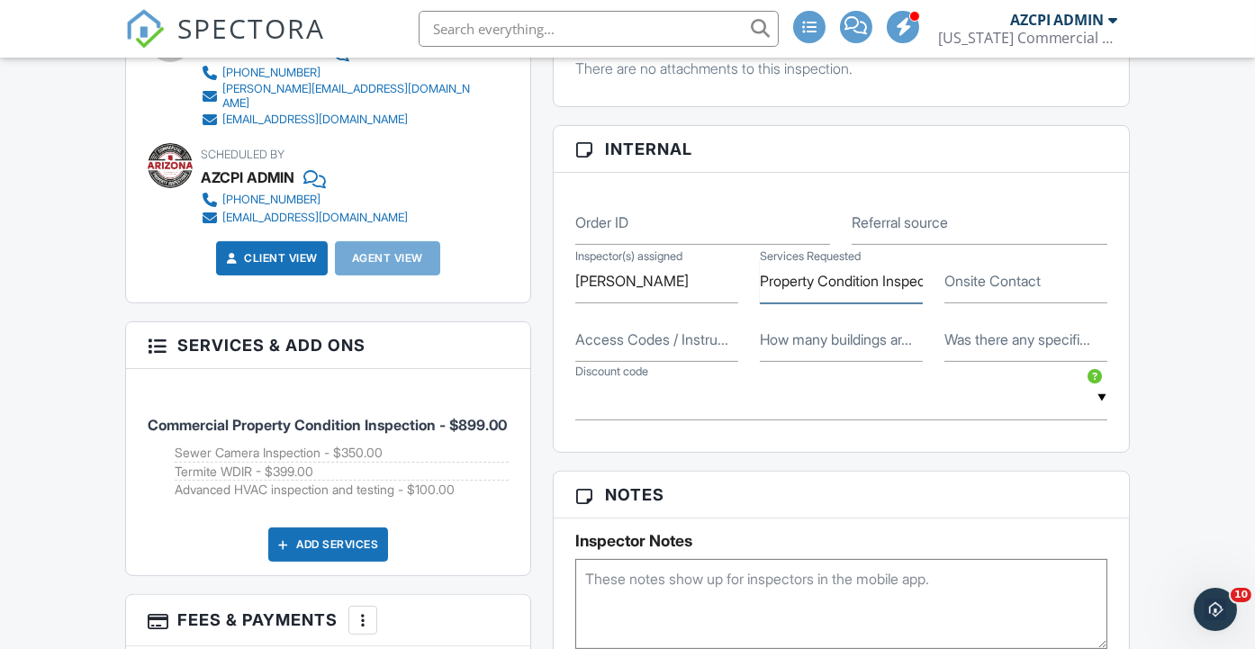
click at [918, 295] on input "Property Condition Inspection, Advanced HVAC" at bounding box center [841, 281] width 163 height 44
type input "Property Condition Inspection, Advanced HVAC, Sewer Scope, Termite Inspection"
click at [972, 291] on label "Onsite Contact" at bounding box center [992, 281] width 96 height 20
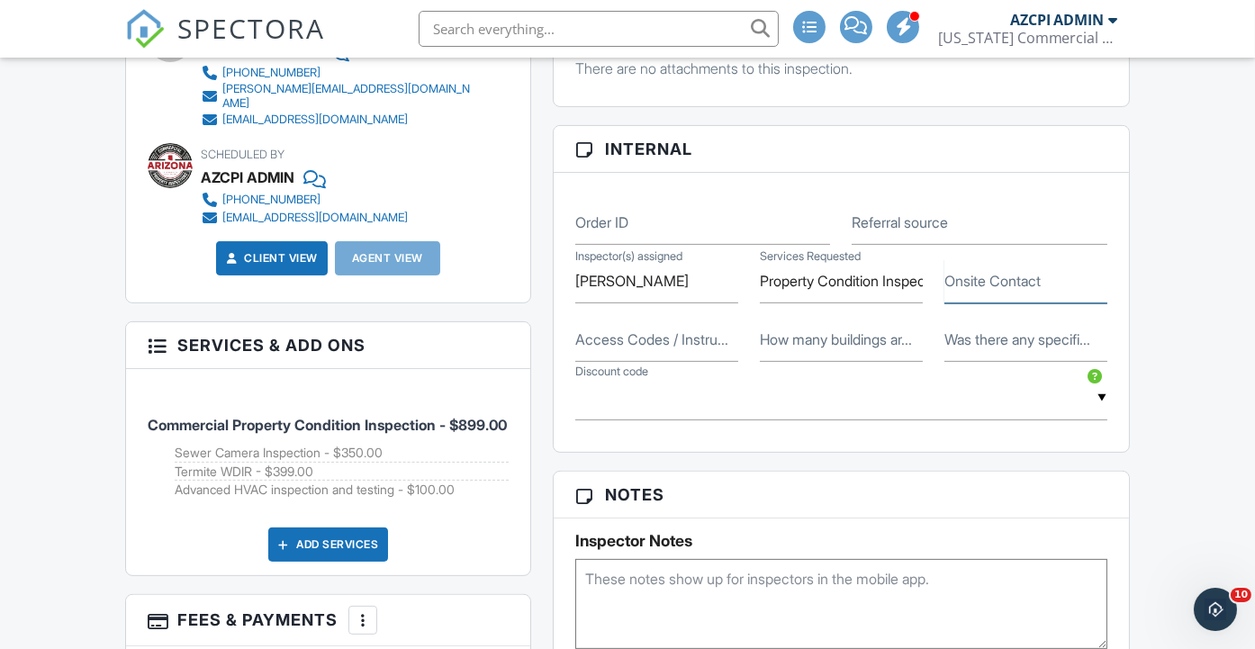
click at [972, 303] on input "Onsite Contact" at bounding box center [1025, 281] width 163 height 44
type input "NA"
click at [608, 349] on label "Access Codes / Instru..." at bounding box center [651, 339] width 153 height 20
click at [608, 356] on input "Access Codes / Instru..." at bounding box center [656, 340] width 163 height 44
type input "Lockbox 1980"
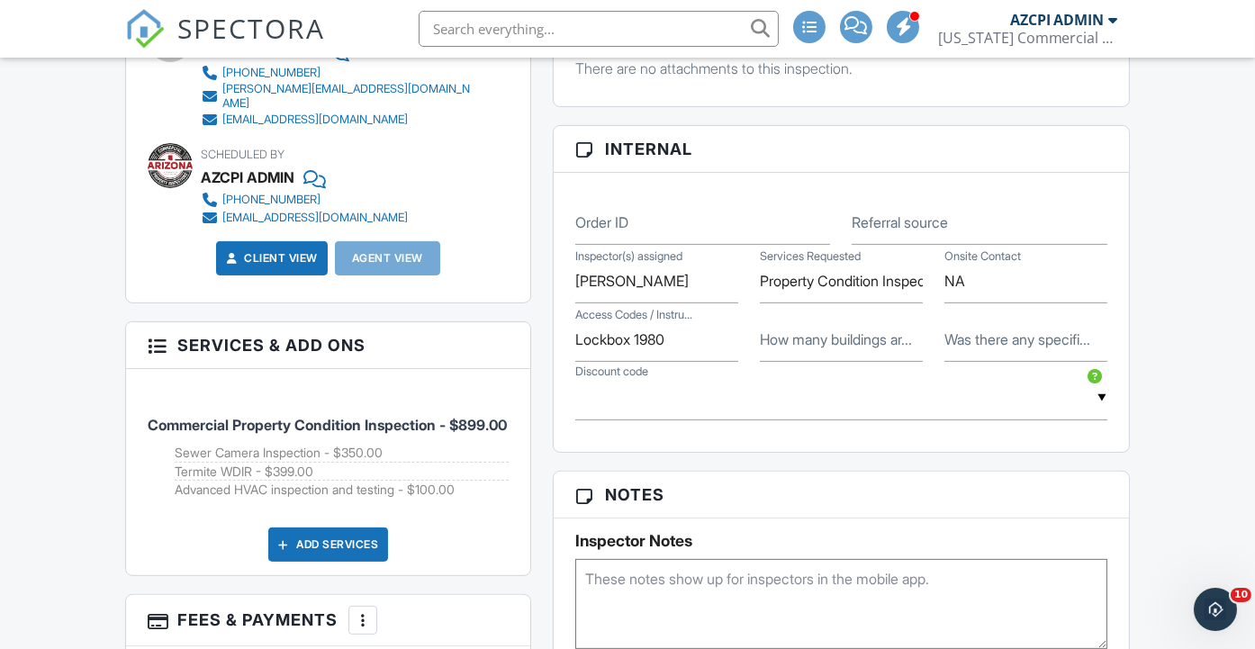
click at [848, 349] on label "How many buildings ar..." at bounding box center [836, 339] width 152 height 20
click at [848, 360] on input "How many buildings ar..." at bounding box center [841, 340] width 163 height 44
type input "1 suite"
click at [1011, 349] on label "Was there any specifi..." at bounding box center [1017, 339] width 146 height 20
click at [1011, 354] on input "Was there any specifi..." at bounding box center [1025, 340] width 163 height 44
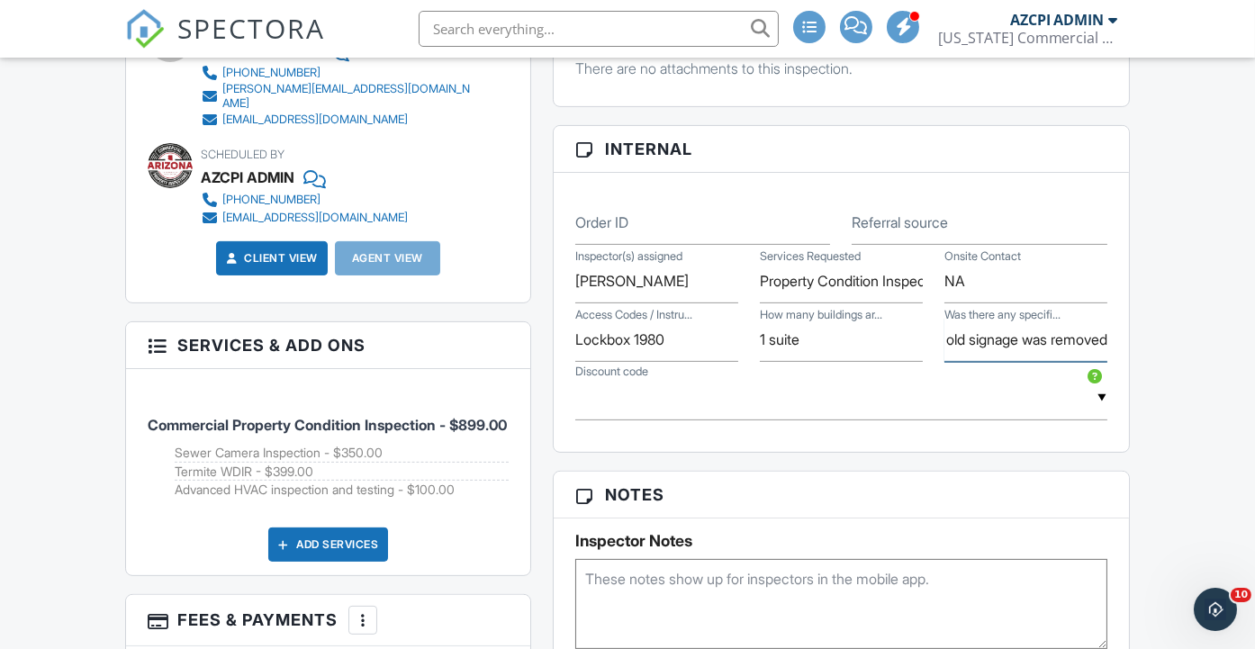
scroll to position [0, 629]
type input "Client has requested us to make sure to capture the damage to the exterior fini…"
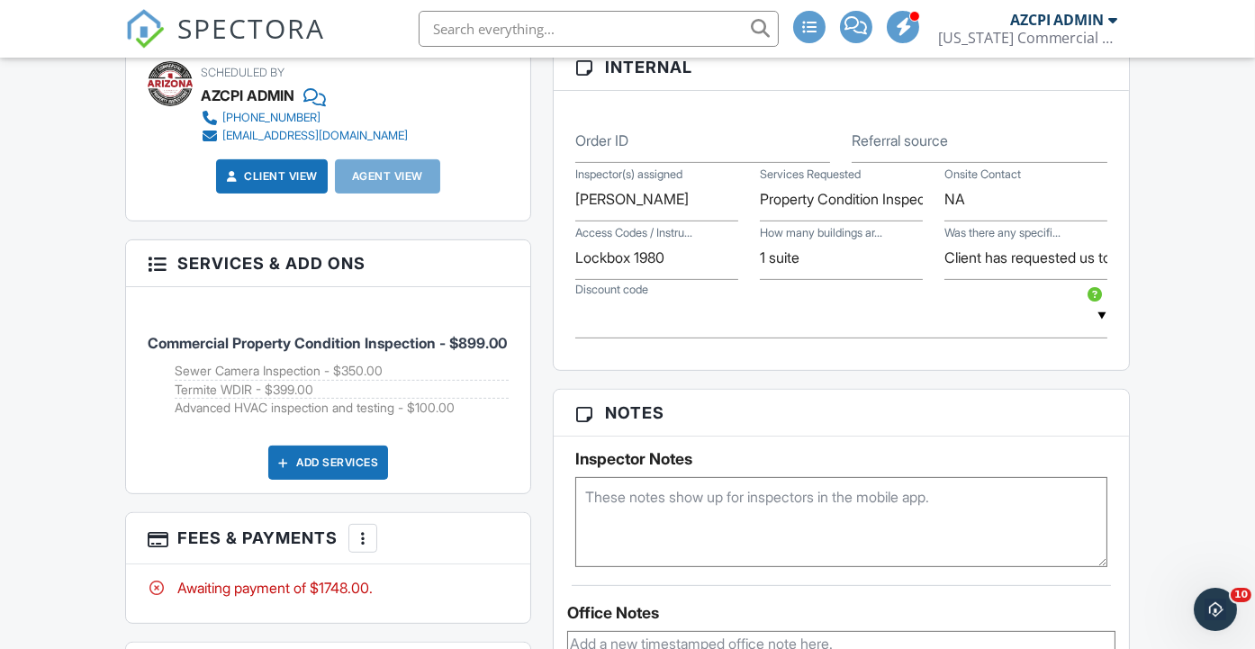
scroll to position [1200, 0]
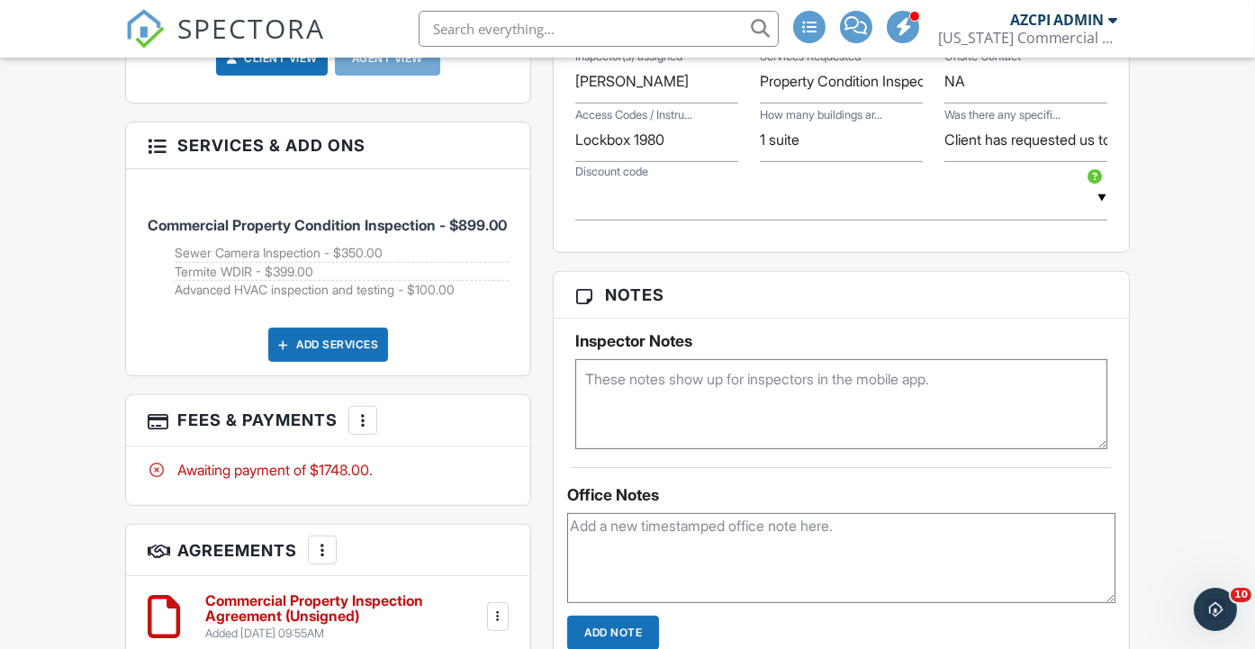
click at [730, 414] on textarea at bounding box center [841, 404] width 532 height 90
paste textarea "Keep an eye out for any major ADA issues or possible WDIR. The client will addr…"
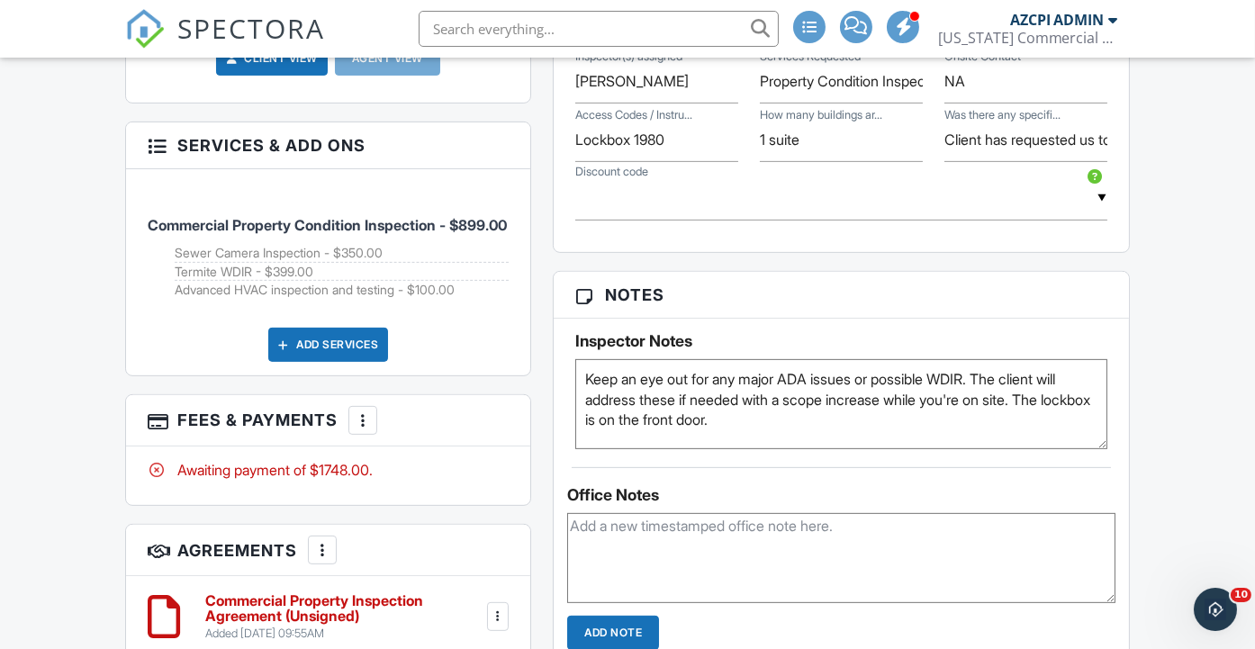
click at [985, 390] on textarea "Keep an eye out for any major ADA issues or possible WDIR. The client will addr…" at bounding box center [841, 404] width 532 height 90
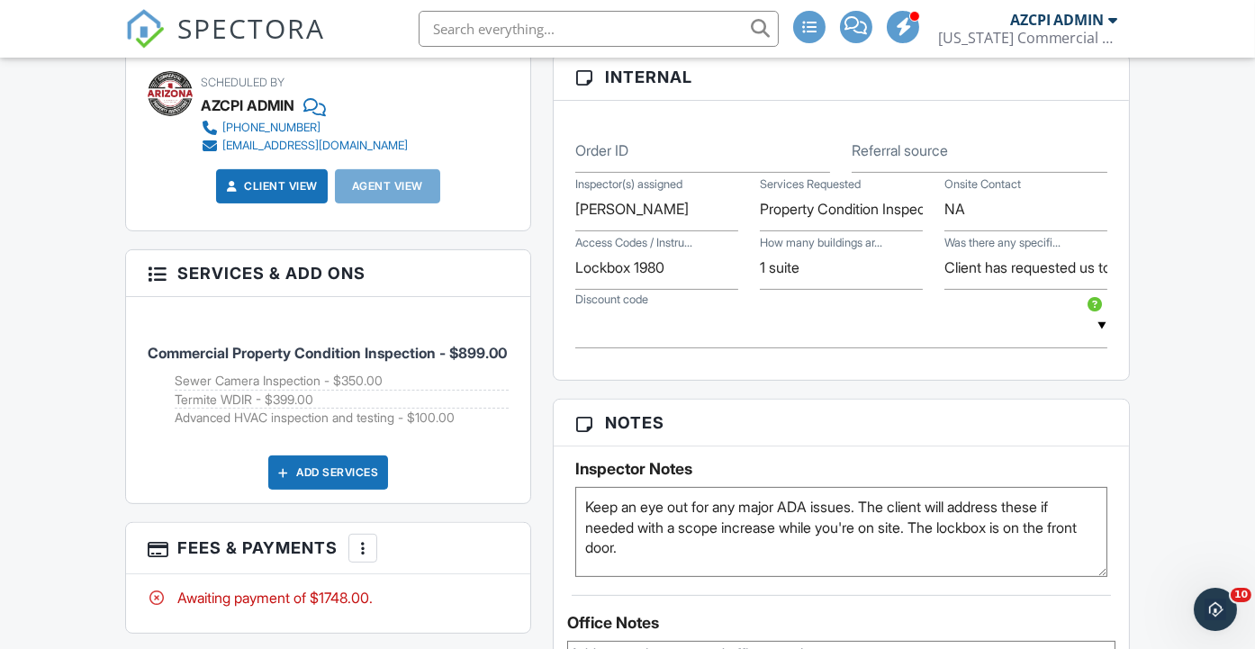
scroll to position [1099, 0]
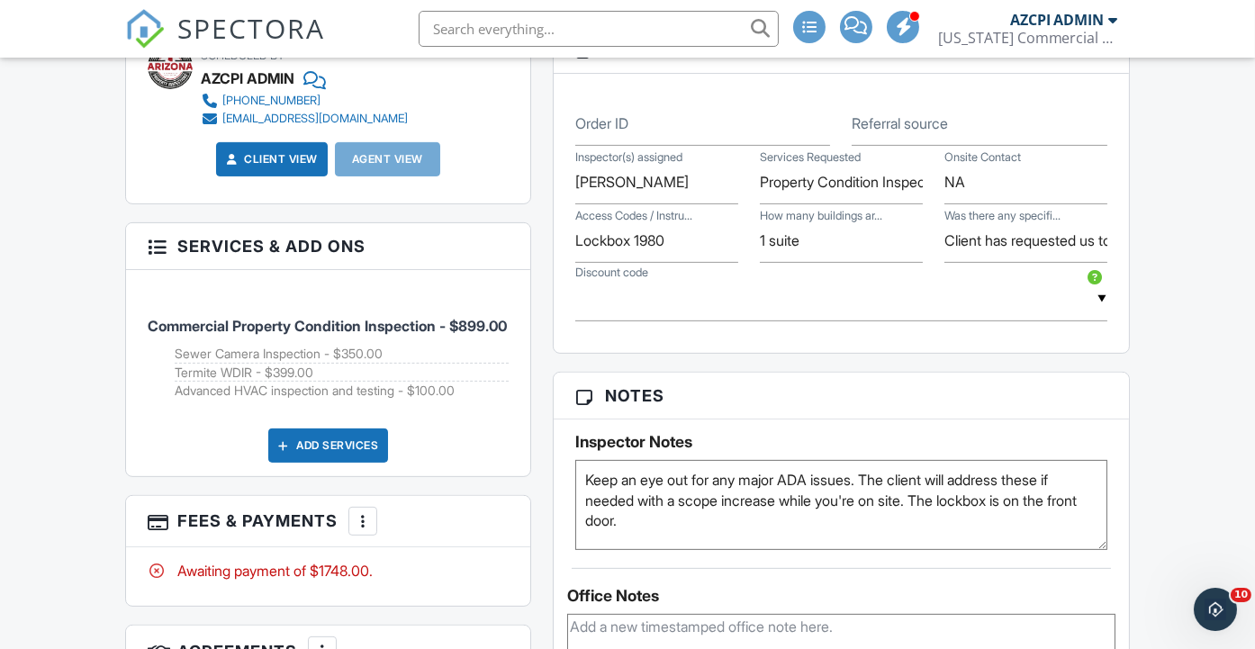
click at [773, 531] on textarea "Keep an eye out for any major ADA issues. The client will address these if need…" at bounding box center [841, 505] width 532 height 90
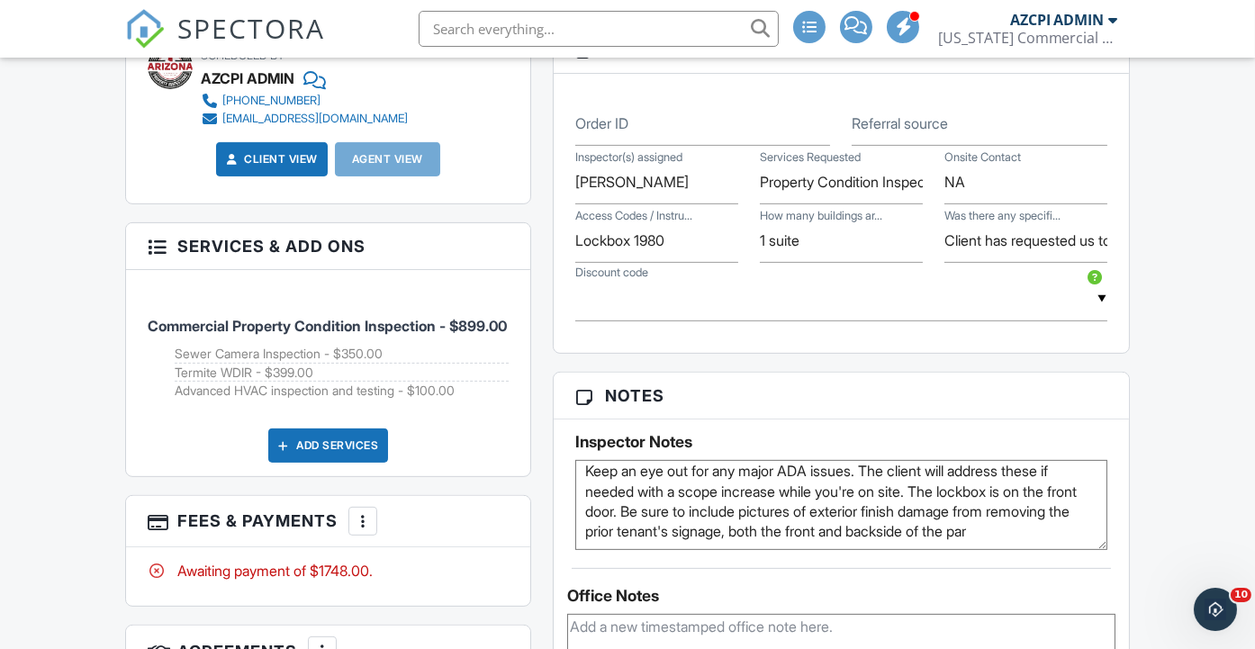
scroll to position [19, 0]
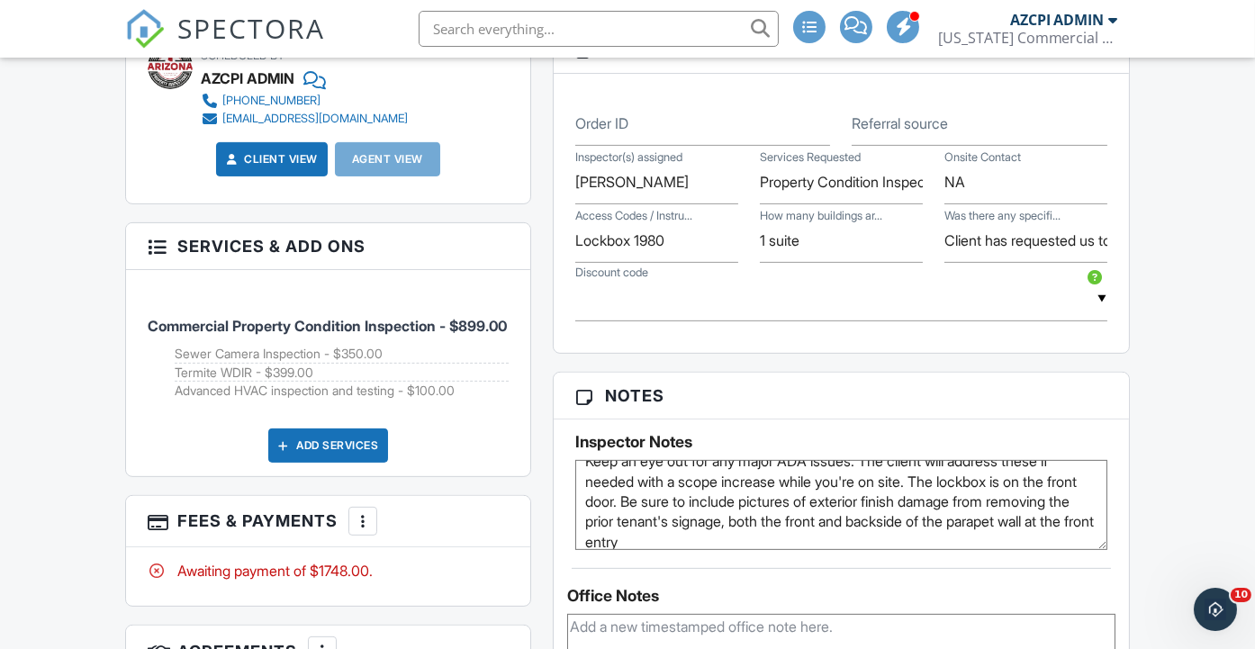
click at [660, 512] on textarea "Keep an eye out for any major ADA issues. The client will address these if need…" at bounding box center [841, 505] width 532 height 90
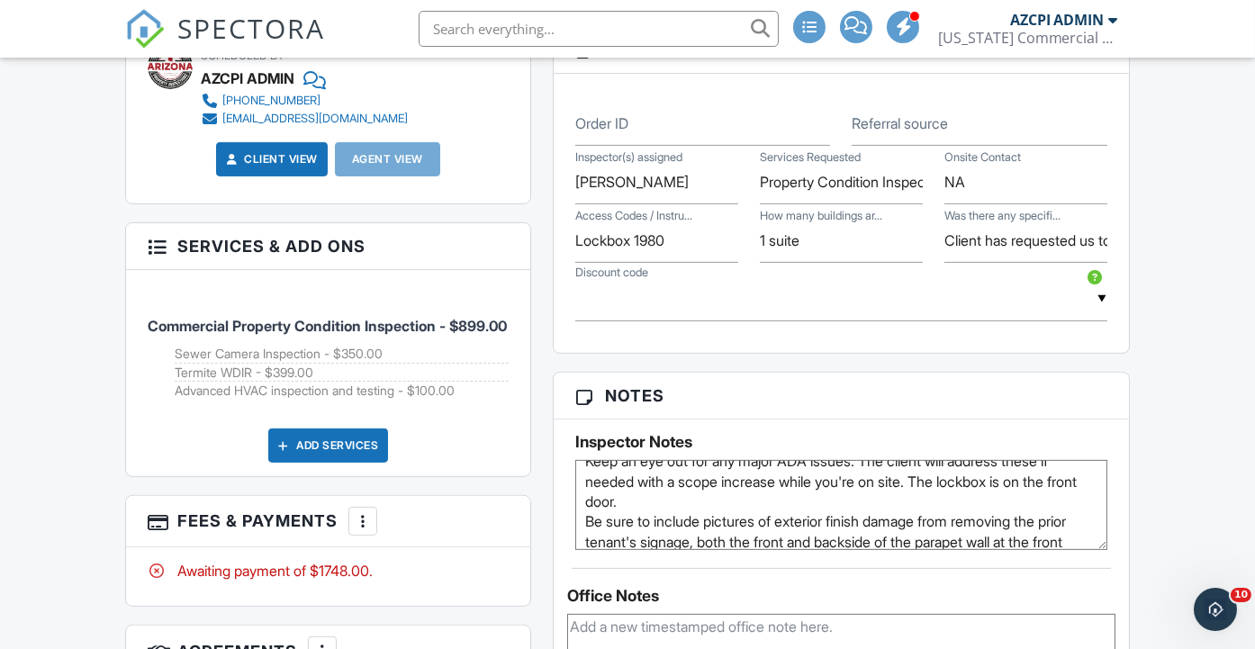
scroll to position [50, 0]
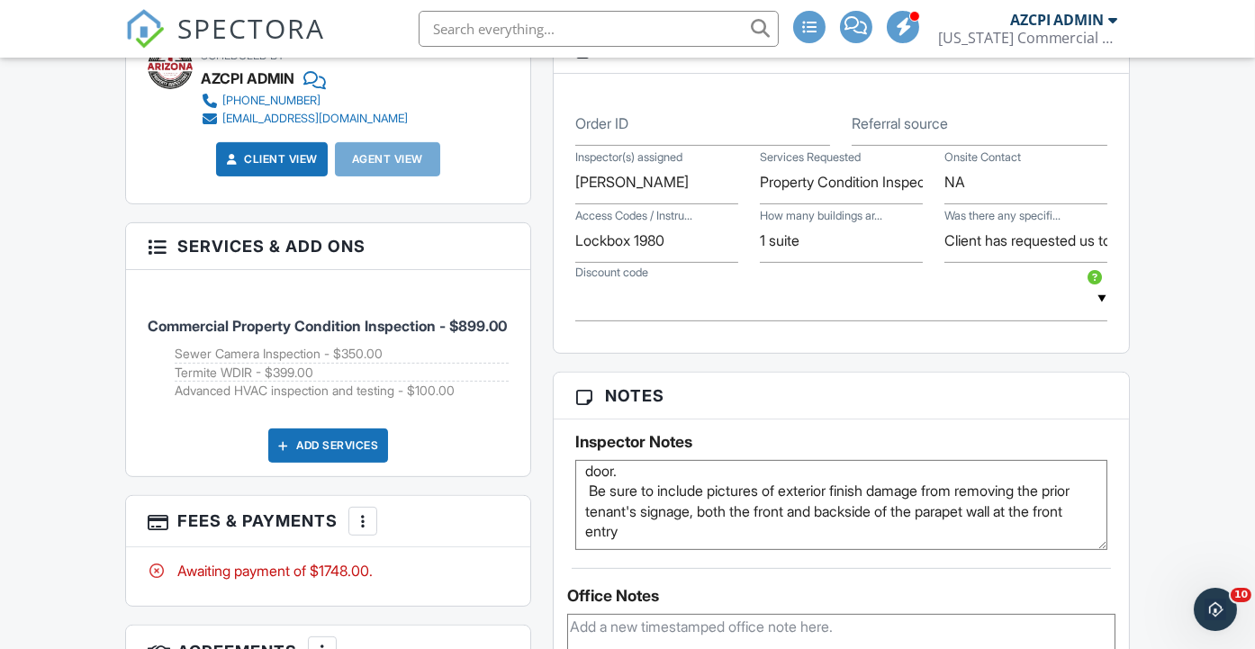
type textarea "Keep an eye out for any major ADA issues. The client will address these if need…"
click at [1183, 462] on div "Dashboard Inspections Calendar Templates Contacts Metrics Automations Settings …" at bounding box center [627, 318] width 1255 height 2718
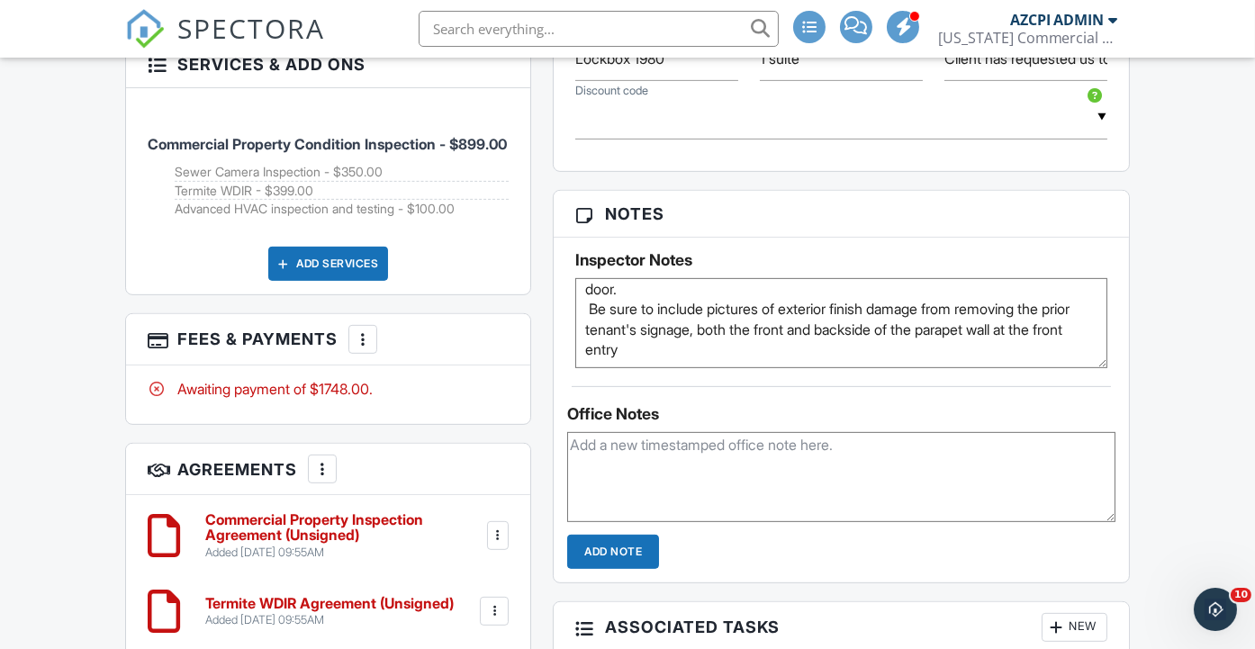
scroll to position [1400, 0]
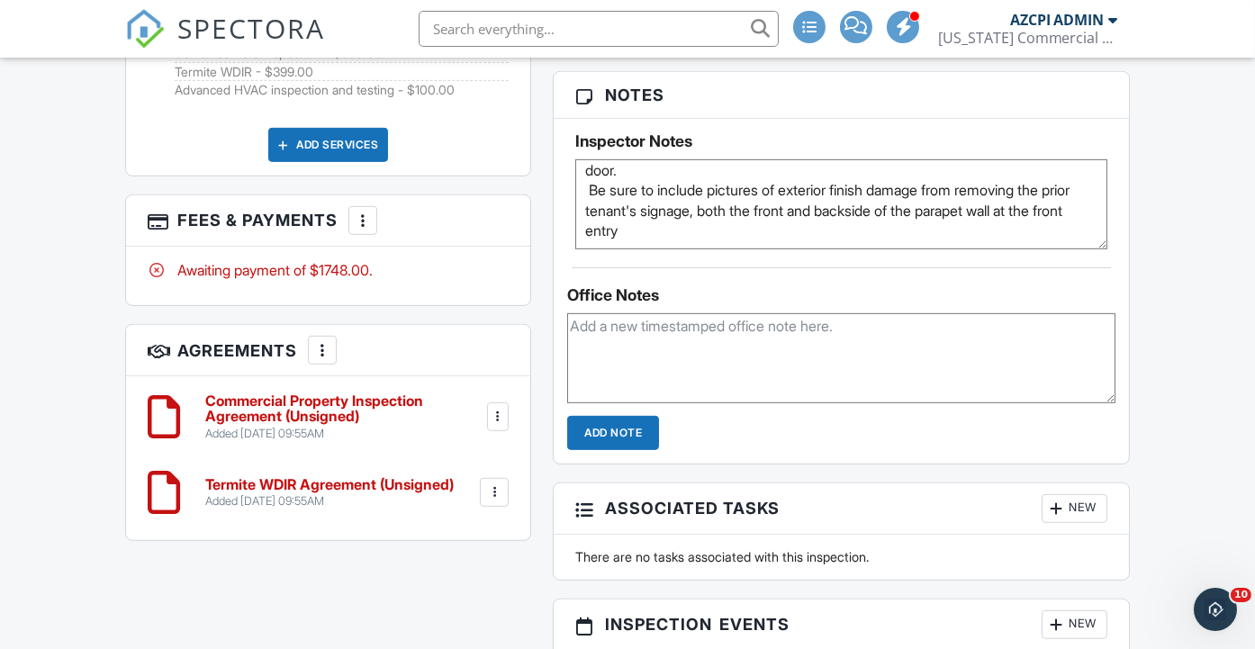
click at [373, 425] on h6 "Commercial Property Inspection Agreement (Unsigned)" at bounding box center [343, 409] width 277 height 32
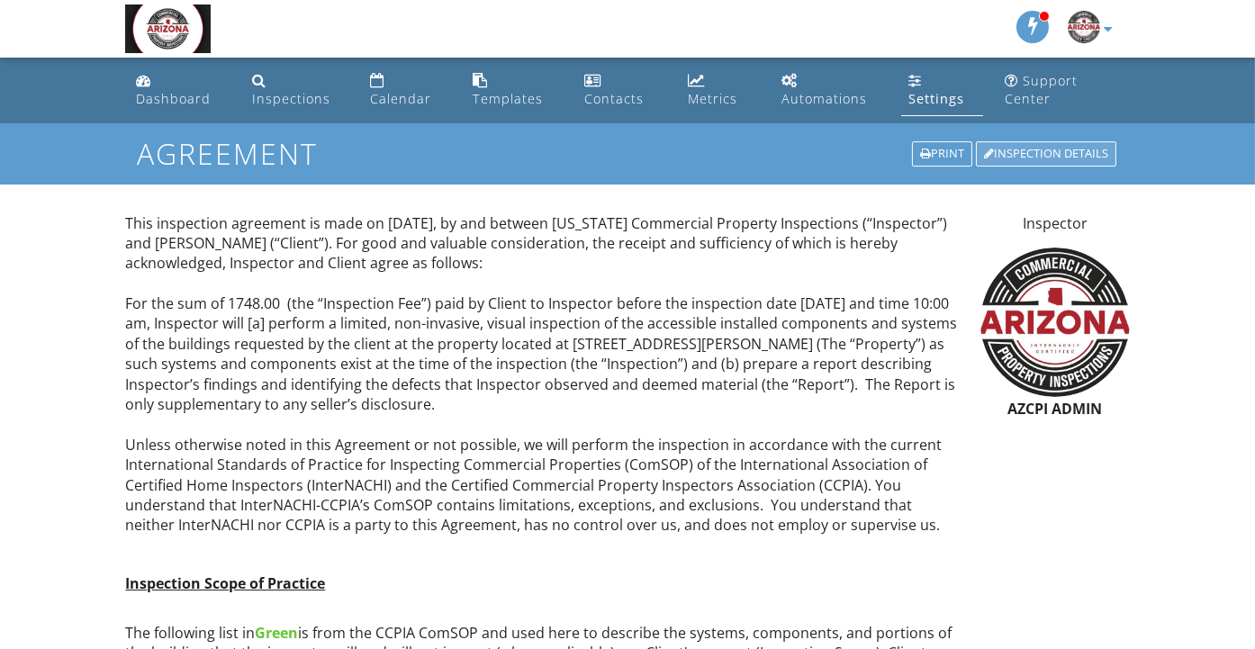
click at [1051, 151] on div "Inspection Details" at bounding box center [1046, 153] width 140 height 25
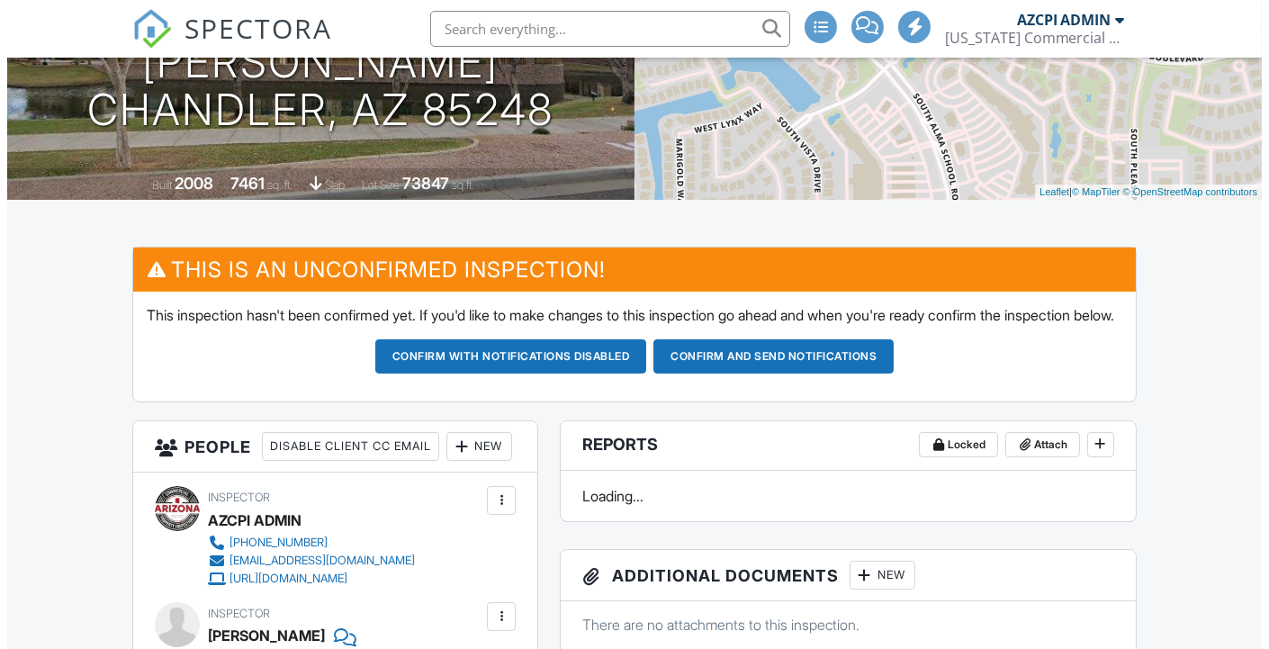
scroll to position [500, 0]
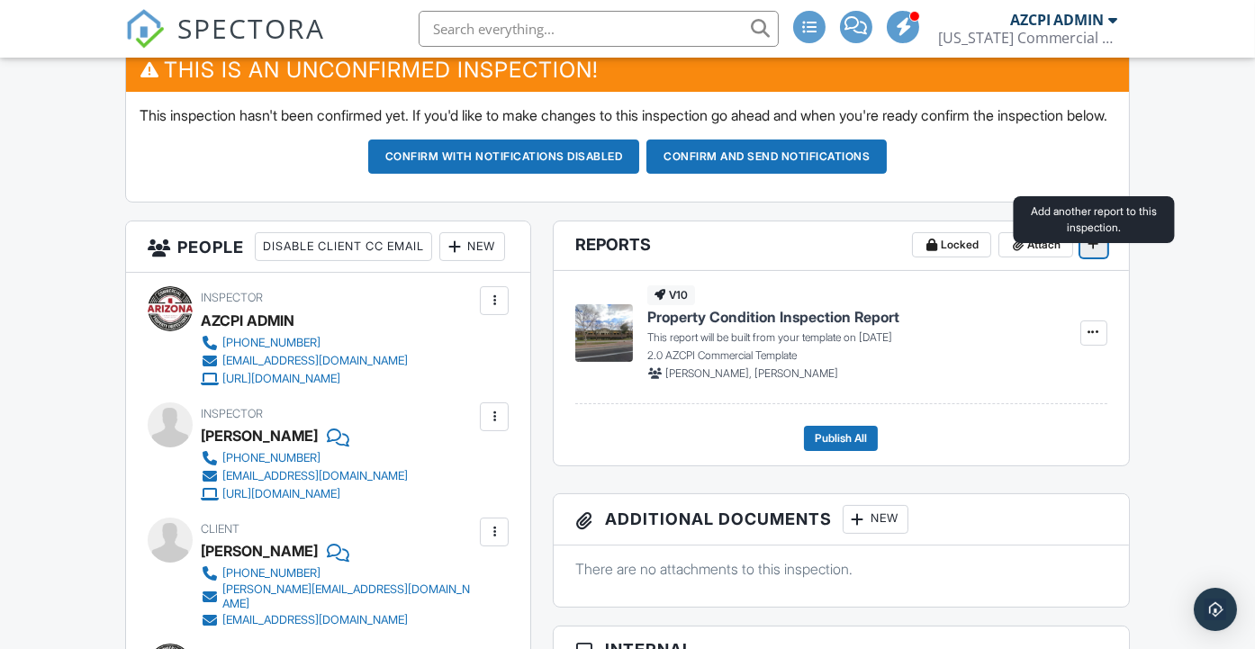
click at [1092, 250] on icon at bounding box center [1093, 244] width 11 height 13
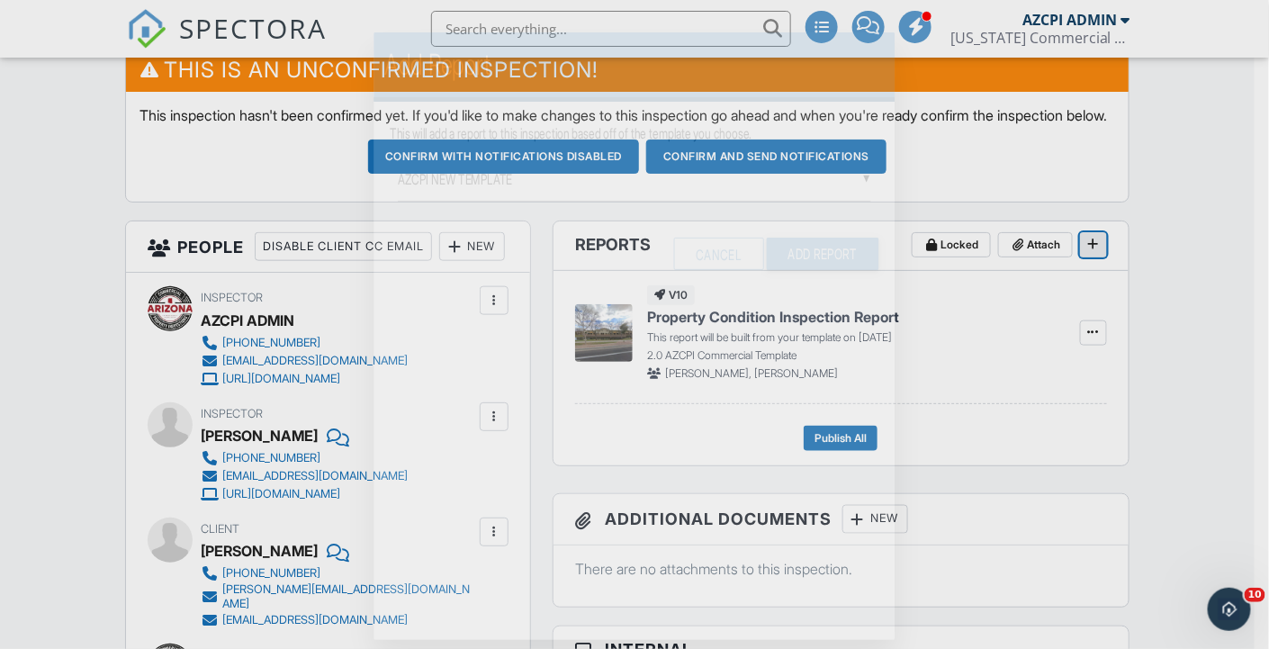
scroll to position [0, 0]
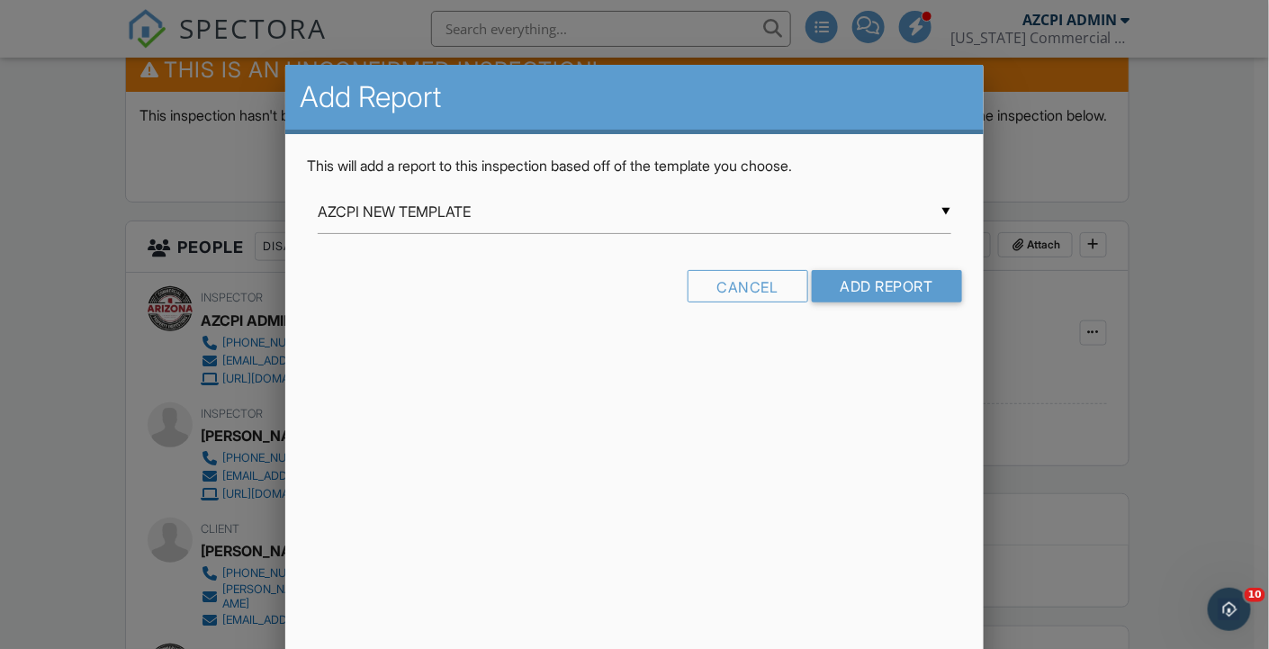
click at [762, 204] on div "▼ AZCPI NEW TEMPLATE AZCPI NEW TEMPLATE AZCPIs 3-Point Commercial Base Template…" at bounding box center [635, 212] width 634 height 44
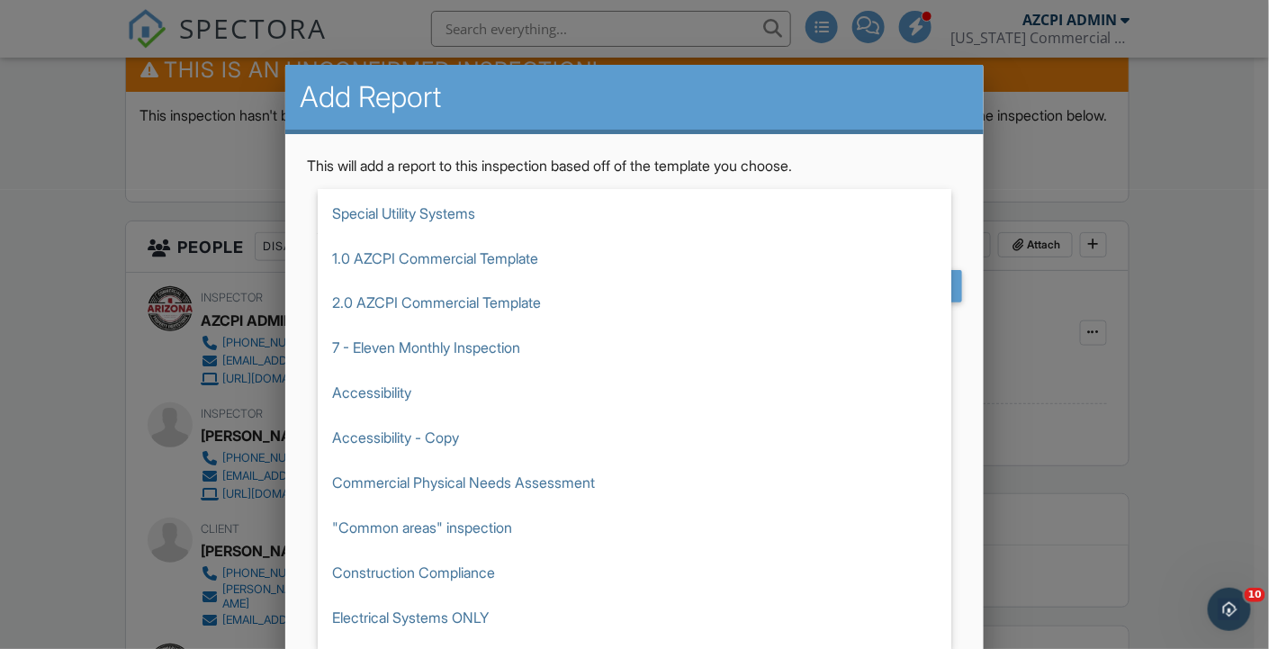
scroll to position [1340, 0]
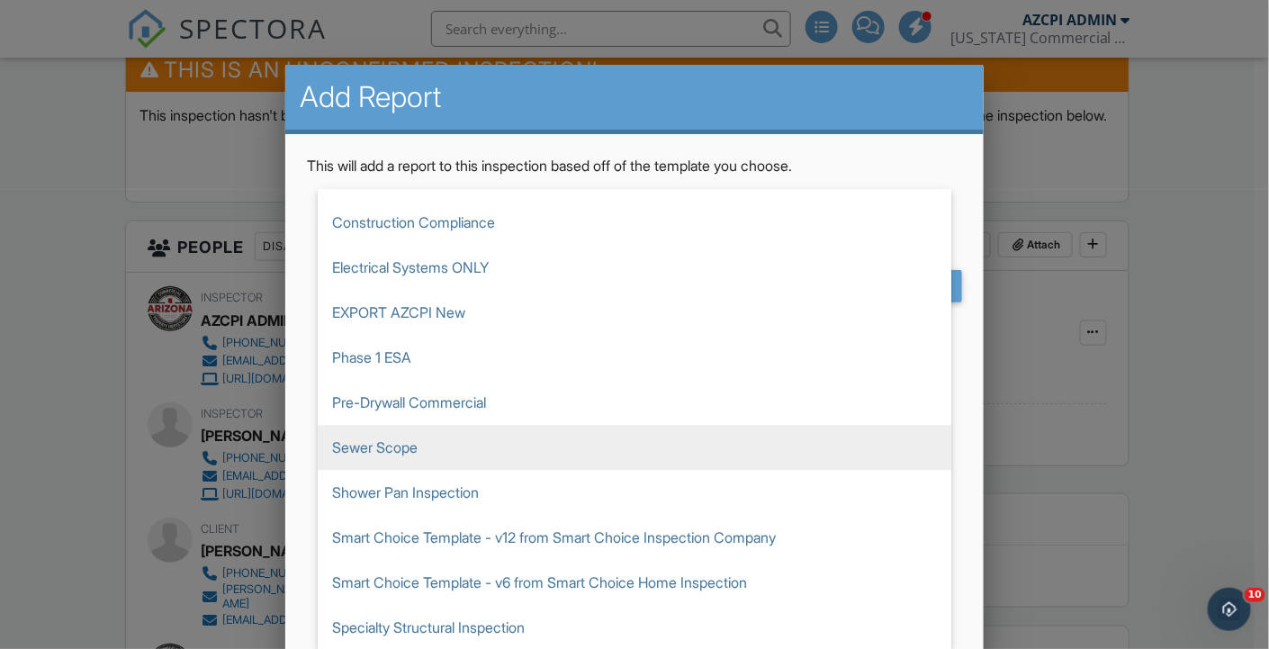
click at [552, 443] on span "Sewer Scope" at bounding box center [635, 447] width 634 height 45
type input "Sewer Scope"
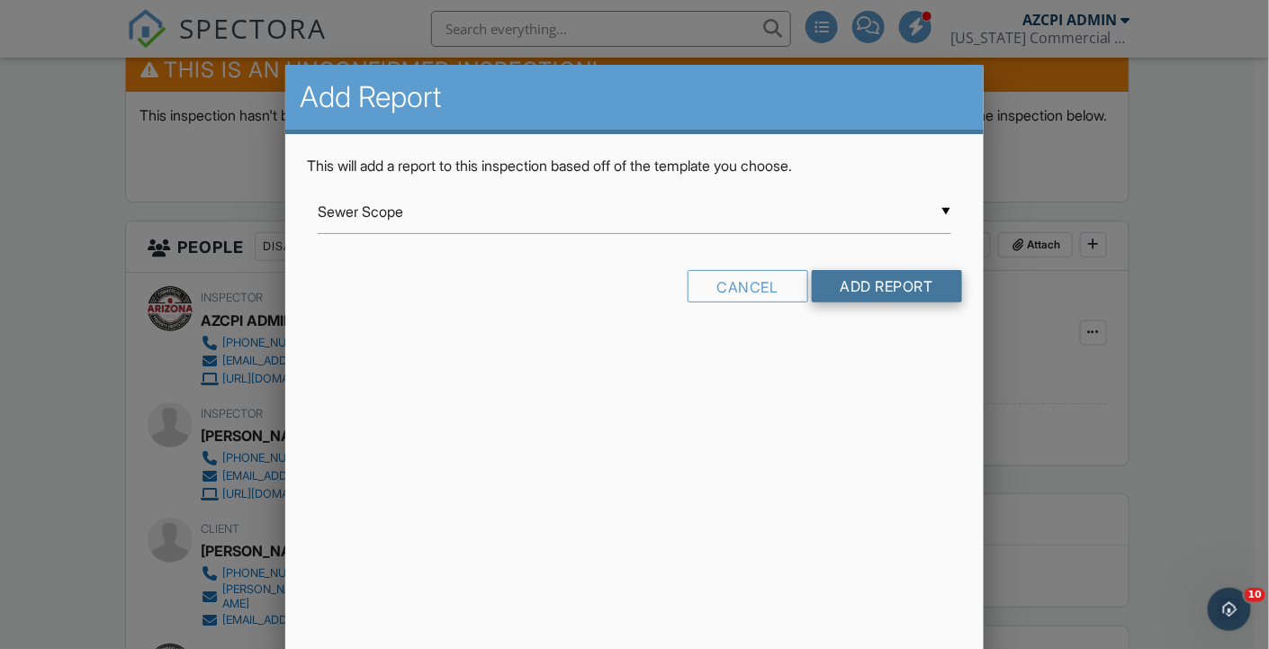
click at [882, 282] on input "Add Report" at bounding box center [887, 286] width 150 height 32
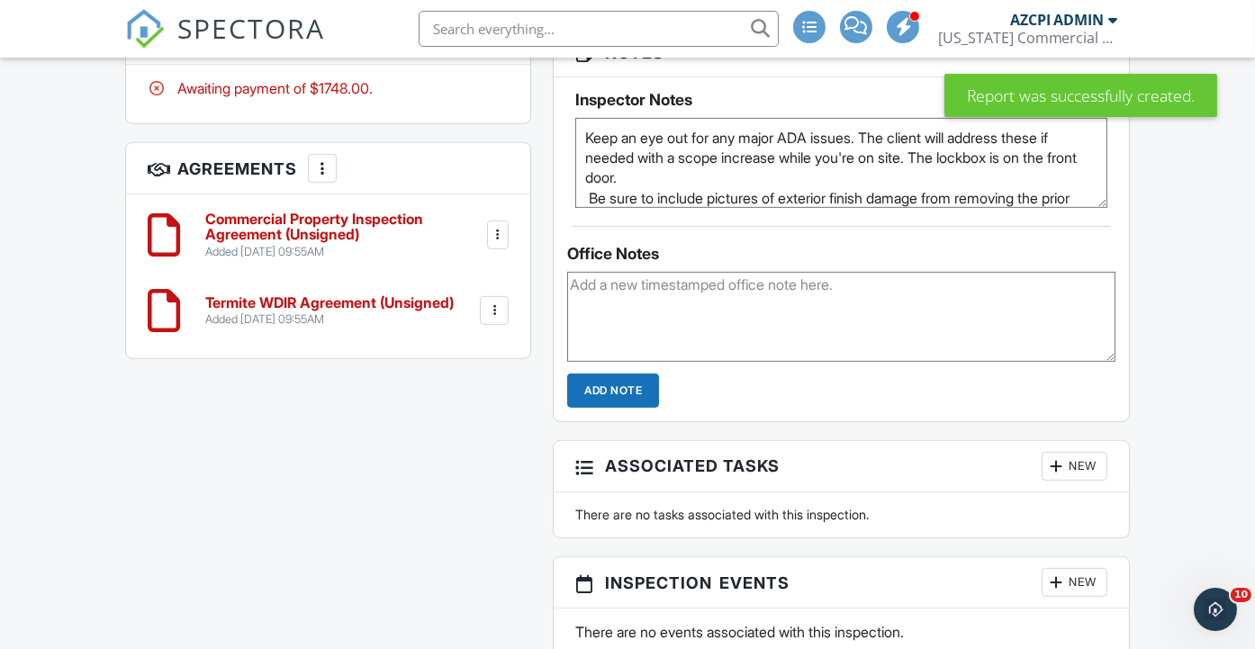
click at [321, 177] on div at bounding box center [322, 168] width 18 height 18
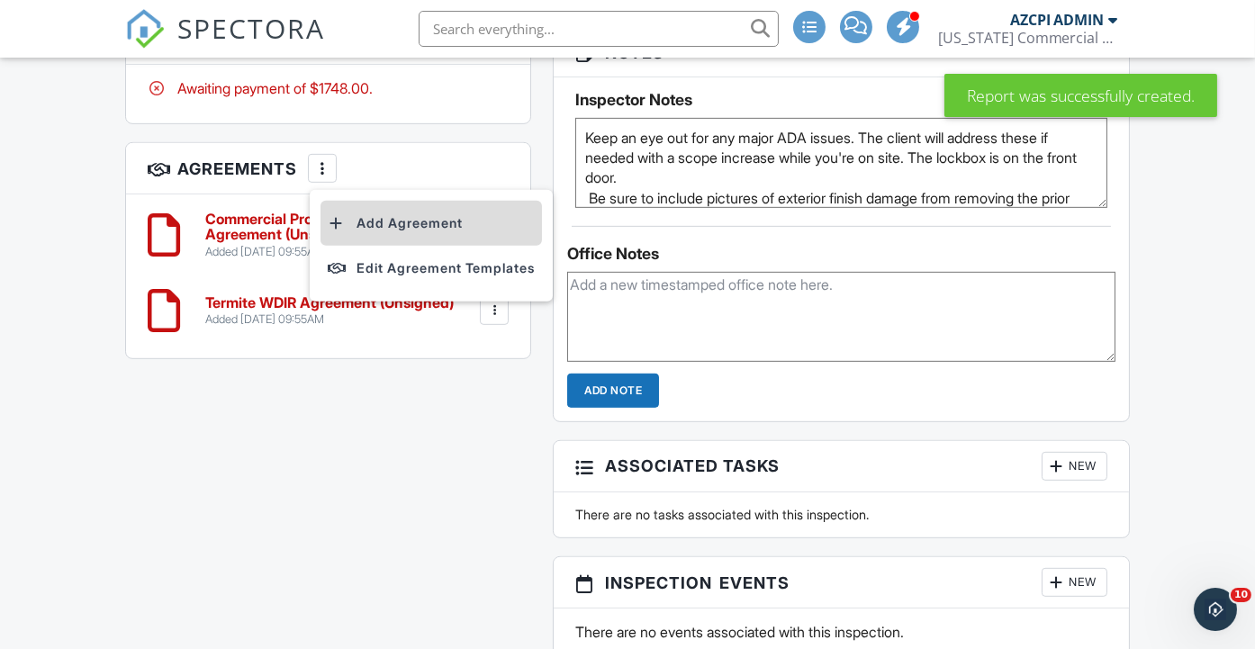
click at [406, 246] on li "Add Agreement" at bounding box center [430, 223] width 221 height 45
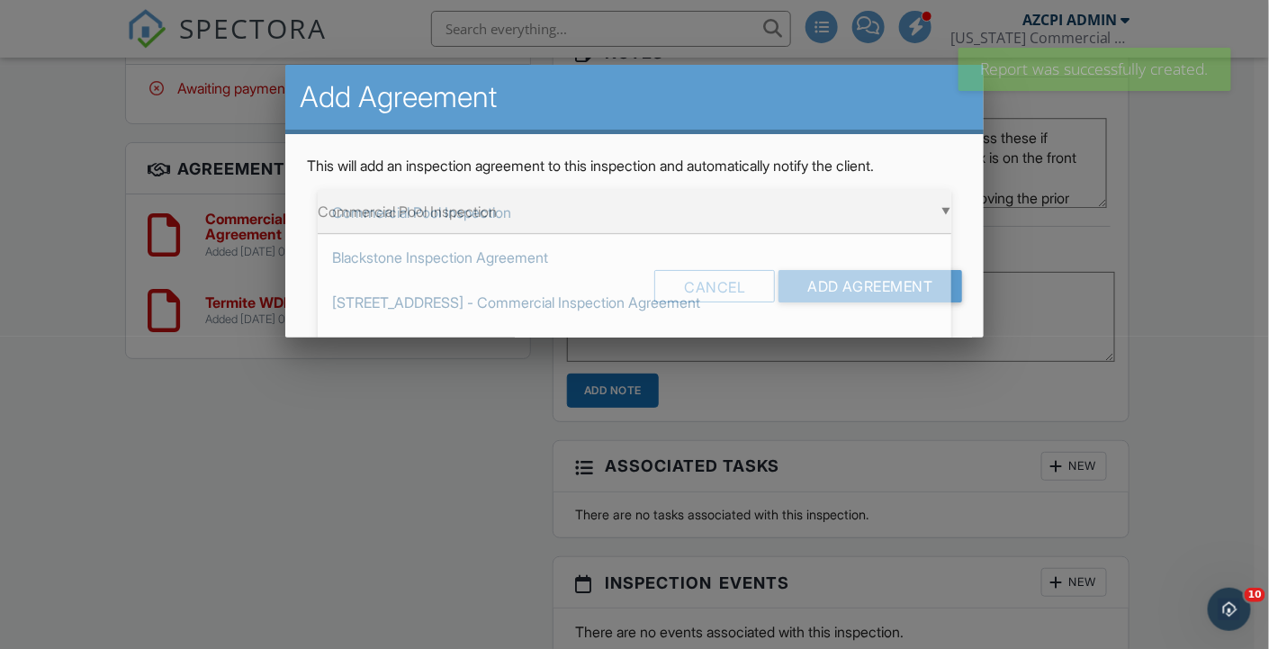
click at [549, 221] on div "▼ Commercial Pool Inspection Commercial Pool Inspection Blackstone Inspection A…" at bounding box center [635, 212] width 634 height 44
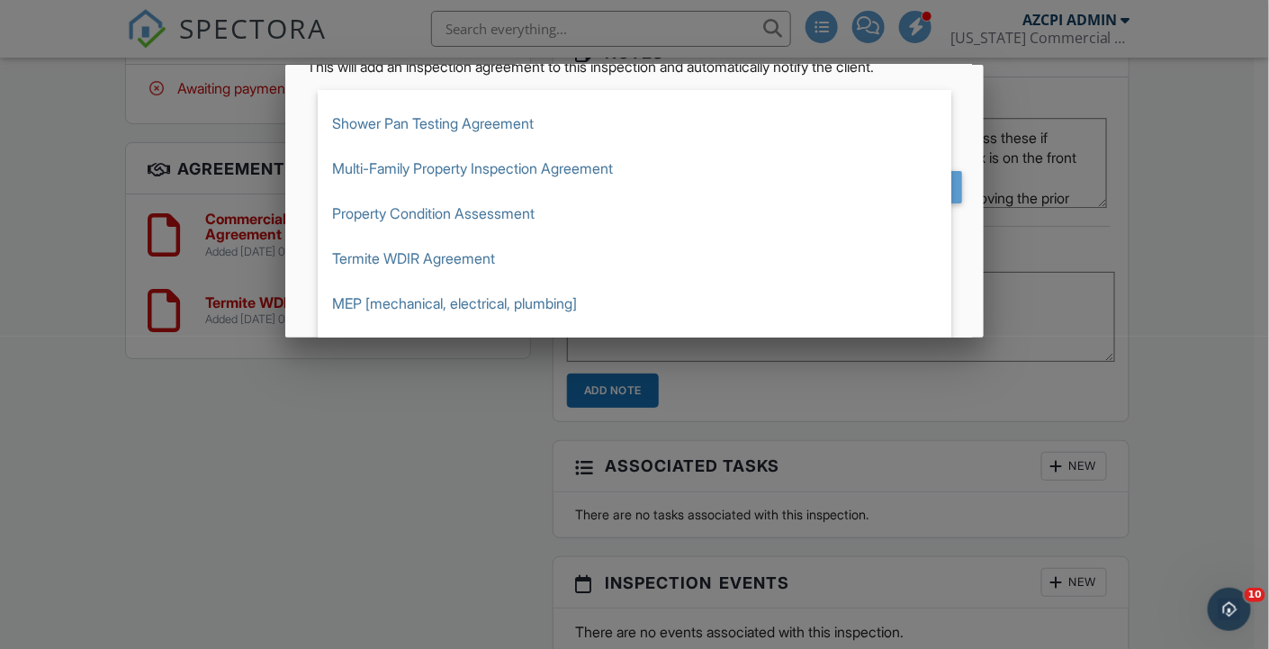
scroll to position [200, 0]
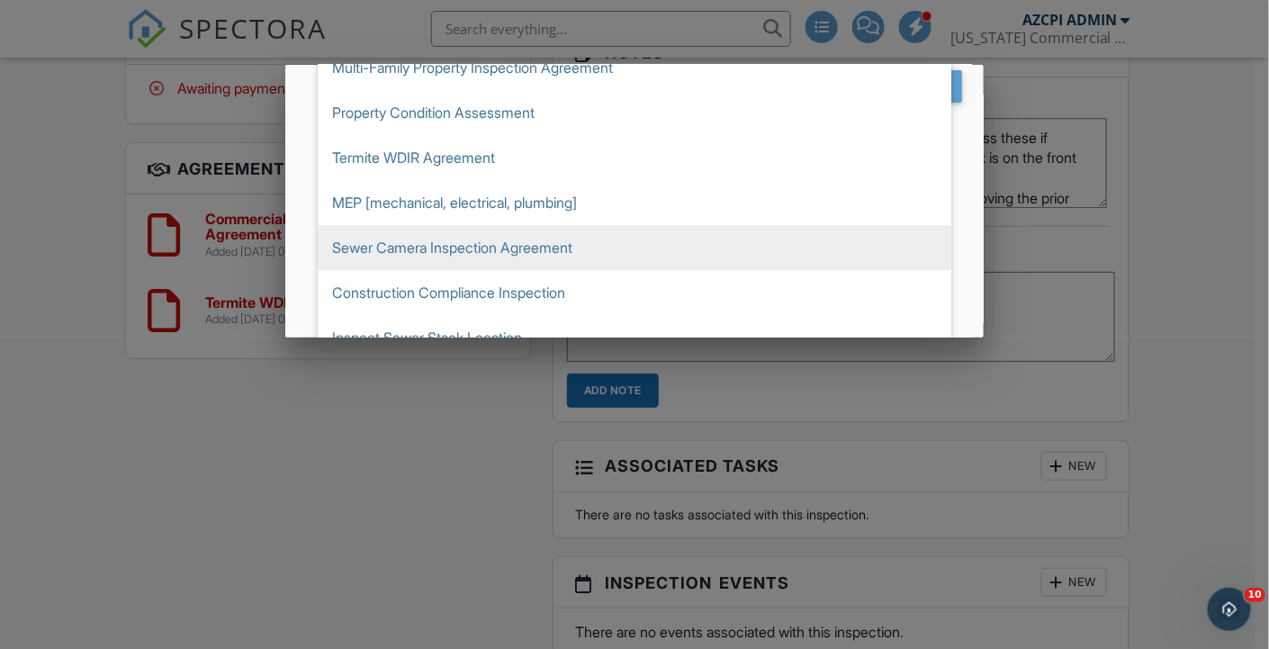
click at [546, 243] on span "Sewer Camera Inspection Agreement" at bounding box center [635, 247] width 634 height 45
type input "Sewer Camera Inspection Agreement"
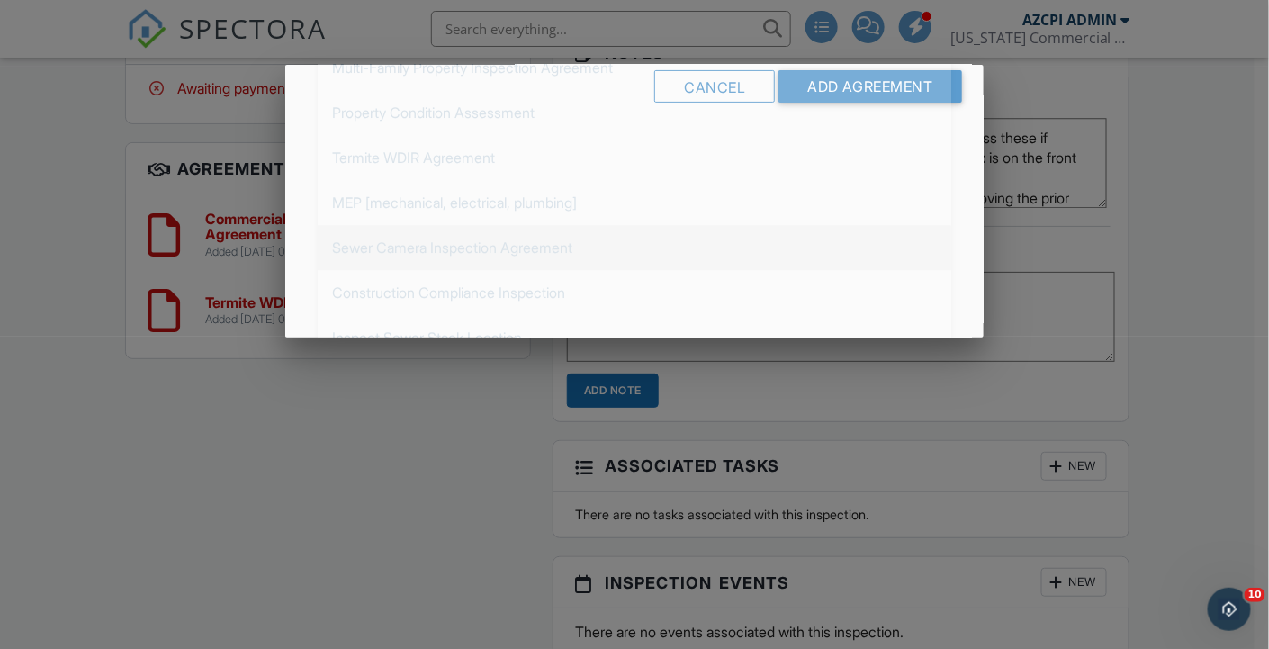
scroll to position [0, 0]
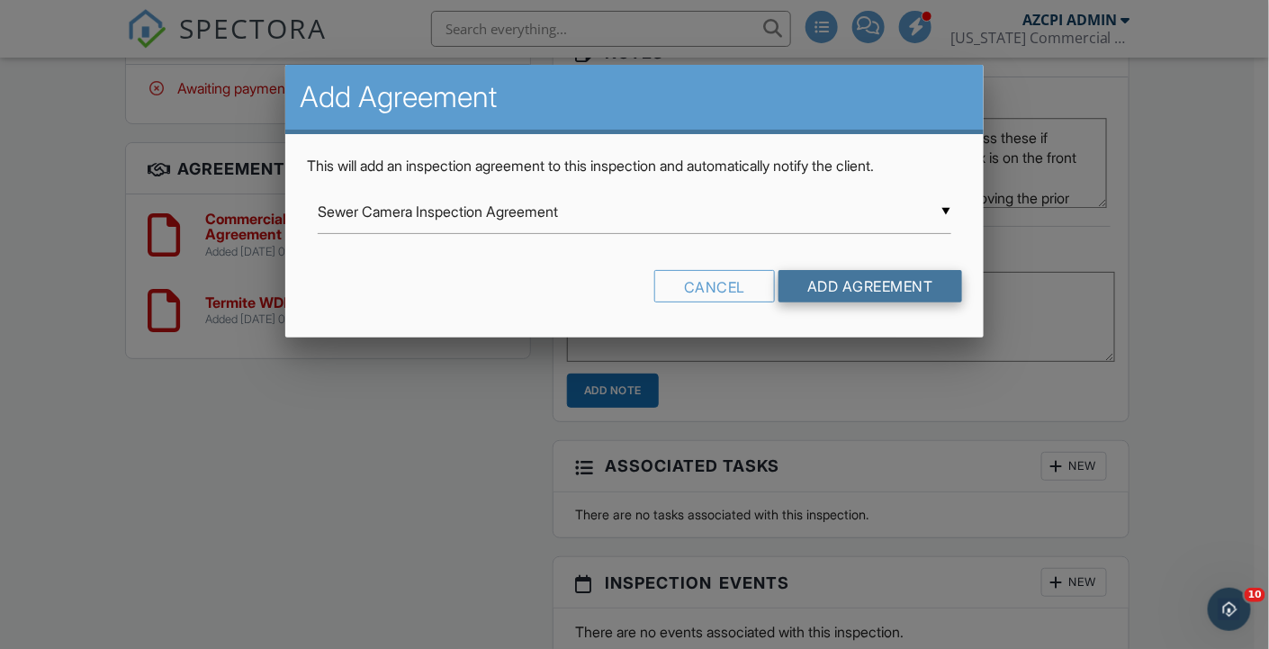
click at [863, 280] on input "Add Agreement" at bounding box center [871, 286] width 184 height 32
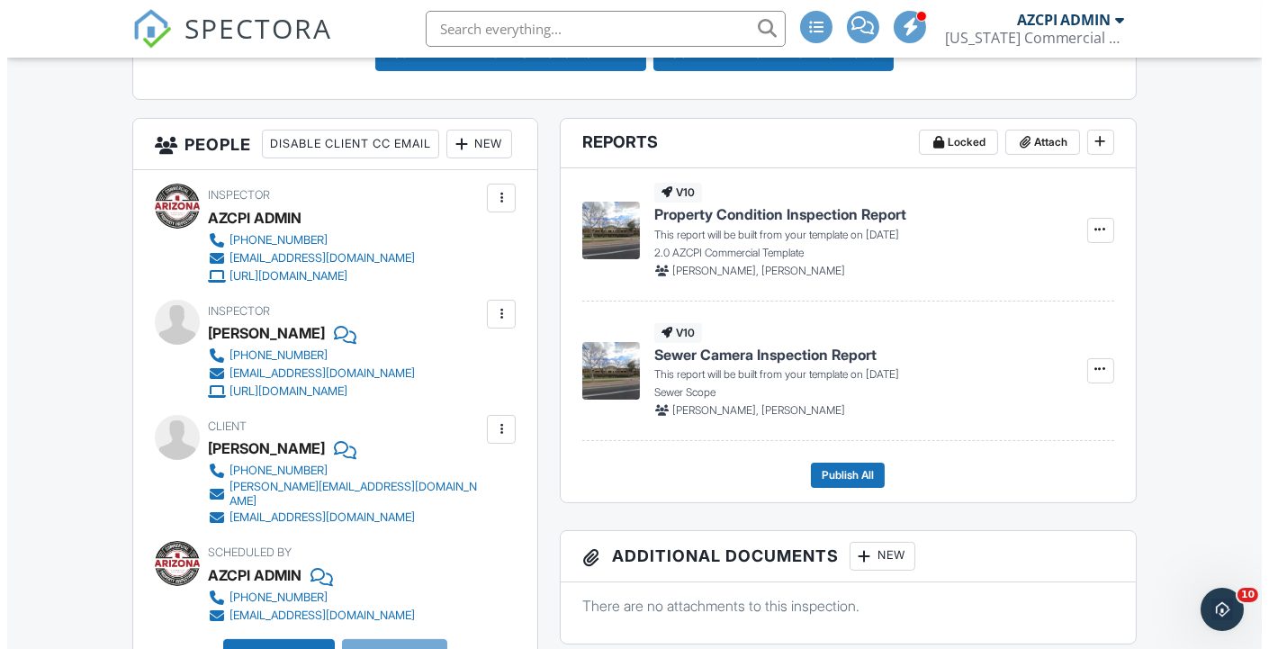
scroll to position [599, 0]
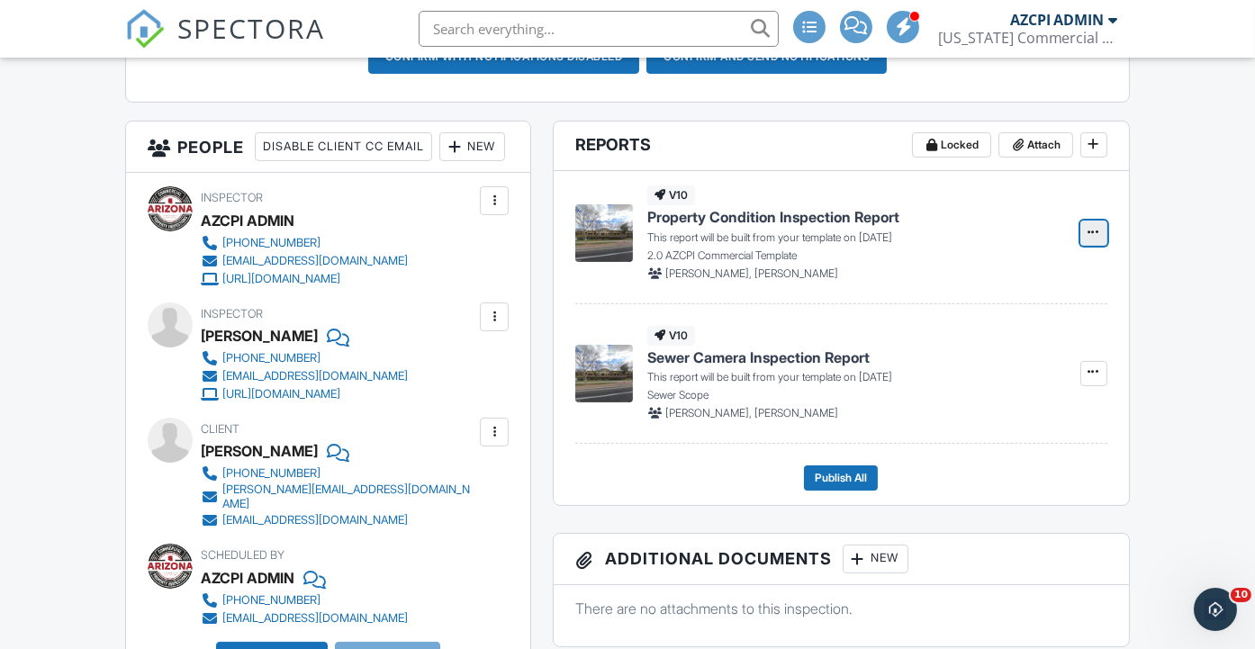
click at [1093, 239] on icon at bounding box center [1093, 232] width 11 height 13
click at [1004, 302] on input "Build Now" at bounding box center [1004, 299] width 184 height 41
click at [1099, 378] on icon at bounding box center [1093, 371] width 11 height 13
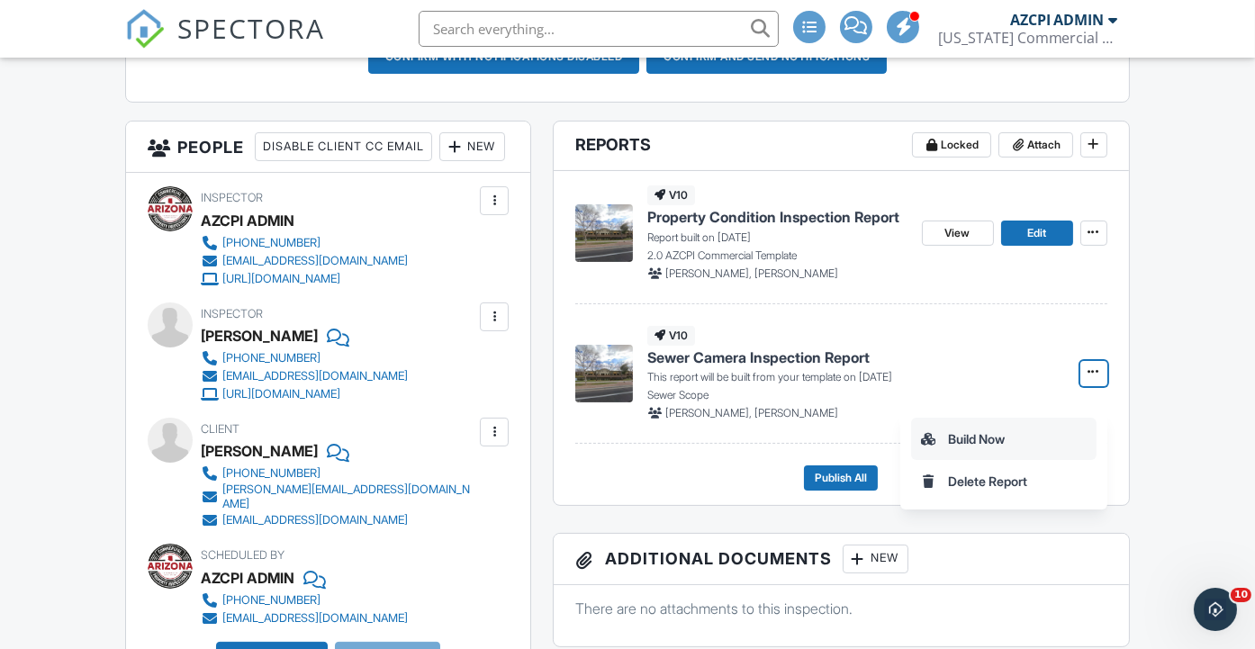
click at [1012, 434] on input "Build Now" at bounding box center [1004, 439] width 184 height 41
click at [1094, 378] on icon at bounding box center [1093, 371] width 11 height 13
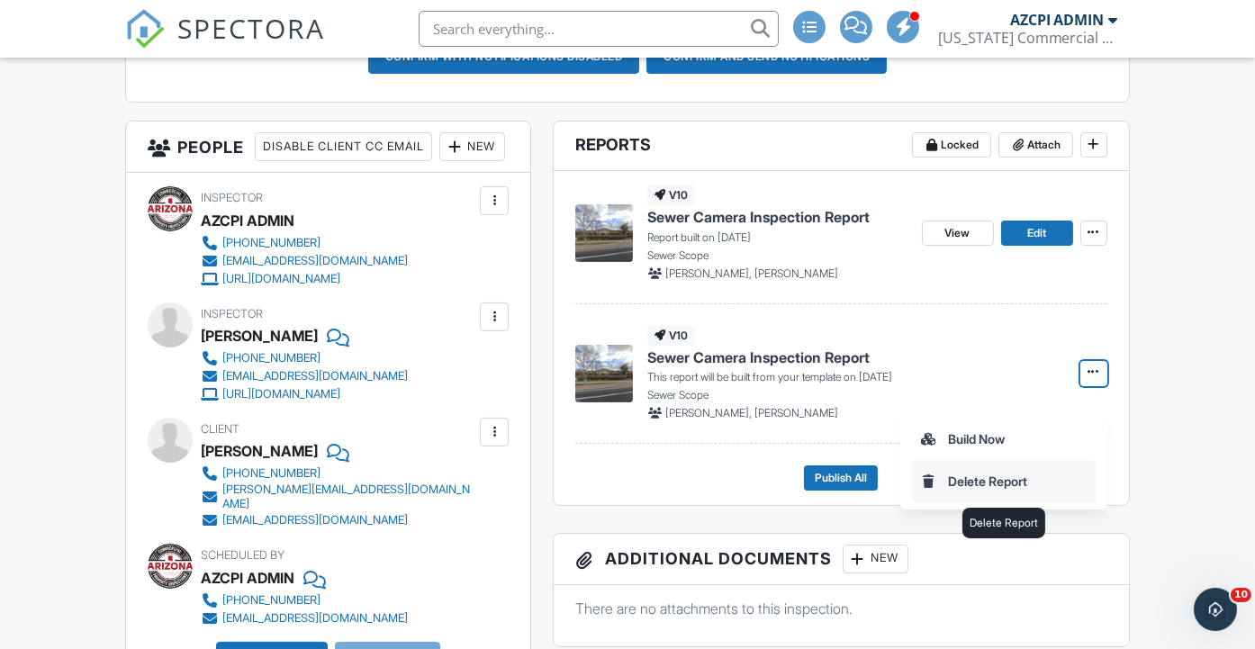
click at [1041, 477] on input "Delete Report" at bounding box center [1004, 481] width 184 height 41
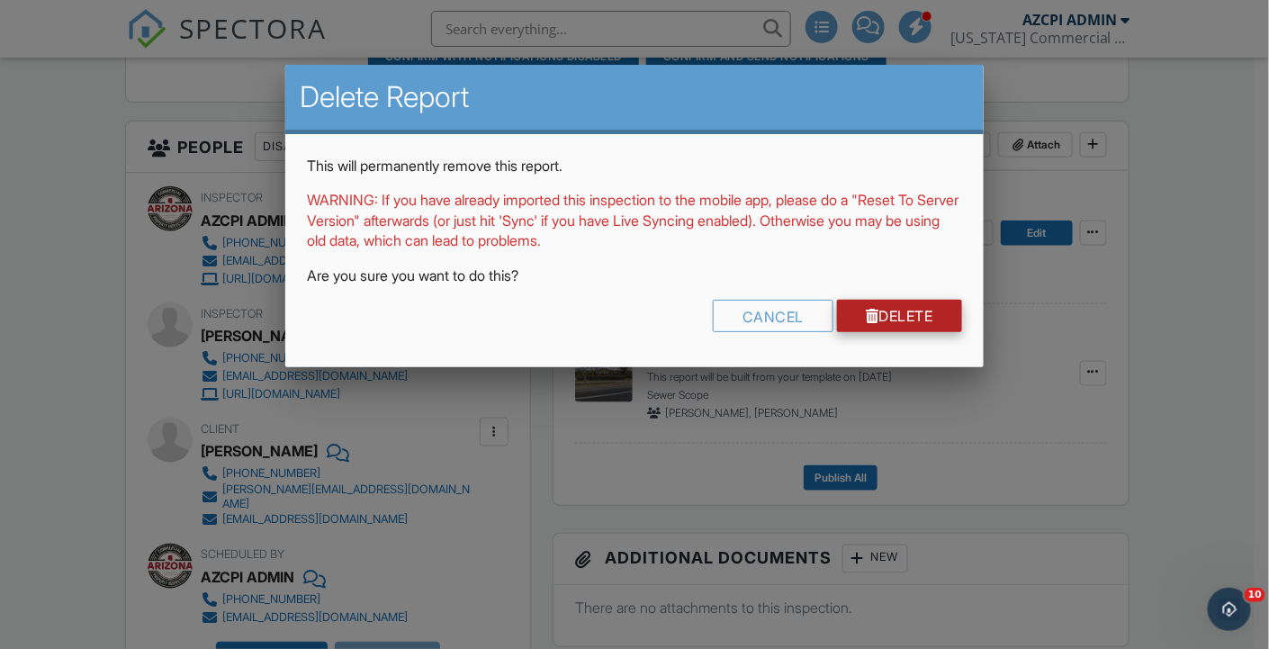
click at [952, 311] on link "Delete" at bounding box center [899, 316] width 125 height 32
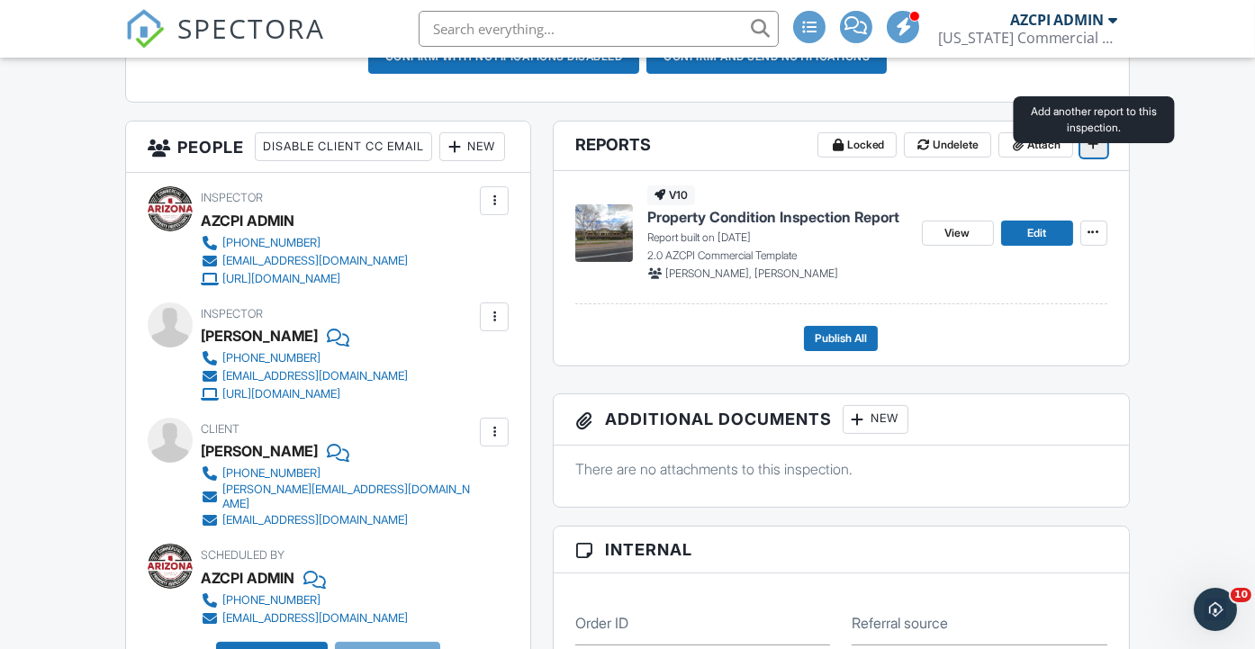
click at [1095, 150] on icon at bounding box center [1093, 144] width 11 height 13
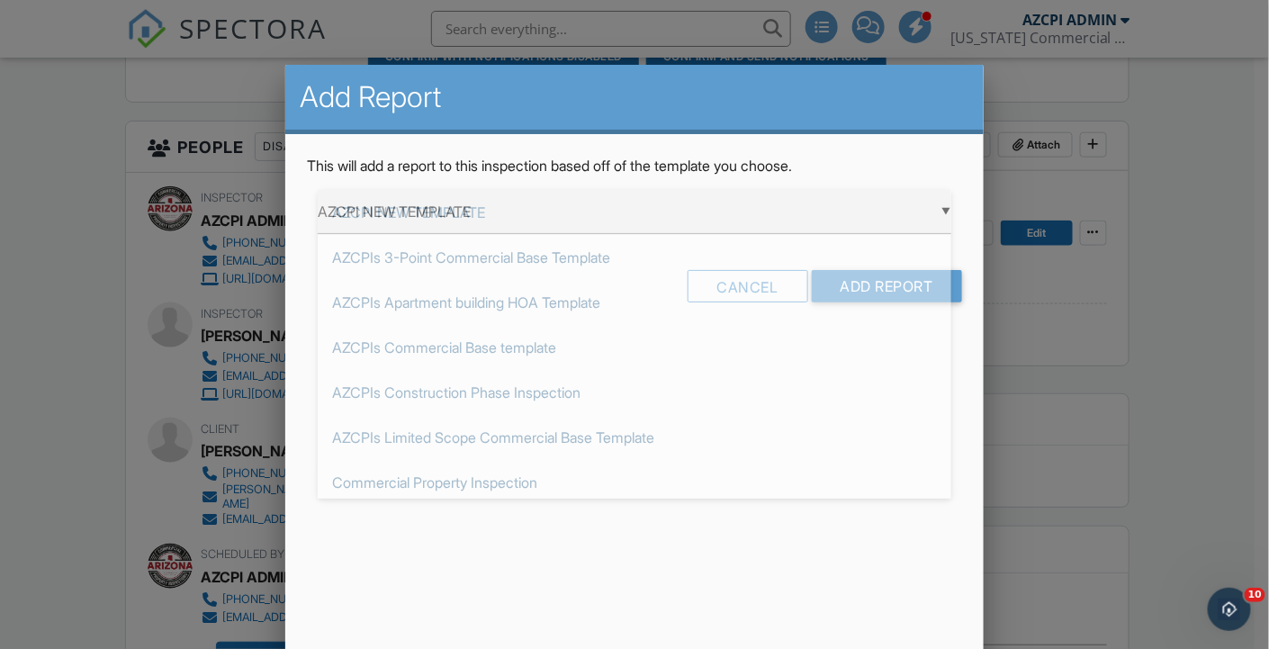
click at [825, 214] on div "▼ AZCPI NEW TEMPLATE AZCPI NEW TEMPLATE AZCPIs 3-Point Commercial Base Template…" at bounding box center [635, 212] width 634 height 44
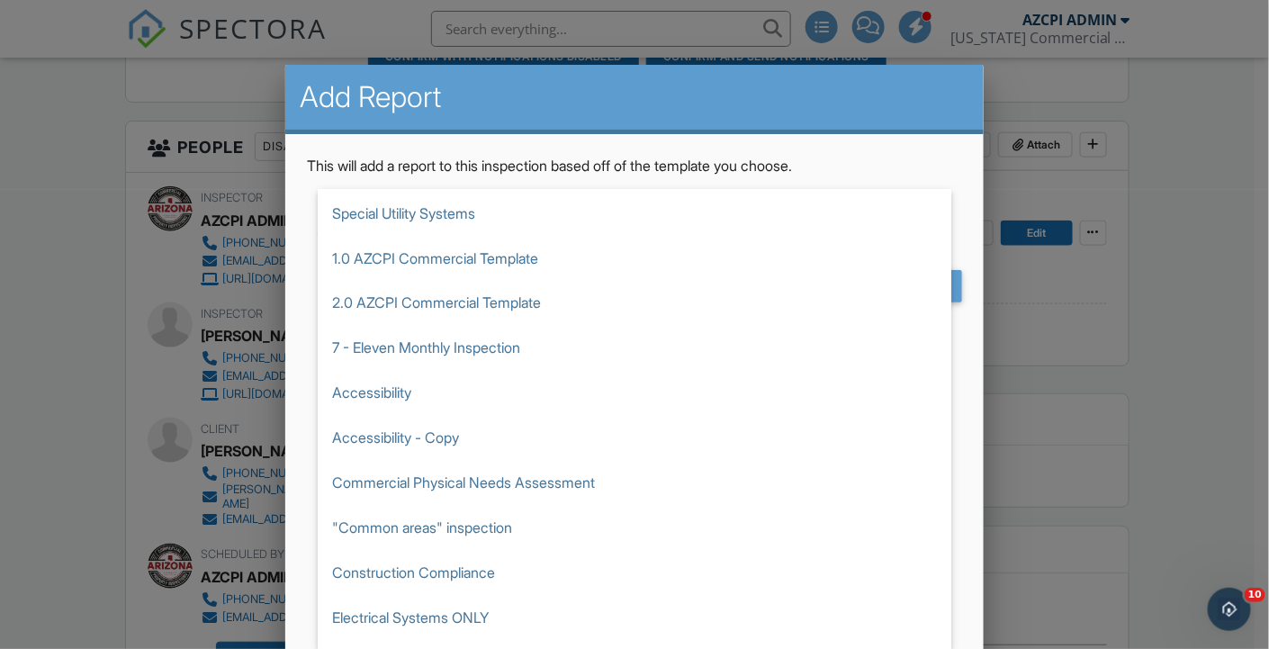
scroll to position [1340, 0]
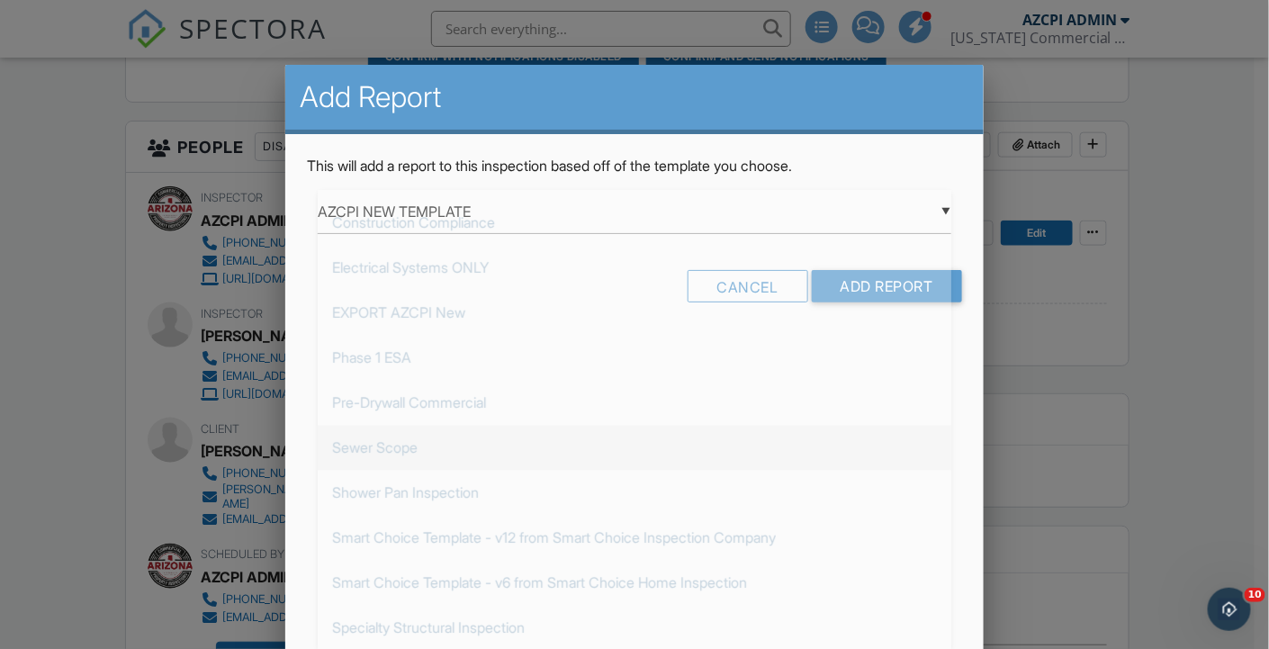
click at [570, 435] on span "Sewer Scope" at bounding box center [635, 447] width 634 height 45
type input "Sewer Scope"
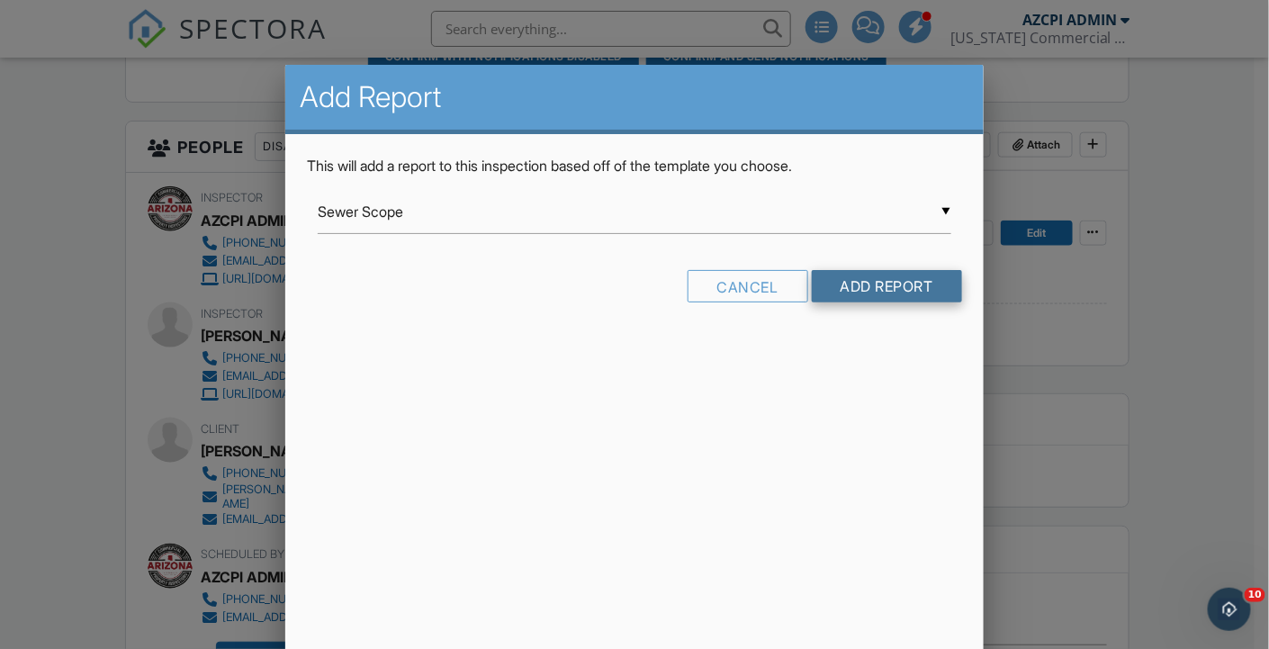
click at [880, 280] on input "Add Report" at bounding box center [887, 286] width 150 height 32
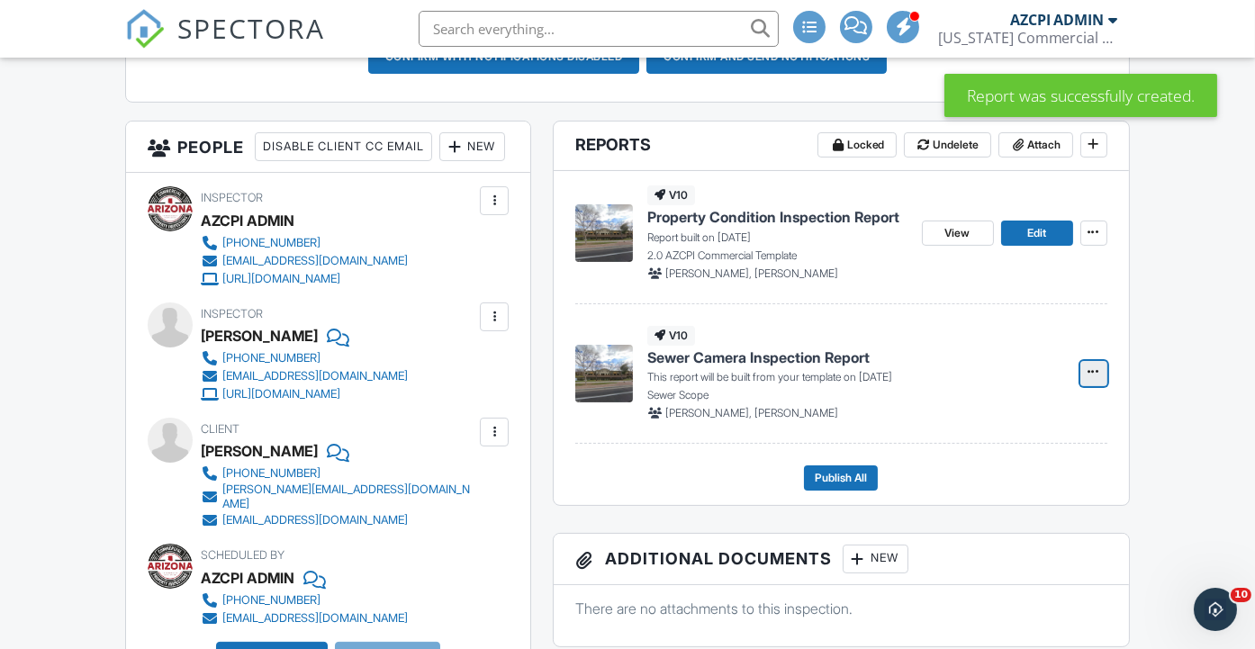
click at [1088, 378] on icon at bounding box center [1093, 371] width 11 height 13
click at [1008, 438] on input "Build Now" at bounding box center [1004, 439] width 184 height 41
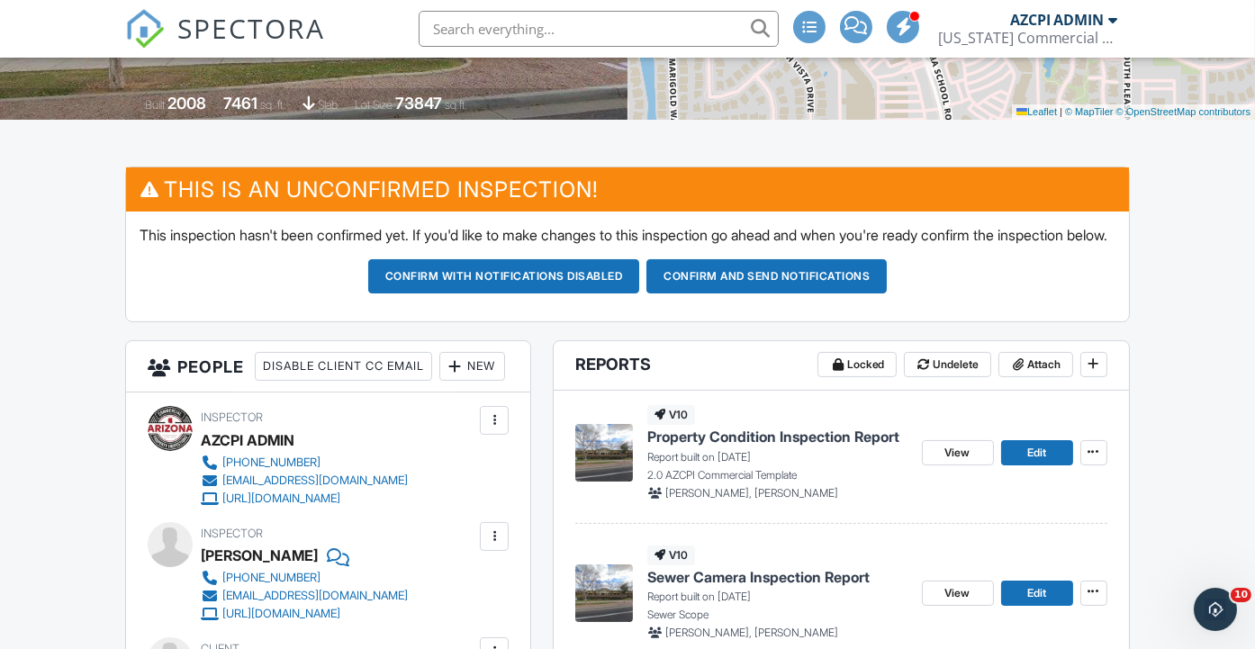
scroll to position [500, 0]
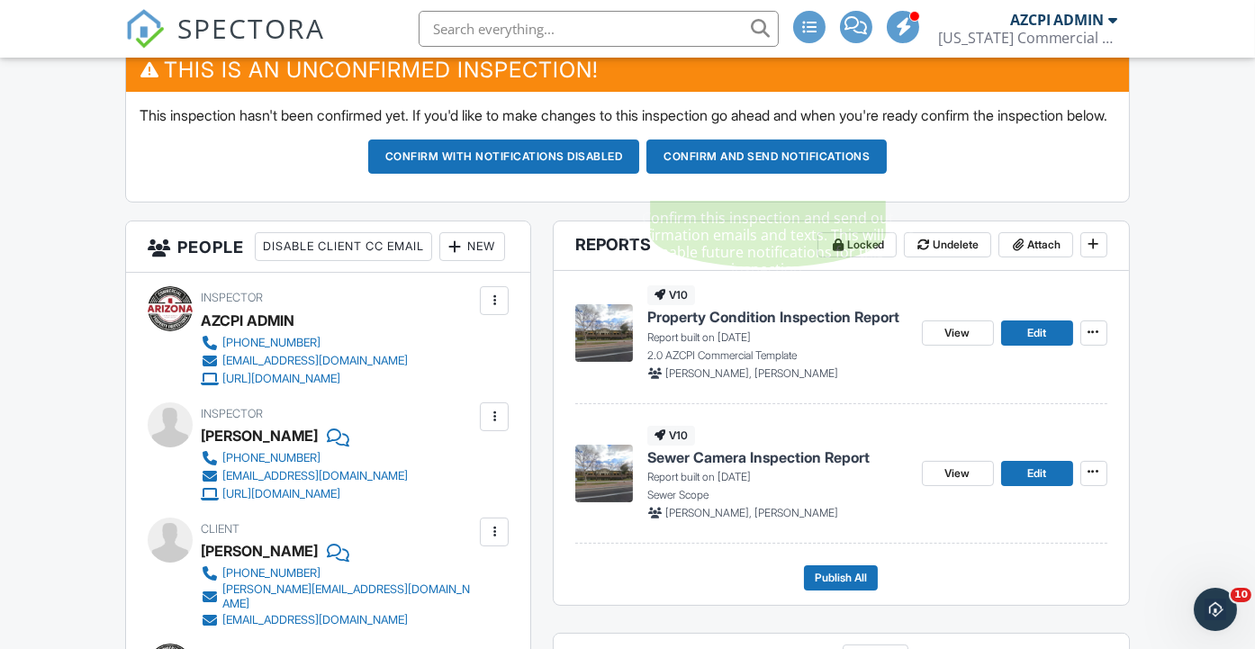
click at [775, 172] on button "Confirm and send notifications" at bounding box center [766, 157] width 240 height 34
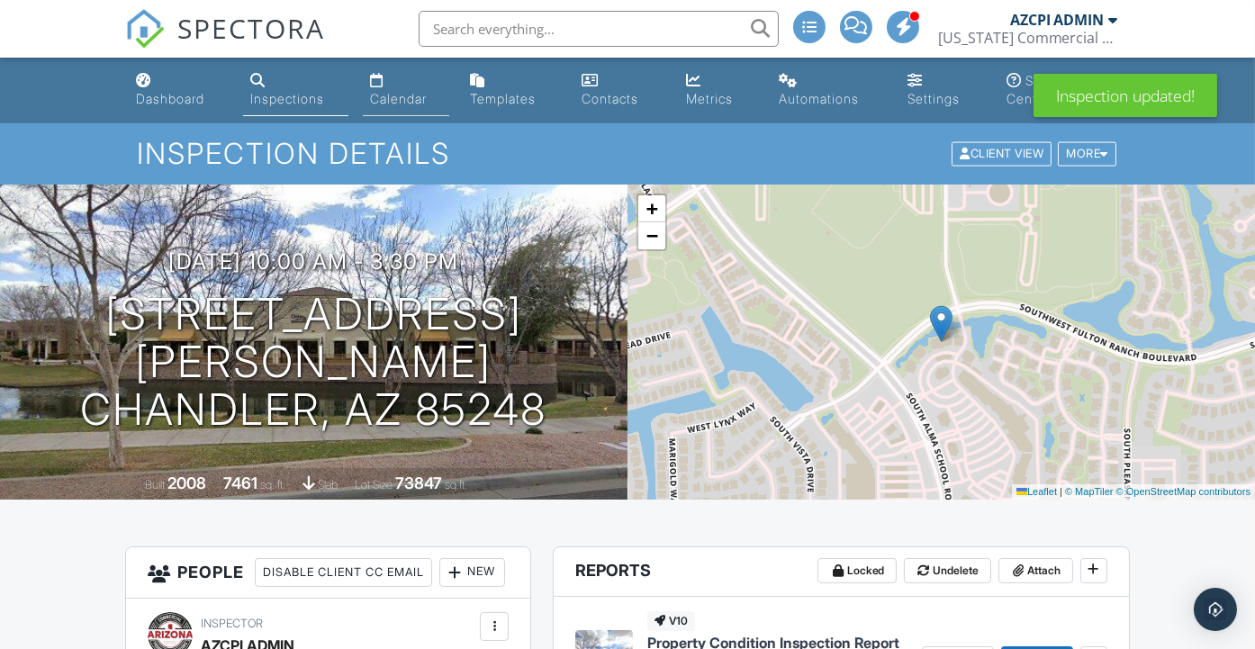
click at [400, 98] on div "Calendar" at bounding box center [398, 98] width 57 height 15
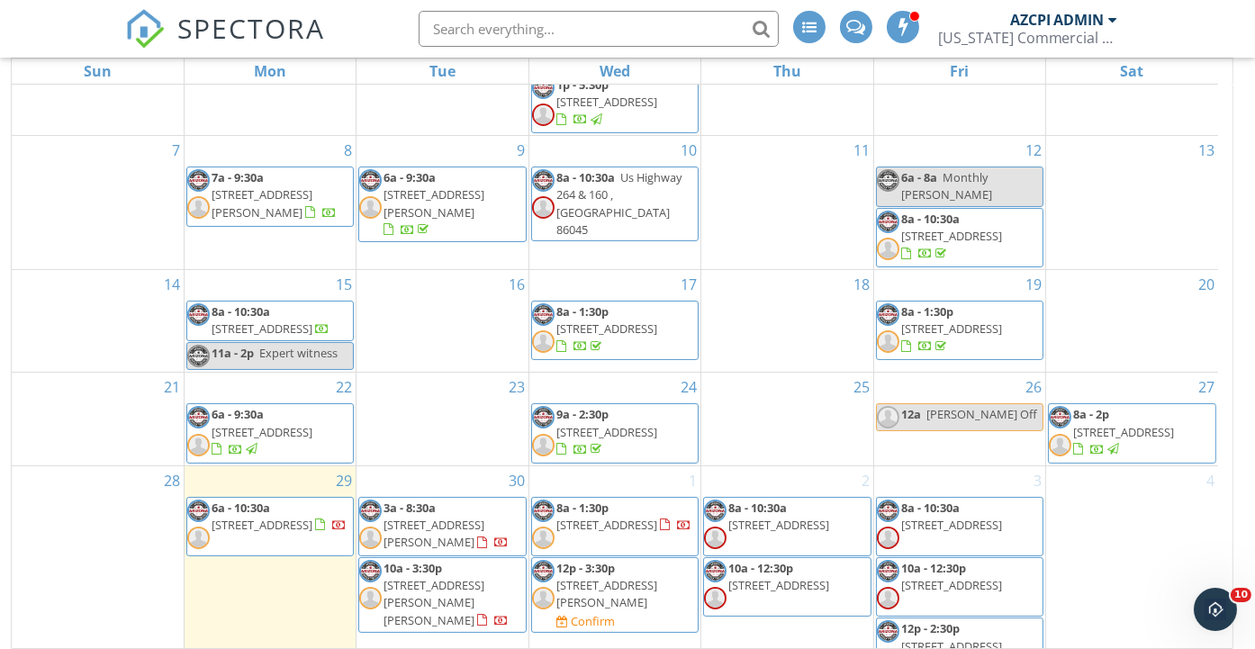
scroll to position [257, 0]
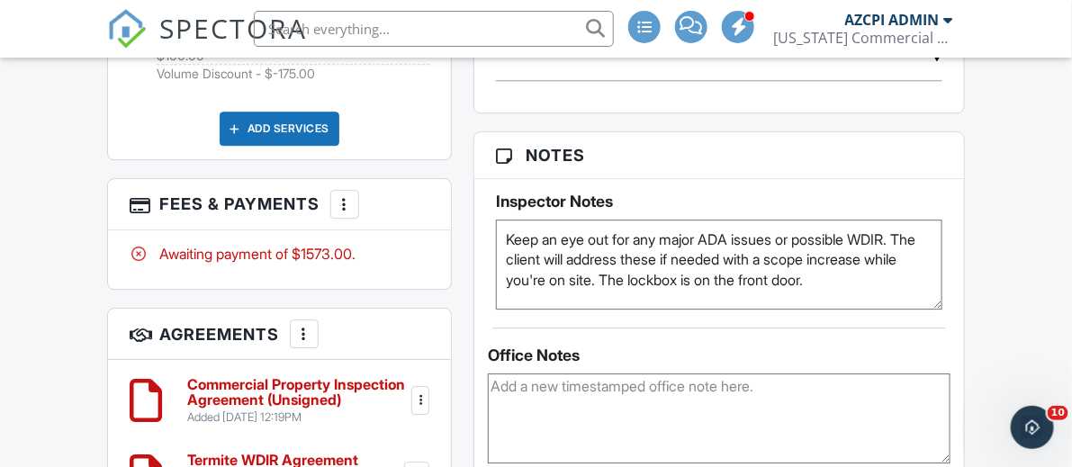
scroll to position [1499, 0]
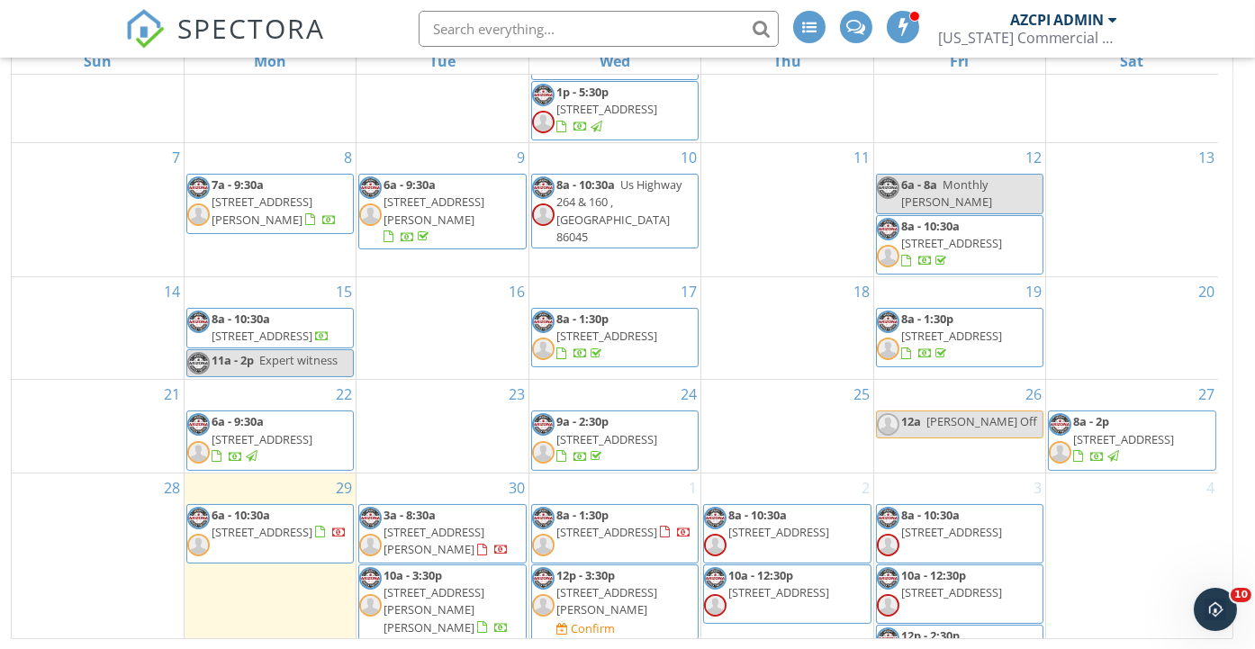
scroll to position [300, 0]
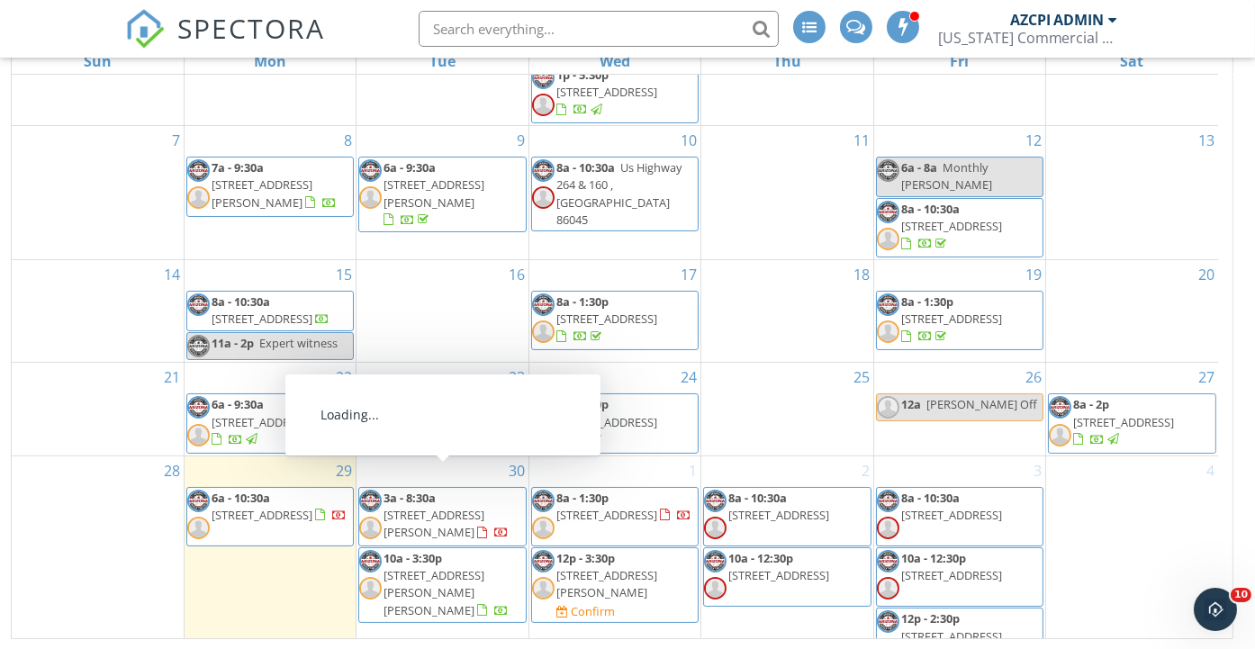
click at [446, 507] on span "[STREET_ADDRESS][PERSON_NAME]" at bounding box center [433, 523] width 101 height 33
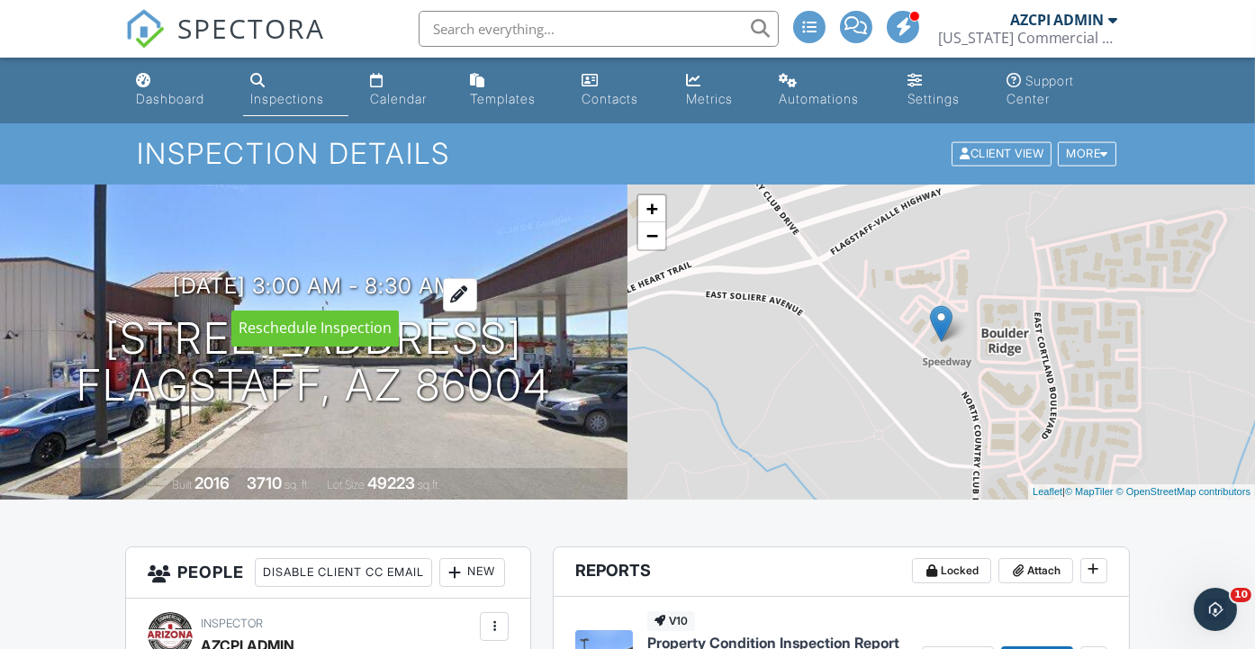
click at [477, 291] on div at bounding box center [460, 294] width 34 height 33
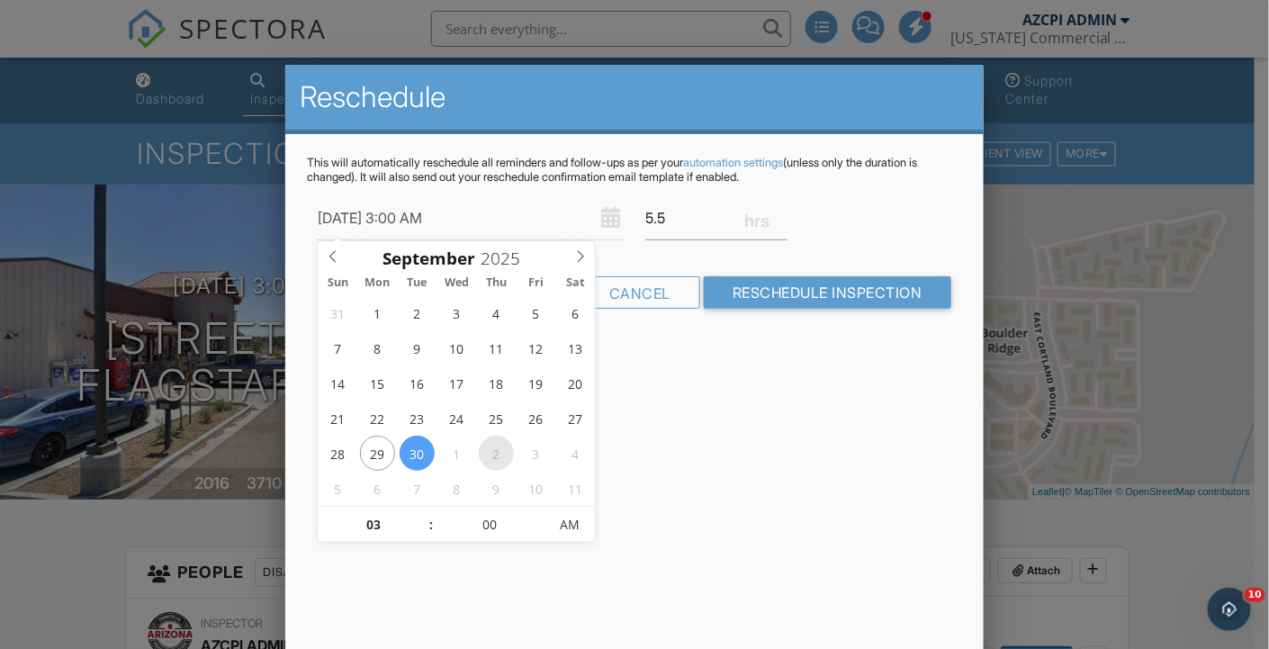
type input "10/02/2025 3:00 AM"
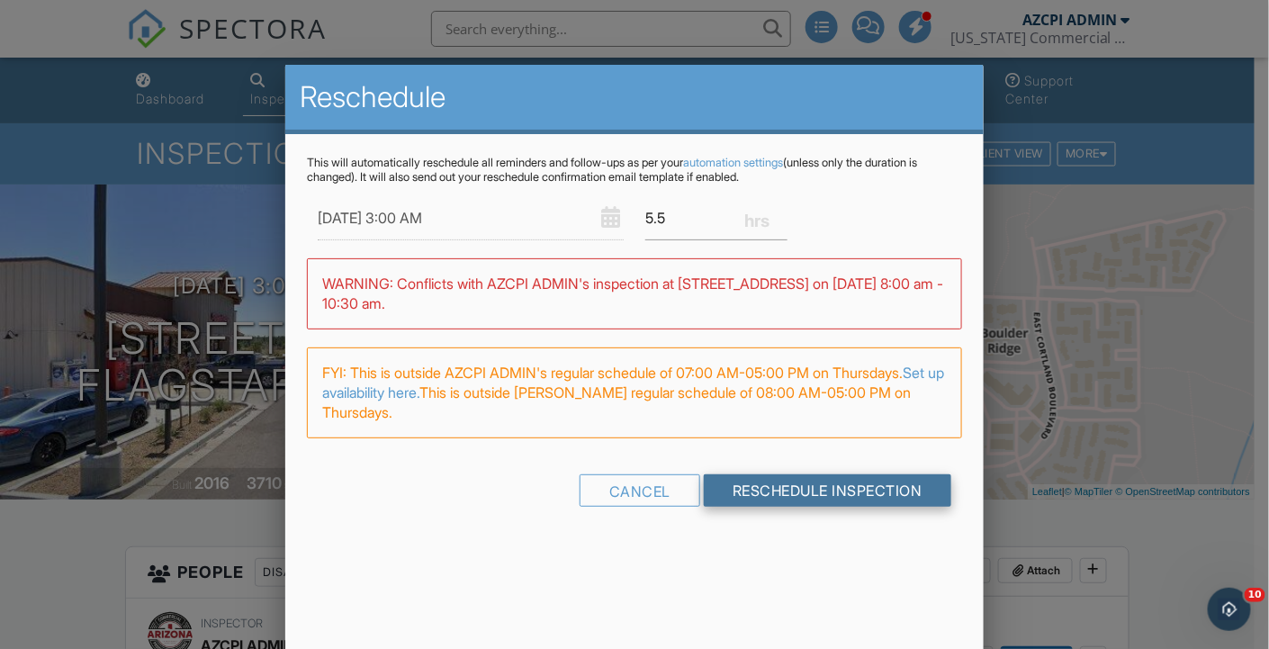
click at [752, 482] on input "Reschedule Inspection" at bounding box center [828, 490] width 248 height 32
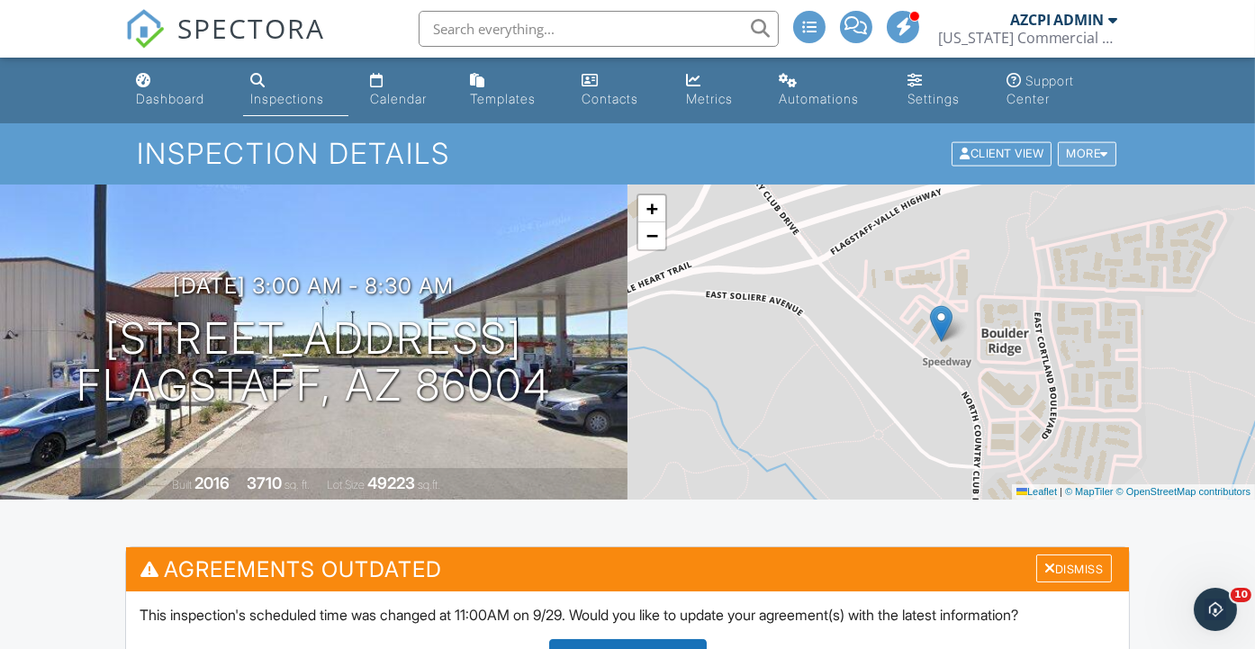
click at [1104, 151] on div at bounding box center [1104, 155] width 8 height 12
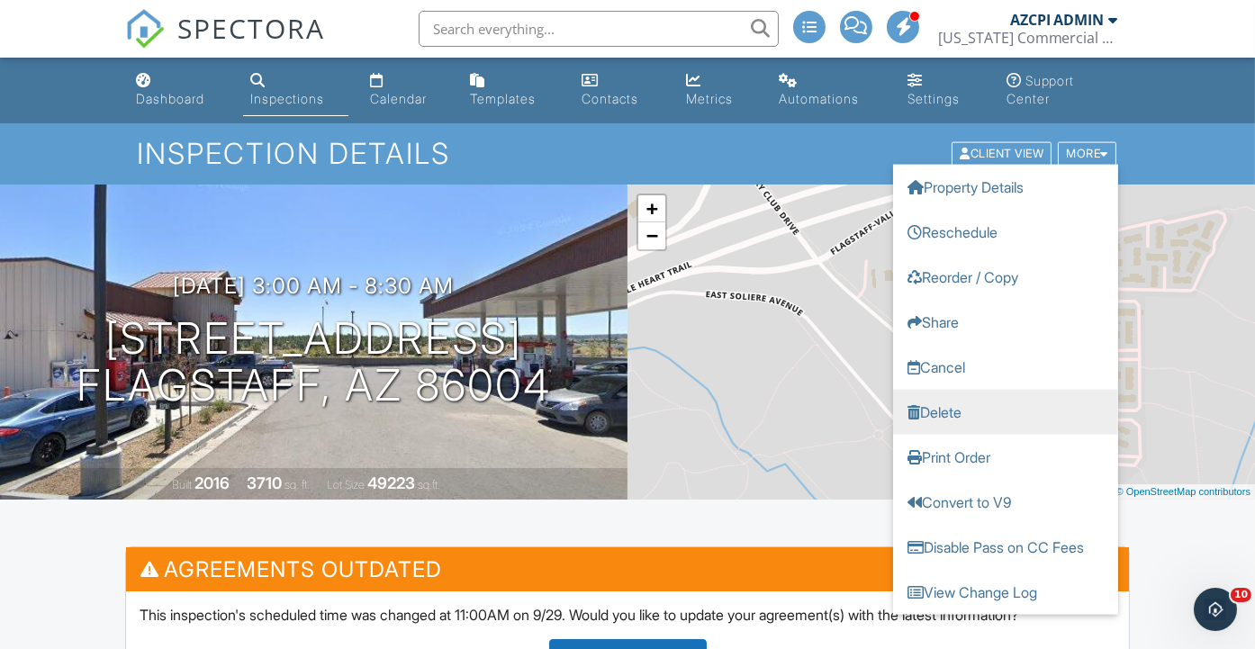
click at [986, 415] on link "Delete" at bounding box center [1005, 412] width 225 height 45
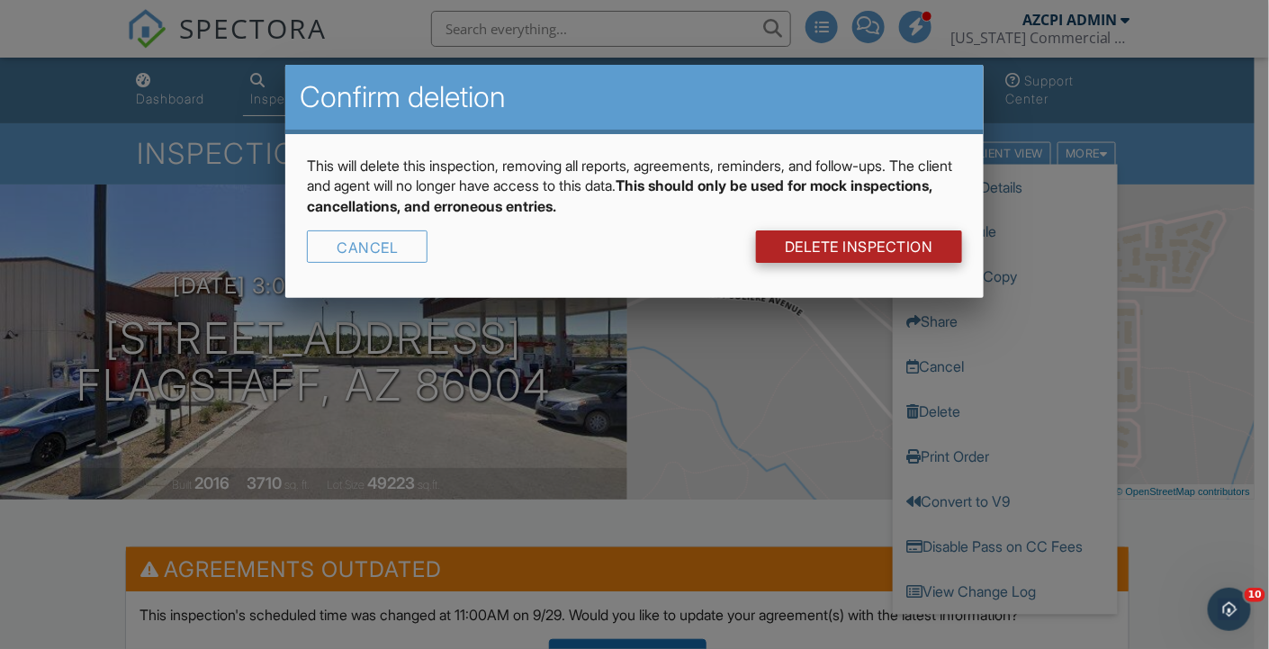
click at [894, 238] on link "DELETE Inspection" at bounding box center [859, 246] width 206 height 32
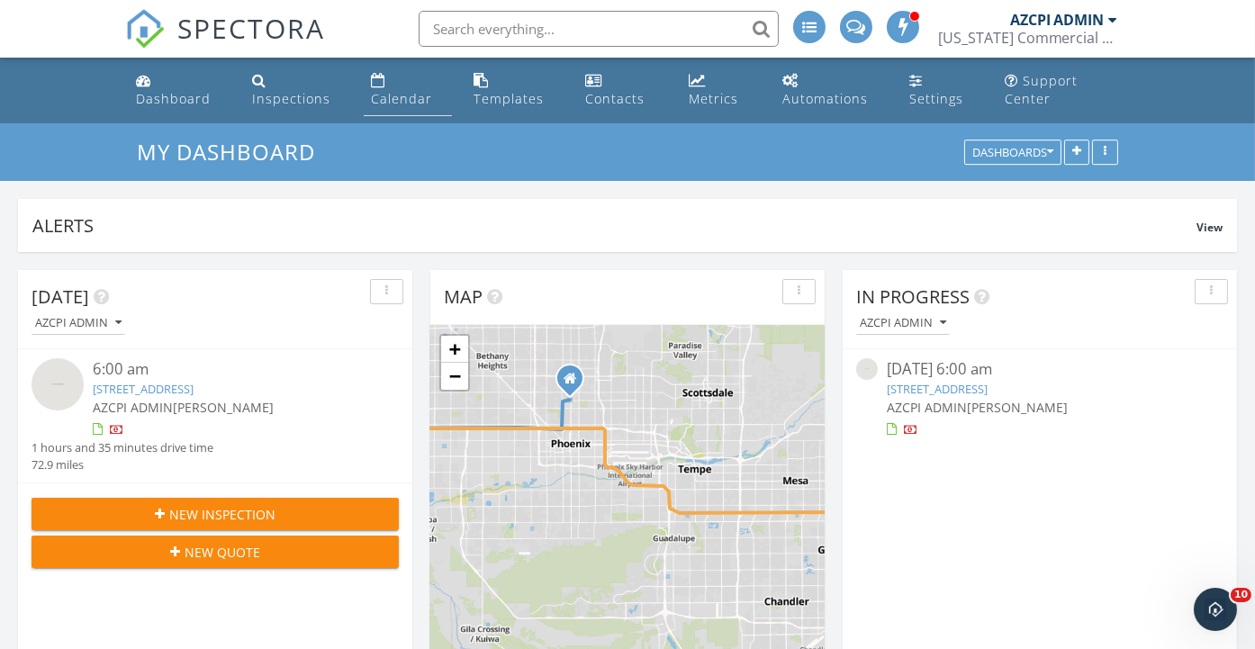
click at [380, 92] on div "Calendar" at bounding box center [401, 98] width 61 height 17
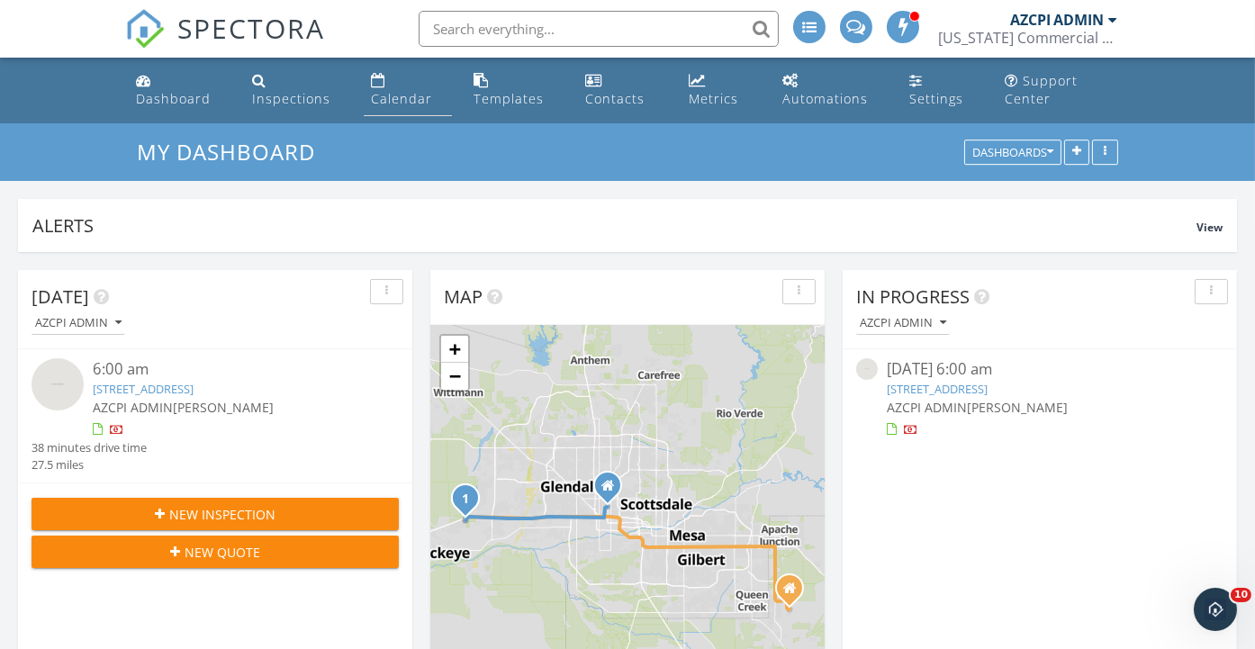
click at [422, 97] on div "Calendar" at bounding box center [401, 98] width 61 height 17
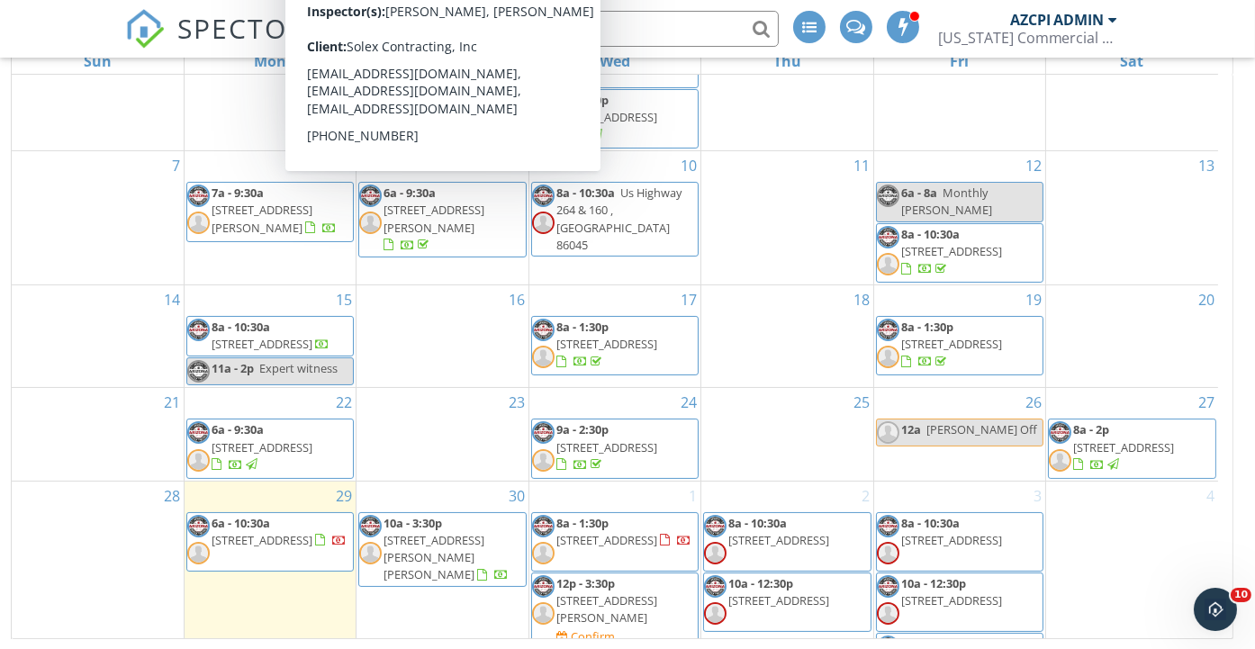
scroll to position [300, 0]
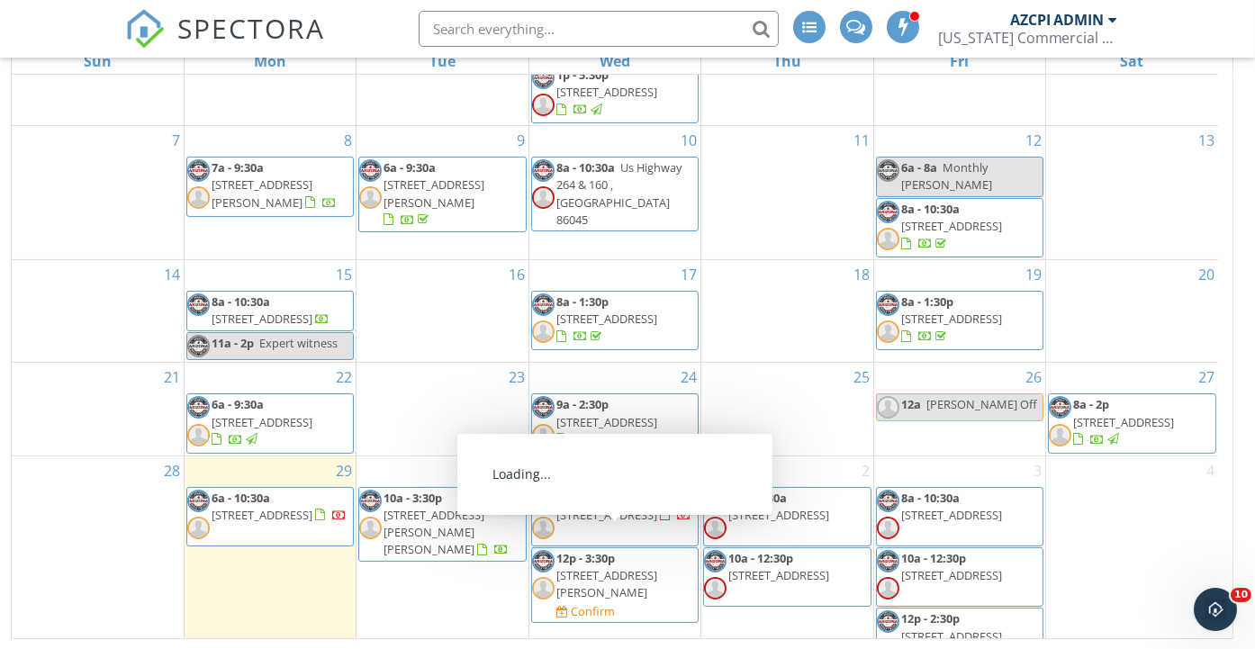
click at [616, 567] on span "[STREET_ADDRESS][PERSON_NAME]" at bounding box center [606, 583] width 101 height 33
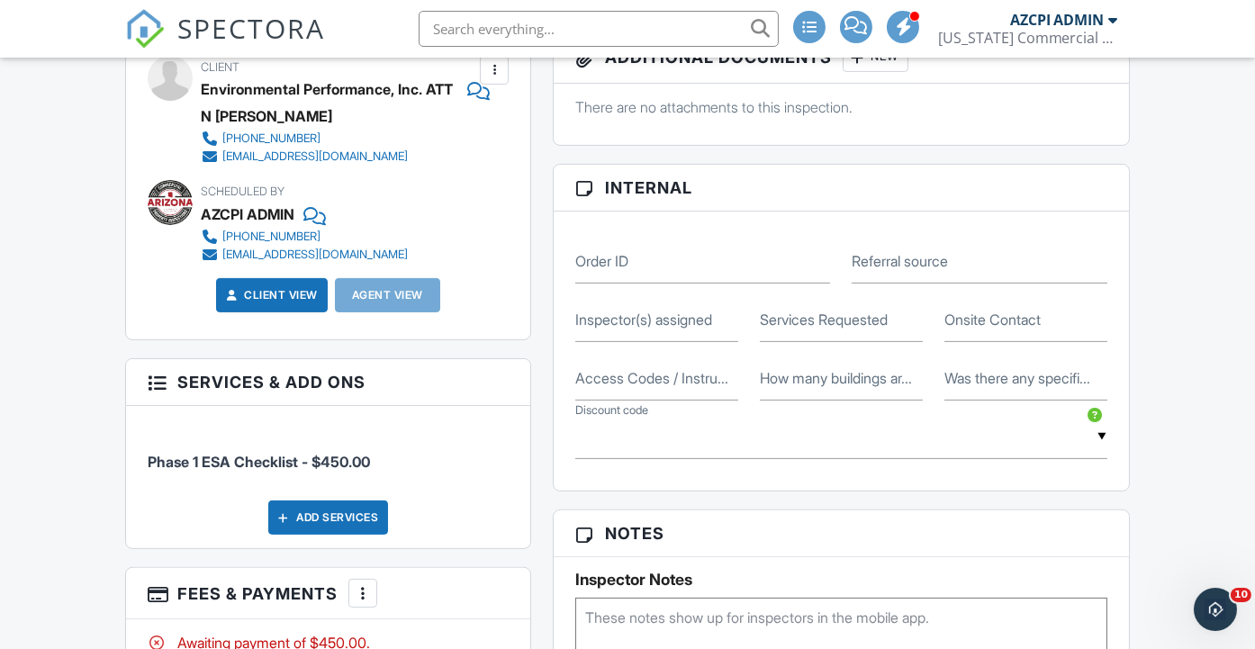
scroll to position [1000, 0]
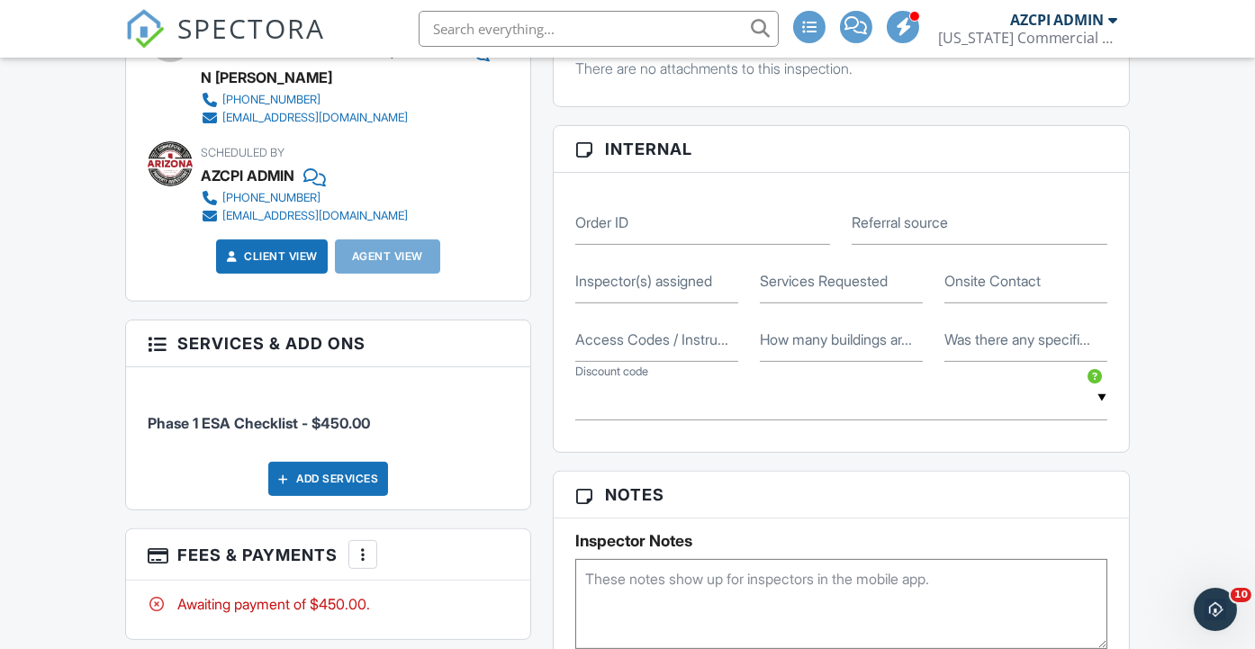
click at [633, 291] on label "Inspector(s) assigned" at bounding box center [643, 281] width 137 height 20
click at [633, 303] on input "Inspector(s) assigned" at bounding box center [656, 281] width 163 height 44
type input "[PERSON_NAME]"
click at [786, 303] on input "Services Requested" at bounding box center [841, 281] width 163 height 44
type input "Phase 1 ESA Checklist"
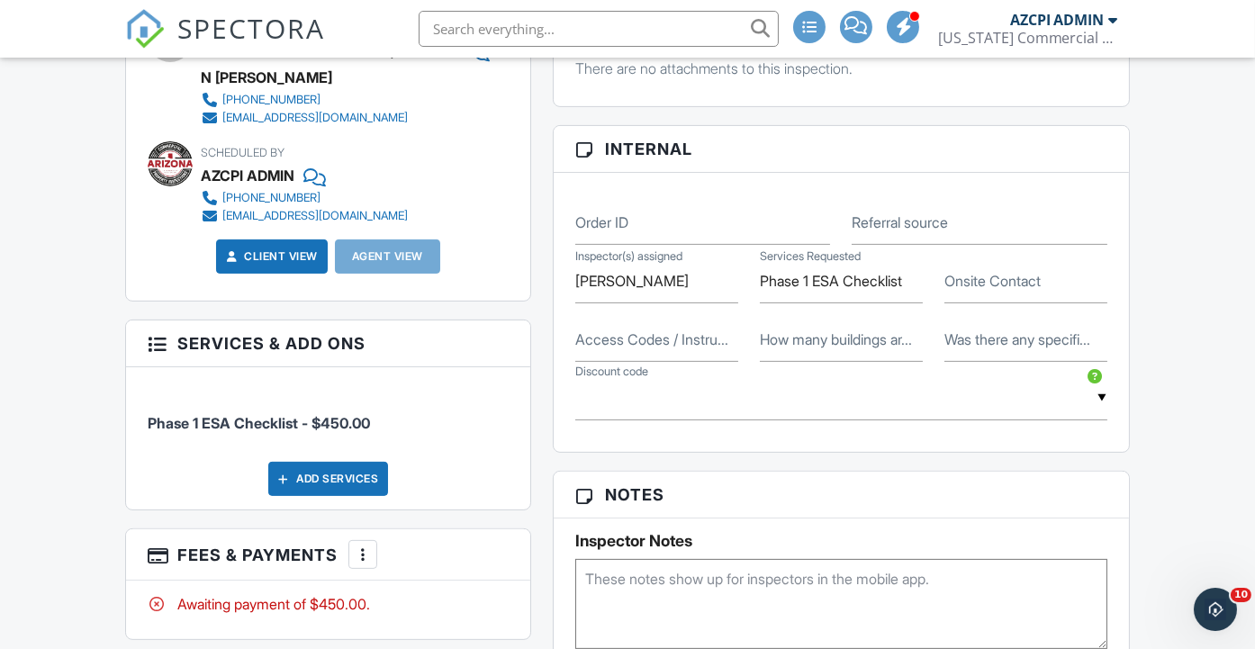
drag, startPoint x: 956, startPoint y: 302, endPoint x: 1002, endPoint y: 295, distance: 46.3
drag, startPoint x: 1002, startPoint y: 295, endPoint x: 1023, endPoint y: 294, distance: 21.6
click at [1023, 291] on label "Onsite Contact" at bounding box center [992, 281] width 96 height 20
click at [1023, 294] on input "Onsite Contact" at bounding box center [1025, 281] width 163 height 44
paste input "Alfredo Olgin"
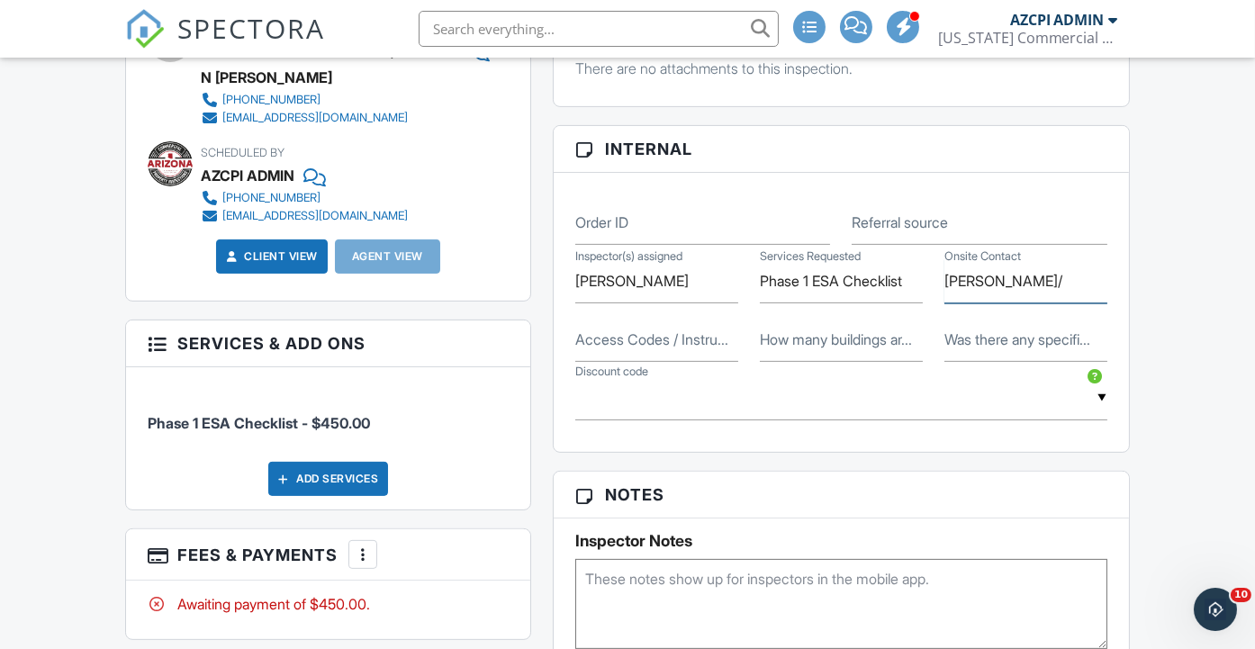
paste input "480-318-3047."
type input "[PERSON_NAME]/[PHONE_NUMBER]"
click at [838, 362] on input "How many buildings ar..." at bounding box center [841, 340] width 163 height 44
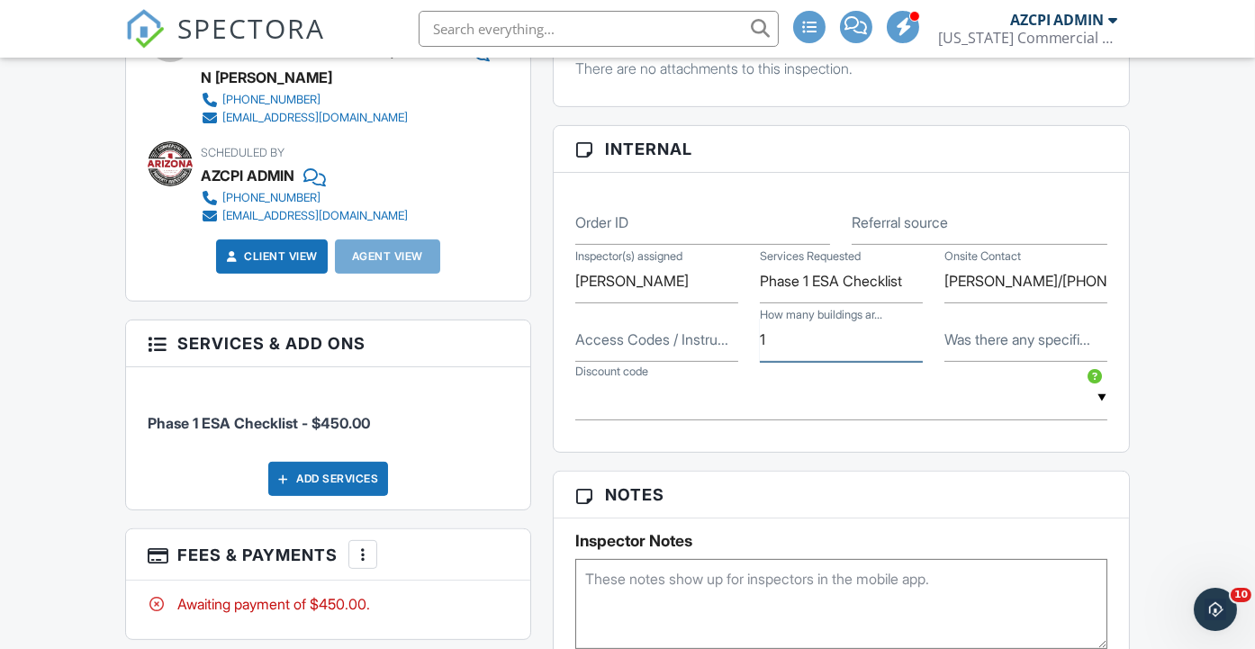
type input "1"
click at [1161, 303] on div "Dashboard Inspections Calendar Templates Contacts Metrics Automations Settings …" at bounding box center [627, 417] width 1255 height 2718
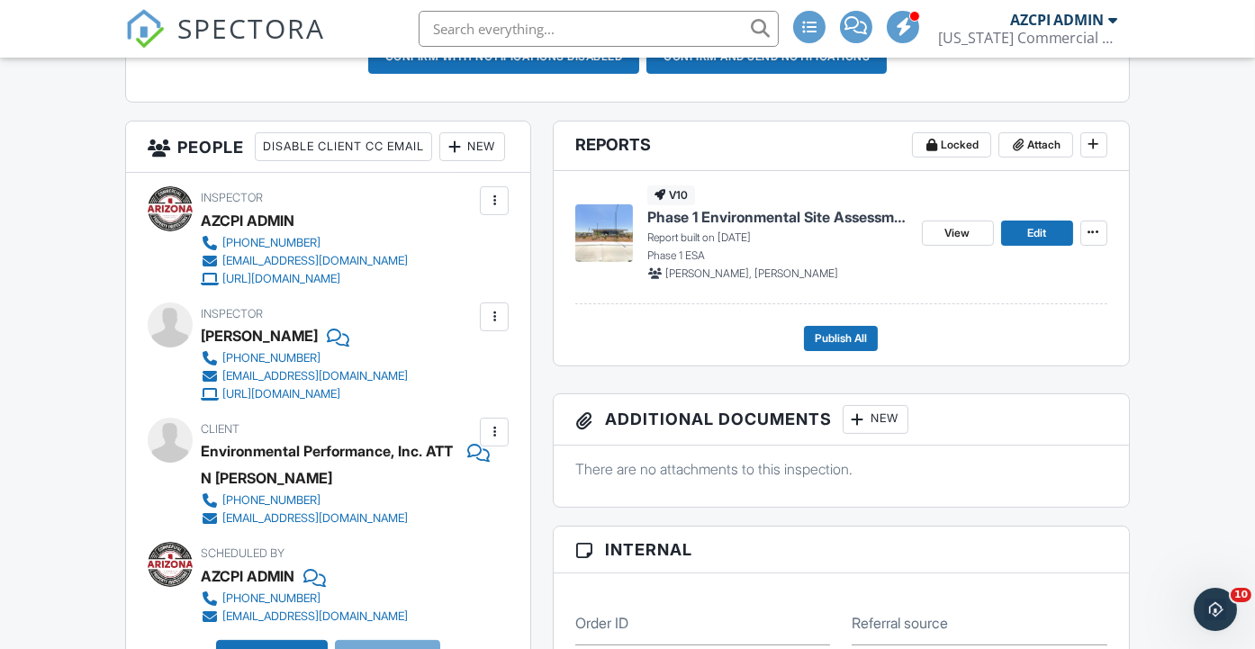
scroll to position [400, 0]
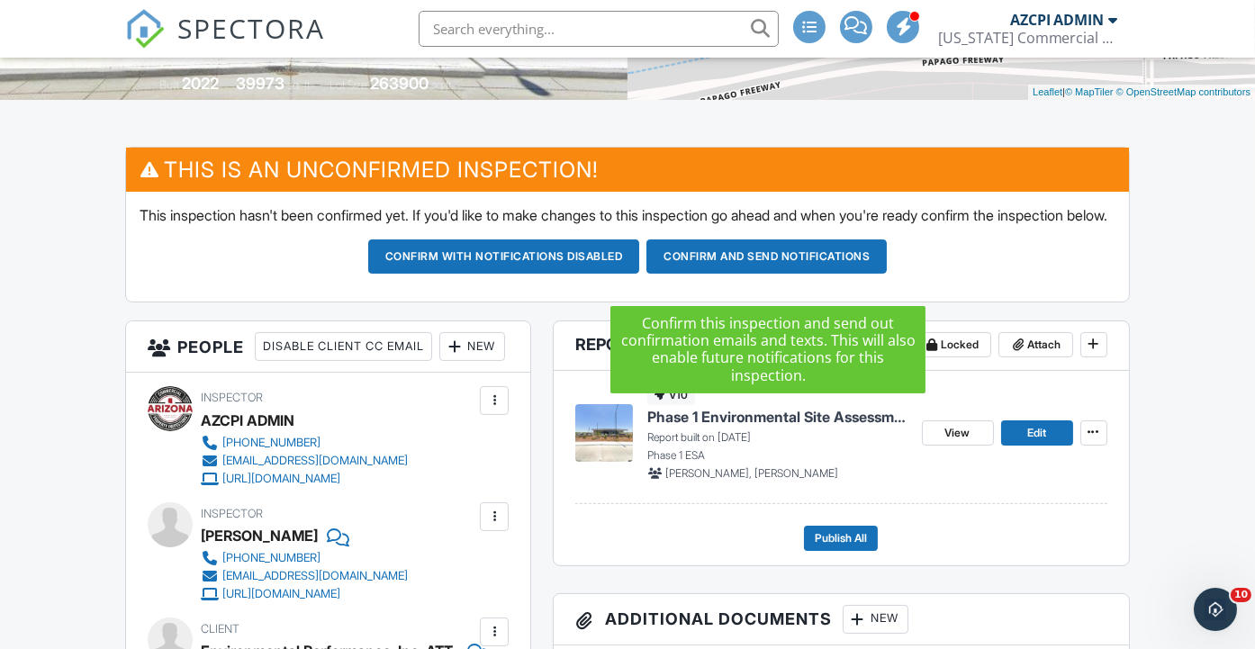
click at [780, 274] on button "Confirm and send notifications" at bounding box center [766, 256] width 240 height 34
